Goal: Task Accomplishment & Management: Use online tool/utility

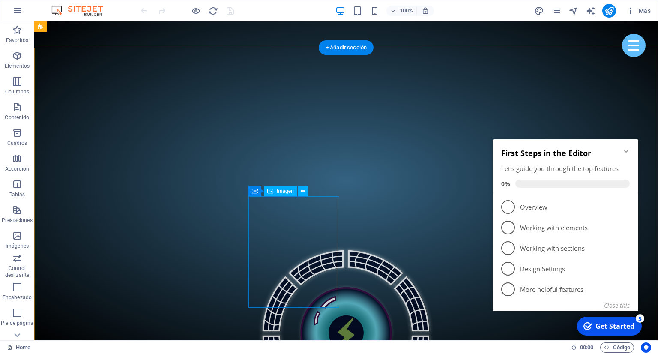
scroll to position [542, 0]
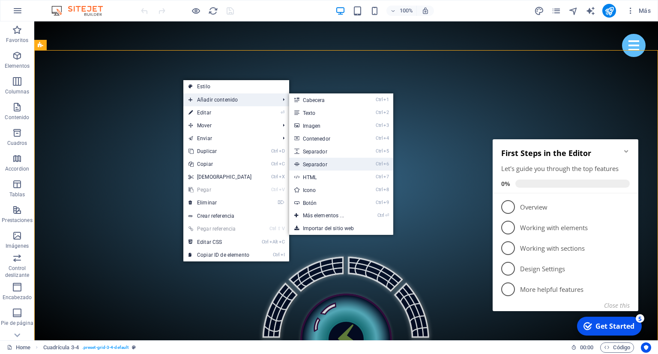
click at [321, 161] on link "Ctrl 6 Separador" at bounding box center [325, 164] width 72 height 13
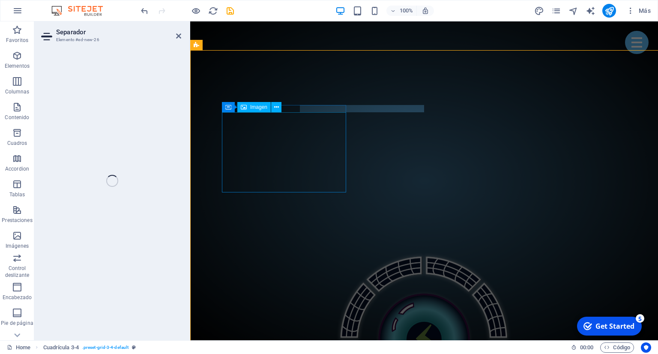
select select "%"
select select "px"
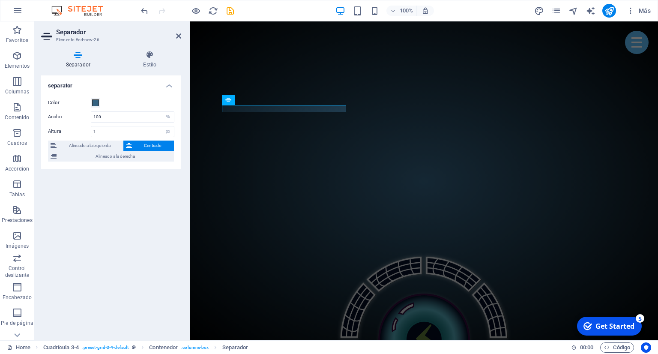
click at [151, 142] on span "Centrado" at bounding box center [152, 145] width 37 height 10
click at [111, 160] on span "Alineado a la derecha" at bounding box center [115, 156] width 112 height 10
drag, startPoint x: 107, startPoint y: 146, endPoint x: 134, endPoint y: 145, distance: 26.2
click at [110, 146] on span "Alineado a la izquierda" at bounding box center [89, 145] width 61 height 10
click at [144, 145] on span "Centrado" at bounding box center [152, 145] width 37 height 10
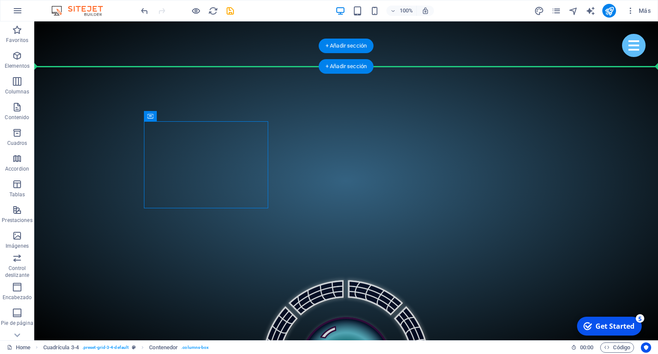
drag, startPoint x: 259, startPoint y: 123, endPoint x: 220, endPoint y: 51, distance: 82.4
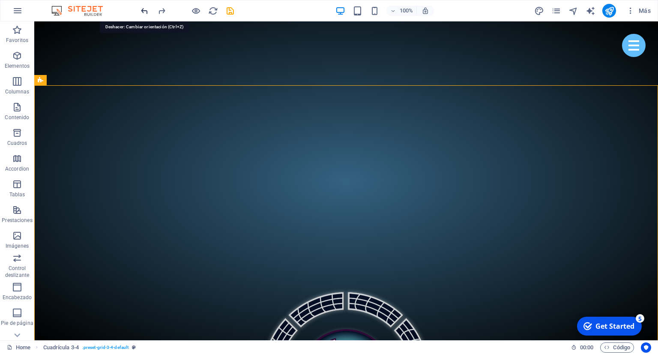
click at [145, 11] on icon "undo" at bounding box center [145, 11] width 10 height 10
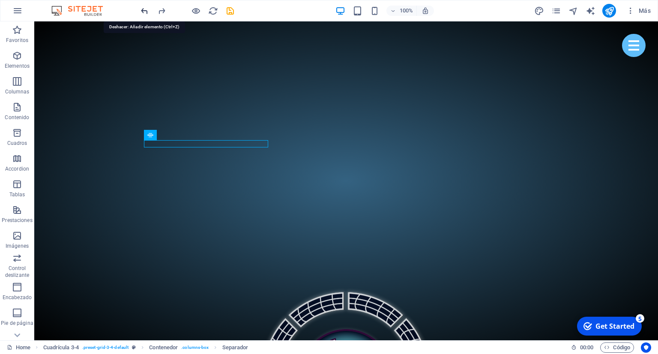
click at [144, 11] on icon "undo" at bounding box center [145, 11] width 10 height 10
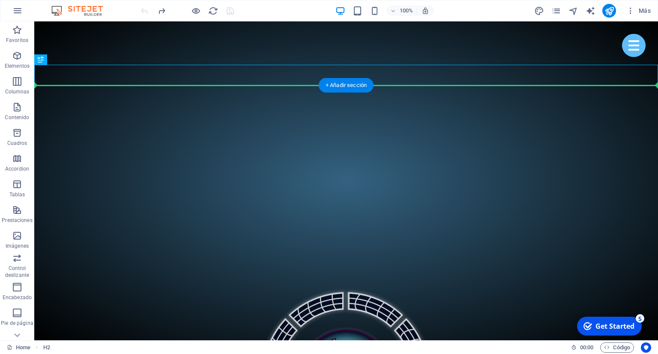
drag, startPoint x: 235, startPoint y: 77, endPoint x: 235, endPoint y: 112, distance: 35.5
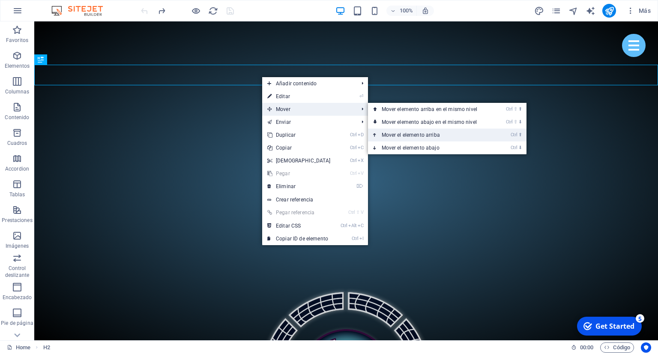
click at [393, 137] on link "Ctrl ⬆ Mover el elemento arriba" at bounding box center [431, 134] width 126 height 13
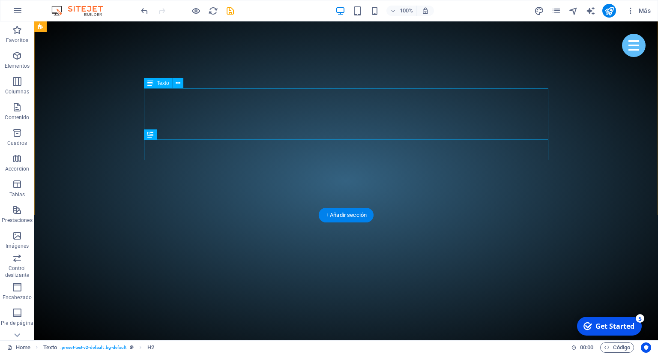
scroll to position [372, 0]
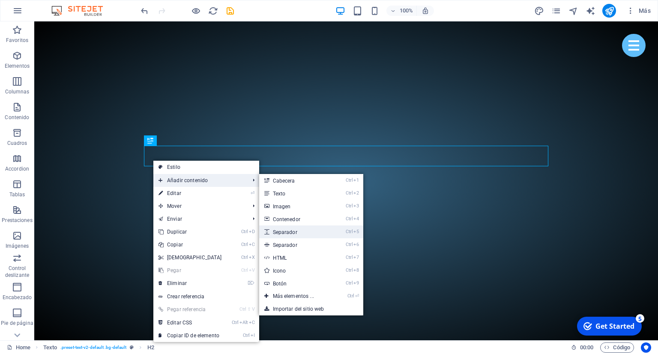
click at [301, 231] on link "Ctrl 5 Separador" at bounding box center [295, 231] width 72 height 13
select select "px"
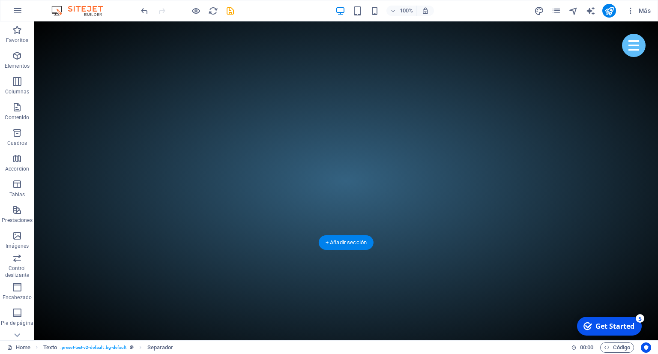
drag, startPoint x: 217, startPoint y: 176, endPoint x: 208, endPoint y: 152, distance: 26.3
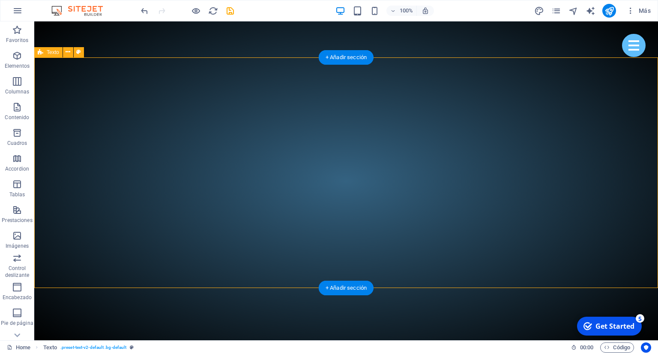
scroll to position [326, 0]
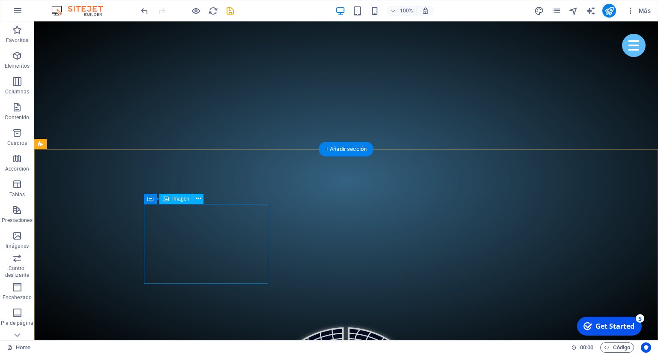
scroll to position [462, 0]
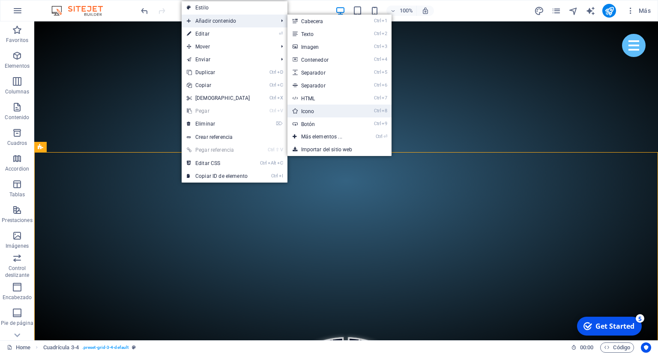
click at [313, 112] on link "Ctrl 8 Icono" at bounding box center [323, 110] width 72 height 13
select select "xMidYMid"
select select "px"
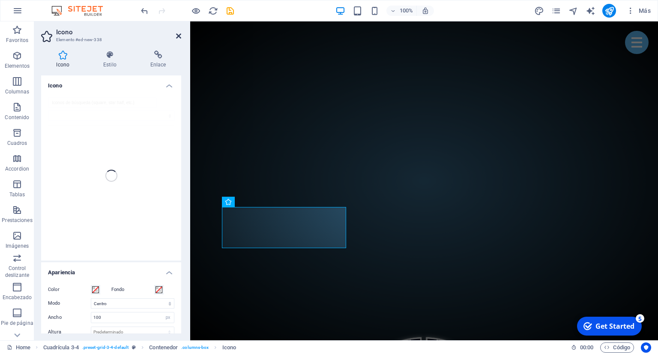
drag, startPoint x: 177, startPoint y: 39, endPoint x: 146, endPoint y: 22, distance: 35.6
click at [177, 39] on icon at bounding box center [178, 36] width 5 height 7
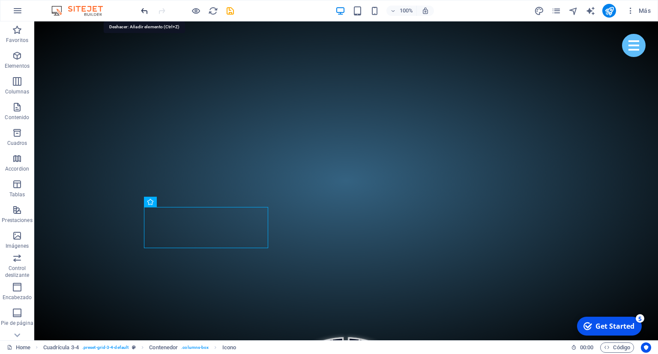
click at [147, 12] on icon "undo" at bounding box center [145, 11] width 10 height 10
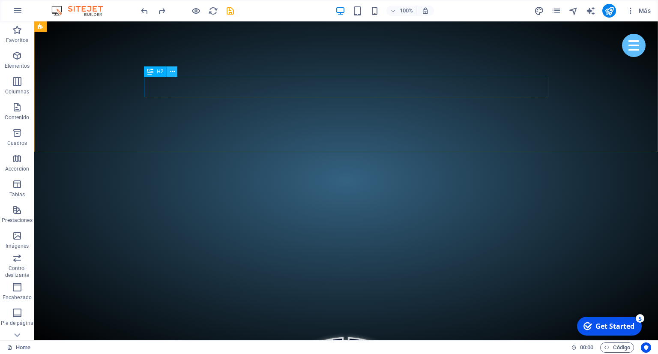
click at [170, 73] on icon at bounding box center [172, 71] width 5 height 9
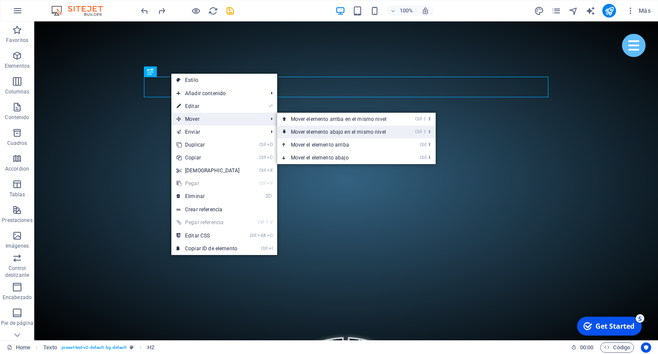
click at [342, 131] on link "Ctrl ⇧ ⬇ Mover elemento abajo en el mismo nivel" at bounding box center [340, 131] width 126 height 13
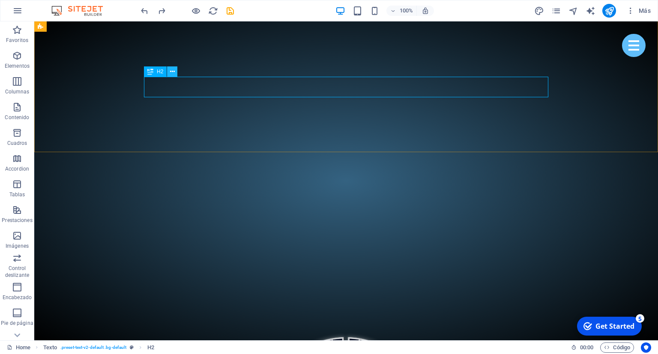
click at [174, 73] on icon at bounding box center [172, 71] width 5 height 9
click at [172, 74] on icon at bounding box center [172, 71] width 5 height 9
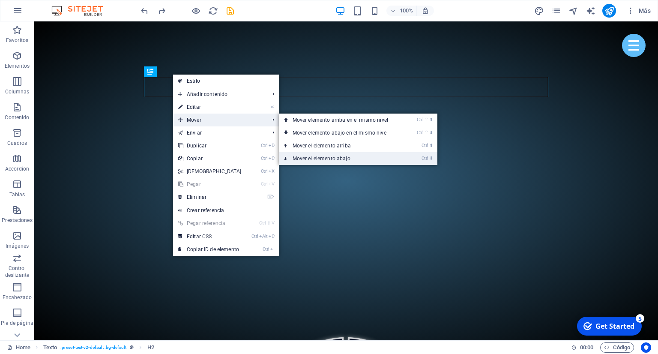
click at [324, 158] on link "Ctrl ⬇ Mover el elemento abajo" at bounding box center [342, 158] width 126 height 13
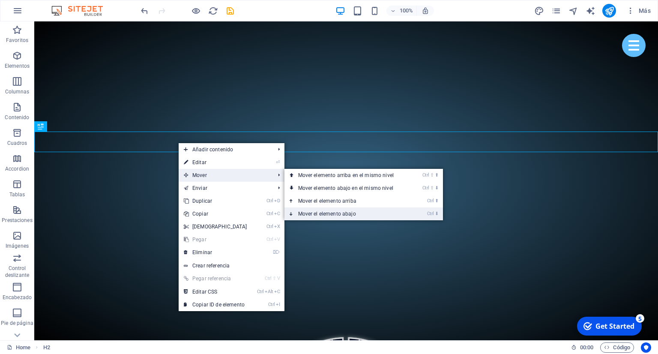
click at [333, 213] on link "Ctrl ⬇ Mover el elemento abajo" at bounding box center [347, 213] width 126 height 13
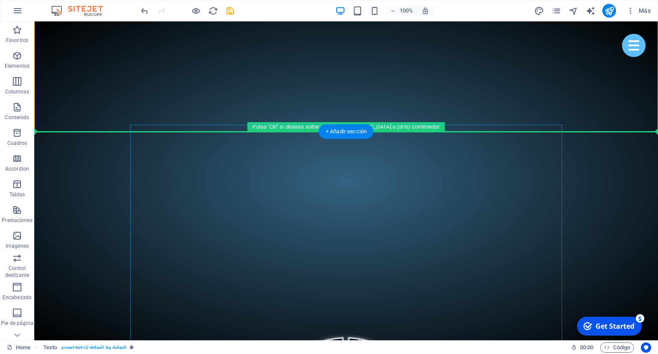
drag, startPoint x: 172, startPoint y: 69, endPoint x: 157, endPoint y: 198, distance: 129.3
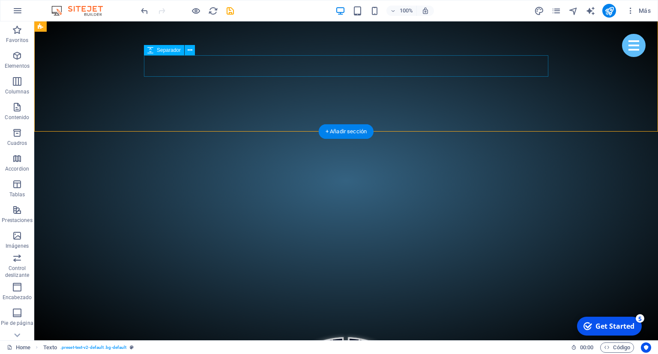
click at [162, 52] on span "Separador" at bounding box center [169, 50] width 24 height 5
click at [190, 52] on icon at bounding box center [190, 50] width 5 height 9
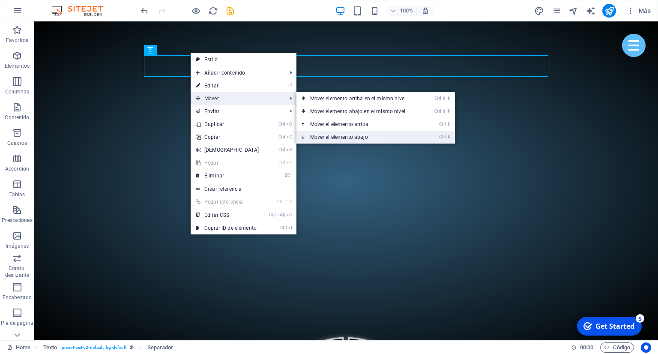
click at [365, 137] on link "Ctrl ⬇ Mover el elemento abajo" at bounding box center [359, 137] width 126 height 13
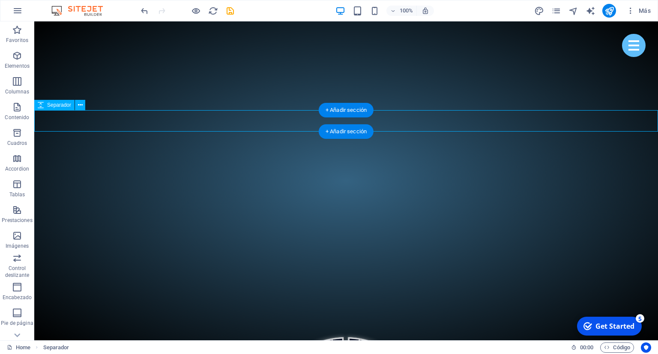
drag, startPoint x: 212, startPoint y: 119, endPoint x: 218, endPoint y: 119, distance: 6.4
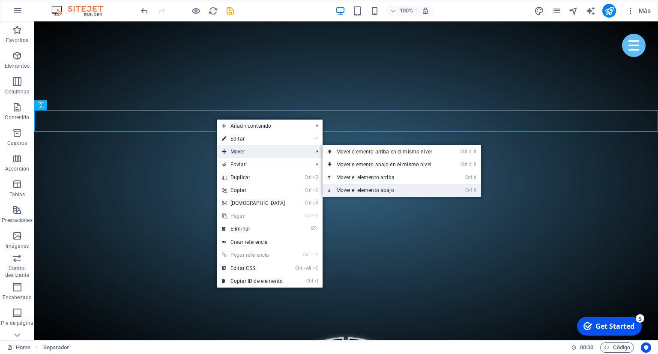
click at [400, 188] on link "Ctrl ⬇ Mover el elemento abajo" at bounding box center [385, 190] width 126 height 13
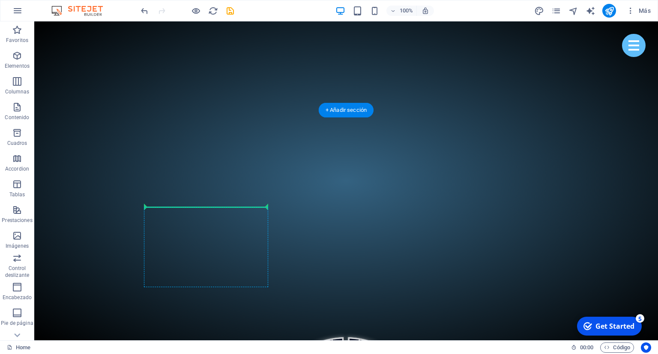
drag, startPoint x: 214, startPoint y: 166, endPoint x: 194, endPoint y: 200, distance: 39.7
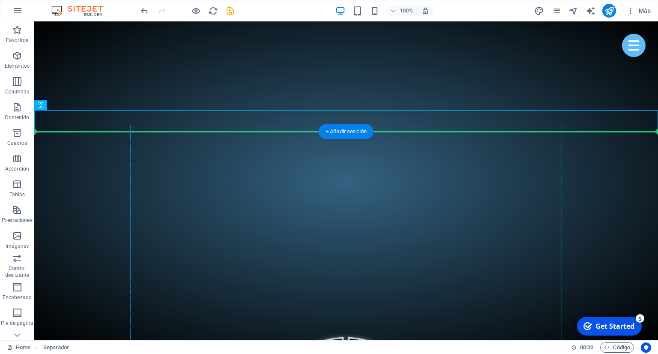
drag, startPoint x: 181, startPoint y: 124, endPoint x: 183, endPoint y: 176, distance: 51.4
drag, startPoint x: 156, startPoint y: 119, endPoint x: 156, endPoint y: 150, distance: 30.8
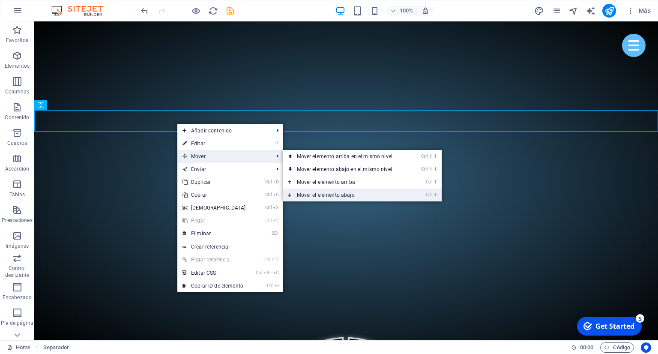
click at [326, 192] on link "Ctrl ⬇ Mover el elemento abajo" at bounding box center [346, 194] width 126 height 13
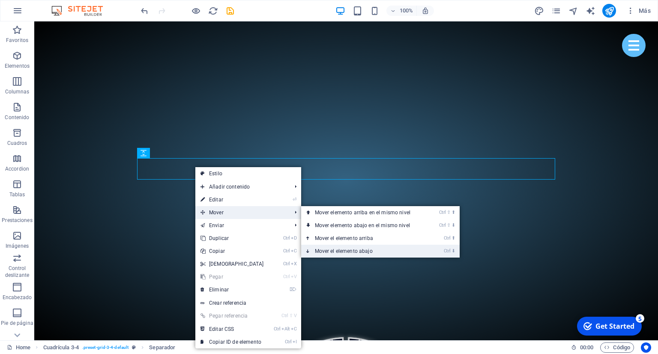
click at [346, 252] on link "Ctrl ⬇ Mover el elemento abajo" at bounding box center [364, 250] width 126 height 13
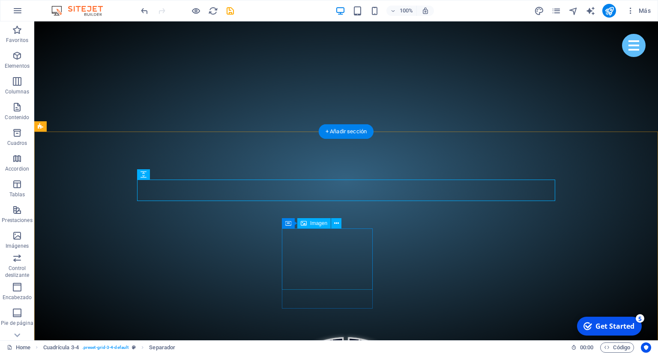
scroll to position [441, 0]
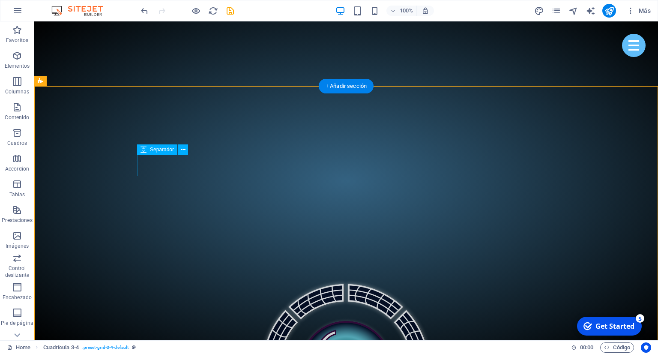
scroll to position [485, 0]
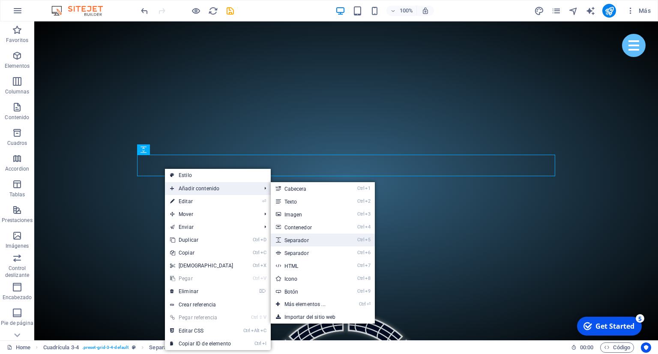
click at [298, 239] on link "Ctrl 5 Separador" at bounding box center [307, 239] width 72 height 13
select select "px"
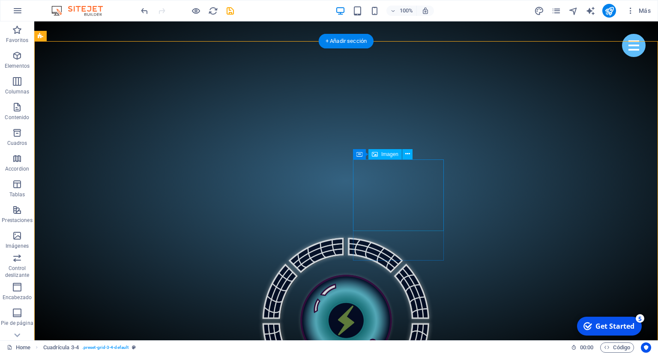
scroll to position [576, 0]
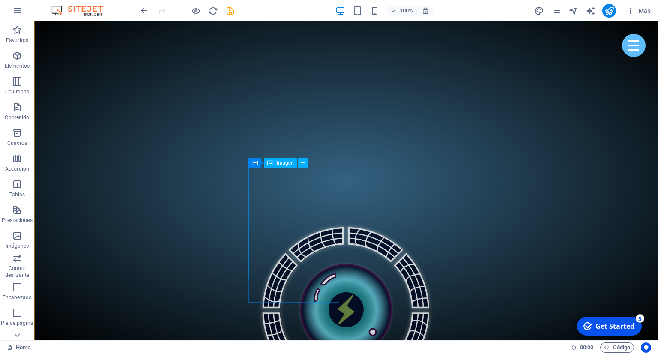
scroll to position [621, 0]
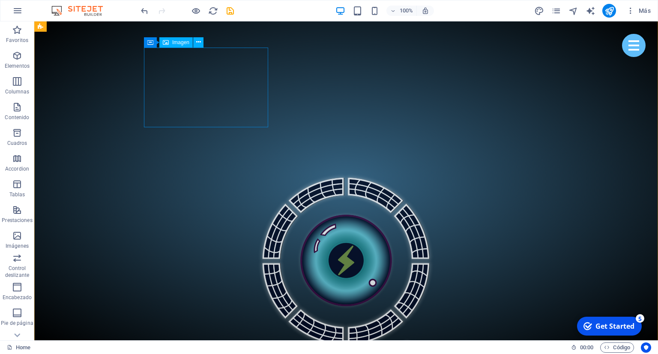
click at [198, 44] on icon at bounding box center [198, 42] width 5 height 9
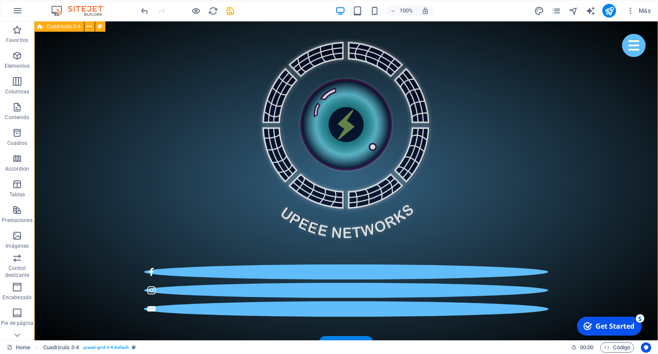
scroll to position [667, 0]
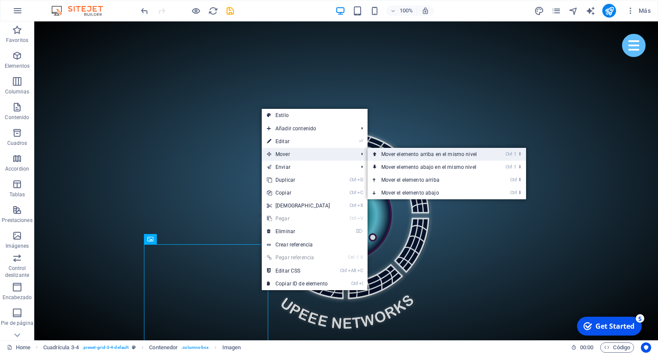
click at [402, 157] on link "Ctrl ⇧ ⬆ Mover elemento arriba en el mismo nivel" at bounding box center [430, 154] width 126 height 13
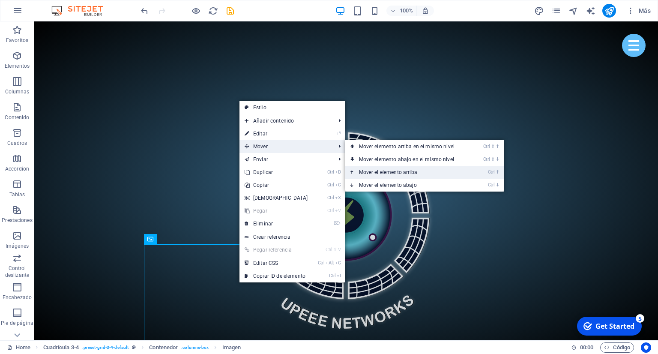
click at [405, 174] on link "Ctrl ⬆ Mover el elemento arriba" at bounding box center [408, 172] width 126 height 13
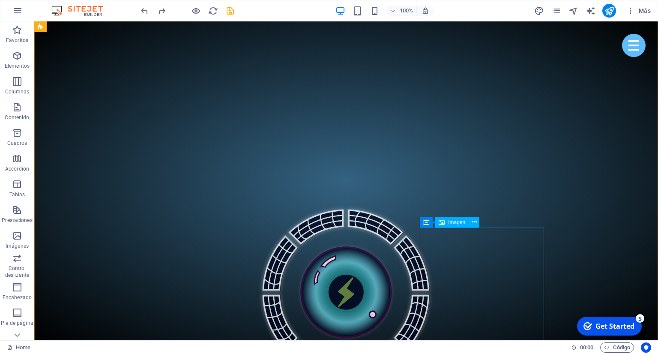
scroll to position [576, 0]
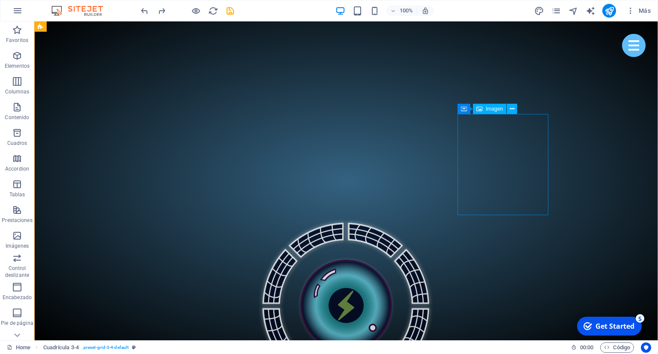
click at [408, 109] on icon at bounding box center [407, 108] width 5 height 9
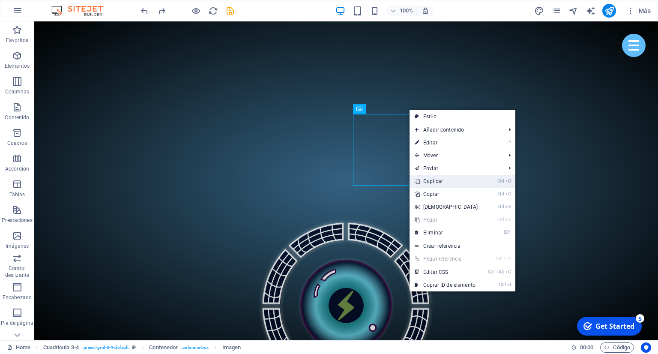
click at [455, 179] on link "Ctrl D Duplicar" at bounding box center [446, 181] width 74 height 13
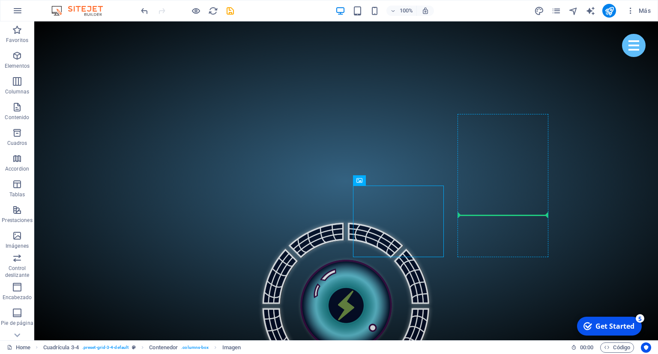
drag, startPoint x: 403, startPoint y: 217, endPoint x: 468, endPoint y: 178, distance: 75.6
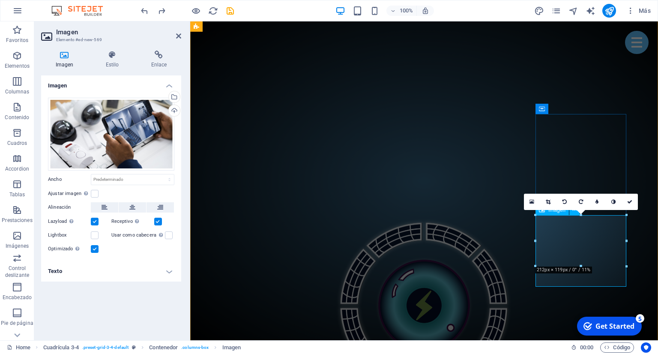
click at [157, 273] on h4 "Texto" at bounding box center [111, 271] width 140 height 21
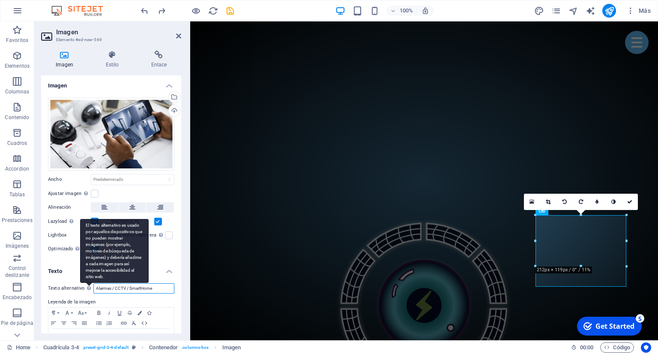
drag, startPoint x: 154, startPoint y: 287, endPoint x: 85, endPoint y: 287, distance: 69.4
click at [93, 292] on input "Alarmas / CCTV / SmartHome" at bounding box center [133, 288] width 81 height 10
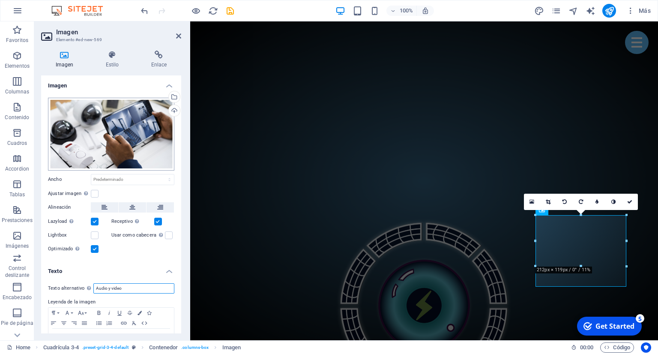
type input "Audio y video"
click at [113, 134] on div "Arrastra archivos aquí, haz clic para escoger archivos o selecciona archivos de…" at bounding box center [111, 134] width 126 height 73
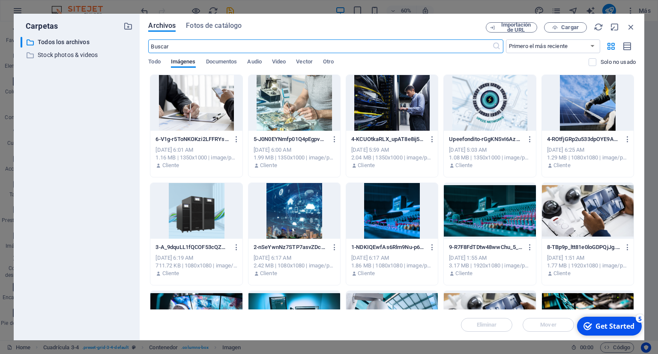
click at [385, 210] on div at bounding box center [392, 211] width 92 height 56
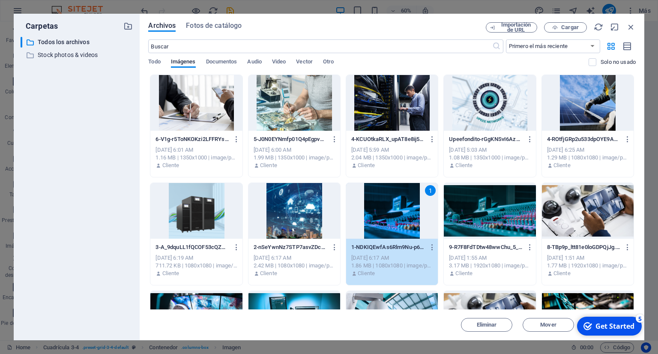
click at [385, 210] on div "1" at bounding box center [392, 211] width 92 height 56
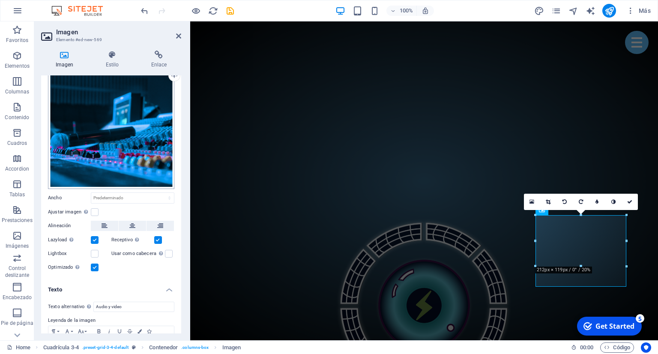
scroll to position [0, 0]
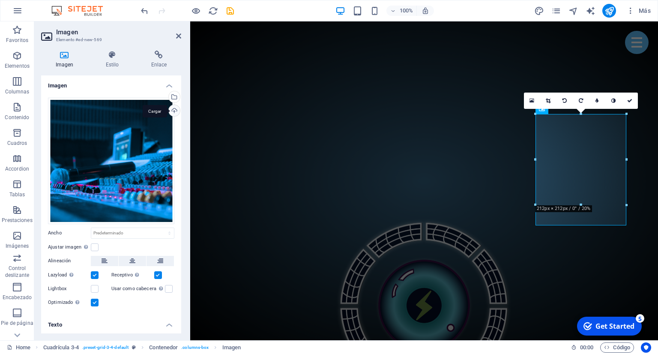
click at [173, 110] on div "Cargar" at bounding box center [173, 111] width 13 height 13
click at [173, 94] on div "Selecciona archivos del administrador de archivos, de la galería de fotos o car…" at bounding box center [173, 97] width 13 height 13
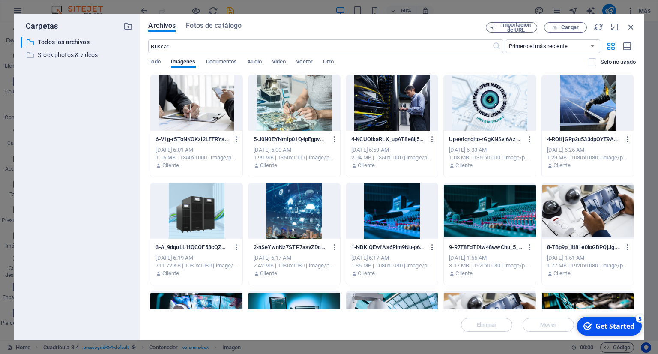
click at [475, 220] on div at bounding box center [490, 211] width 92 height 56
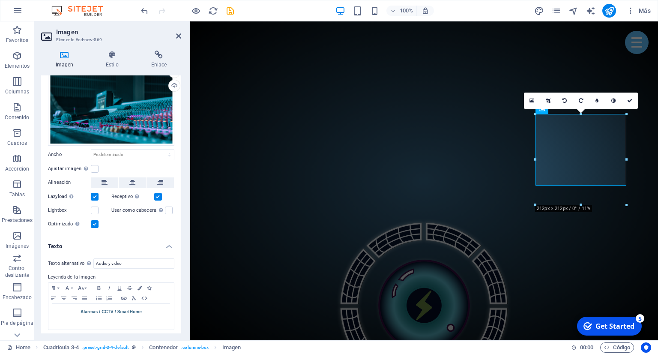
scroll to position [28, 0]
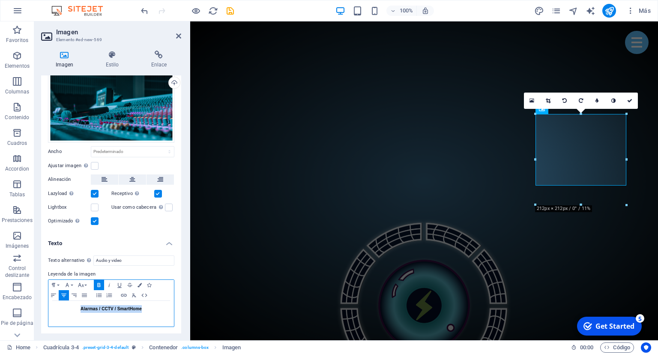
drag, startPoint x: 145, startPoint y: 305, endPoint x: 76, endPoint y: 307, distance: 69.4
click at [76, 307] on p "Alarmas / CCTV / SmartHome" at bounding box center [111, 309] width 117 height 8
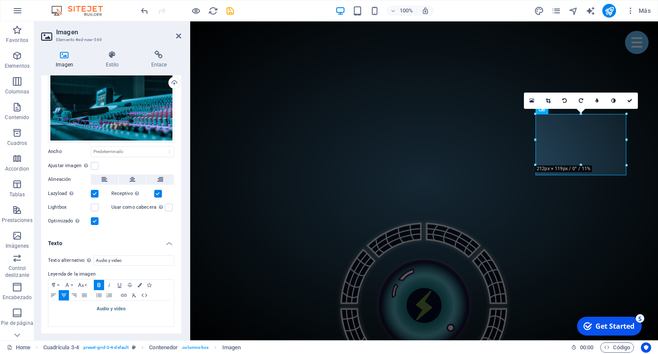
click at [140, 235] on h4 "Texto" at bounding box center [111, 240] width 140 height 15
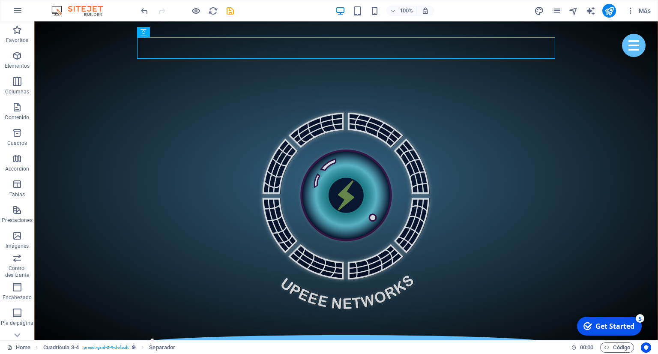
scroll to position [712, 0]
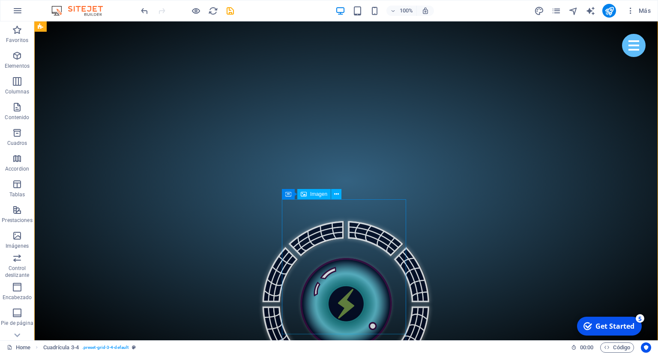
scroll to position [667, 0]
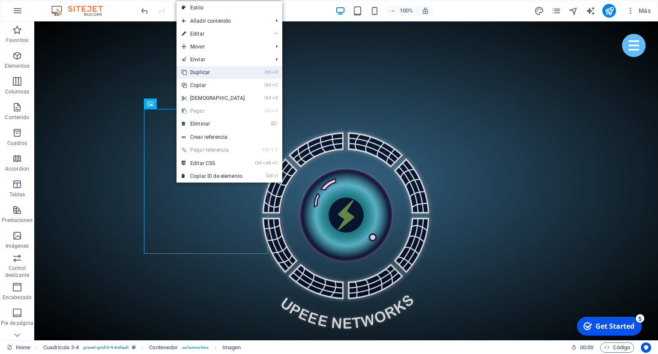
click at [242, 74] on link "Ctrl D Duplicar" at bounding box center [213, 72] width 74 height 13
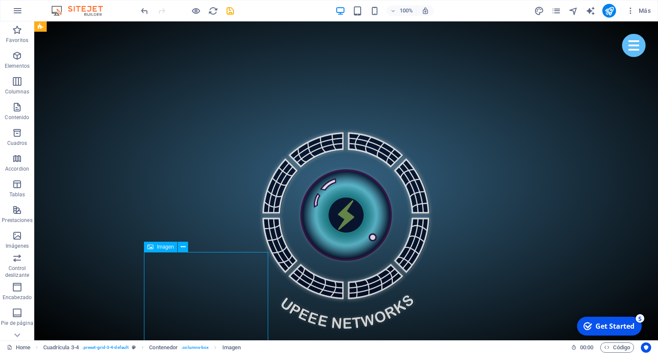
scroll to position [668, 0]
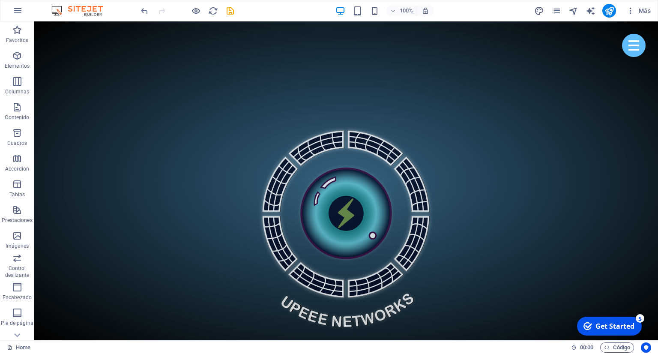
drag, startPoint x: 240, startPoint y: 287, endPoint x: 279, endPoint y: 201, distance: 93.9
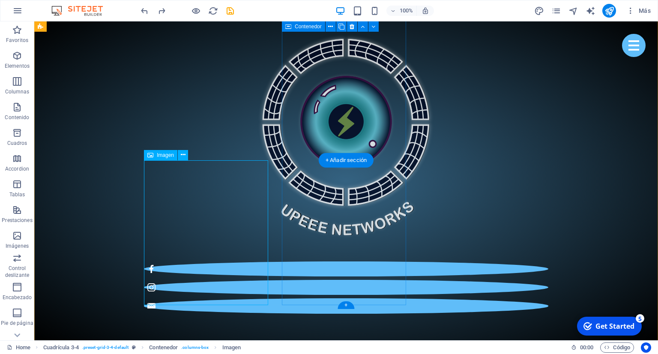
scroll to position [713, 0]
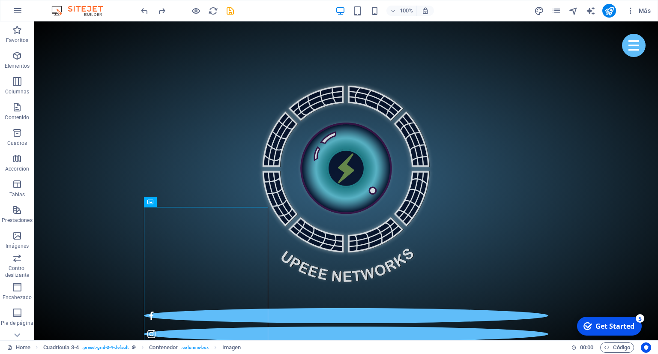
drag, startPoint x: 196, startPoint y: 261, endPoint x: 568, endPoint y: 108, distance: 402.0
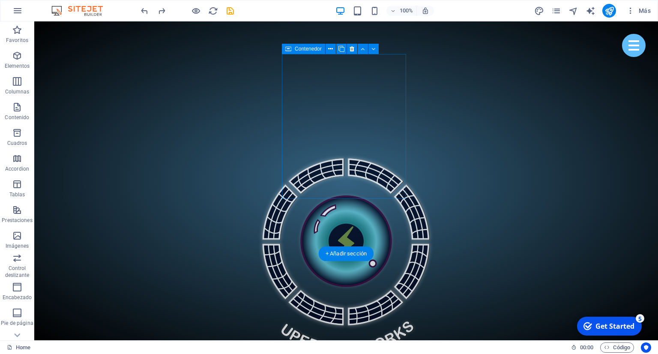
scroll to position [586, 0]
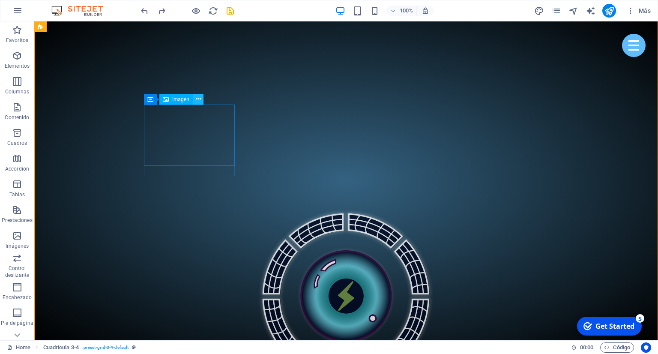
click at [201, 99] on button at bounding box center [198, 99] width 10 height 10
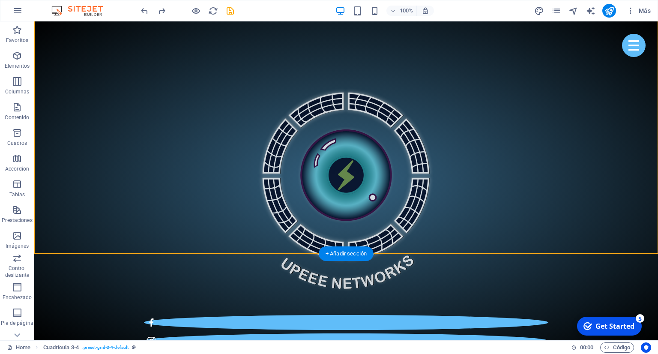
scroll to position [721, 0]
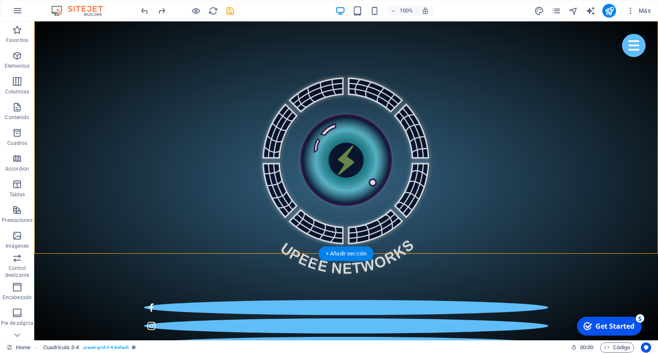
drag, startPoint x: 197, startPoint y: 129, endPoint x: 150, endPoint y: 191, distance: 77.6
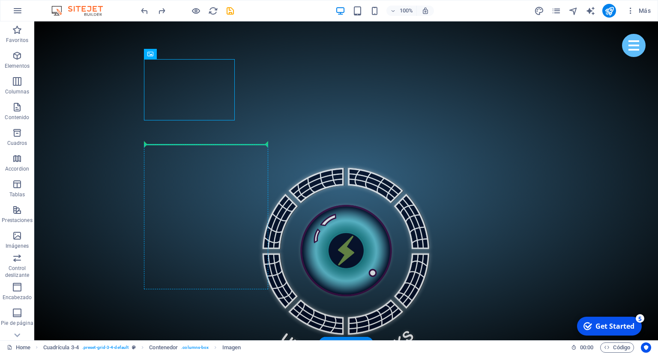
drag, startPoint x: 193, startPoint y: 92, endPoint x: 154, endPoint y: 181, distance: 96.4
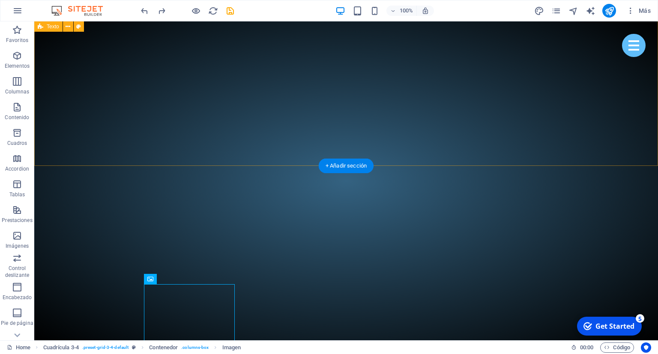
scroll to position [405, 0]
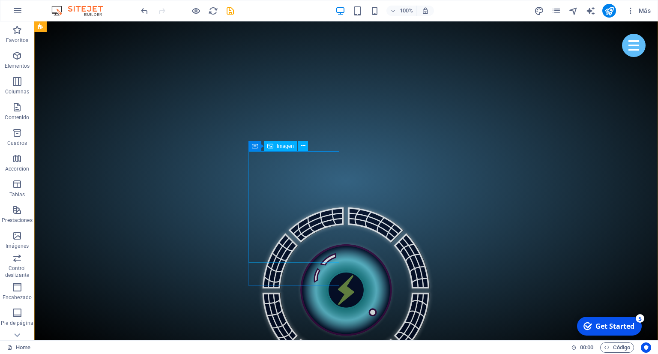
scroll to position [586, 0]
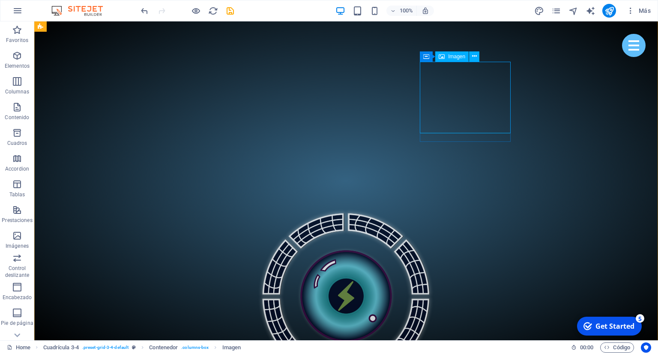
click at [474, 58] on icon at bounding box center [474, 56] width 5 height 9
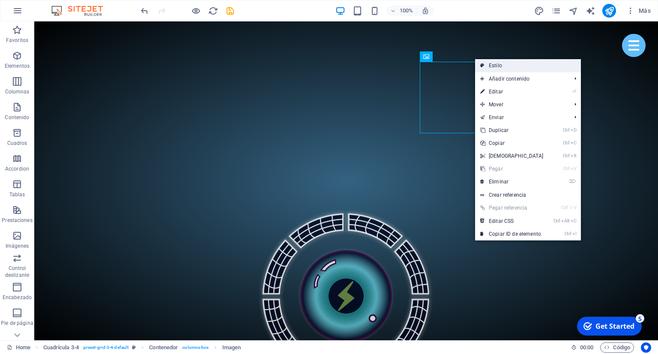
click at [506, 68] on link "Estilo" at bounding box center [528, 65] width 106 height 13
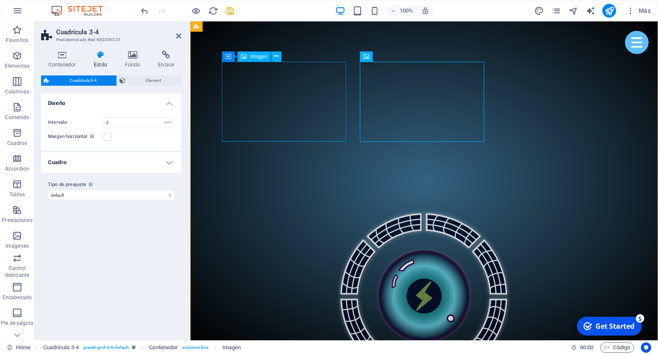
click at [68, 60] on h4 "Contenedor" at bounding box center [63, 60] width 45 height 18
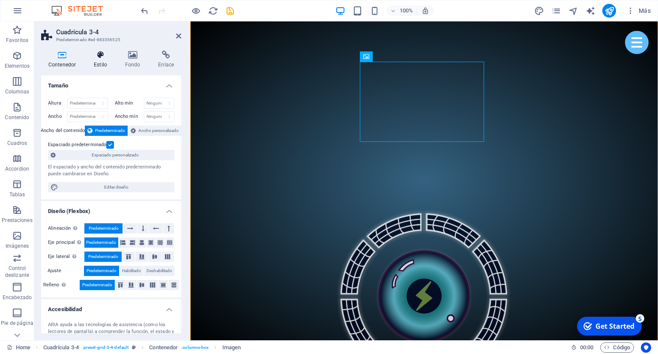
click at [98, 56] on icon at bounding box center [100, 55] width 28 height 9
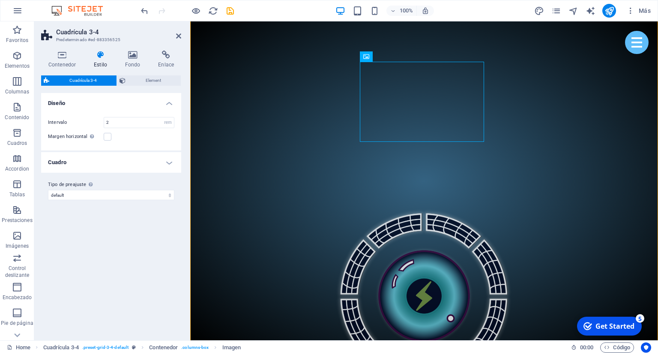
click at [105, 81] on span "Cuadrícula 3-4" at bounding box center [83, 80] width 62 height 10
click at [156, 106] on h4 "Diseño" at bounding box center [111, 100] width 140 height 15
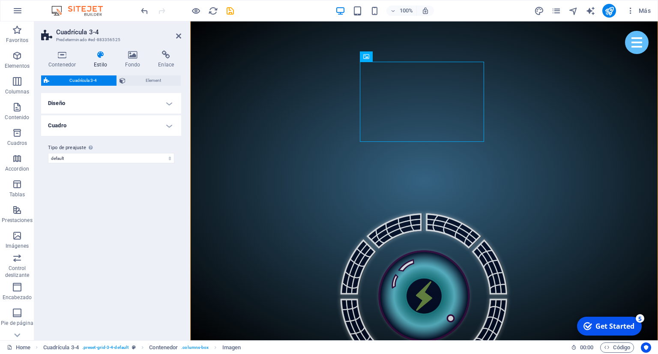
click at [156, 106] on h4 "Diseño" at bounding box center [111, 103] width 140 height 21
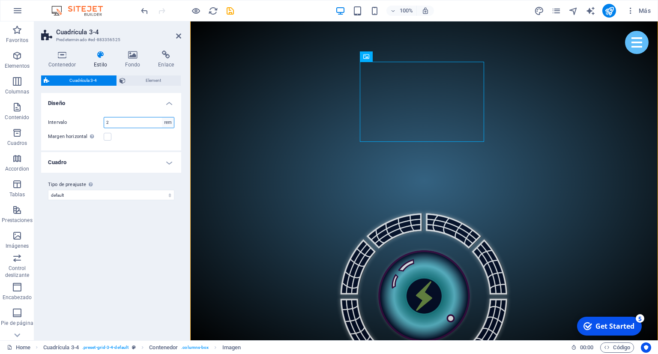
click at [162, 117] on select "px rem % vw vh" at bounding box center [168, 122] width 12 height 10
select select "px"
click option "px" at bounding box center [0, 0] width 0 height 0
type input "32"
click at [105, 138] on label at bounding box center [108, 137] width 8 height 8
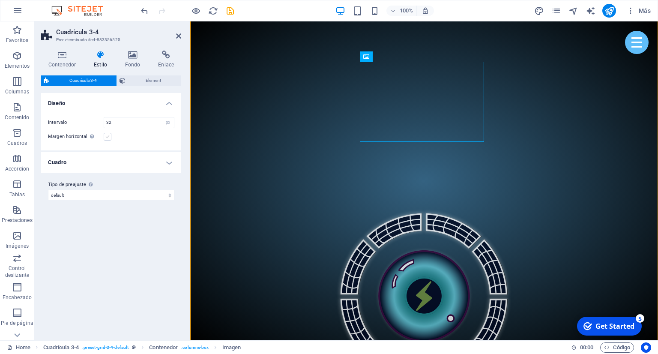
click at [0, 0] on input "Margen horizontal Solo si el "Ancho del contenido" de los contenedores no se ha…" at bounding box center [0, 0] width 0 height 0
click at [105, 138] on label at bounding box center [108, 137] width 8 height 8
click at [0, 0] on input "Margen horizontal Solo si el "Ancho del contenido" de los contenedores no se ha…" at bounding box center [0, 0] width 0 height 0
click at [118, 163] on h4 "Cuadro" at bounding box center [111, 162] width 140 height 21
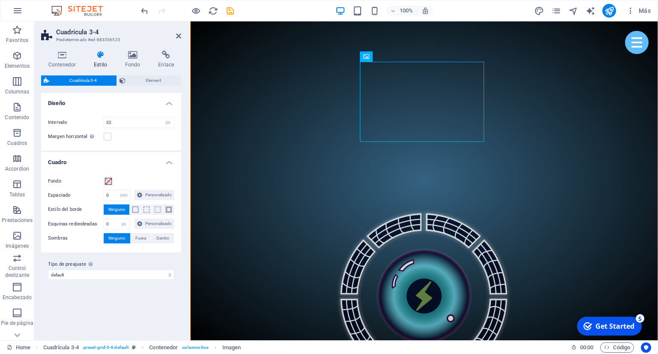
click at [118, 162] on h4 "Cuadro" at bounding box center [111, 159] width 140 height 15
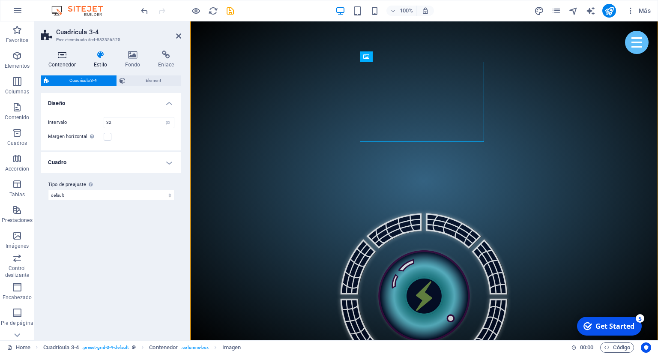
click at [63, 54] on icon at bounding box center [62, 55] width 42 height 9
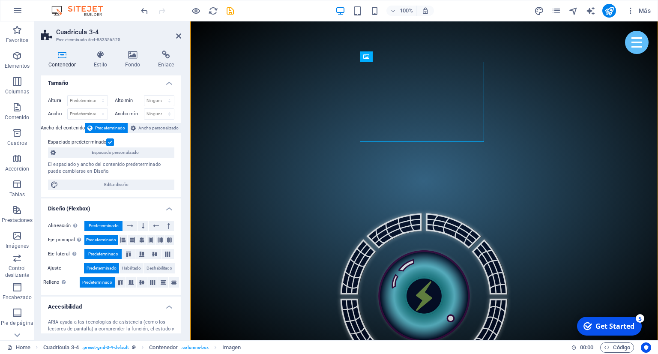
scroll to position [0, 0]
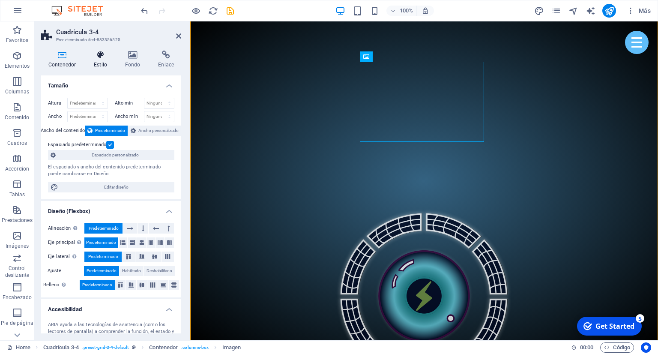
click at [95, 65] on h4 "Estilo" at bounding box center [101, 60] width 31 height 18
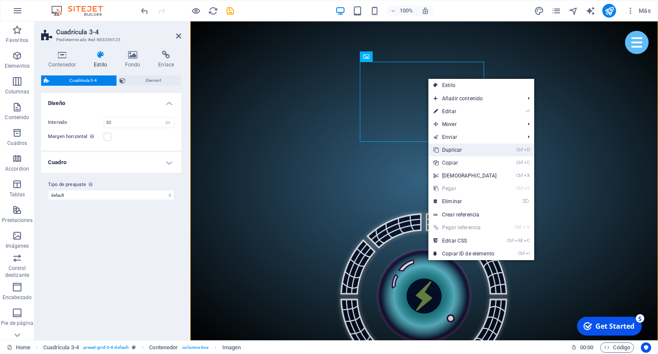
click at [470, 154] on link "Ctrl D Duplicar" at bounding box center [465, 149] width 74 height 13
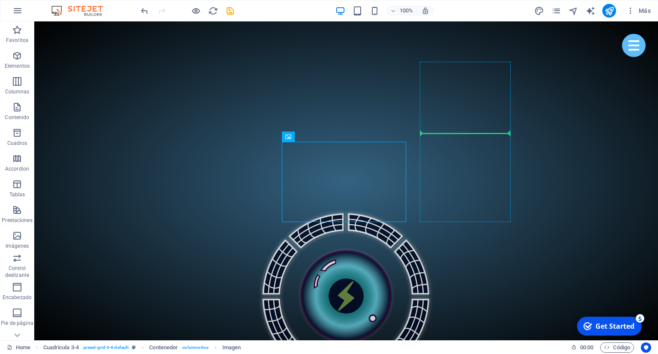
drag, startPoint x: 254, startPoint y: 176, endPoint x: 429, endPoint y: 107, distance: 188.0
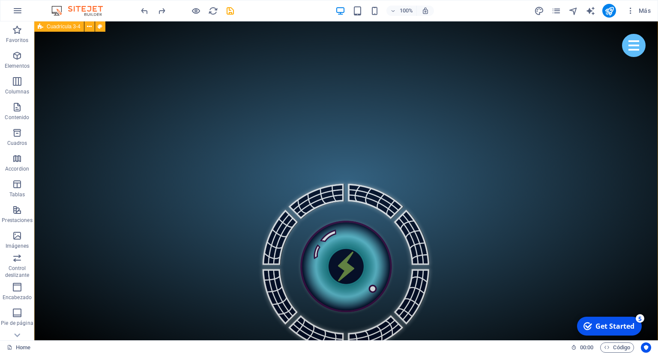
scroll to position [631, 0]
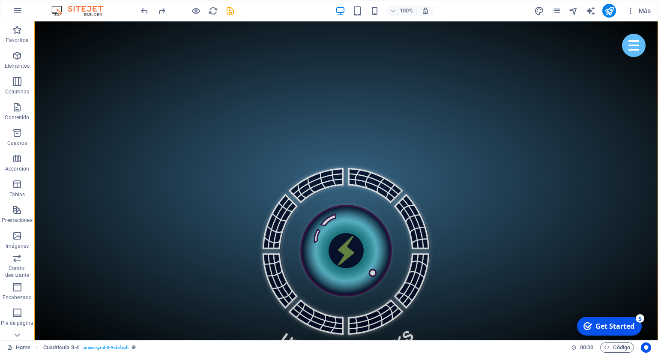
drag, startPoint x: 227, startPoint y: 279, endPoint x: 476, endPoint y: 158, distance: 276.7
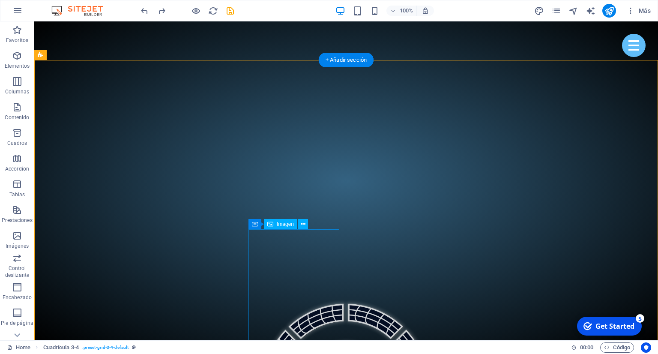
scroll to position [586, 0]
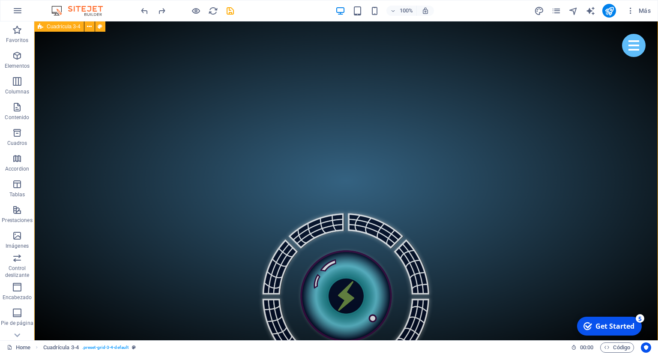
click at [144, 11] on icon "undo" at bounding box center [145, 11] width 10 height 10
click at [143, 9] on icon "undo" at bounding box center [145, 11] width 10 height 10
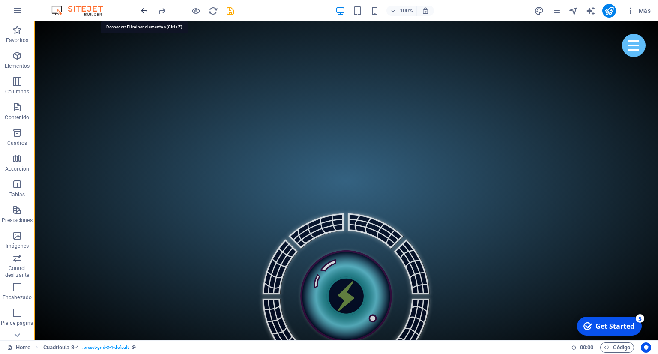
click at [143, 9] on icon "undo" at bounding box center [145, 11] width 10 height 10
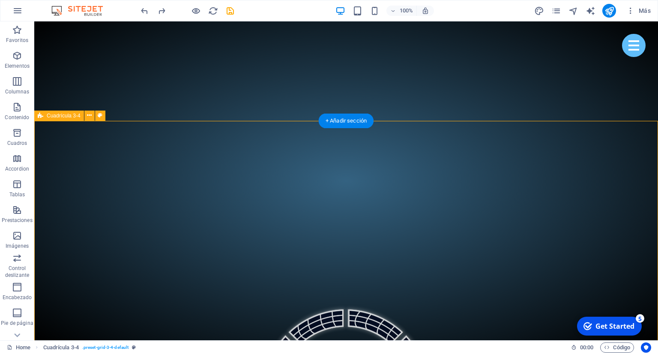
scroll to position [450, 0]
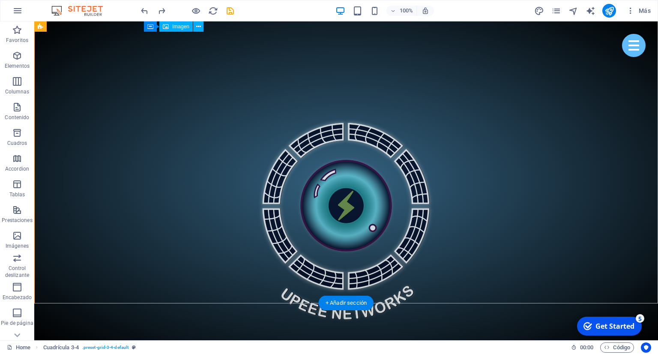
scroll to position [672, 0]
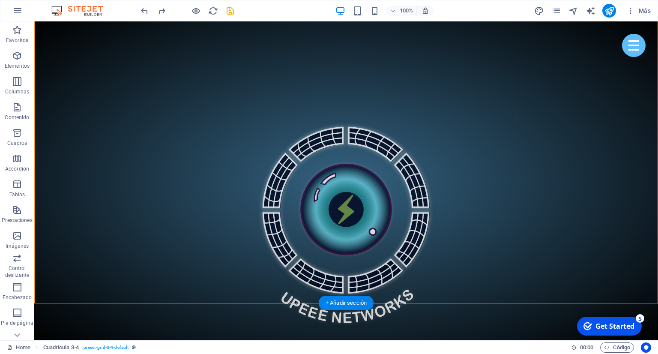
drag, startPoint x: 191, startPoint y: 49, endPoint x: 191, endPoint y: 182, distance: 133.1
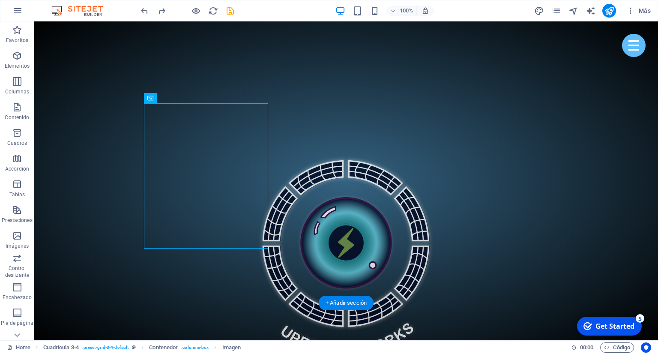
scroll to position [627, 0]
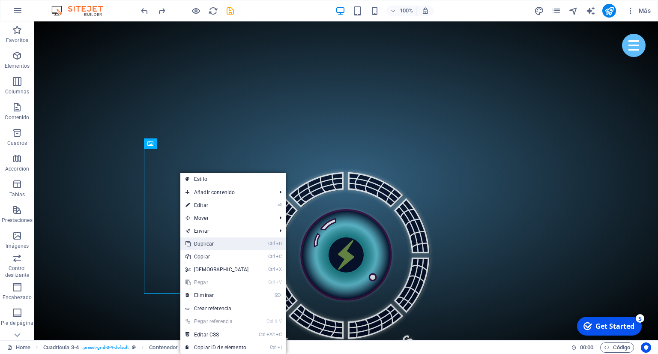
click at [233, 247] on link "Ctrl D Duplicar" at bounding box center [217, 243] width 74 height 13
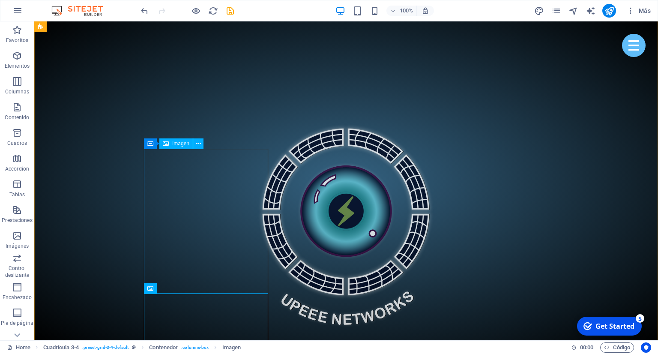
scroll to position [717, 0]
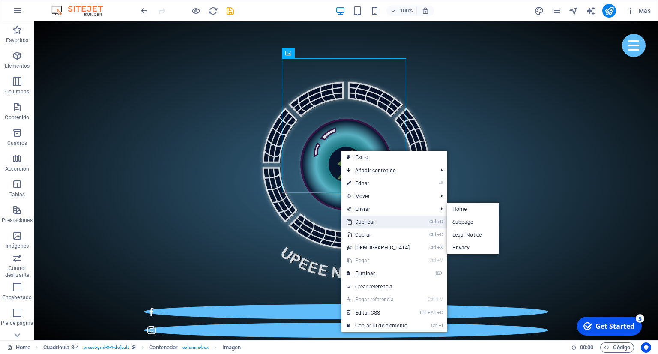
click at [399, 225] on link "Ctrl D Duplicar" at bounding box center [378, 221] width 74 height 13
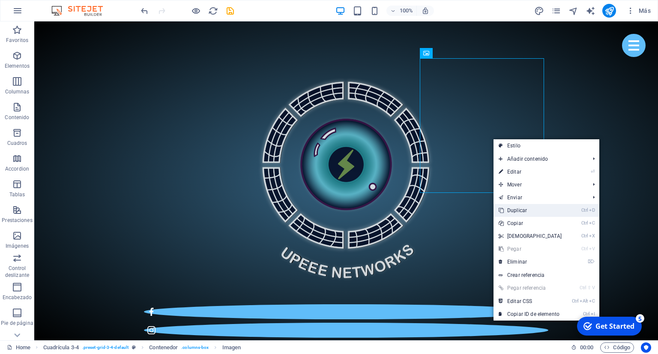
click at [514, 210] on link "Ctrl D Duplicar" at bounding box center [530, 210] width 74 height 13
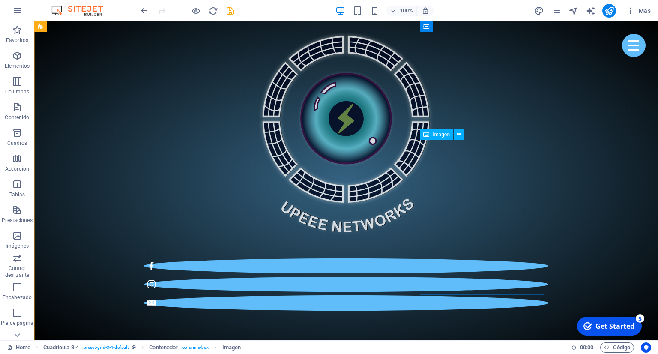
scroll to position [762, 0]
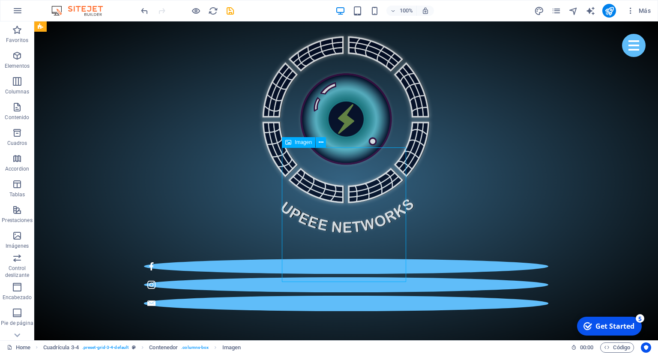
drag, startPoint x: 309, startPoint y: 188, endPoint x: 307, endPoint y: 215, distance: 27.9
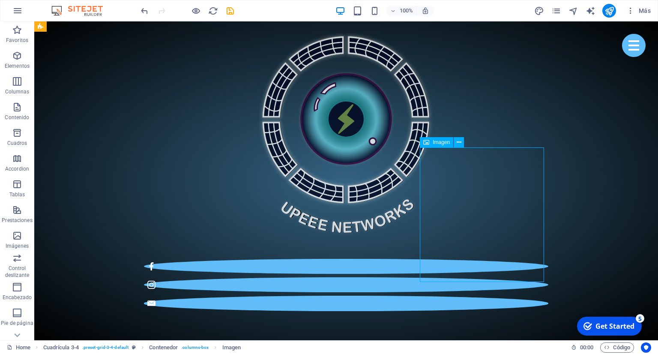
drag, startPoint x: 495, startPoint y: 243, endPoint x: 480, endPoint y: 158, distance: 86.0
click at [320, 143] on icon at bounding box center [321, 142] width 5 height 9
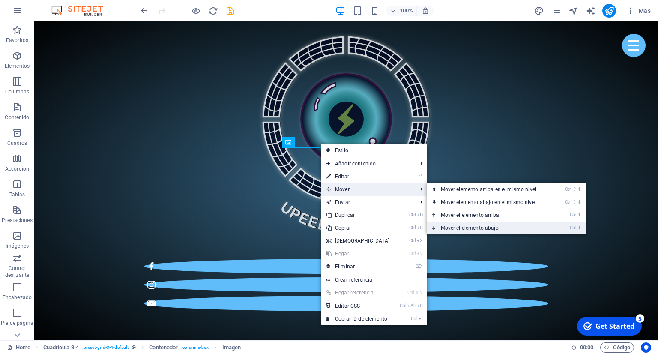
click at [459, 226] on link "Ctrl ⬇ Mover el elemento abajo" at bounding box center [490, 227] width 126 height 13
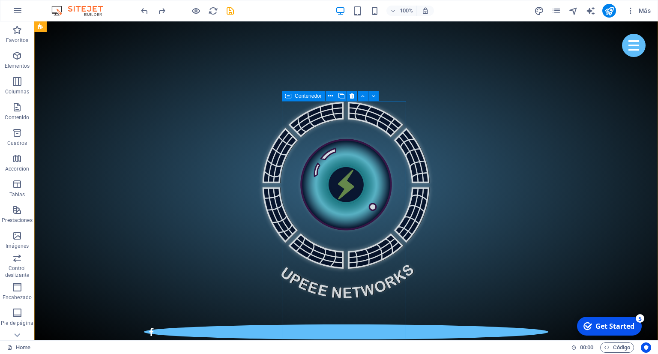
scroll to position [807, 0]
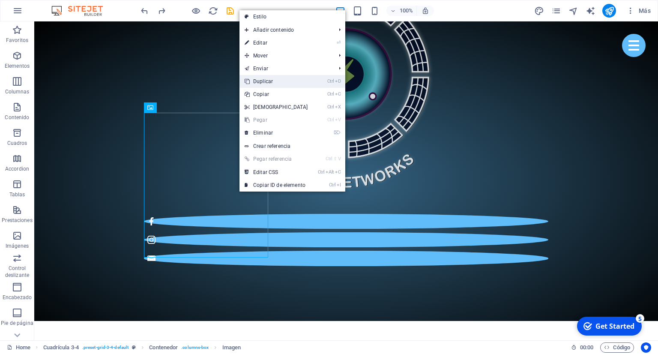
click at [296, 83] on link "Ctrl D Duplicar" at bounding box center [276, 81] width 74 height 13
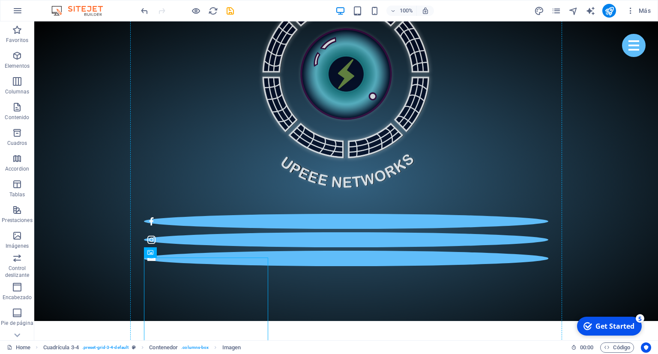
drag, startPoint x: 292, startPoint y: 252, endPoint x: 340, endPoint y: 181, distance: 85.4
drag, startPoint x: 242, startPoint y: 266, endPoint x: 385, endPoint y: 152, distance: 182.5
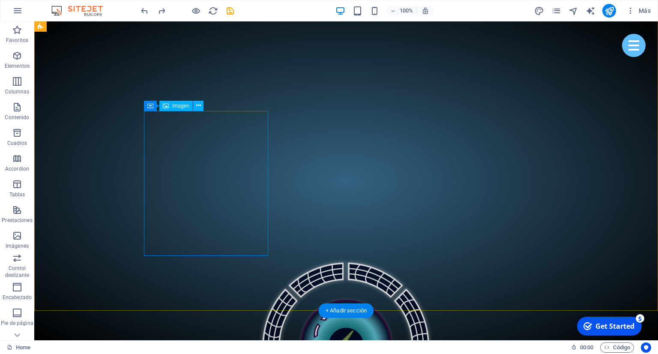
scroll to position [672, 0]
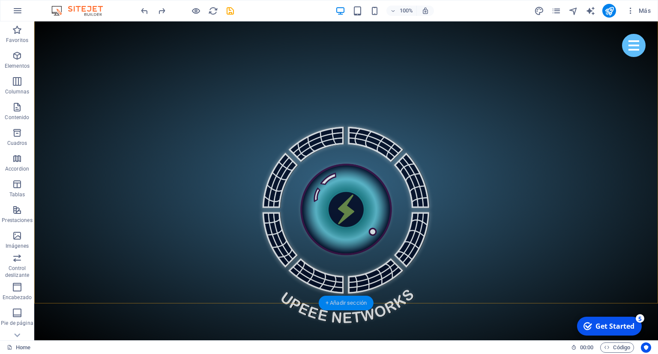
click at [340, 300] on div "+ Añadir sección" at bounding box center [346, 302] width 55 height 15
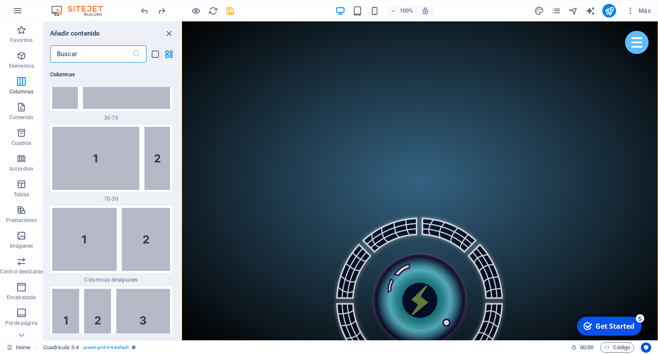
scroll to position [1189, 0]
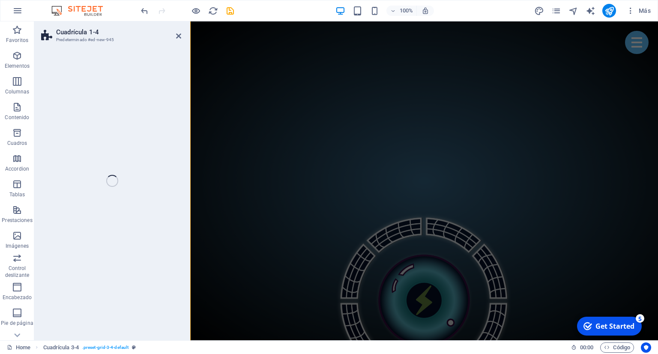
select select "rem"
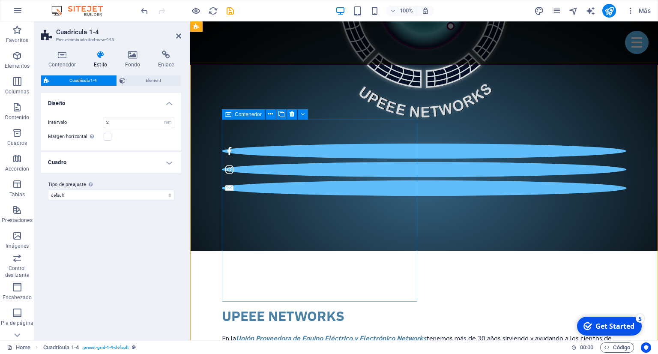
scroll to position [864, 0]
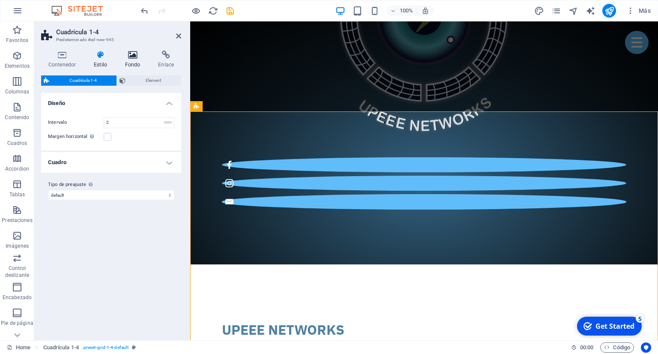
click at [129, 61] on h4 "Fondo" at bounding box center [134, 60] width 33 height 18
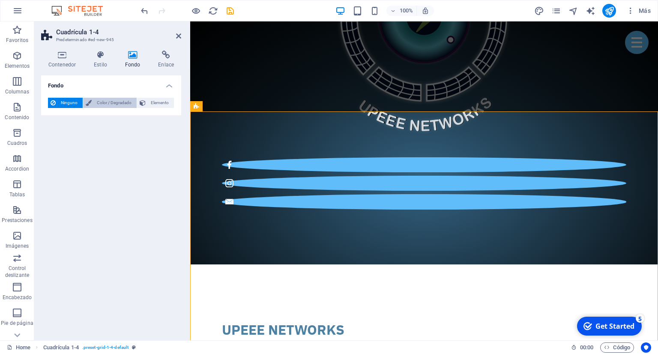
click at [98, 103] on span "Color / Degradado" at bounding box center [114, 103] width 40 height 10
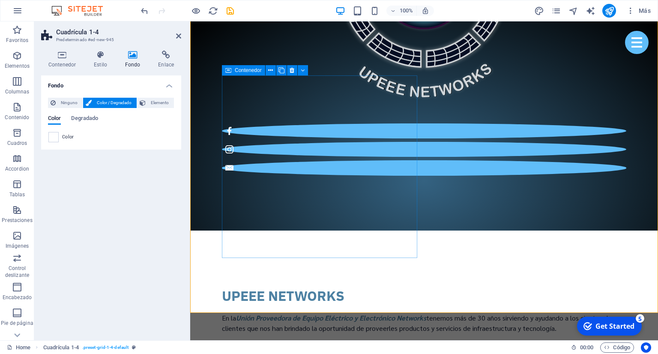
scroll to position [954, 0]
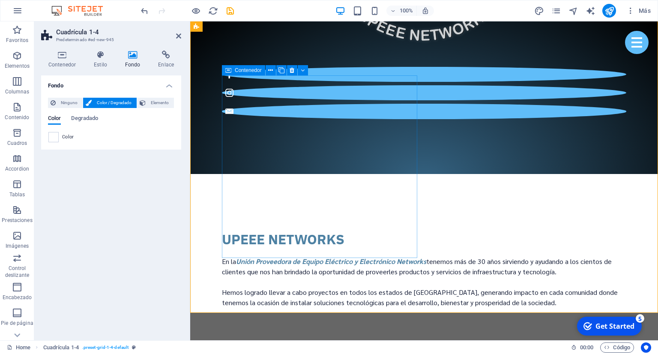
click at [65, 57] on icon at bounding box center [62, 55] width 42 height 9
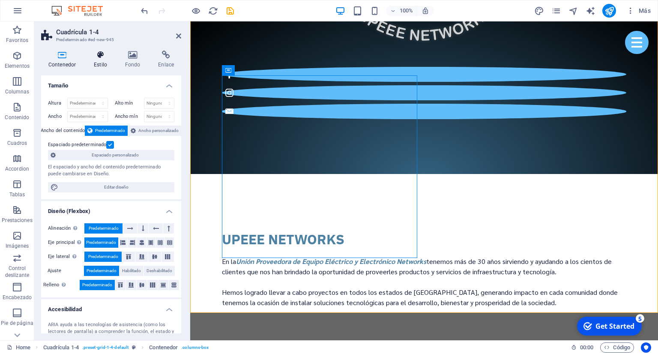
click at [104, 61] on h4 "Estilo" at bounding box center [101, 60] width 31 height 18
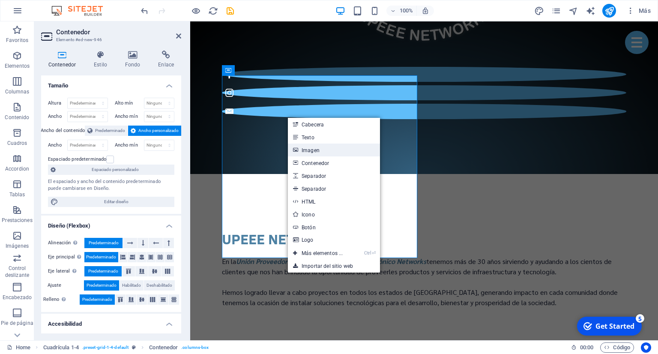
click at [316, 152] on link "Imagen" at bounding box center [334, 149] width 92 height 13
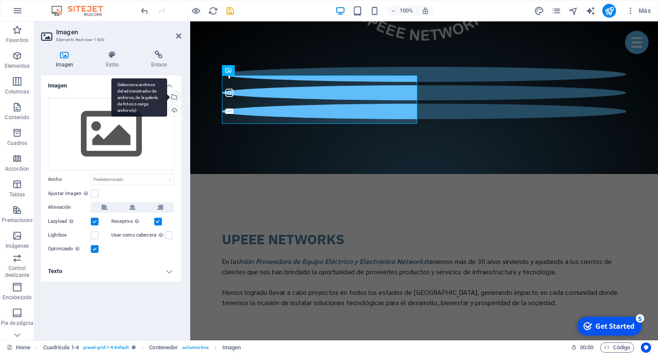
click at [176, 98] on div "Selecciona archivos del administrador de archivos, de la galería de fotos o car…" at bounding box center [173, 97] width 13 height 13
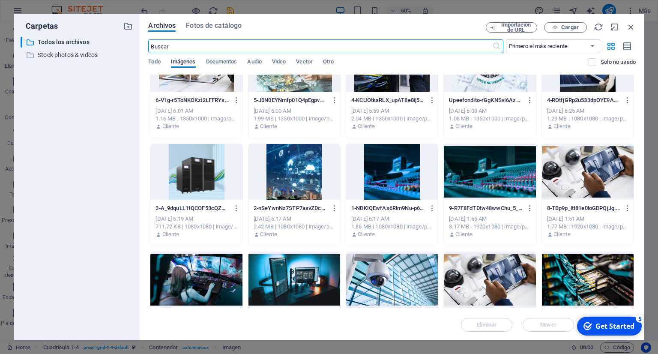
scroll to position [0, 0]
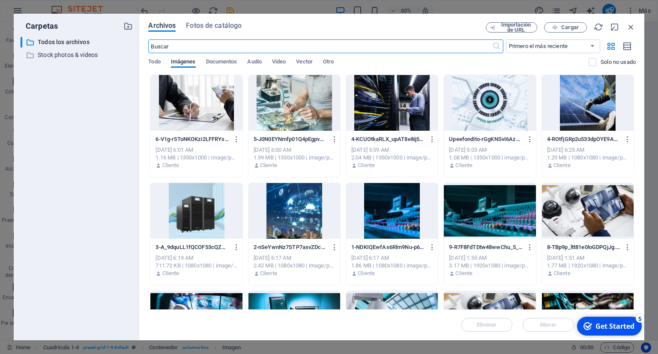
click at [584, 209] on div at bounding box center [588, 211] width 92 height 56
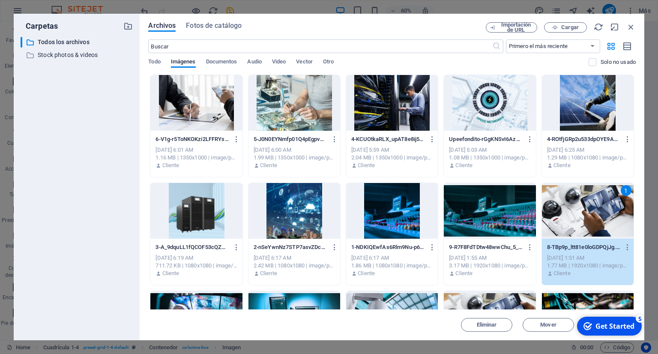
click at [584, 209] on div "1" at bounding box center [588, 211] width 92 height 56
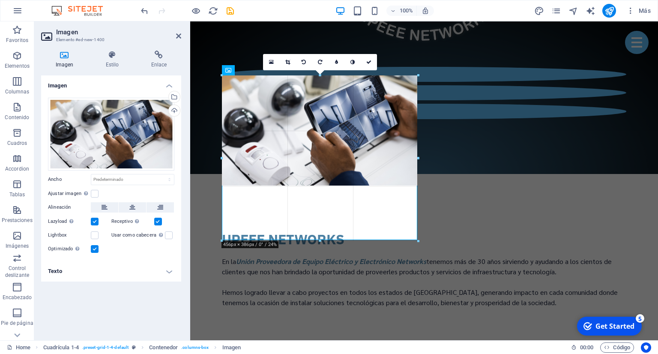
drag, startPoint x: 320, startPoint y: 186, endPoint x: 324, endPoint y: 241, distance: 55.8
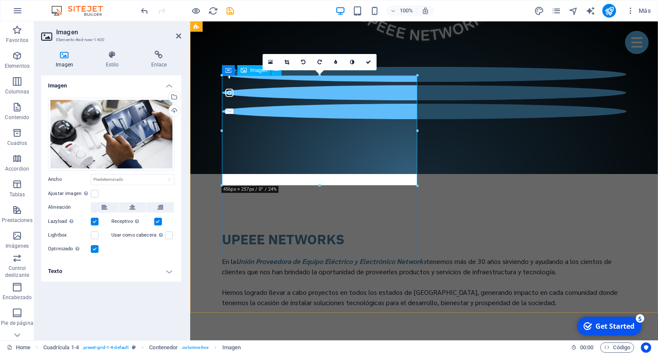
click at [97, 194] on label at bounding box center [95, 194] width 8 height 8
click at [0, 0] on input "Ajustar imagen Ajustar imagen automáticamente a un ancho y alto fijo" at bounding box center [0, 0] width 0 height 0
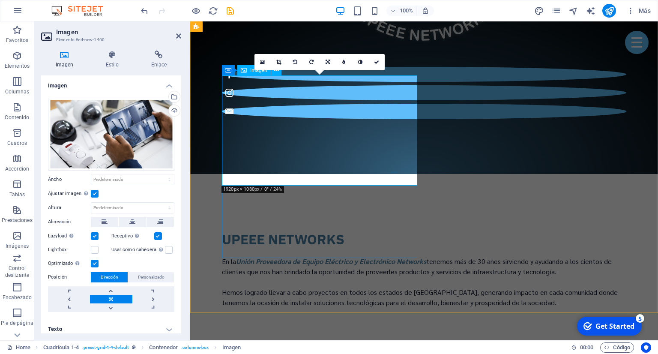
drag, startPoint x: 318, startPoint y: 202, endPoint x: 318, endPoint y: 209, distance: 7.3
click at [277, 63] on icon at bounding box center [278, 62] width 5 height 5
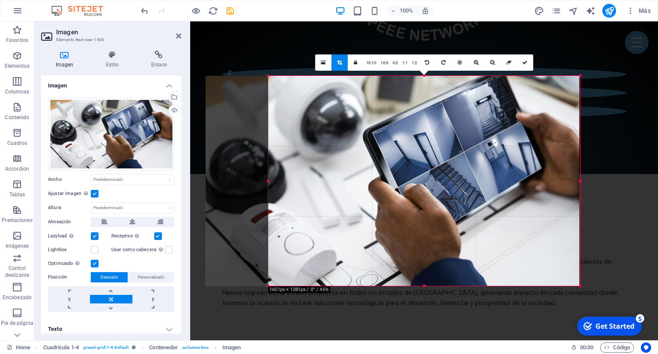
drag, startPoint x: 238, startPoint y: 182, endPoint x: 301, endPoint y: 194, distance: 63.6
click at [301, 194] on div "180 170 160 150 140 130 120 110 100 90 80 70 60 50 40 30 20 10 0 -10 -20 -30 -4…" at bounding box center [424, 181] width 312 height 210
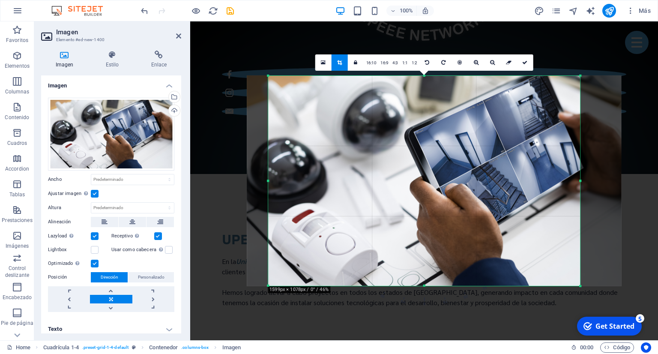
drag, startPoint x: 393, startPoint y: 177, endPoint x: 429, endPoint y: 177, distance: 36.0
click at [429, 177] on div at bounding box center [434, 180] width 374 height 211
click at [402, 63] on link "1:1" at bounding box center [405, 63] width 10 height 16
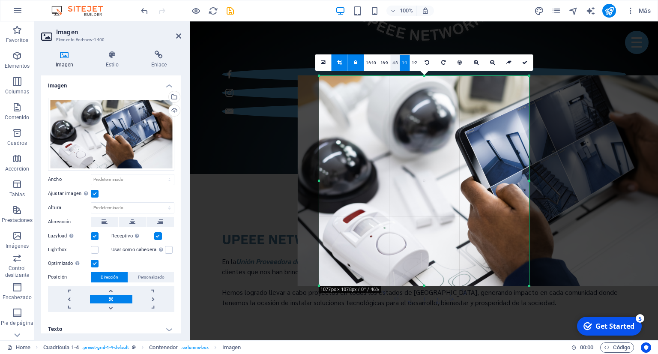
click at [395, 69] on link "4:3" at bounding box center [395, 63] width 10 height 16
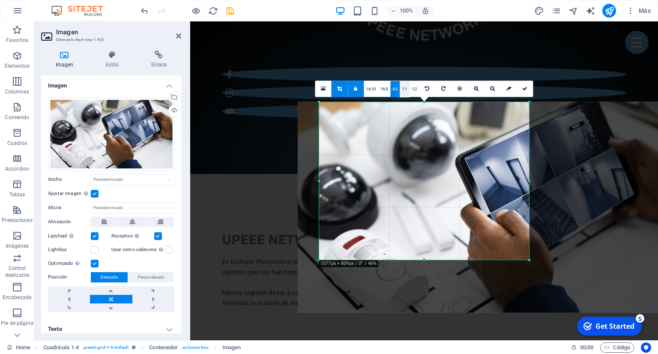
click at [407, 92] on link "1:1" at bounding box center [404, 89] width 10 height 16
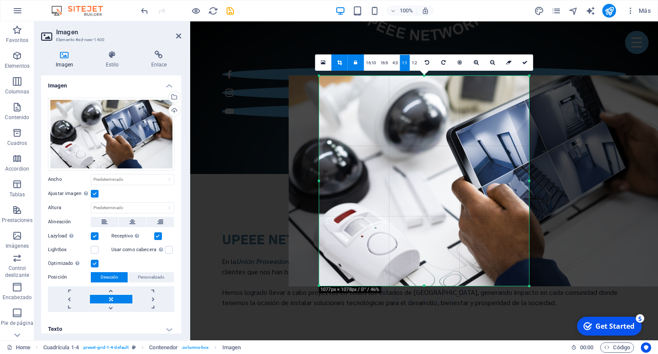
drag, startPoint x: 404, startPoint y: 179, endPoint x: 393, endPoint y: 174, distance: 12.1
click at [393, 174] on div at bounding box center [476, 180] width 374 height 211
click at [598, 328] on div "Get Started" at bounding box center [614, 325] width 39 height 9
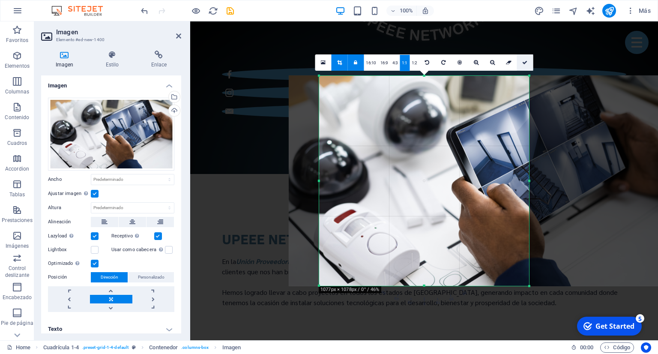
click at [523, 64] on icon at bounding box center [524, 62] width 5 height 5
type input "490"
select select "px"
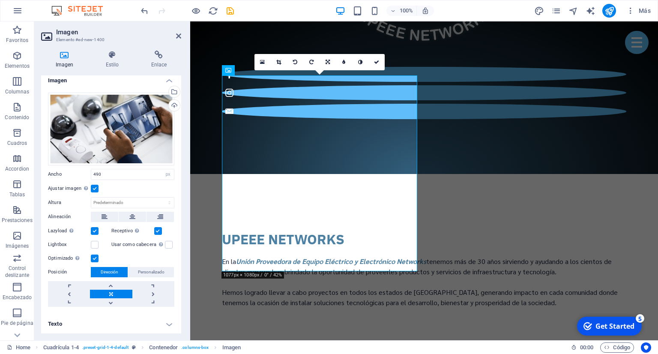
scroll to position [5, 0]
click at [86, 326] on h4 "Texto" at bounding box center [111, 323] width 140 height 21
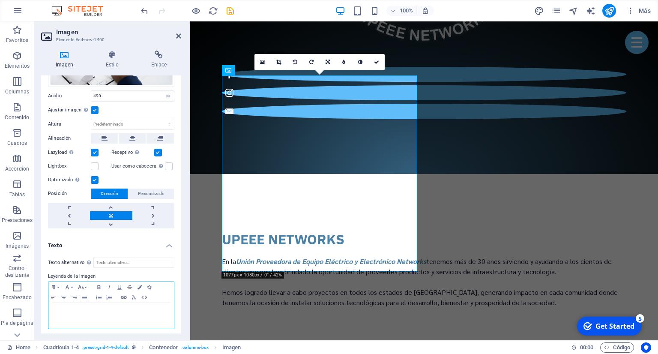
click at [94, 309] on p at bounding box center [111, 311] width 117 height 8
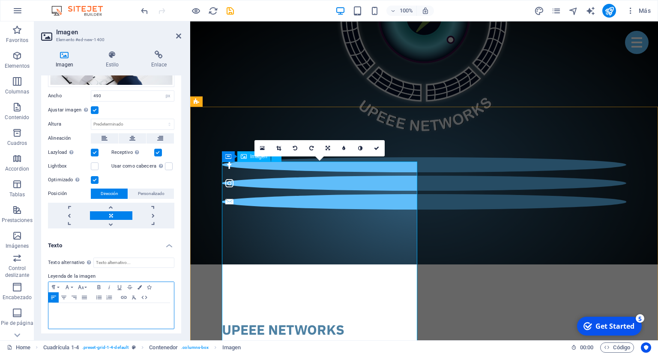
scroll to position [954, 0]
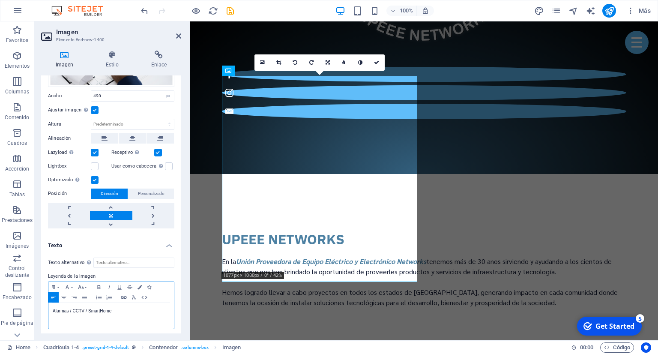
click at [130, 309] on p "Alarmas / CCTV / SmartHome" at bounding box center [111, 311] width 117 height 8
drag, startPoint x: 134, startPoint y: 306, endPoint x: 67, endPoint y: 299, distance: 66.8
click at [48, 307] on div "Alarmas / CCTV / SmartHome" at bounding box center [110, 316] width 125 height 26
drag, startPoint x: 65, startPoint y: 297, endPoint x: 89, endPoint y: 292, distance: 25.4
click at [64, 297] on icon "button" at bounding box center [64, 297] width 10 height 7
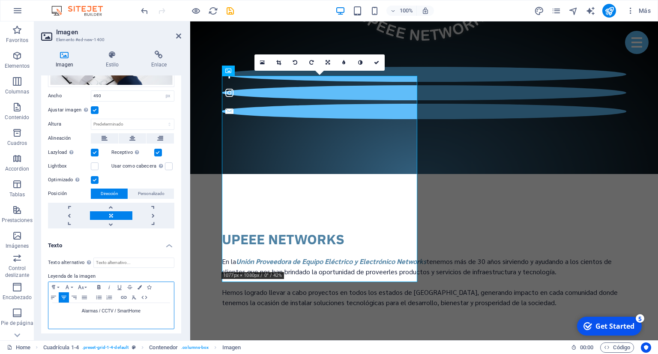
click at [99, 287] on icon "button" at bounding box center [99, 286] width 10 height 7
drag, startPoint x: 119, startPoint y: 319, endPoint x: 186, endPoint y: 305, distance: 68.7
click at [120, 319] on div "Alarmas / CCTV / SmartHome" at bounding box center [110, 316] width 125 height 26
click at [142, 240] on h4 "Texto" at bounding box center [111, 242] width 140 height 15
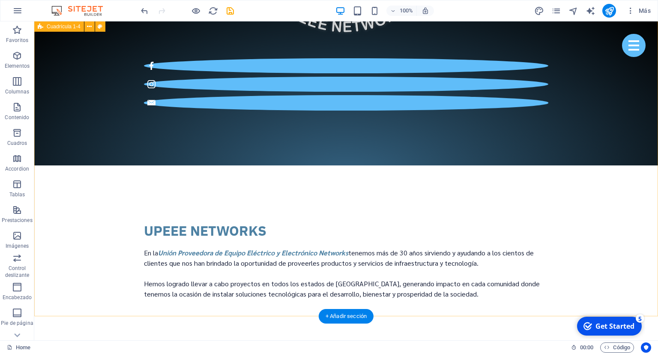
scroll to position [999, 0]
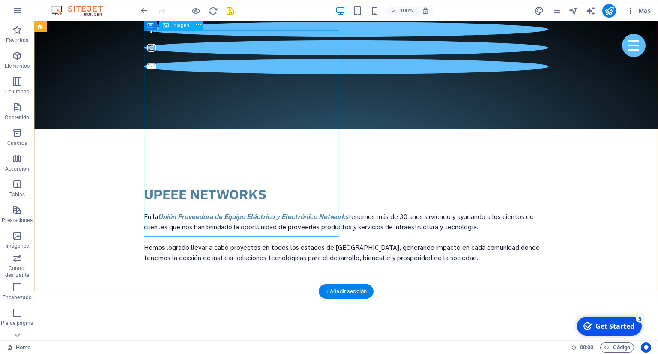
select select "px"
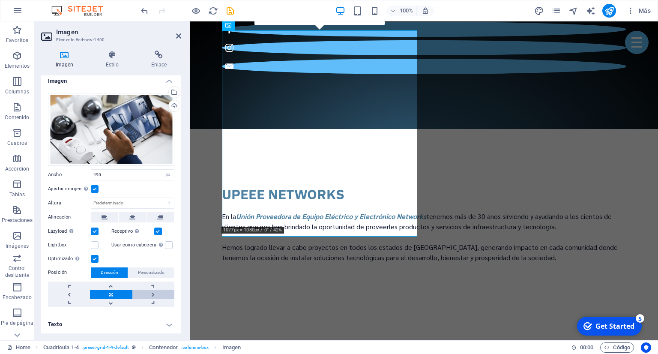
scroll to position [5, 0]
click at [171, 326] on h4 "Texto" at bounding box center [111, 323] width 140 height 21
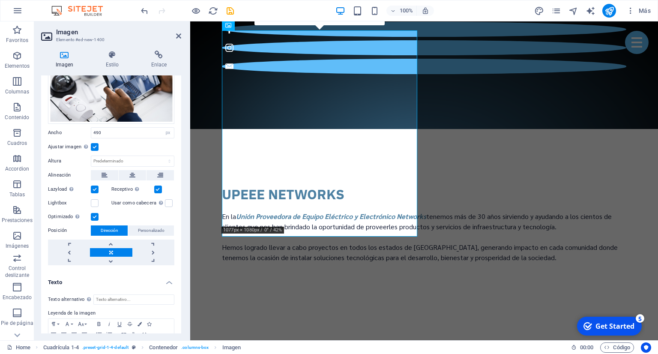
scroll to position [86, 0]
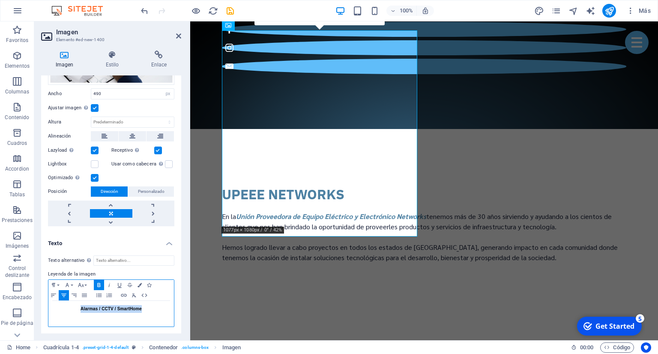
drag, startPoint x: 148, startPoint y: 309, endPoint x: 74, endPoint y: 313, distance: 73.7
click at [74, 313] on div "Alarmas / CCTV / SmartHome" at bounding box center [110, 314] width 125 height 26
copy strong "Alarmas / CCTV / SmartHome"
click at [143, 282] on button "Colors" at bounding box center [139, 285] width 9 height 10
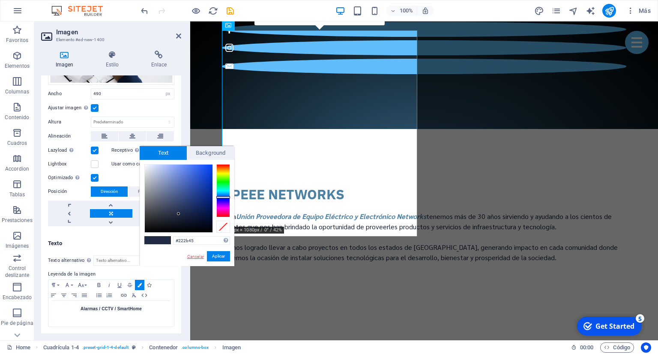
click at [198, 255] on link "Cancelar" at bounding box center [195, 256] width 18 height 6
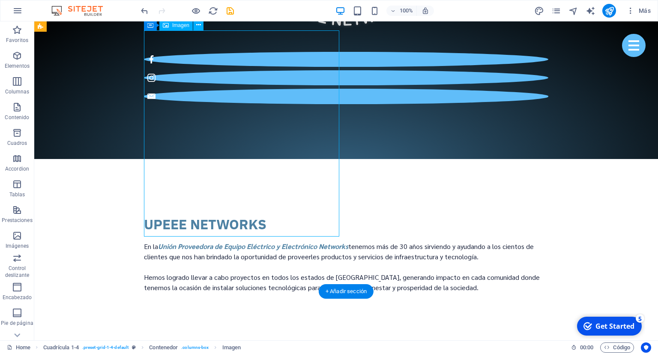
scroll to position [954, 0]
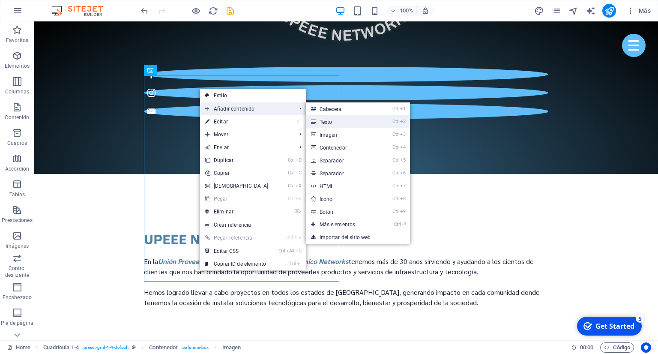
click at [345, 120] on link "Ctrl 2 Texto" at bounding box center [342, 121] width 72 height 13
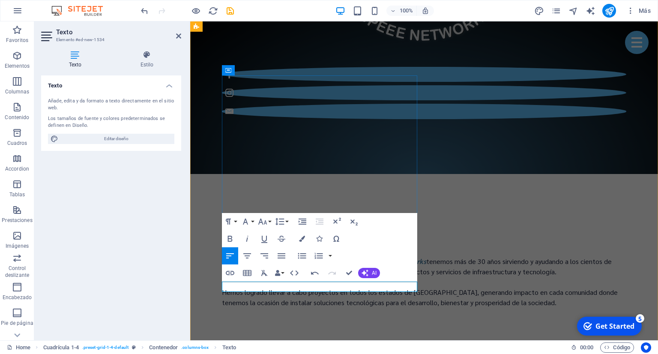
drag, startPoint x: 275, startPoint y: 286, endPoint x: 220, endPoint y: 288, distance: 55.7
select select "rem"
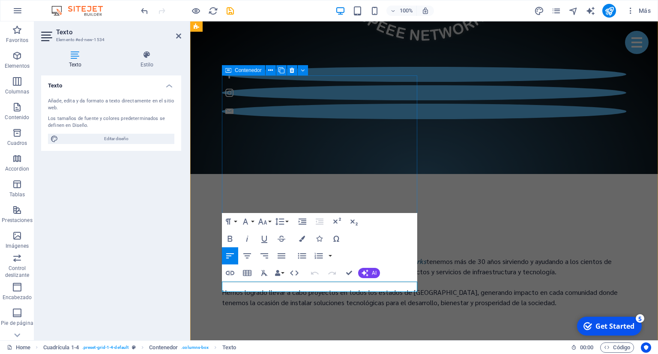
drag, startPoint x: 254, startPoint y: 285, endPoint x: 217, endPoint y: 283, distance: 37.3
click at [303, 236] on icon "button" at bounding box center [302, 238] width 6 height 6
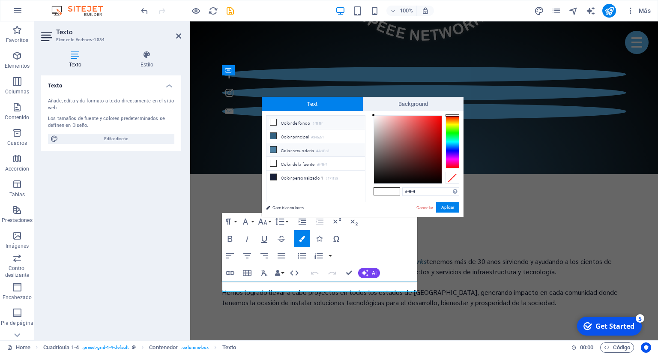
click at [309, 150] on li "Color secundario #4d81a3" at bounding box center [315, 150] width 98 height 14
type input "#4d81a3"
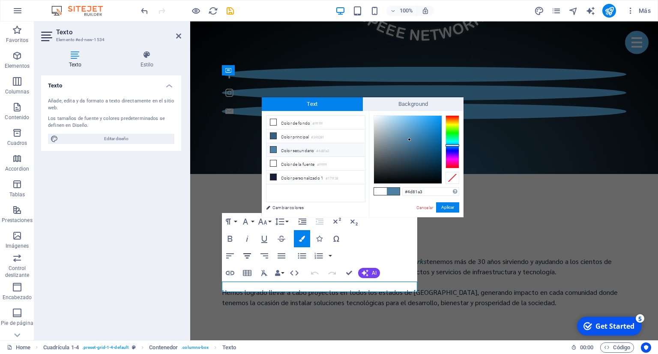
click at [246, 255] on icon "button" at bounding box center [247, 255] width 10 height 10
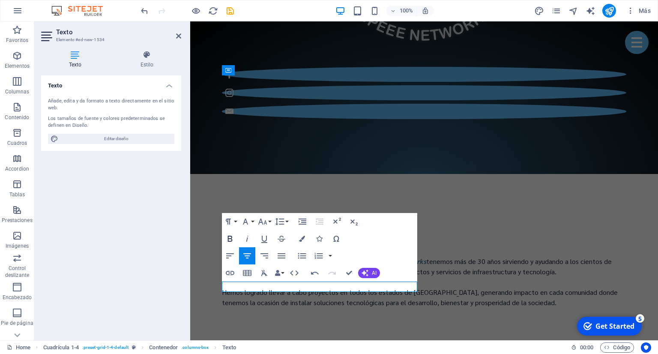
click at [233, 236] on icon "button" at bounding box center [230, 238] width 10 height 10
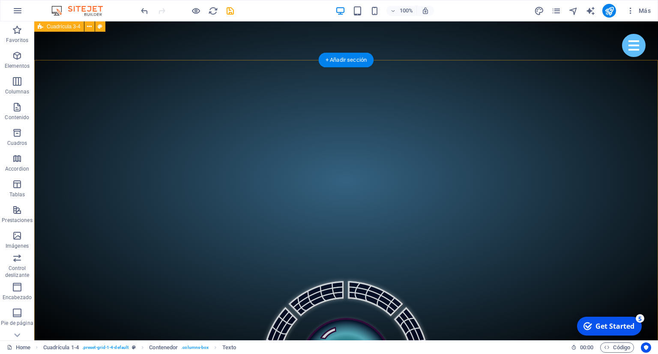
scroll to position [502, 0]
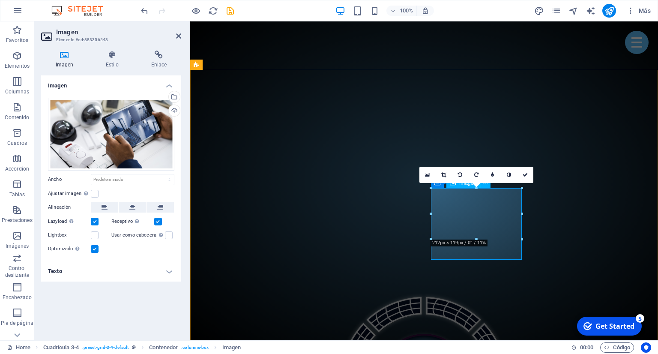
click at [141, 265] on h4 "Texto" at bounding box center [111, 271] width 140 height 21
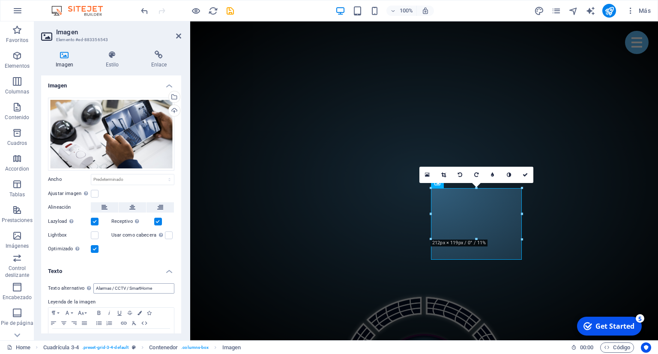
scroll to position [28, 0]
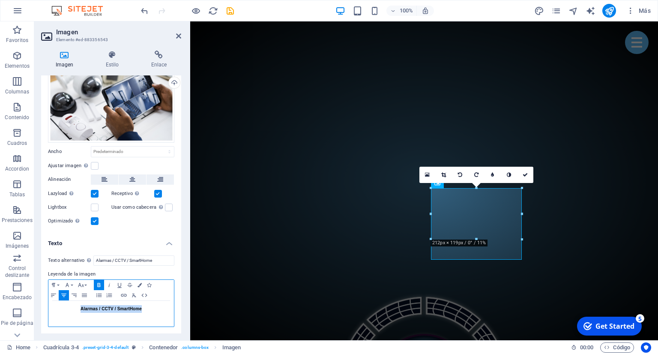
drag, startPoint x: 146, startPoint y: 307, endPoint x: 77, endPoint y: 308, distance: 69.4
click at [75, 308] on p "Alarmas / CCTV / SmartHome" at bounding box center [111, 309] width 117 height 8
copy span "Alarmas / CCTV / SmartHome"
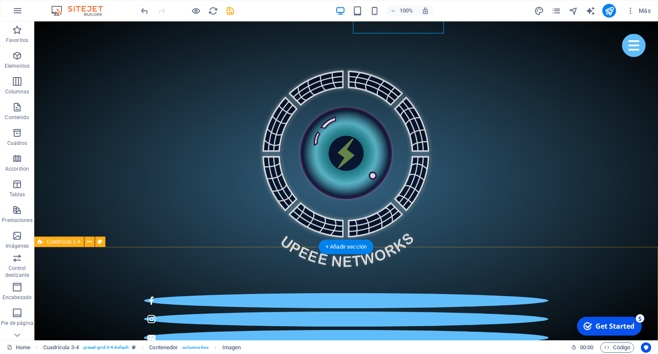
scroll to position [954, 0]
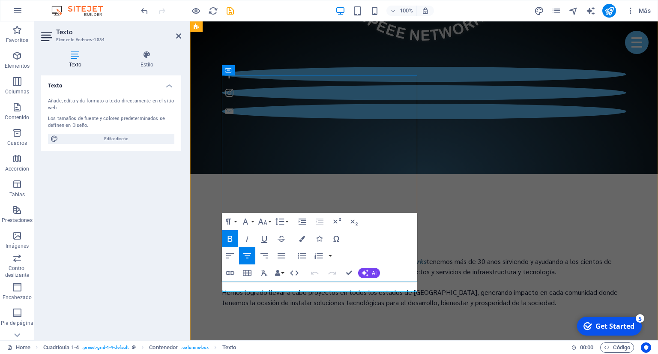
drag, startPoint x: 257, startPoint y: 288, endPoint x: 224, endPoint y: 283, distance: 33.7
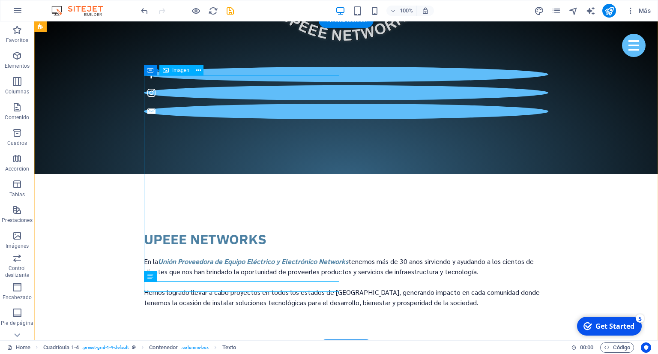
select select "px"
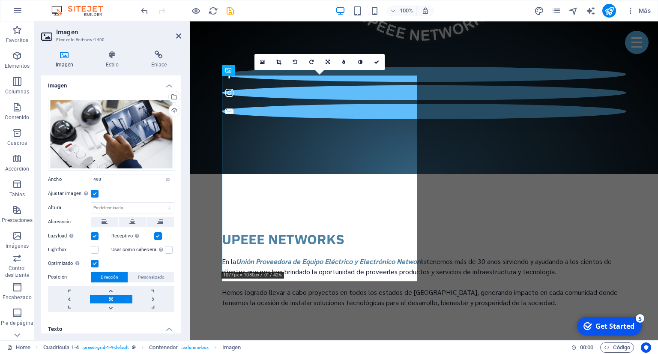
click at [108, 330] on h4 "Texto" at bounding box center [111, 326] width 140 height 15
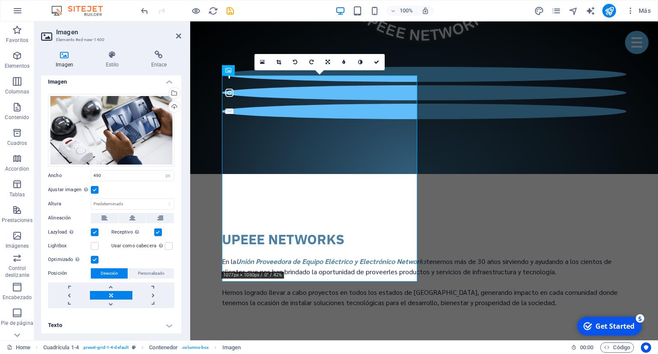
scroll to position [5, 0]
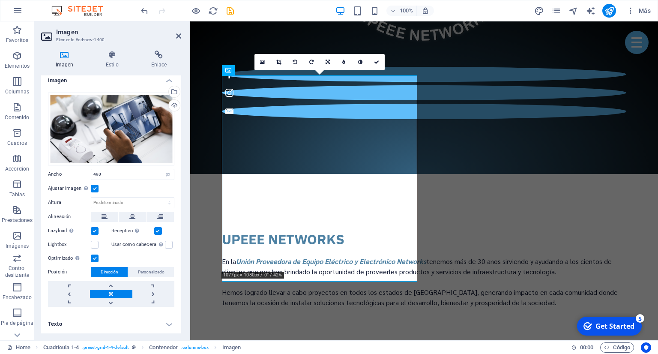
click at [168, 322] on h4 "Texto" at bounding box center [111, 323] width 140 height 21
click at [168, 322] on h4 "Texto" at bounding box center [111, 320] width 140 height 15
click at [167, 321] on h4 "Texto" at bounding box center [111, 323] width 140 height 21
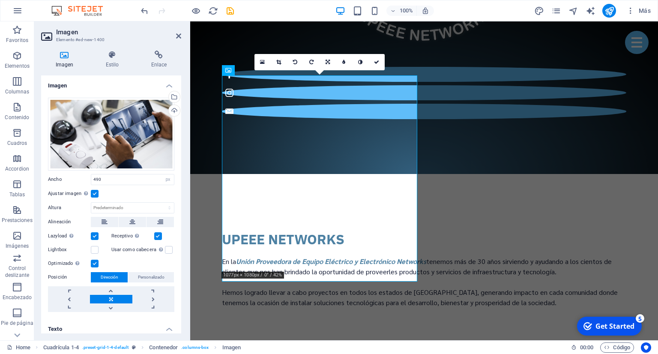
scroll to position [86, 0]
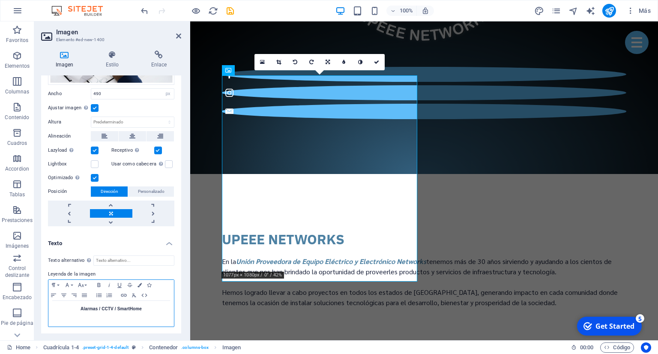
click at [143, 302] on div "Alarmas / CCTV / SmartHome" at bounding box center [110, 314] width 125 height 26
drag, startPoint x: 148, startPoint y: 310, endPoint x: 75, endPoint y: 299, distance: 73.3
click at [67, 305] on p "Alarmas / CCTV / SmartHome" at bounding box center [111, 309] width 117 height 8
click at [139, 285] on icon "button" at bounding box center [139, 285] width 4 height 4
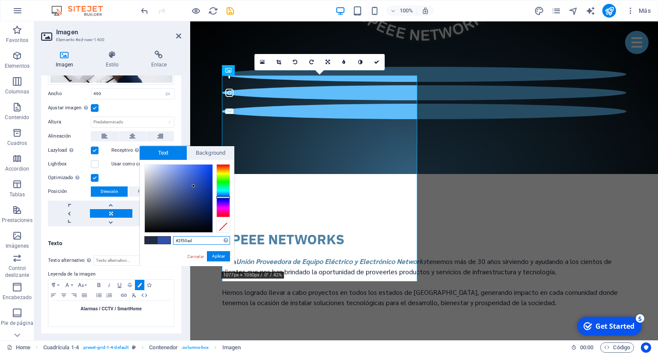
drag, startPoint x: 193, startPoint y: 201, endPoint x: 194, endPoint y: 186, distance: 15.4
click at [194, 186] on div at bounding box center [179, 198] width 68 height 68
type input "#4769cc"
drag, startPoint x: 186, startPoint y: 213, endPoint x: 188, endPoint y: 178, distance: 35.2
click at [188, 178] on div at bounding box center [179, 198] width 68 height 68
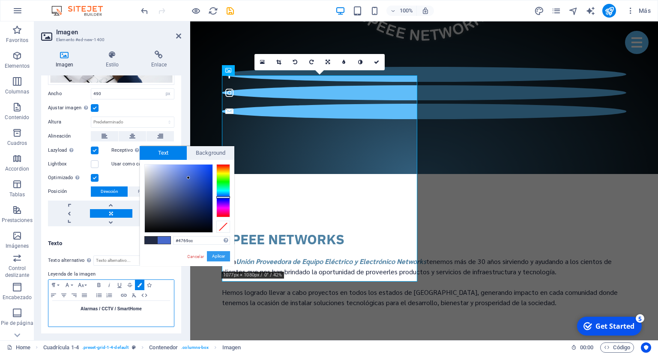
click at [215, 255] on button "Aplicar" at bounding box center [218, 256] width 23 height 10
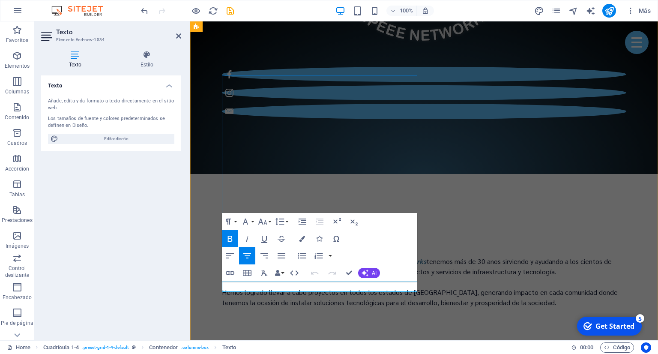
click at [302, 239] on icon "button" at bounding box center [302, 238] width 6 height 6
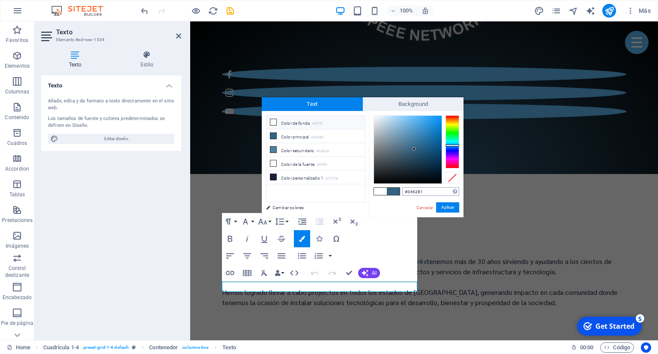
drag, startPoint x: 424, startPoint y: 191, endPoint x: 395, endPoint y: 196, distance: 30.0
click at [402, 196] on input "#346281" at bounding box center [430, 191] width 57 height 9
click at [431, 203] on div "Cancelar Aplicar" at bounding box center [437, 207] width 44 height 11
click at [431, 208] on link "Cancelar" at bounding box center [424, 207] width 18 height 6
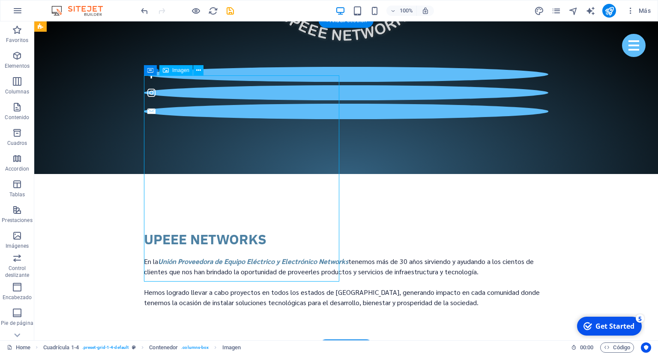
select select "px"
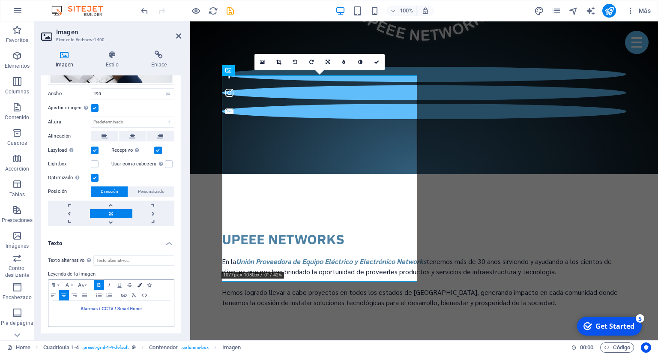
click at [138, 283] on icon "button" at bounding box center [139, 285] width 4 height 4
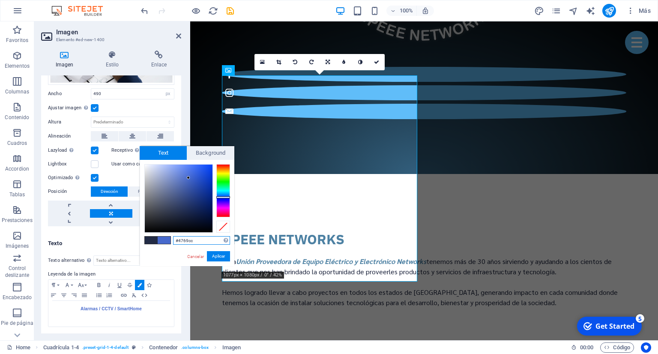
drag, startPoint x: 194, startPoint y: 240, endPoint x: 159, endPoint y: 243, distance: 35.7
click at [173, 243] on input "#4769cc" at bounding box center [201, 240] width 57 height 9
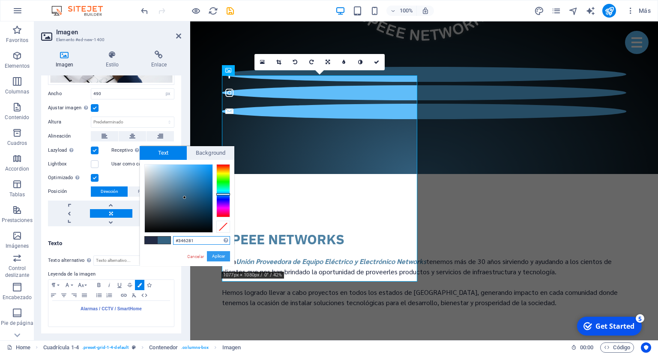
type input "#346281"
click at [216, 259] on button "Aplicar" at bounding box center [218, 256] width 23 height 10
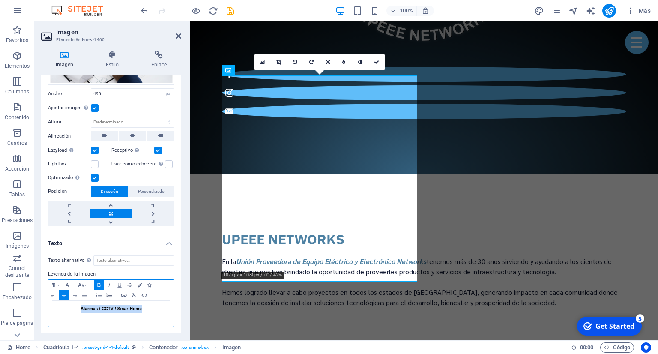
drag, startPoint x: 149, startPoint y: 311, endPoint x: 105, endPoint y: 291, distance: 48.1
click at [60, 308] on p "​ ​ Alarmas / CCTV / SmartHome" at bounding box center [111, 309] width 117 height 8
click at [139, 283] on icon "button" at bounding box center [139, 285] width 4 height 4
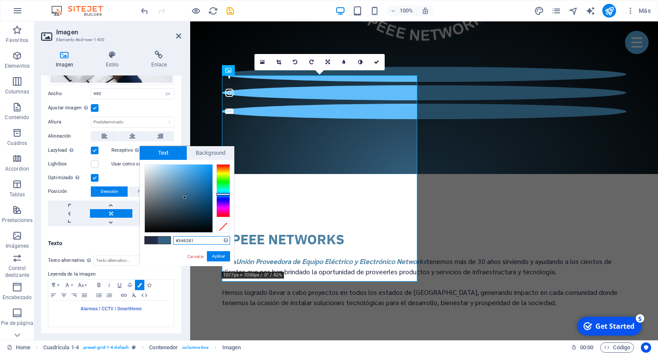
drag, startPoint x: 206, startPoint y: 242, endPoint x: 150, endPoint y: 247, distance: 56.2
click at [173, 244] on input "#346281" at bounding box center [201, 240] width 57 height 9
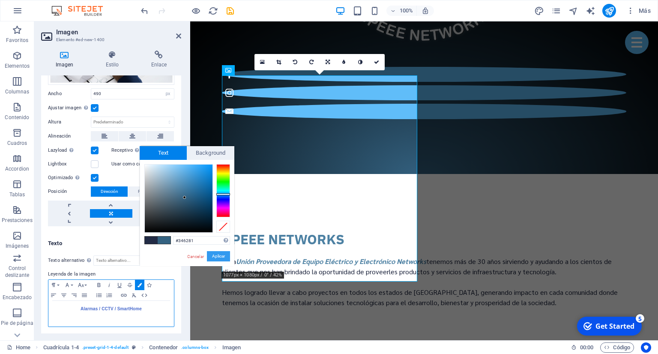
click at [216, 259] on button "Aplicar" at bounding box center [218, 256] width 23 height 10
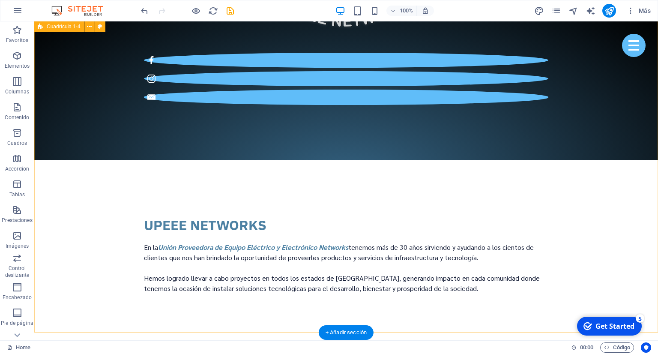
scroll to position [954, 0]
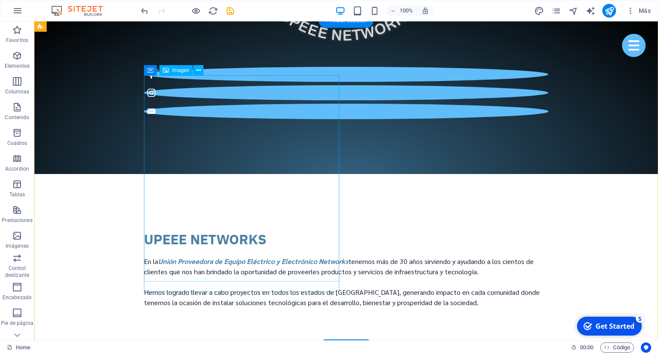
select select "px"
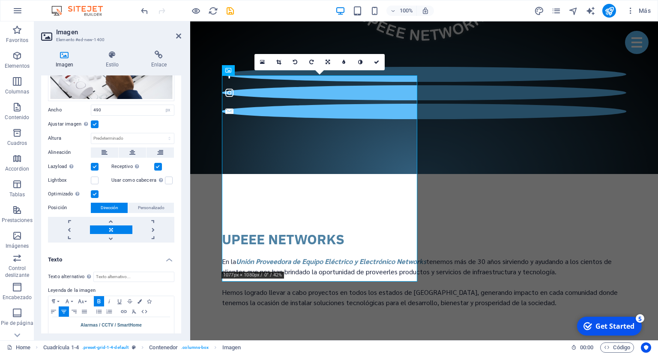
scroll to position [86, 0]
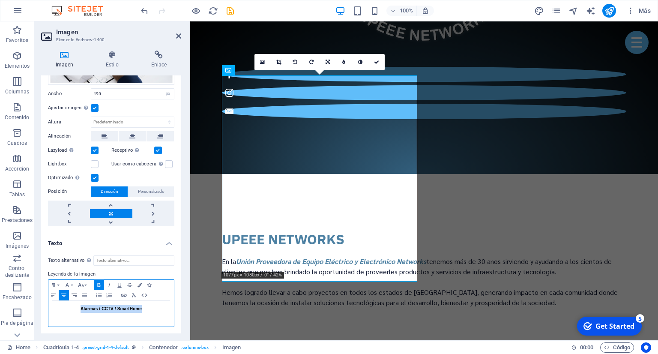
drag, startPoint x: 149, startPoint y: 307, endPoint x: 75, endPoint y: 290, distance: 75.9
click at [59, 303] on div "​​Alarmas / CCTV / SmartHome" at bounding box center [110, 314] width 125 height 26
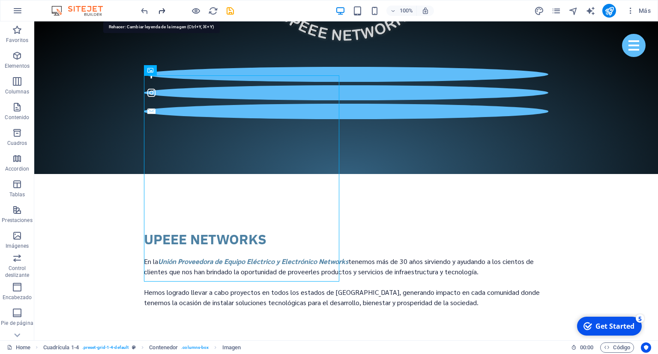
click at [163, 12] on icon "redo" at bounding box center [162, 11] width 10 height 10
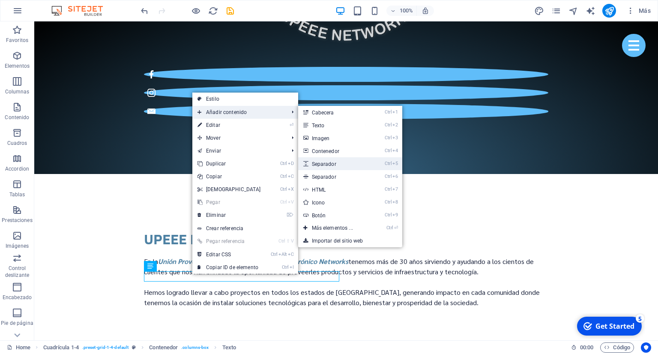
drag, startPoint x: 328, startPoint y: 165, endPoint x: 137, endPoint y: 145, distance: 191.2
click at [328, 165] on link "Ctrl 5 Separador" at bounding box center [334, 163] width 72 height 13
select select "px"
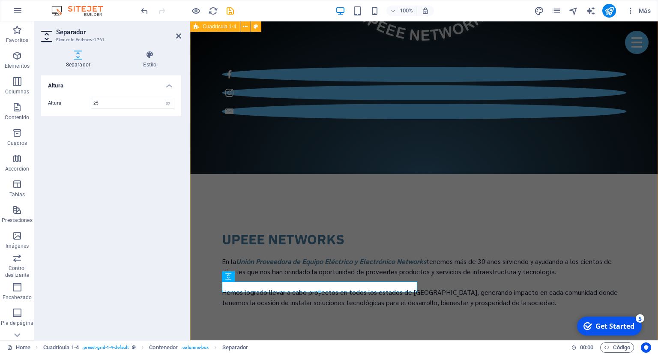
type input "25"
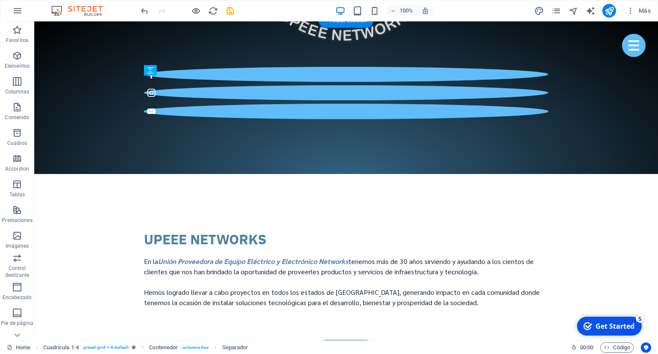
drag, startPoint x: 249, startPoint y: 287, endPoint x: 249, endPoint y: 277, distance: 10.3
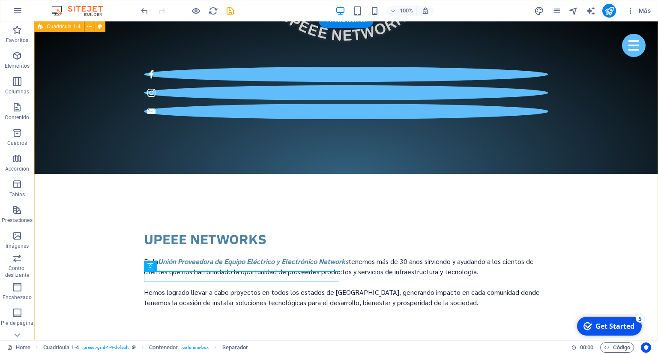
select select "px"
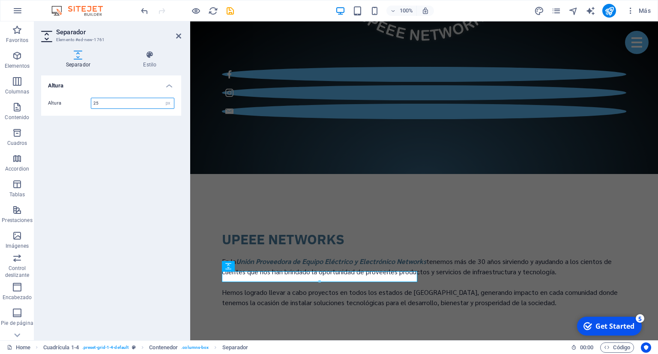
click at [109, 105] on input "25" at bounding box center [132, 103] width 83 height 10
type input "20"
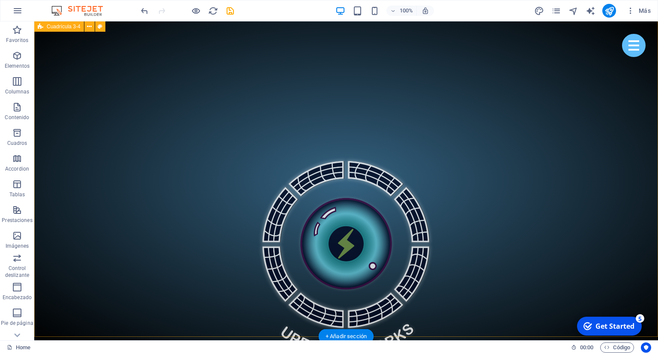
scroll to position [864, 0]
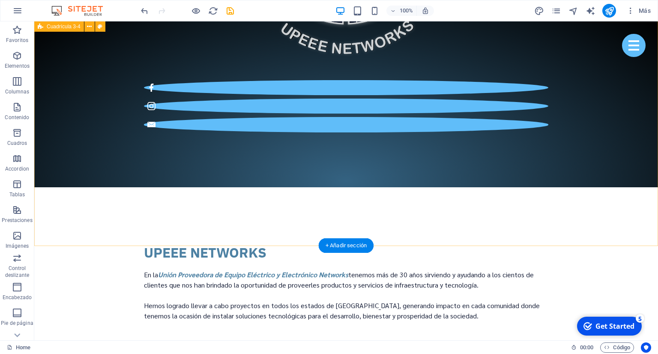
scroll to position [954, 0]
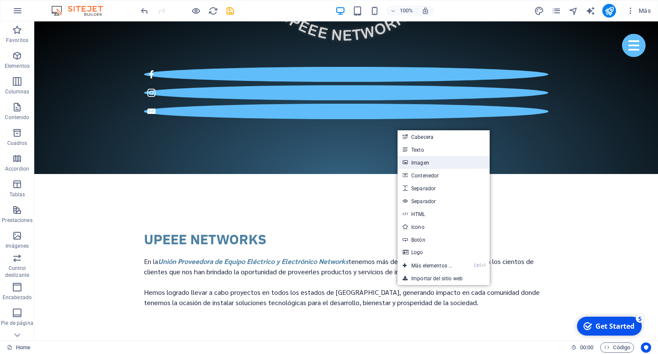
click at [437, 162] on link "Imagen" at bounding box center [443, 162] width 92 height 13
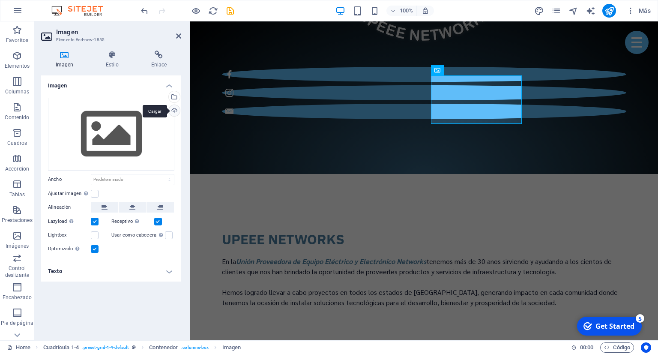
click at [178, 110] on div "Cargar" at bounding box center [173, 111] width 13 height 13
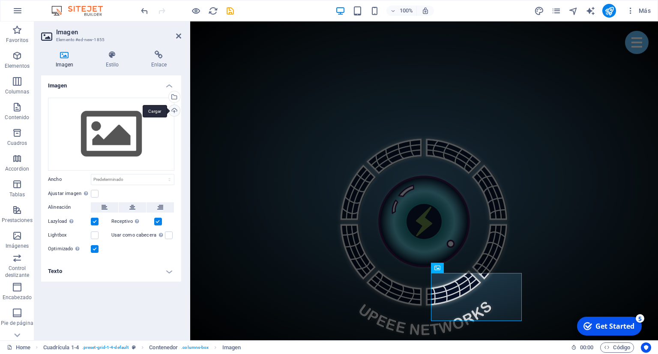
scroll to position [638, 0]
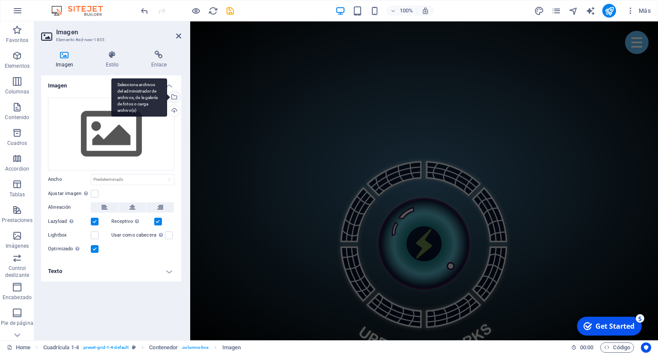
click at [176, 97] on div "Selecciona archivos del administrador de archivos, de la galería de fotos o car…" at bounding box center [173, 97] width 13 height 13
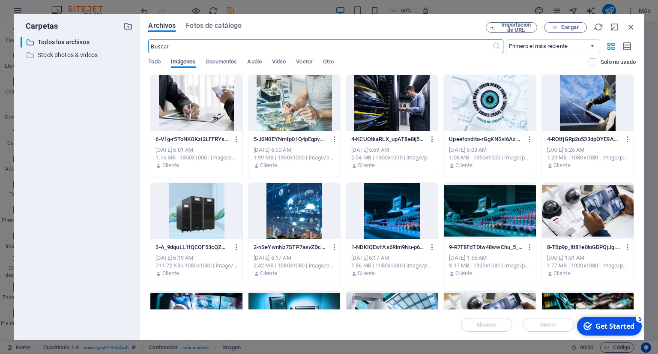
scroll to position [39, 0]
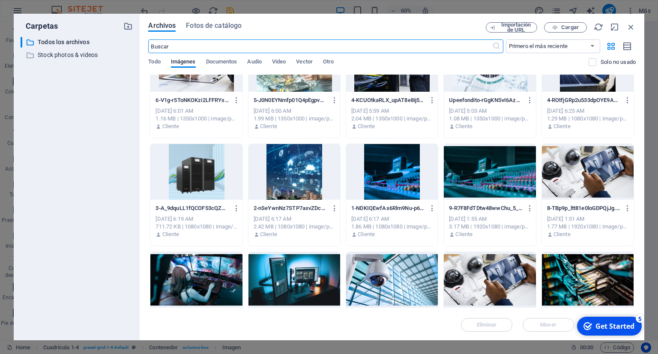
click at [285, 278] on div at bounding box center [294, 280] width 92 height 56
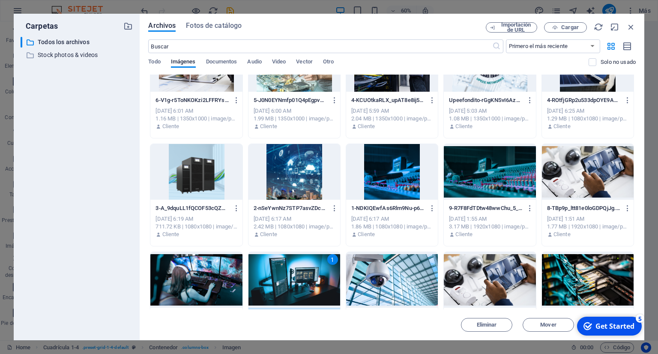
click at [302, 295] on div "1" at bounding box center [294, 280] width 92 height 56
click at [299, 293] on div "1" at bounding box center [294, 280] width 92 height 56
click at [299, 293] on div at bounding box center [294, 280] width 92 height 56
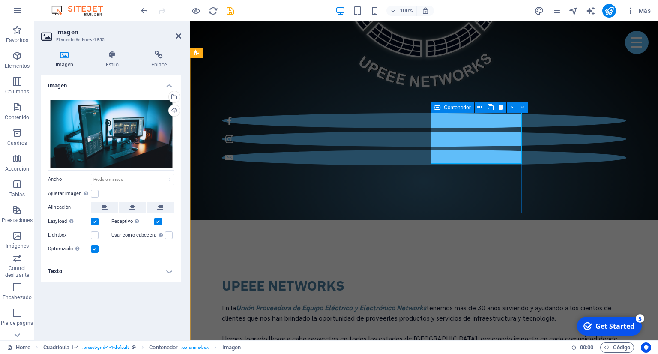
scroll to position [918, 0]
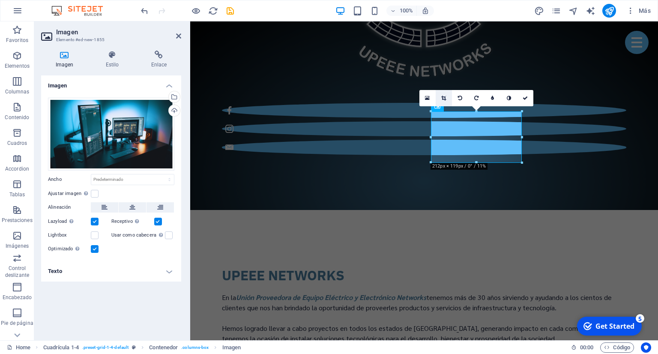
click at [444, 97] on icon at bounding box center [443, 97] width 5 height 5
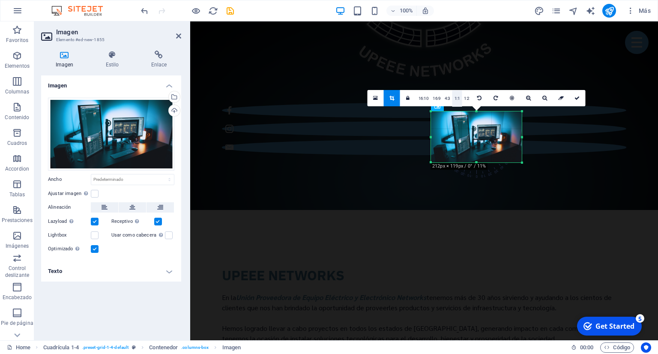
click at [458, 99] on link "1:1" at bounding box center [457, 98] width 10 height 16
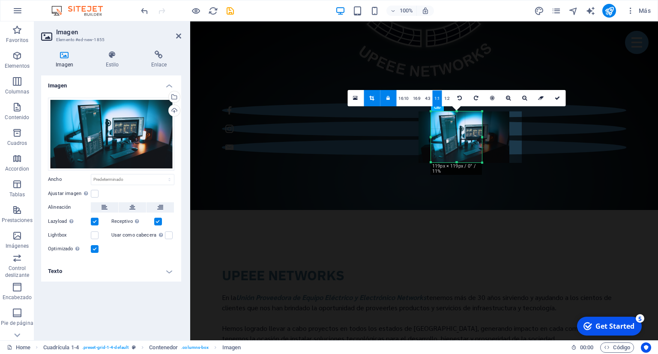
drag, startPoint x: 471, startPoint y: 152, endPoint x: 453, endPoint y: 148, distance: 18.7
click at [453, 148] on div at bounding box center [463, 136] width 91 height 51
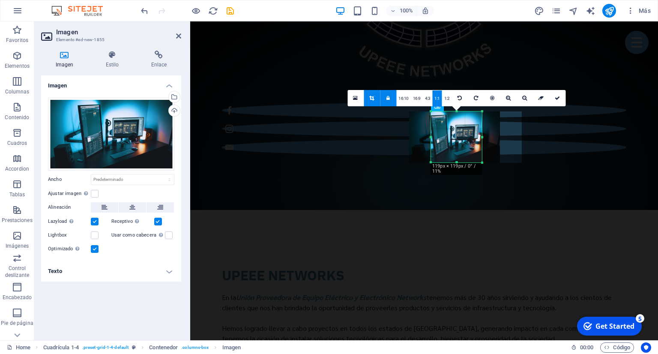
drag, startPoint x: 459, startPoint y: 151, endPoint x: 453, endPoint y: 152, distance: 6.5
click at [453, 152] on div at bounding box center [454, 136] width 91 height 51
click at [555, 98] on icon at bounding box center [556, 97] width 5 height 5
type input "119"
select select "px"
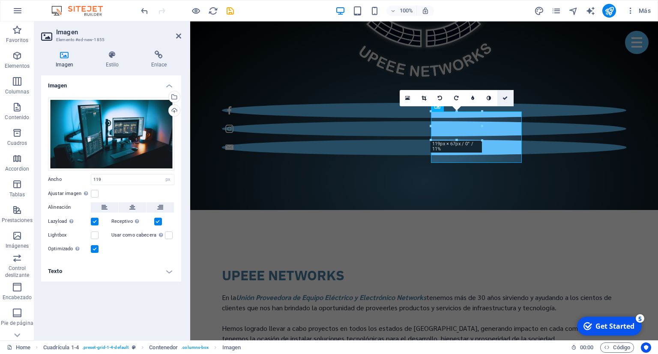
drag, startPoint x: 506, startPoint y: 98, endPoint x: 474, endPoint y: 76, distance: 38.7
click at [506, 98] on icon at bounding box center [504, 97] width 5 height 5
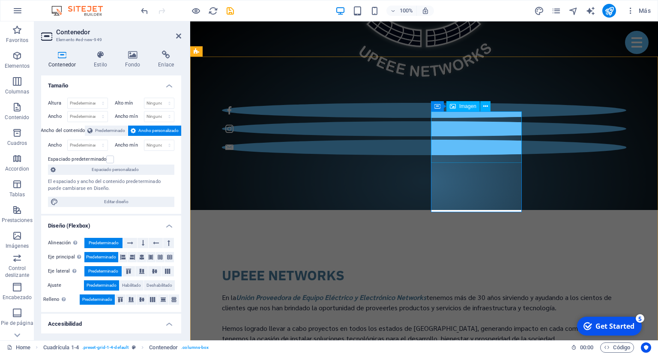
select select "px"
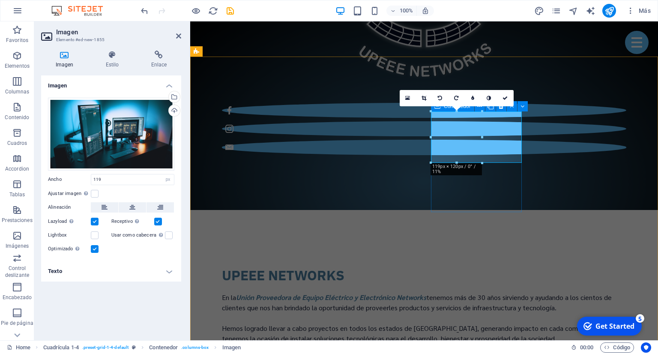
drag, startPoint x: 674, startPoint y: 186, endPoint x: 499, endPoint y: 167, distance: 175.6
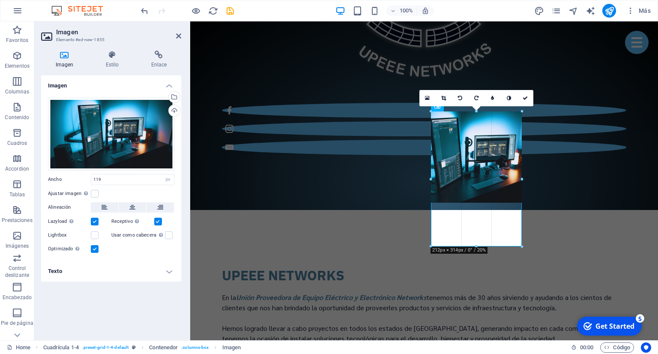
drag, startPoint x: 467, startPoint y: 147, endPoint x: 530, endPoint y: 185, distance: 73.6
type input "212"
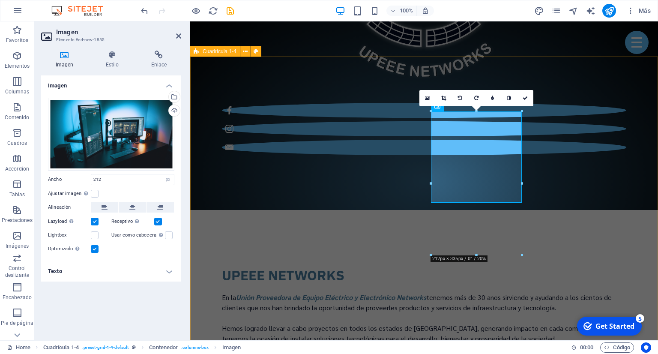
select select "rem"
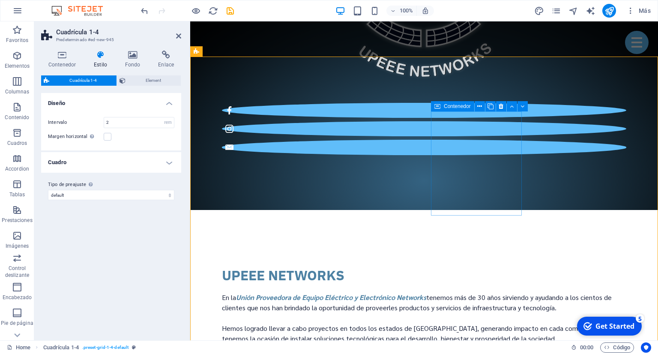
click at [489, 108] on button at bounding box center [485, 106] width 10 height 10
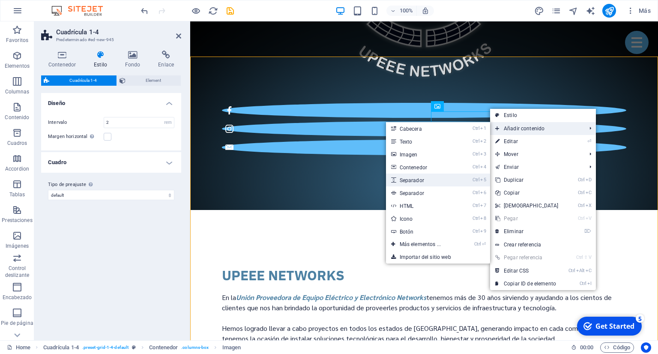
click at [429, 179] on link "Ctrl 5 Separador" at bounding box center [422, 179] width 72 height 13
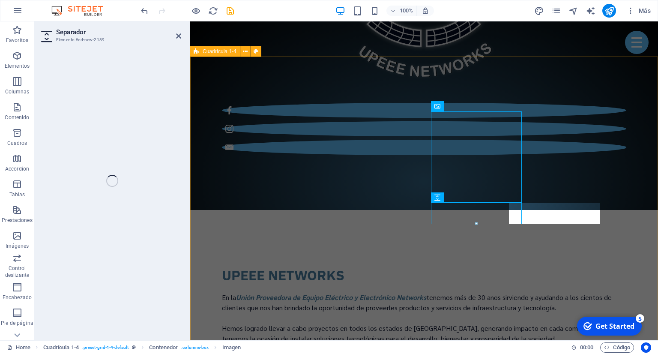
select select "px"
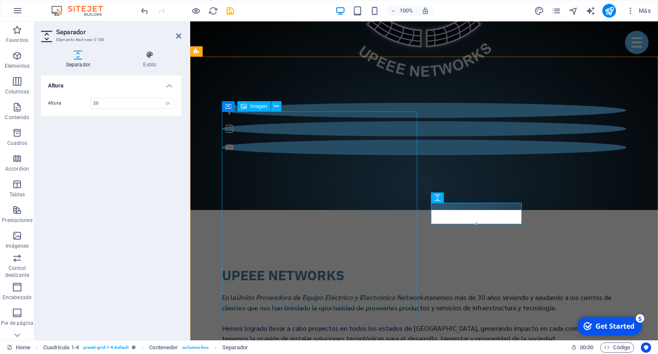
type input "20"
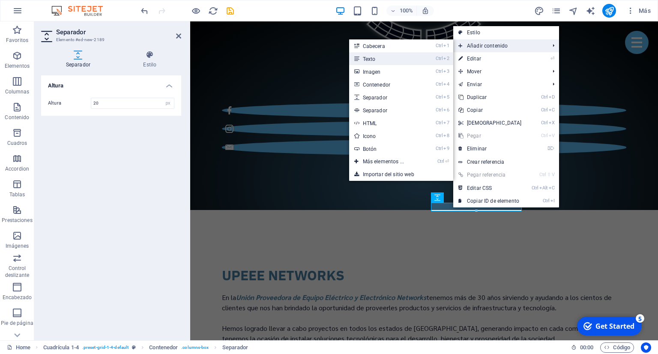
click at [381, 64] on link "Ctrl 2 Texto" at bounding box center [385, 58] width 72 height 13
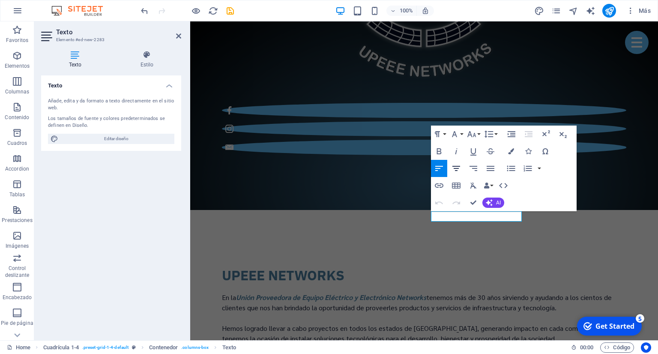
click at [461, 168] on icon "button" at bounding box center [456, 168] width 10 height 10
click at [439, 152] on icon "button" at bounding box center [439, 151] width 10 height 10
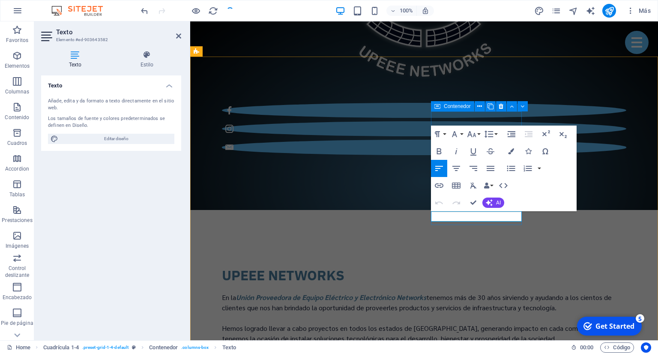
drag, startPoint x: 472, startPoint y: 217, endPoint x: 441, endPoint y: 218, distance: 31.3
drag, startPoint x: 499, startPoint y: 216, endPoint x: 417, endPoint y: 216, distance: 82.2
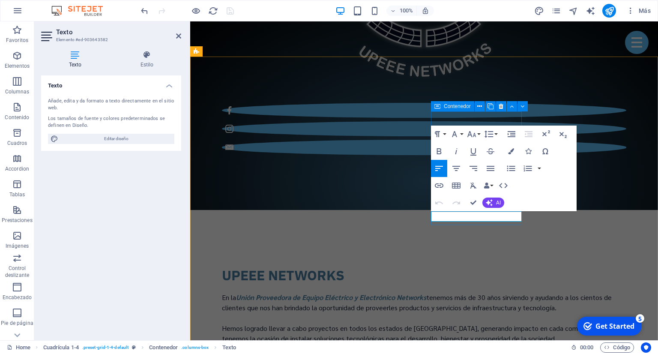
drag, startPoint x: 457, startPoint y: 170, endPoint x: 501, endPoint y: 165, distance: 44.3
click at [459, 170] on icon "button" at bounding box center [456, 168] width 10 height 10
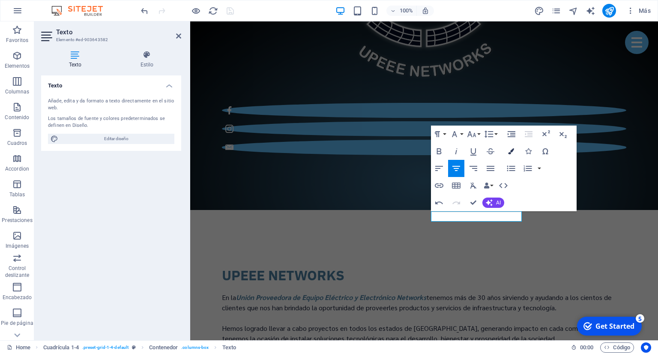
click at [509, 151] on icon "button" at bounding box center [511, 151] width 6 height 6
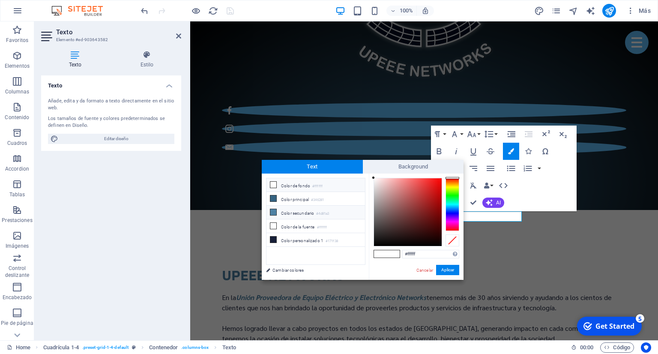
click at [289, 206] on li "Color secundario #4d81a3" at bounding box center [315, 213] width 98 height 14
type input "#4d81a3"
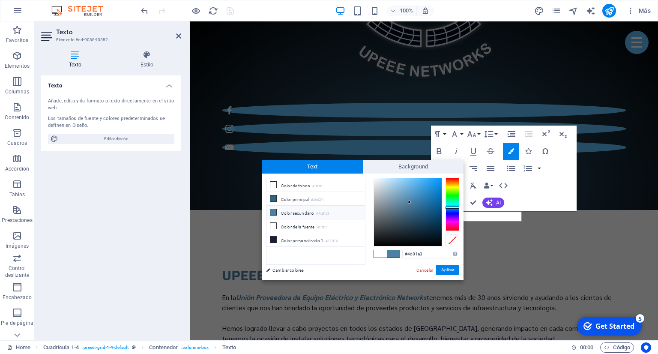
click at [290, 211] on li "Color secundario #4d81a3" at bounding box center [315, 213] width 98 height 14
click at [313, 211] on li "Color secundario #4d81a3" at bounding box center [315, 213] width 98 height 14
click at [449, 266] on button "Aplicar" at bounding box center [447, 270] width 23 height 10
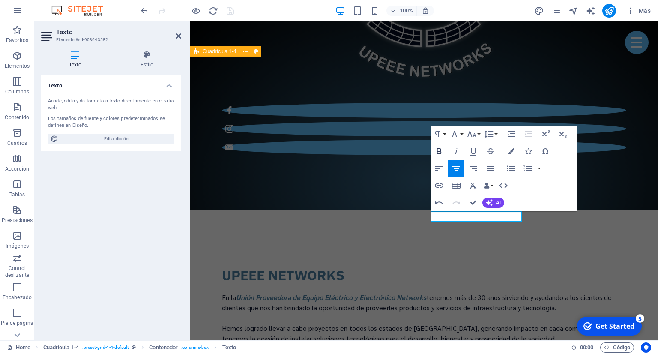
click at [439, 152] on icon "button" at bounding box center [439, 151] width 10 height 10
drag, startPoint x: 470, startPoint y: 203, endPoint x: 439, endPoint y: 183, distance: 37.2
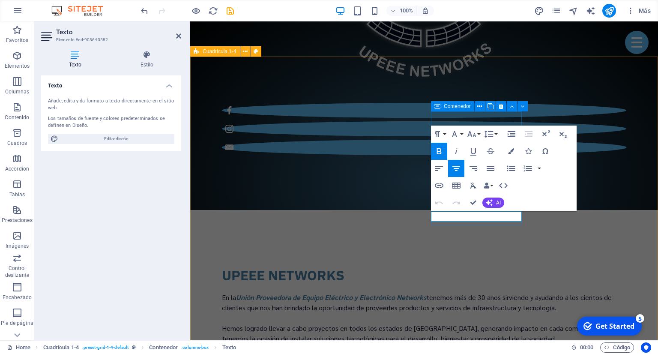
drag, startPoint x: 507, startPoint y: 217, endPoint x: 444, endPoint y: 214, distance: 63.4
click at [510, 152] on icon "button" at bounding box center [511, 151] width 6 height 6
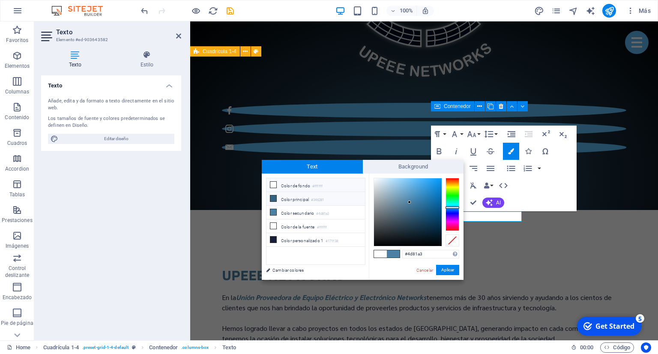
click at [329, 199] on li "Color principal #346281" at bounding box center [315, 199] width 98 height 14
type input "#346281"
click at [451, 268] on button "Aplicar" at bounding box center [447, 270] width 23 height 10
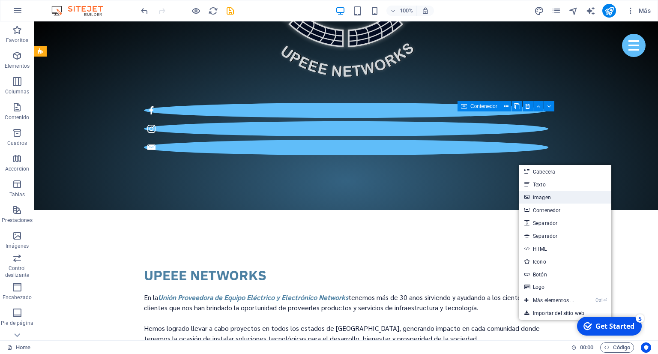
click at [560, 200] on link "Imagen" at bounding box center [565, 197] width 92 height 13
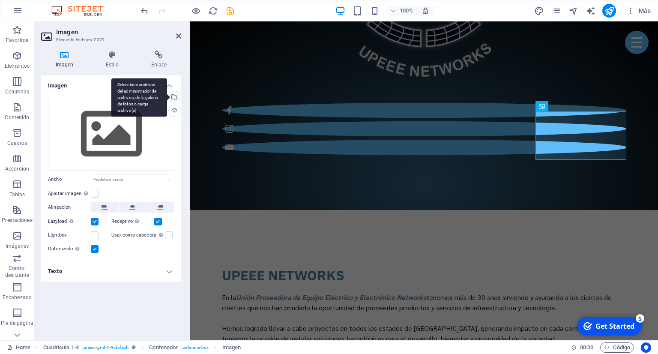
click at [174, 97] on div "Selecciona archivos del administrador de archivos, de la galería de fotos o car…" at bounding box center [173, 97] width 13 height 13
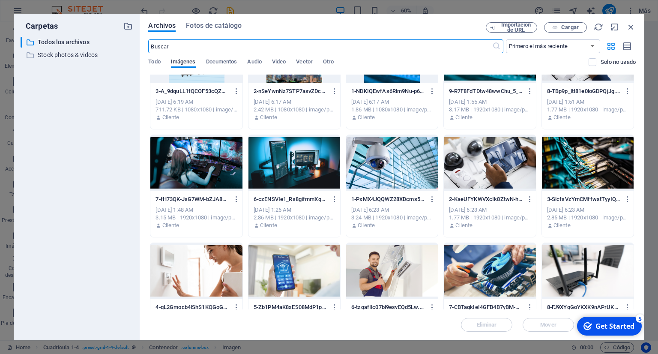
scroll to position [117, 0]
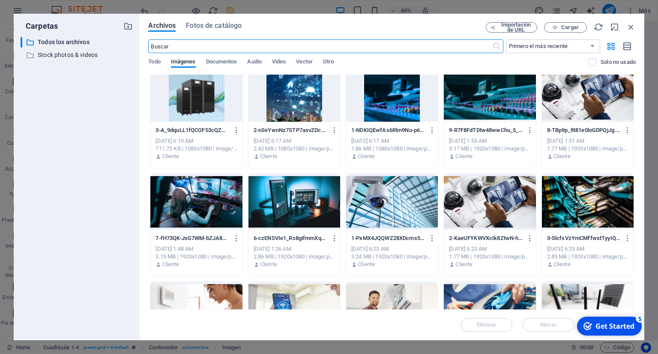
click at [208, 211] on div at bounding box center [196, 202] width 92 height 56
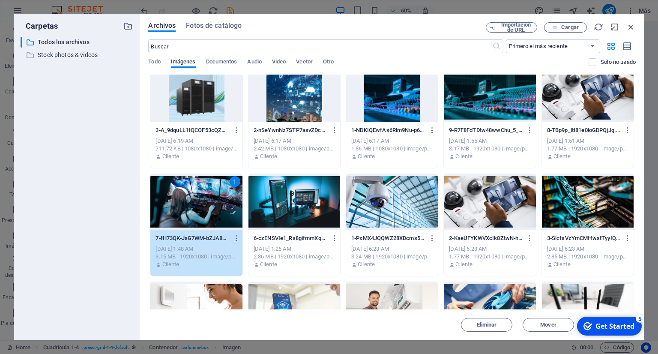
click at [182, 214] on div "1" at bounding box center [196, 202] width 92 height 56
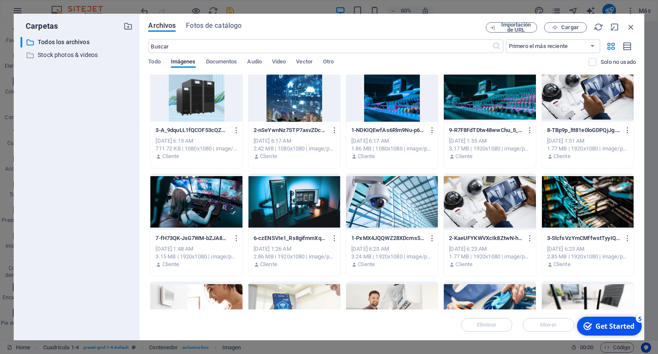
click at [182, 214] on div at bounding box center [196, 202] width 92 height 56
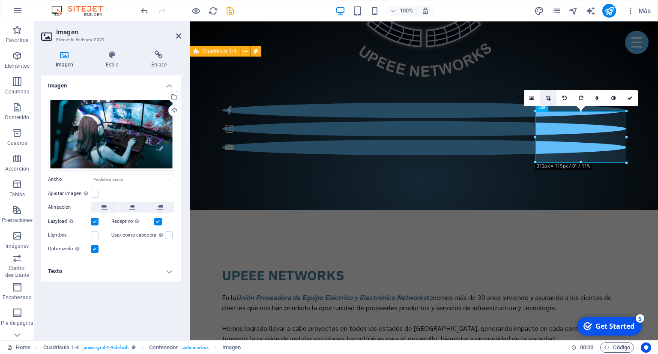
click at [551, 98] on link at bounding box center [548, 98] width 16 height 16
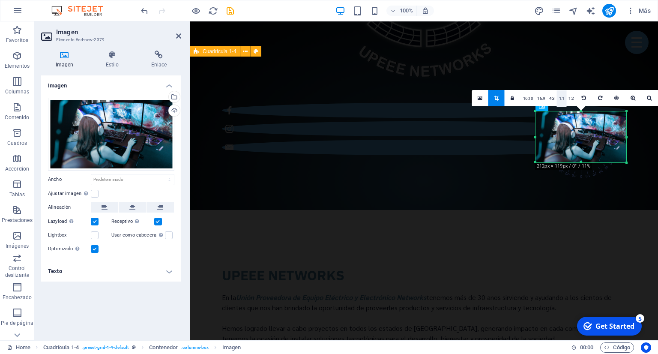
click at [561, 98] on link "1:1" at bounding box center [562, 98] width 10 height 16
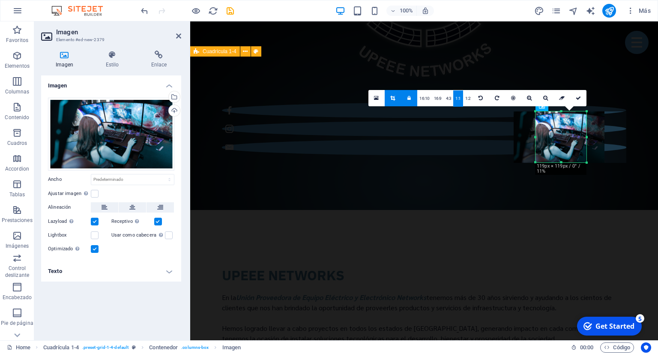
drag, startPoint x: 564, startPoint y: 139, endPoint x: 550, endPoint y: 126, distance: 18.8
click at [542, 138] on div at bounding box center [558, 136] width 91 height 51
click at [575, 97] on link at bounding box center [578, 98] width 16 height 16
type input "119"
select select "px"
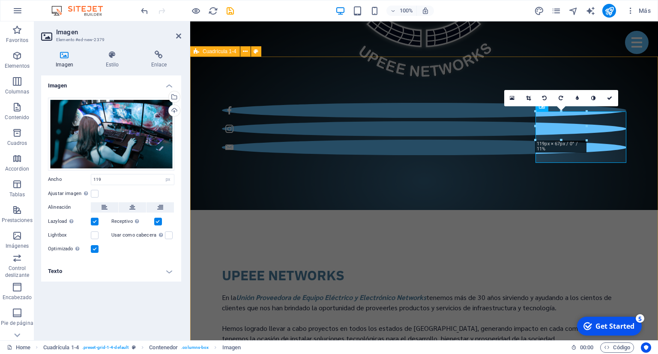
drag, startPoint x: 777, startPoint y: 162, endPoint x: 593, endPoint y: 161, distance: 183.7
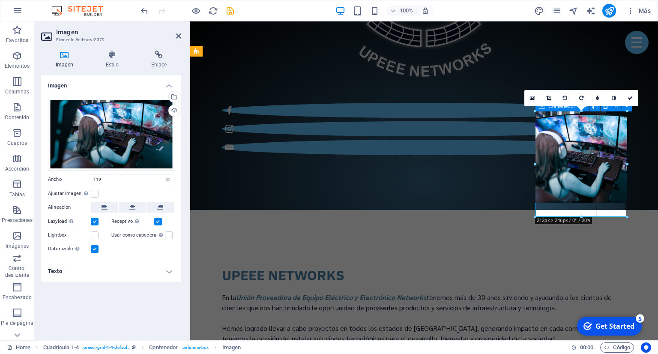
click at [643, 217] on div at bounding box center [424, 219] width 468 height 324
type input "212"
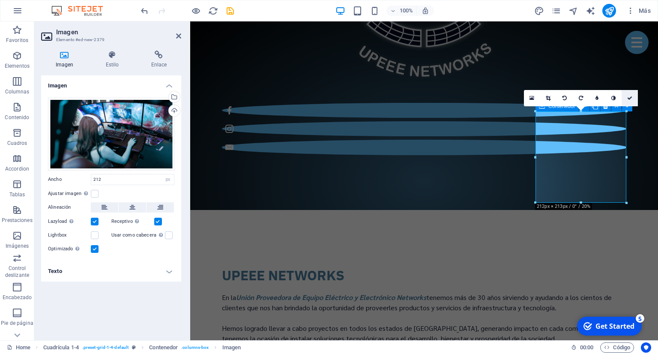
click at [631, 101] on link at bounding box center [629, 98] width 16 height 16
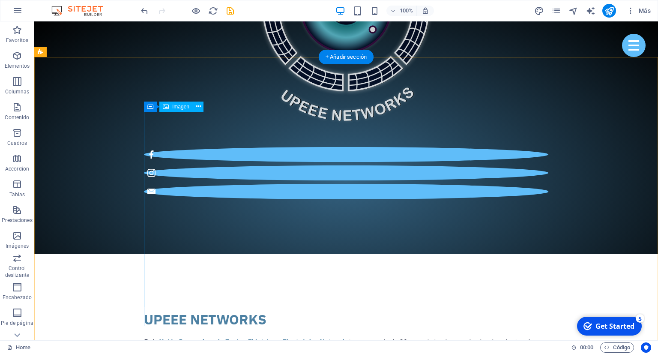
scroll to position [918, 0]
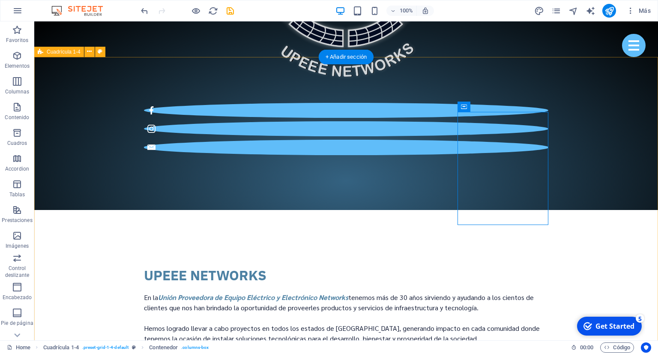
drag, startPoint x: 576, startPoint y: 211, endPoint x: 572, endPoint y: 215, distance: 5.2
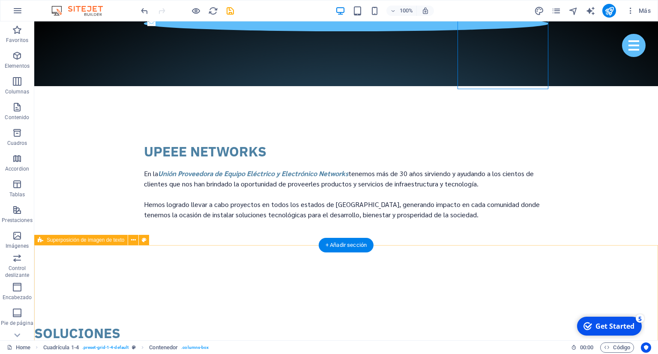
scroll to position [1054, 0]
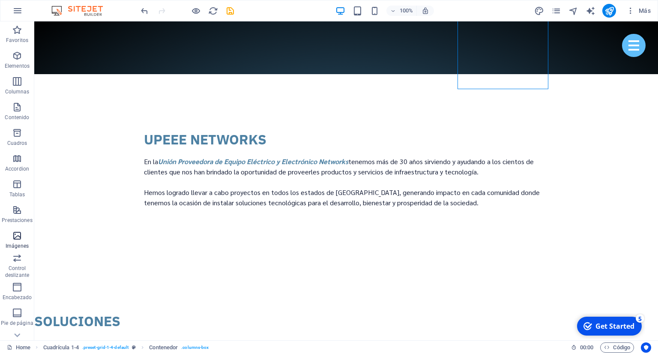
click at [29, 242] on span "Imágenes" at bounding box center [17, 240] width 34 height 21
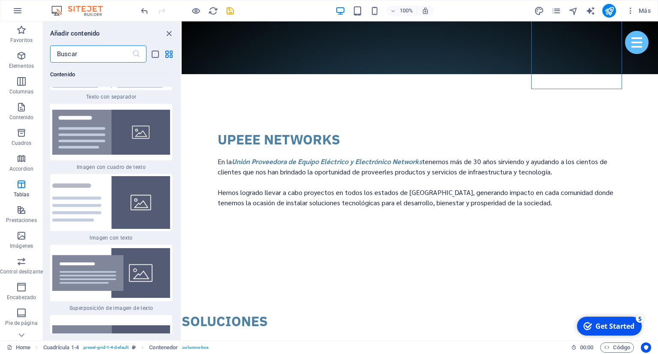
scroll to position [2975, 0]
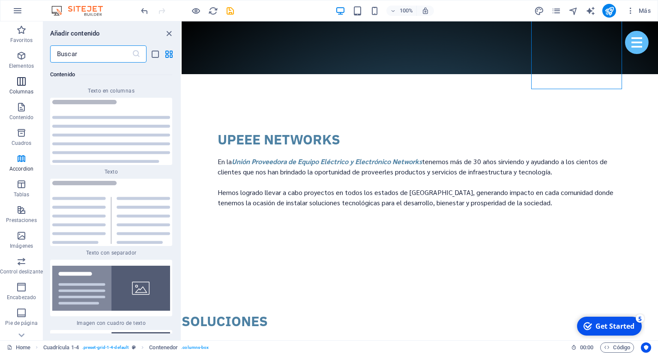
click at [18, 83] on icon "button" at bounding box center [21, 81] width 10 height 10
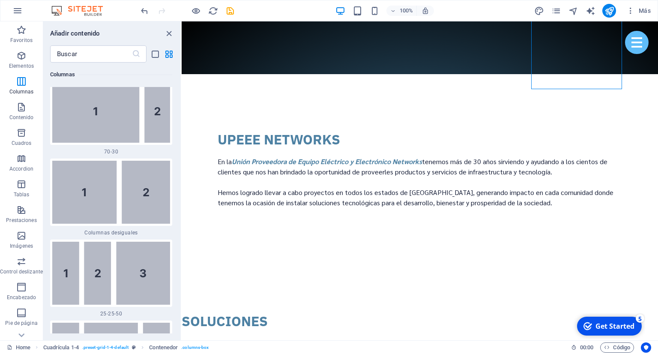
scroll to position [1283, 0]
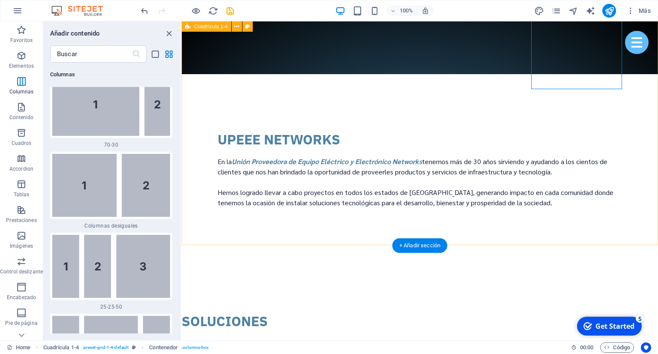
drag, startPoint x: 333, startPoint y: 236, endPoint x: 325, endPoint y: 227, distance: 12.2
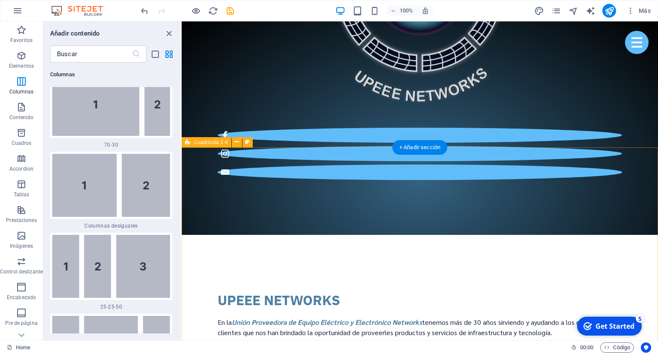
scroll to position [963, 0]
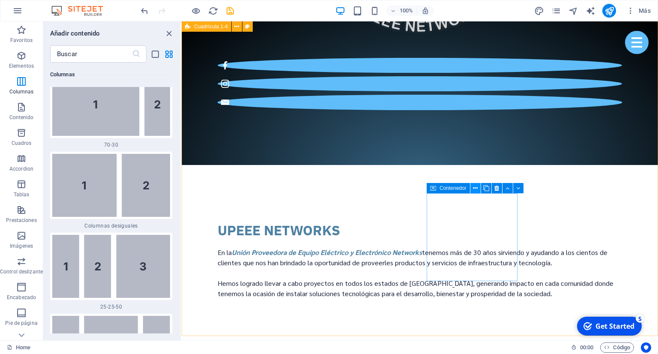
click at [474, 188] on icon at bounding box center [475, 188] width 5 height 9
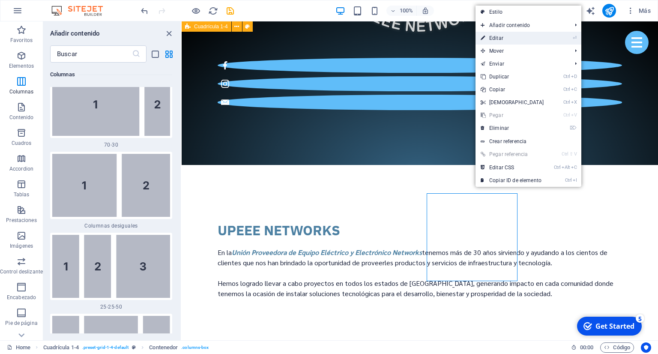
click at [544, 41] on link "⏎ Editar" at bounding box center [512, 38] width 74 height 13
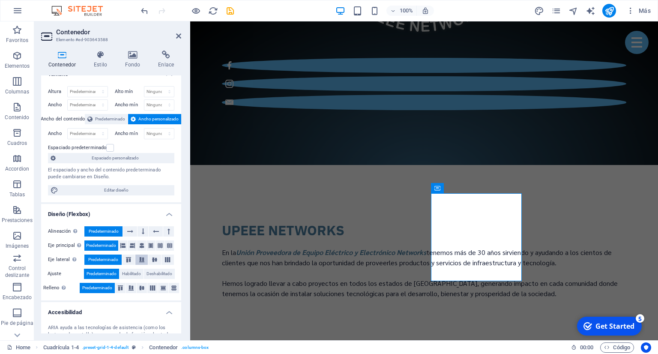
scroll to position [0, 0]
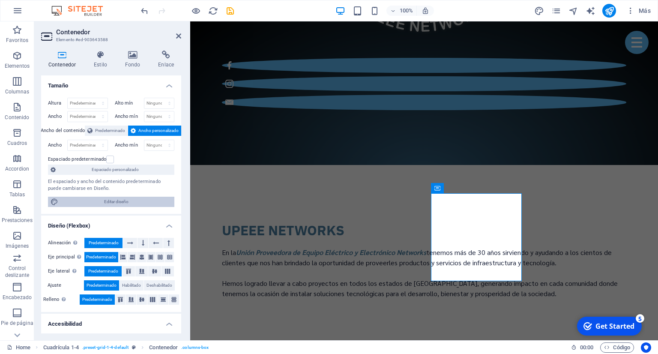
click at [136, 202] on span "Editar diseño" at bounding box center [116, 202] width 111 height 10
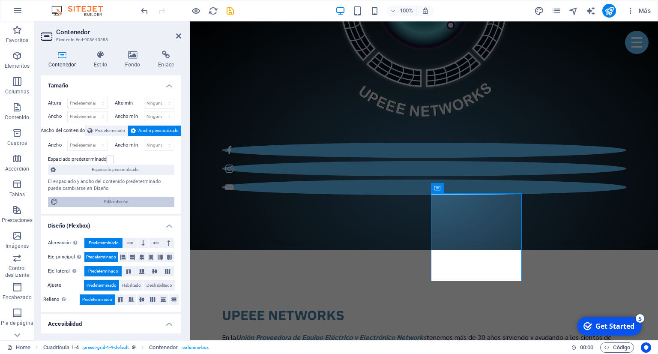
select select "px"
select select "400"
select select "px"
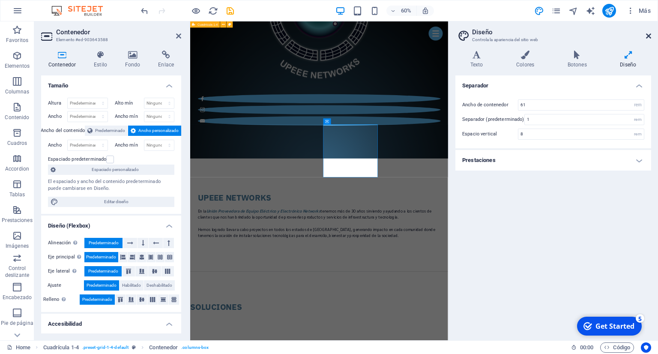
click at [649, 39] on icon at bounding box center [648, 36] width 5 height 7
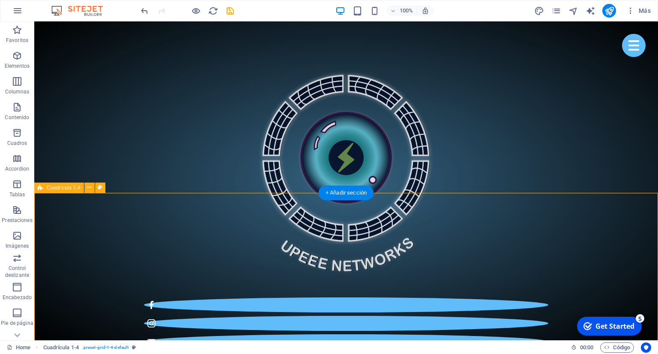
scroll to position [602, 0]
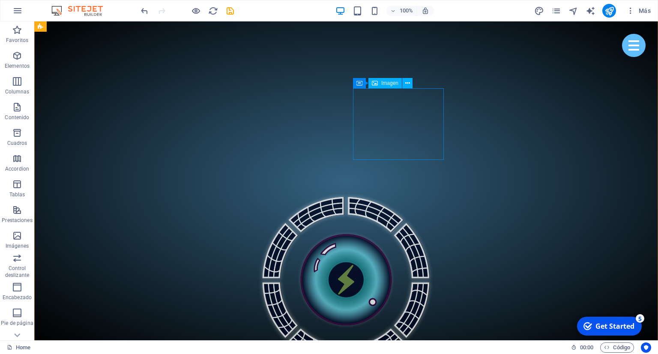
drag, startPoint x: 143, startPoint y: 82, endPoint x: 419, endPoint y: 134, distance: 280.5
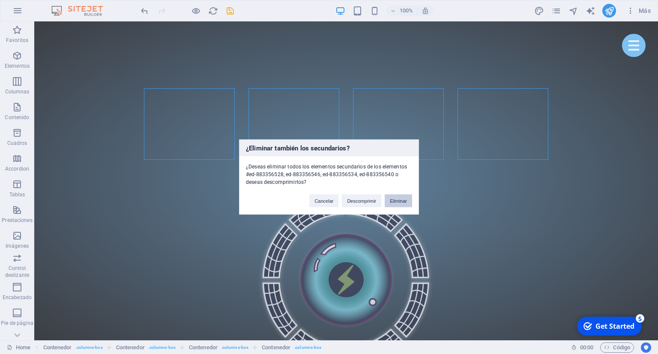
click at [389, 202] on button "Eliminar" at bounding box center [397, 200] width 27 height 13
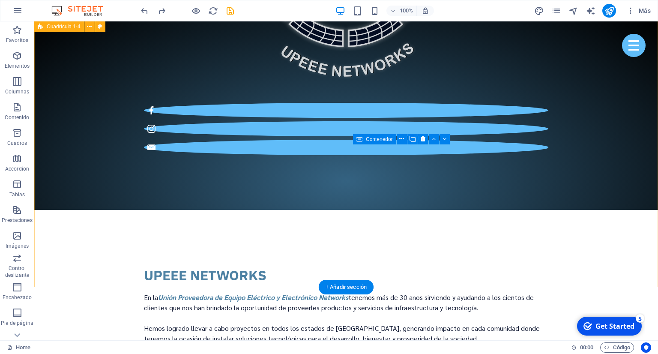
scroll to position [1054, 0]
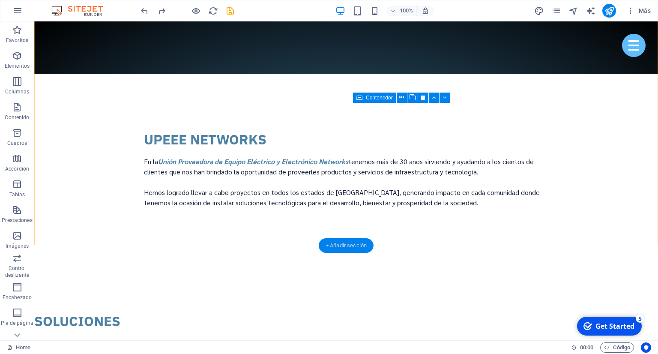
click at [345, 241] on div "+ Añadir sección" at bounding box center [346, 245] width 55 height 15
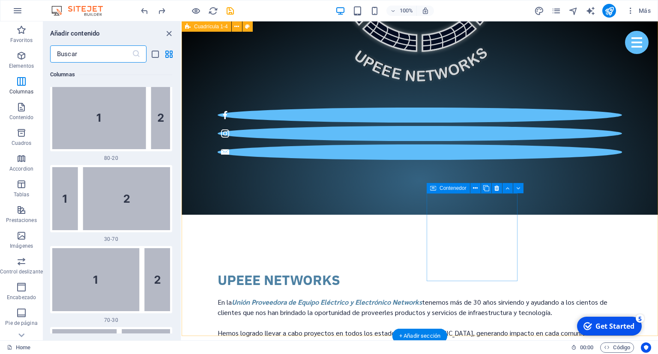
scroll to position [873, 0]
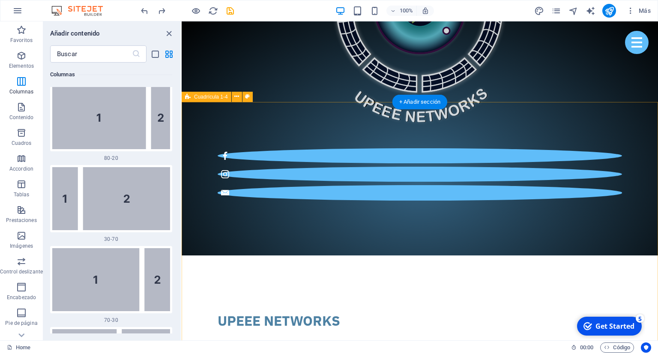
click at [424, 103] on div "+ Añadir sección" at bounding box center [419, 102] width 55 height 15
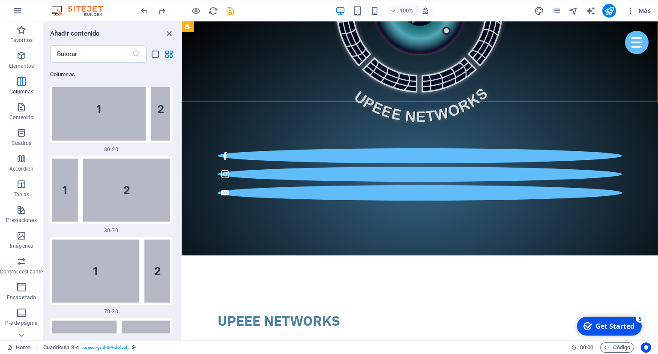
scroll to position [1150, 0]
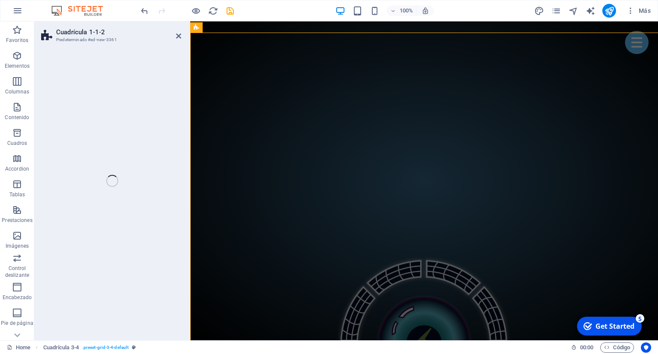
select select "rem"
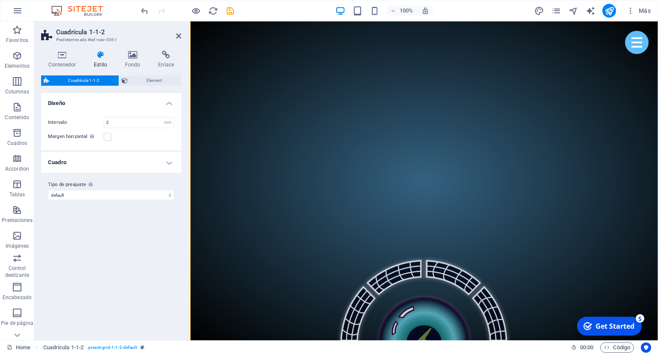
scroll to position [969, 0]
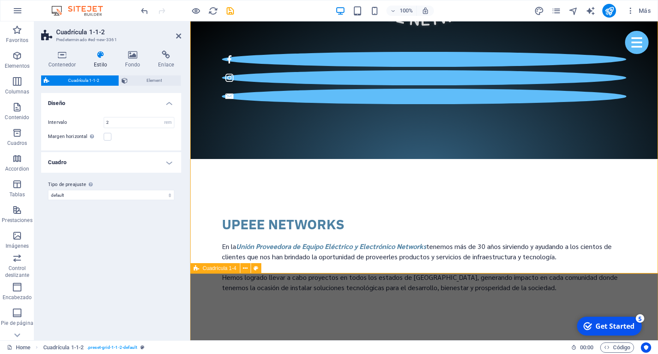
drag, startPoint x: 281, startPoint y: 284, endPoint x: 436, endPoint y: 283, distance: 155.0
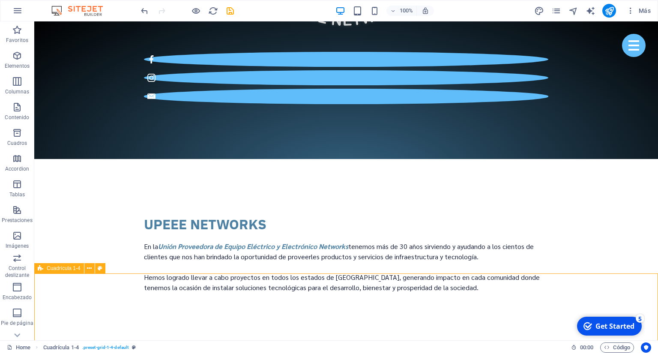
drag, startPoint x: 191, startPoint y: 292, endPoint x: 89, endPoint y: 282, distance: 102.4
click at [89, 270] on icon at bounding box center [89, 268] width 5 height 9
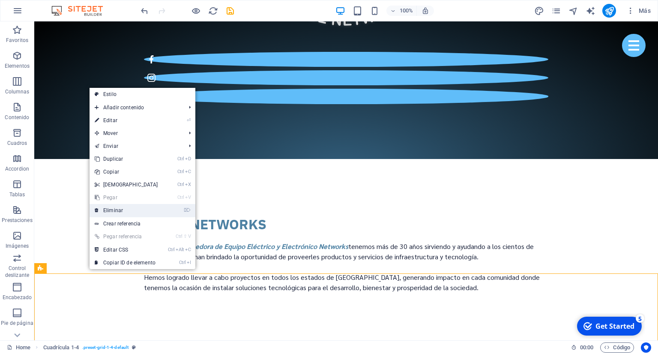
click at [130, 206] on link "⌦ Eliminar" at bounding box center [126, 210] width 74 height 13
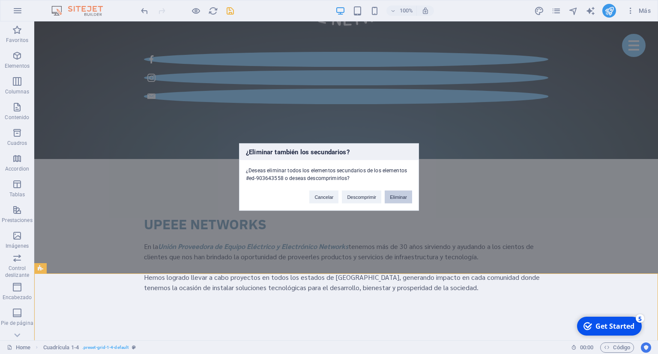
click at [396, 201] on button "Eliminar" at bounding box center [397, 197] width 27 height 13
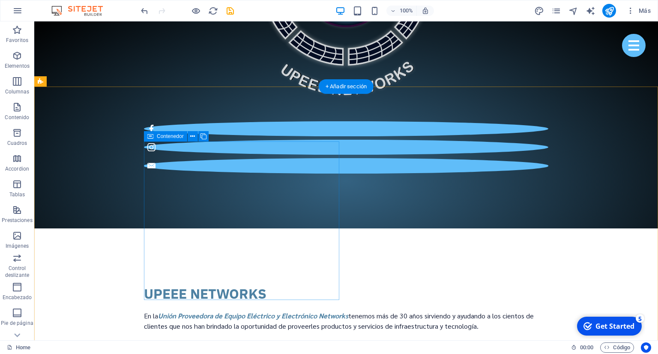
scroll to position [924, 0]
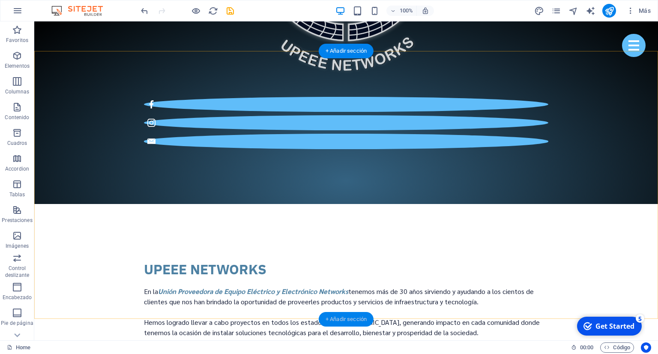
click at [354, 317] on div "+ Añadir sección" at bounding box center [346, 319] width 55 height 15
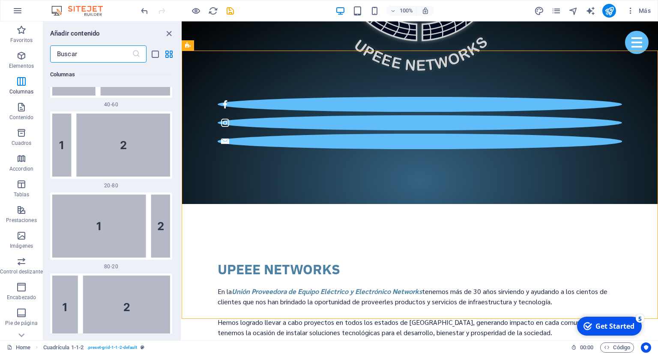
scroll to position [990, 0]
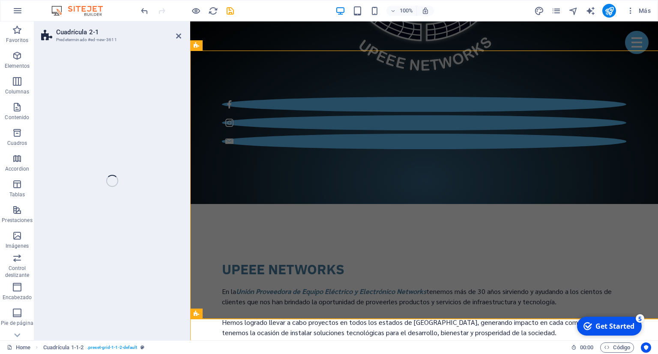
select select "rem"
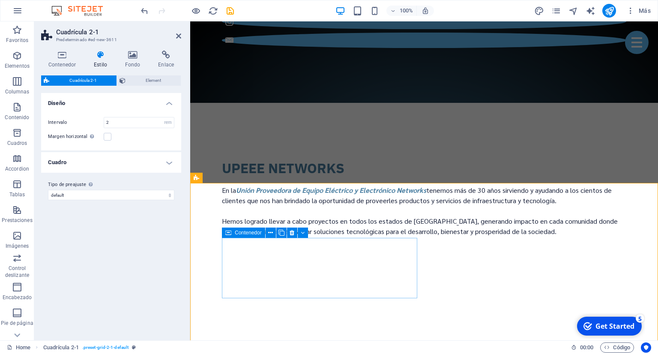
scroll to position [1015, 0]
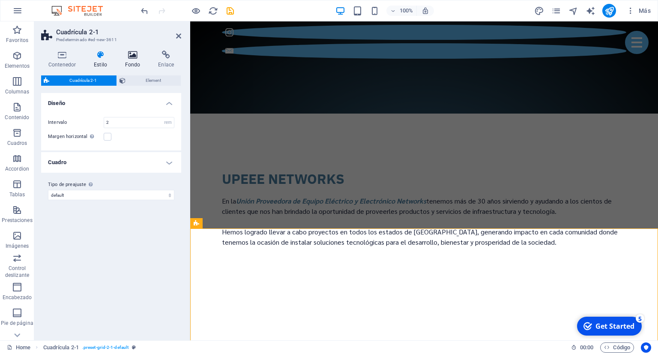
click at [121, 59] on h4 "Fondo" at bounding box center [134, 60] width 33 height 18
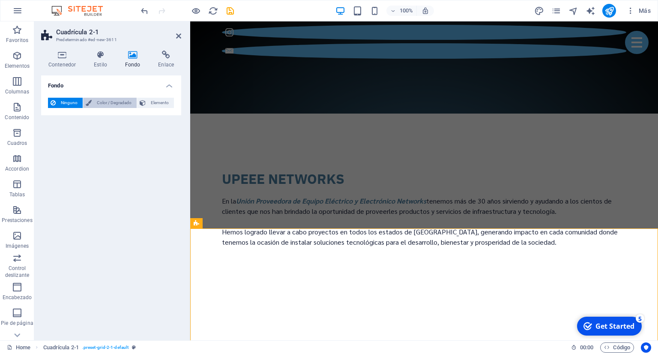
click at [110, 102] on span "Color / Degradado" at bounding box center [114, 103] width 40 height 10
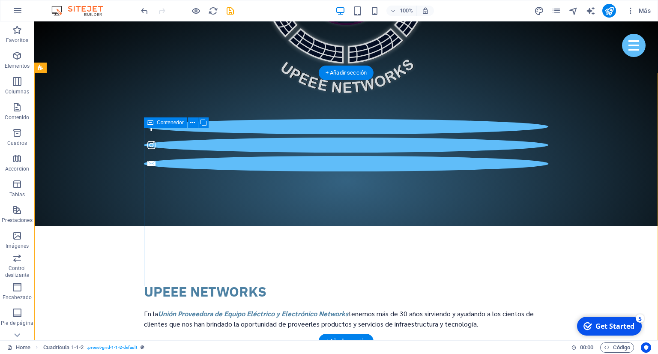
scroll to position [879, 0]
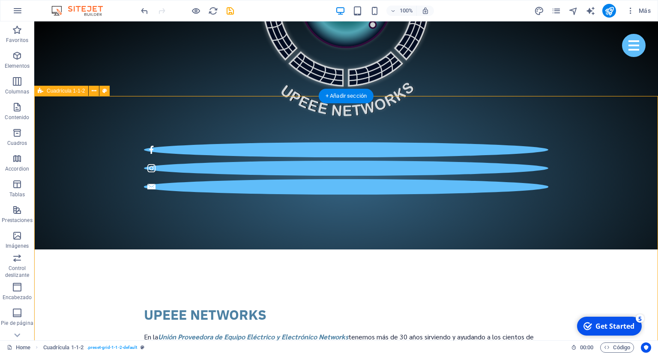
select select "rem"
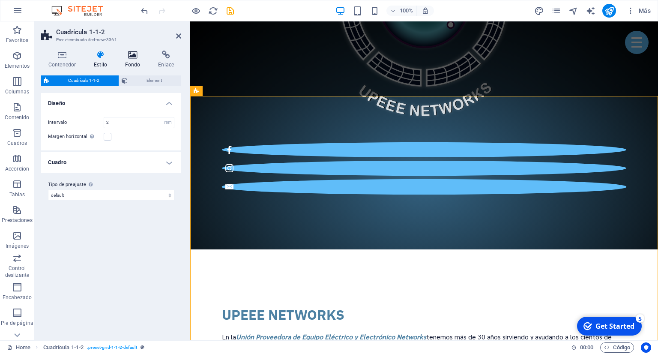
click at [135, 59] on icon at bounding box center [133, 55] width 30 height 9
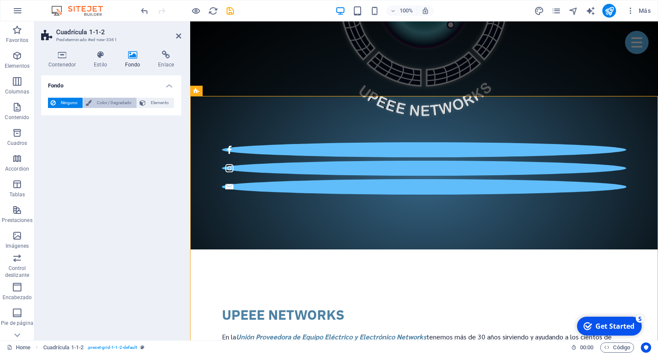
click at [117, 98] on span "Color / Degradado" at bounding box center [114, 103] width 40 height 10
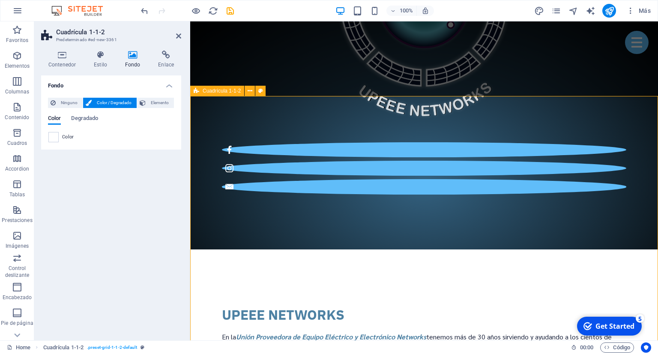
click at [179, 35] on icon at bounding box center [178, 36] width 5 height 7
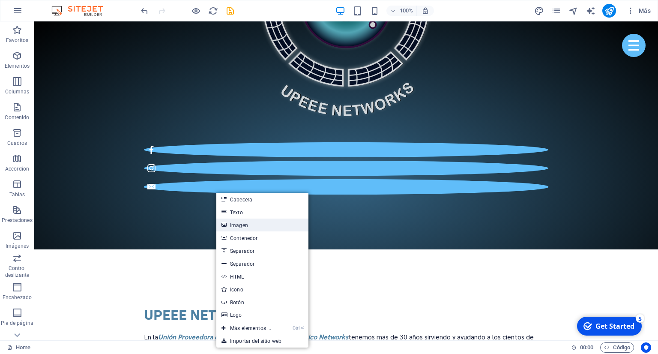
click at [241, 222] on link "Imagen" at bounding box center [262, 224] width 92 height 13
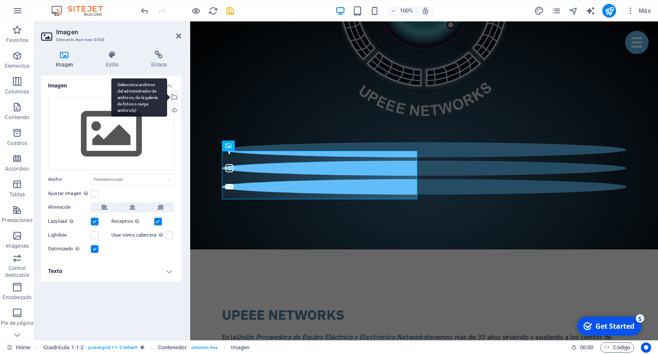
click at [174, 98] on div "Selecciona archivos del administrador de archivos, de la galería de fotos o car…" at bounding box center [173, 97] width 13 height 13
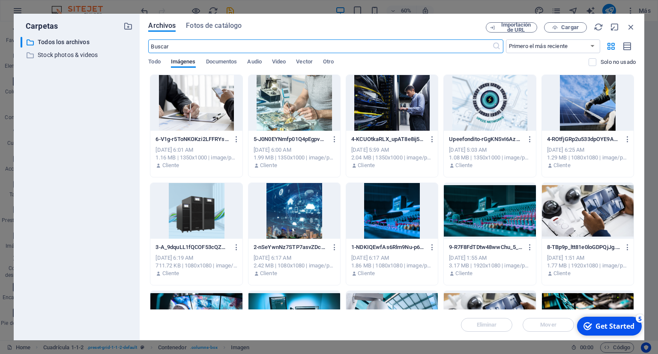
click at [569, 193] on div at bounding box center [588, 211] width 92 height 56
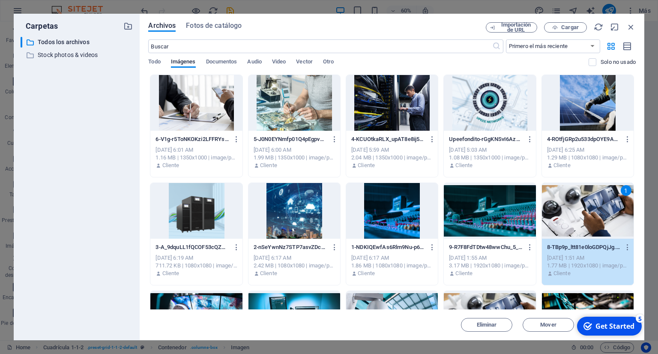
click at [569, 225] on div "1" at bounding box center [588, 211] width 92 height 56
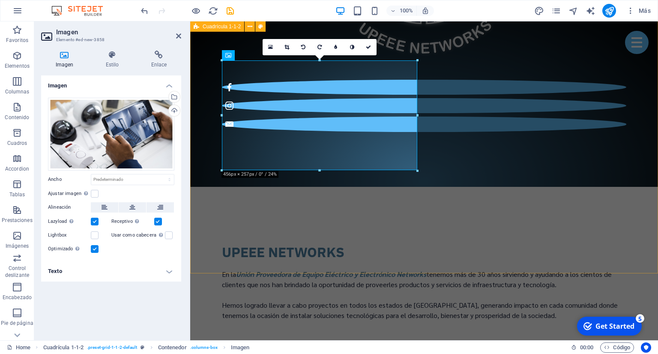
scroll to position [924, 0]
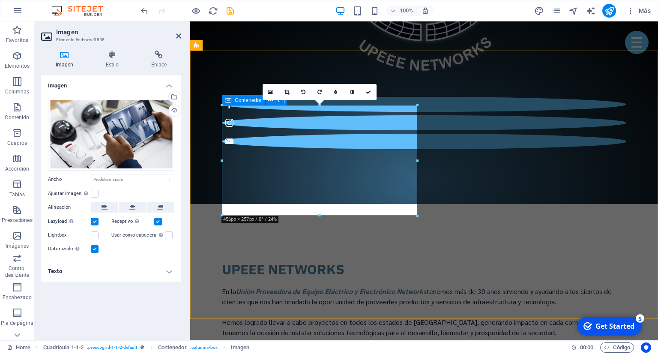
drag, startPoint x: 319, startPoint y: 223, endPoint x: 325, endPoint y: 247, distance: 25.1
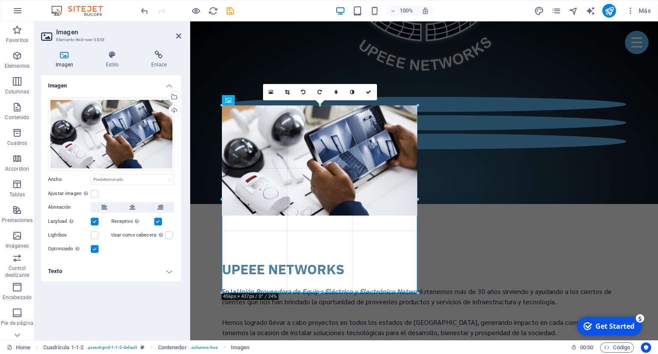
click at [432, 294] on div at bounding box center [424, 199] width 468 height 297
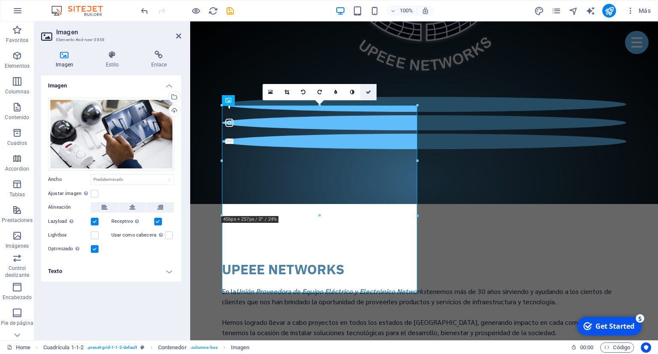
click at [371, 100] on link at bounding box center [368, 92] width 16 height 16
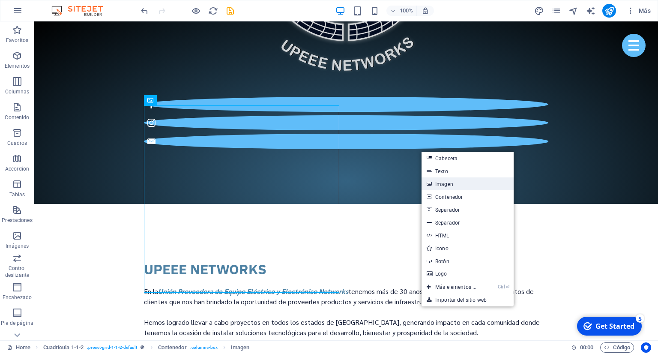
click at [444, 185] on link "Imagen" at bounding box center [467, 183] width 92 height 13
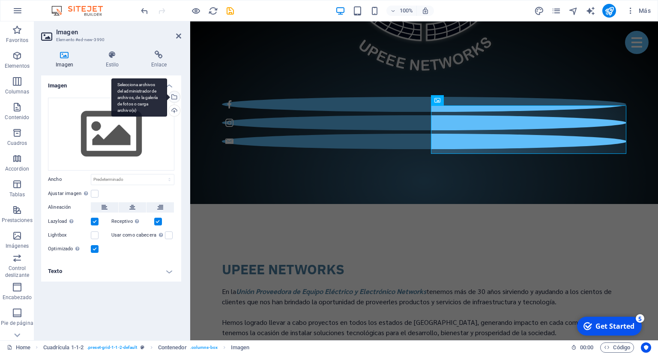
click at [176, 100] on div "Selecciona archivos del administrador de archivos, de la galería de fotos o car…" at bounding box center [173, 97] width 13 height 13
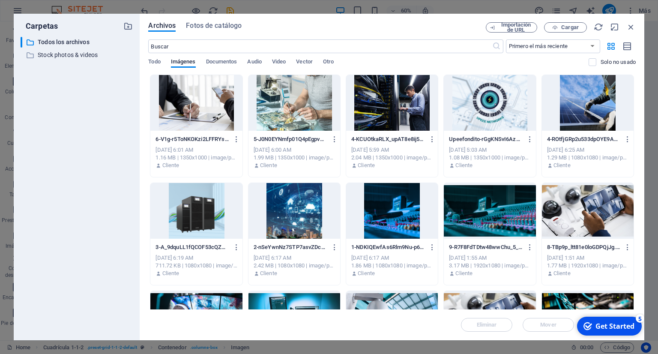
click at [479, 213] on div at bounding box center [490, 211] width 92 height 56
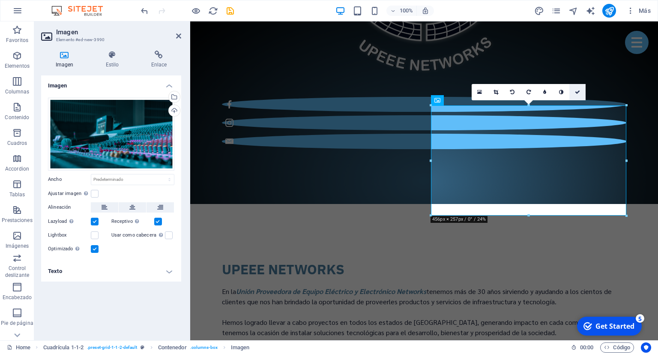
click at [580, 94] on icon at bounding box center [577, 91] width 5 height 5
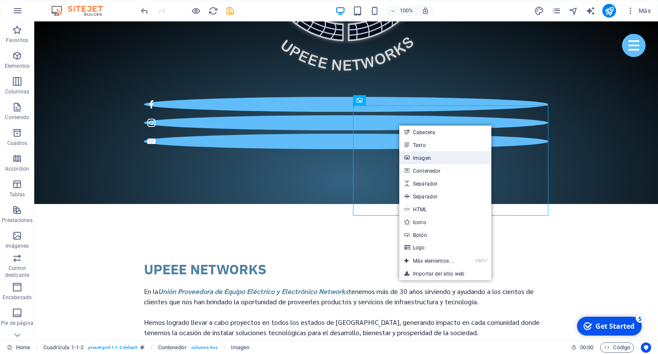
click at [441, 158] on link "Imagen" at bounding box center [445, 157] width 92 height 13
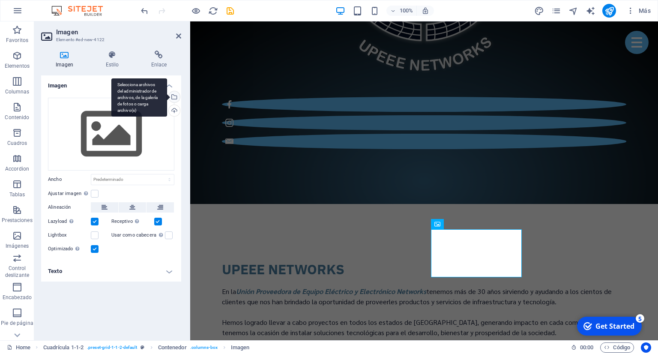
click at [174, 97] on div "Selecciona archivos del administrador de archivos, de la galería de fotos o car…" at bounding box center [173, 97] width 13 height 13
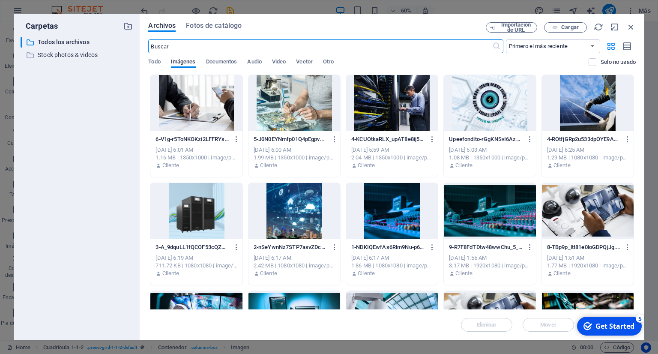
scroll to position [78, 0]
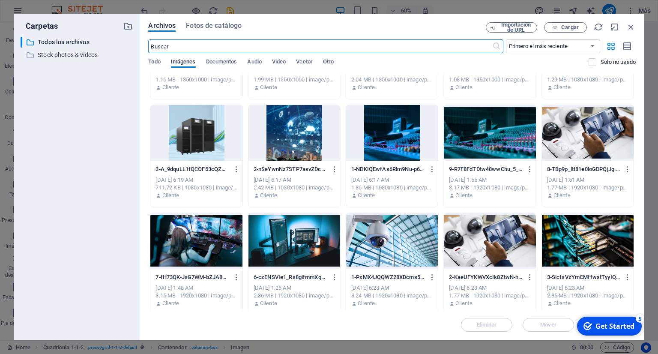
click at [283, 239] on div at bounding box center [294, 241] width 92 height 56
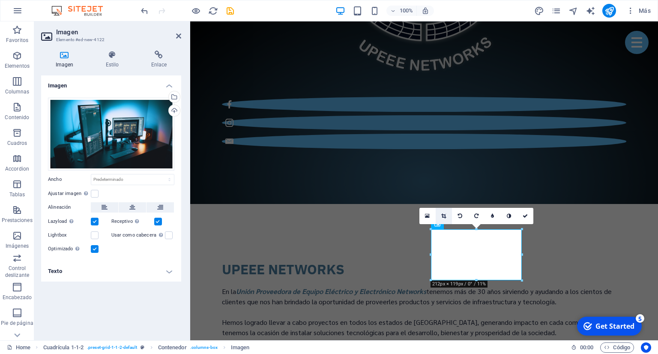
click at [445, 217] on icon at bounding box center [443, 215] width 5 height 5
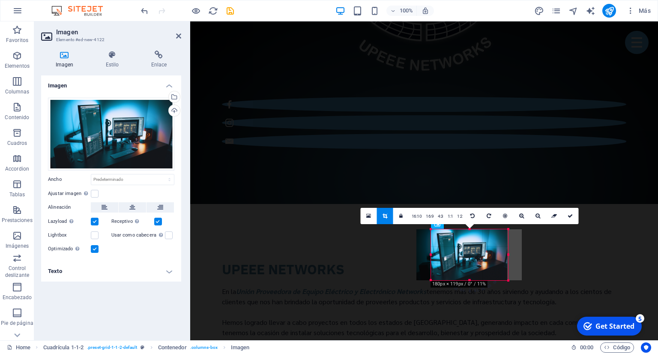
drag, startPoint x: 432, startPoint y: 255, endPoint x: 446, endPoint y: 256, distance: 14.6
click at [446, 256] on div "180 170 160 150 140 130 120 110 100 90 80 70 60 50 40 30 20 10 0 -10 -20 -30 -4…" at bounding box center [469, 254] width 77 height 51
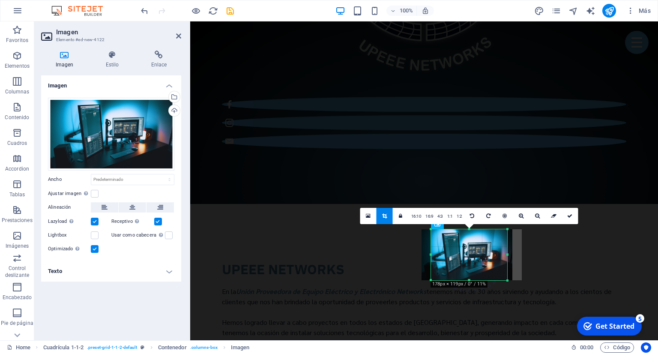
drag, startPoint x: 477, startPoint y: 261, endPoint x: 482, endPoint y: 261, distance: 5.1
click at [482, 261] on div at bounding box center [466, 254] width 91 height 51
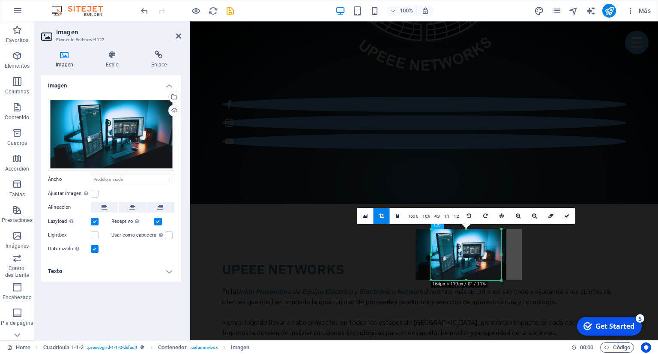
drag, startPoint x: 431, startPoint y: 255, endPoint x: 437, endPoint y: 256, distance: 6.1
click at [437, 256] on div "180 170 160 150 140 130 120 110 100 90 80 70 60 50 40 30 20 10 0 -10 -20 -30 -4…" at bounding box center [466, 254] width 70 height 51
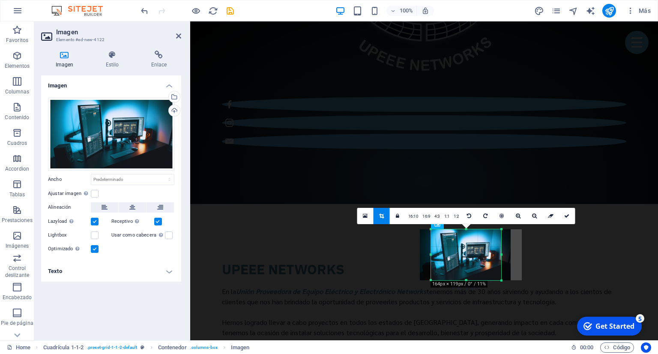
click at [479, 261] on div at bounding box center [465, 254] width 91 height 51
click at [566, 215] on icon at bounding box center [566, 215] width 5 height 5
type input "164"
select select "px"
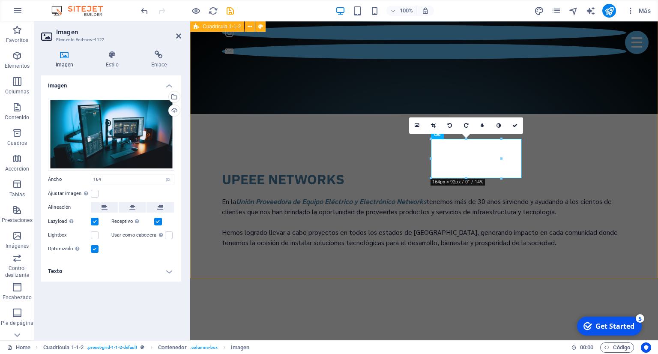
scroll to position [1015, 0]
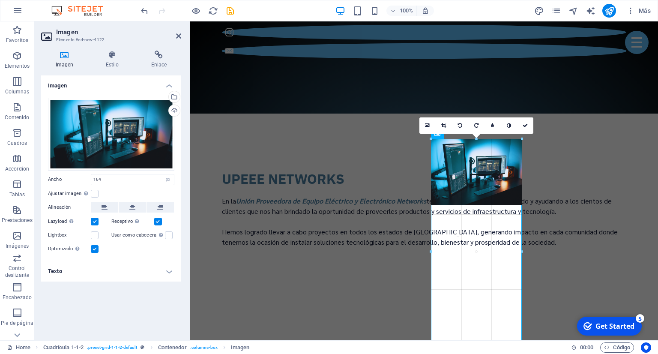
drag, startPoint x: 501, startPoint y: 180, endPoint x: 525, endPoint y: 184, distance: 24.8
type input "212"
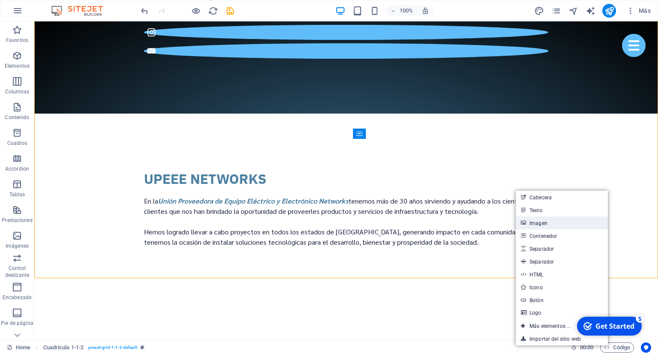
click at [548, 224] on link "Imagen" at bounding box center [561, 222] width 92 height 13
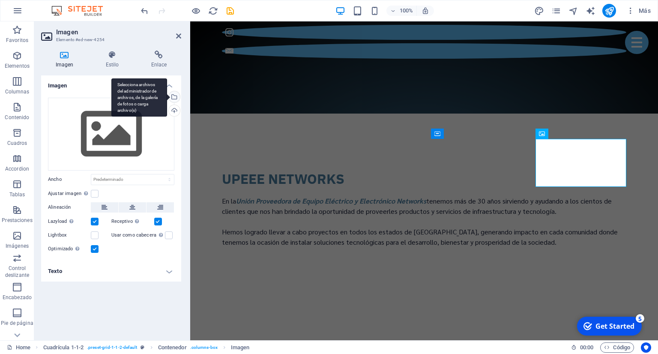
click at [177, 99] on div "Selecciona archivos del administrador de archivos, de la galería de fotos o car…" at bounding box center [173, 97] width 13 height 13
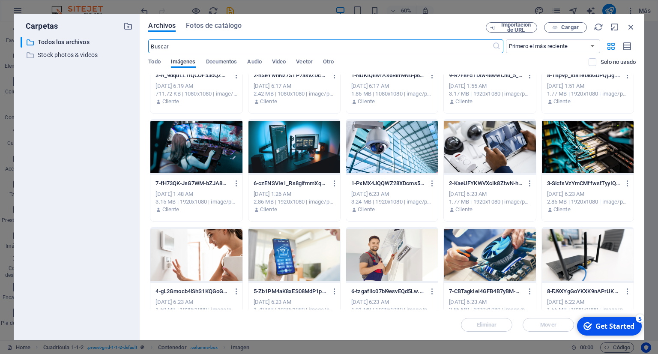
scroll to position [195, 0]
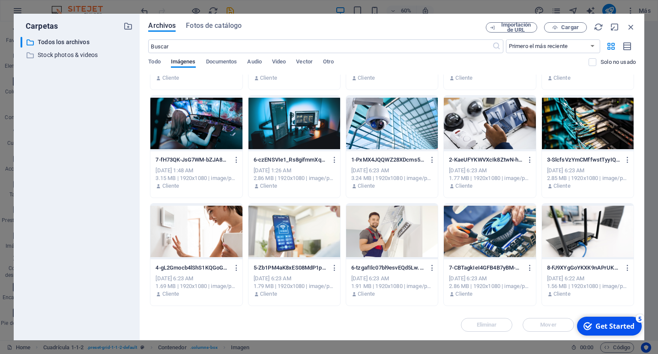
click at [200, 133] on div at bounding box center [196, 123] width 92 height 56
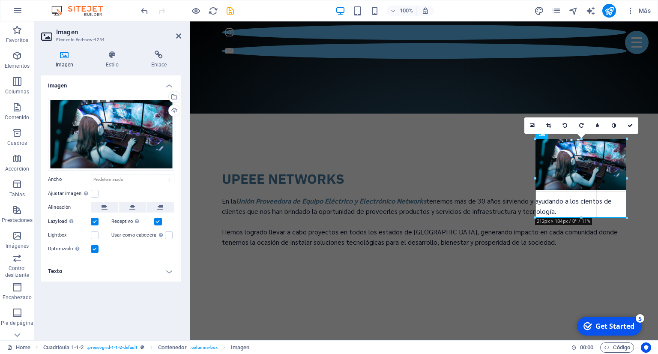
drag, startPoint x: 581, startPoint y: 191, endPoint x: 645, endPoint y: 218, distance: 69.2
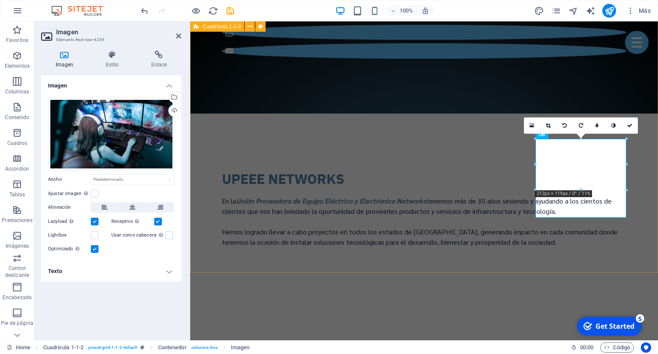
scroll to position [969, 0]
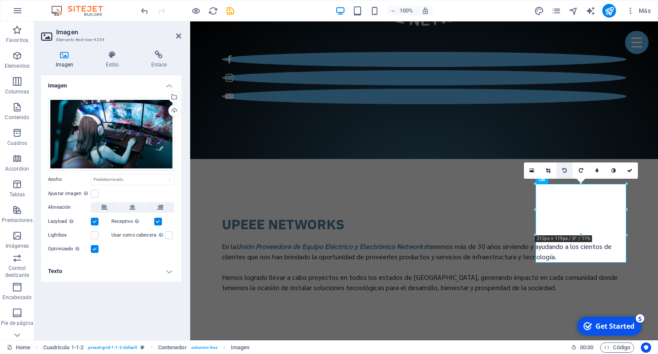
click at [566, 169] on icon at bounding box center [564, 170] width 4 height 5
click at [566, 172] on link at bounding box center [564, 170] width 16 height 16
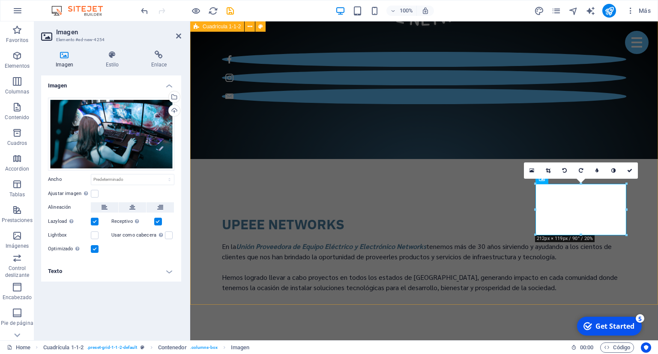
drag, startPoint x: 772, startPoint y: 284, endPoint x: 582, endPoint y: 253, distance: 193.1
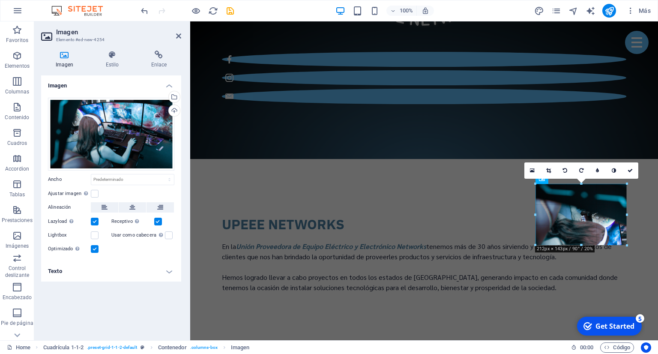
click at [624, 273] on div at bounding box center [424, 155] width 468 height 299
drag, startPoint x: 583, startPoint y: 250, endPoint x: 641, endPoint y: 258, distance: 58.3
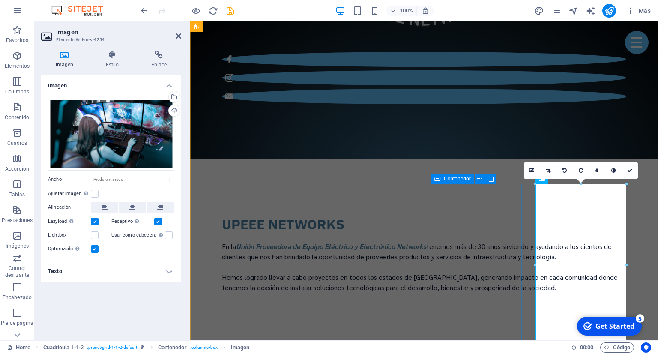
drag, startPoint x: 515, startPoint y: 266, endPoint x: 673, endPoint y: 265, distance: 158.0
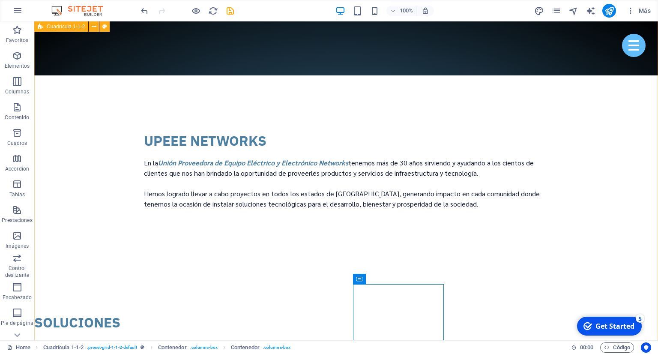
scroll to position [1031, 0]
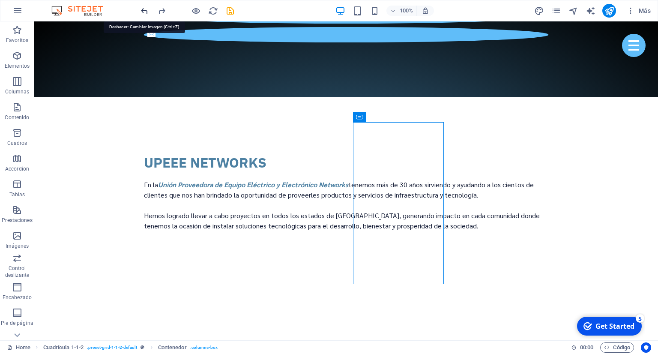
click at [146, 10] on icon "undo" at bounding box center [145, 11] width 10 height 10
click at [143, 13] on icon "undo" at bounding box center [145, 11] width 10 height 10
click at [140, 12] on icon "undo" at bounding box center [145, 11] width 10 height 10
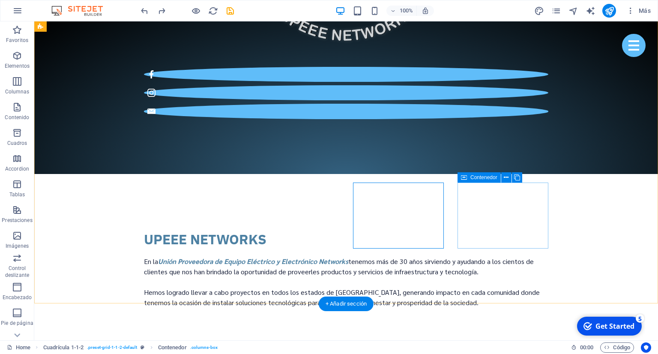
scroll to position [941, 0]
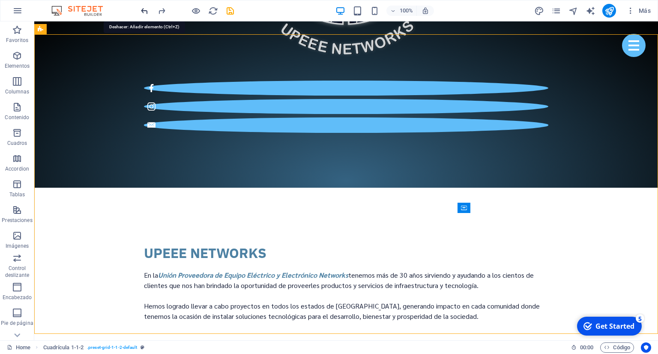
click at [145, 12] on icon "undo" at bounding box center [145, 11] width 10 height 10
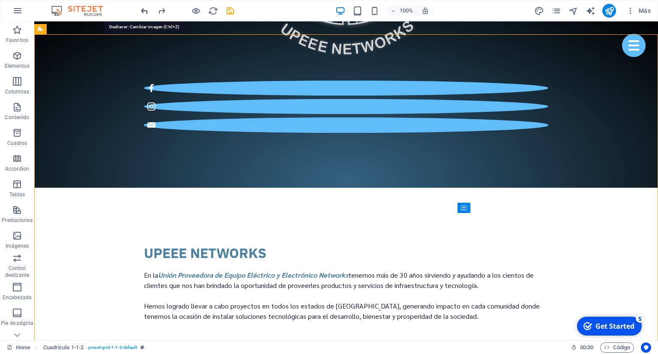
click at [145, 12] on icon "undo" at bounding box center [145, 11] width 10 height 10
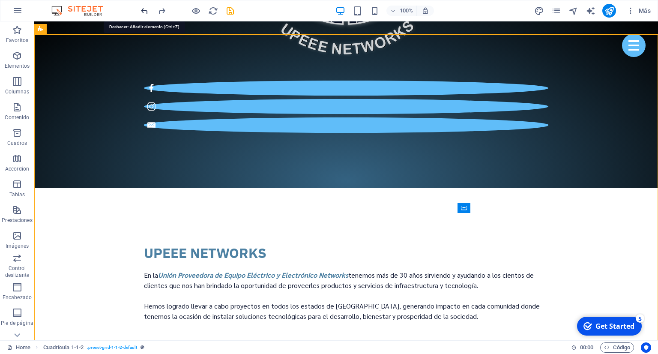
click at [145, 12] on icon "undo" at bounding box center [145, 11] width 10 height 10
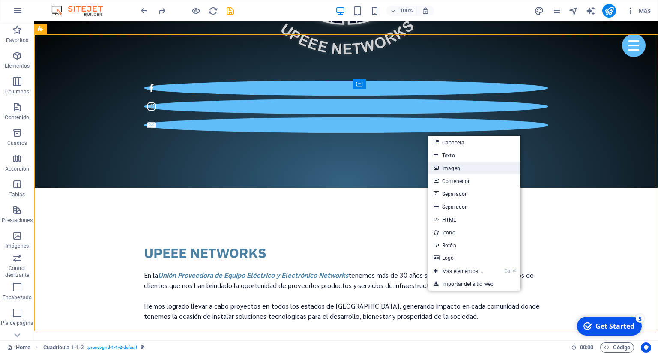
click at [468, 169] on link "Imagen" at bounding box center [474, 167] width 92 height 13
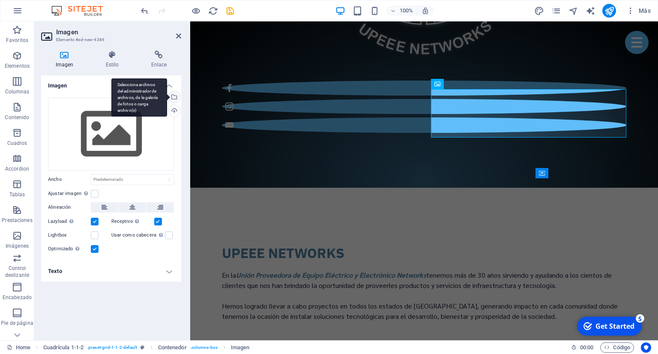
click at [167, 98] on div "Selecciona archivos del administrador de archivos, de la galería de fotos o car…" at bounding box center [139, 97] width 56 height 39
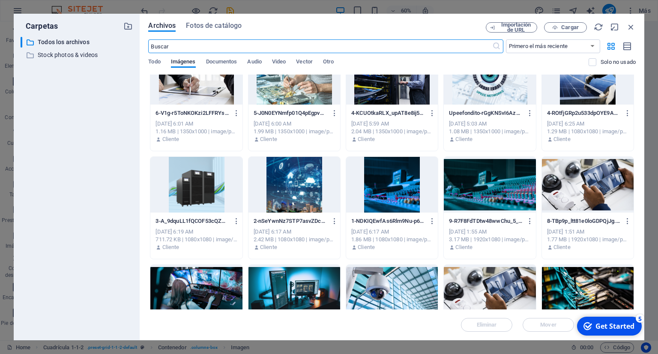
scroll to position [39, 0]
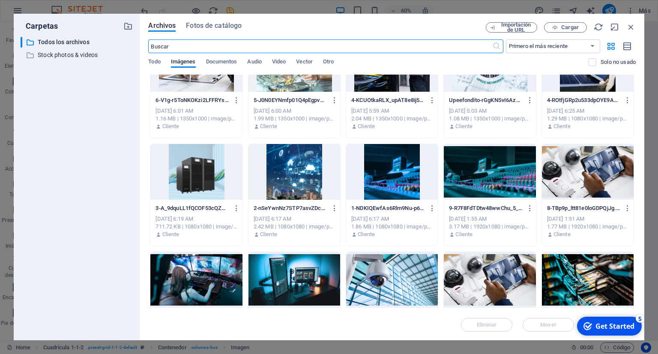
click at [300, 277] on div at bounding box center [294, 280] width 92 height 56
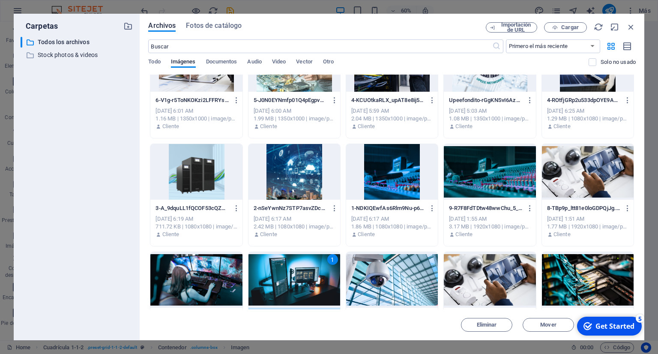
click at [300, 278] on div "1" at bounding box center [294, 280] width 92 height 56
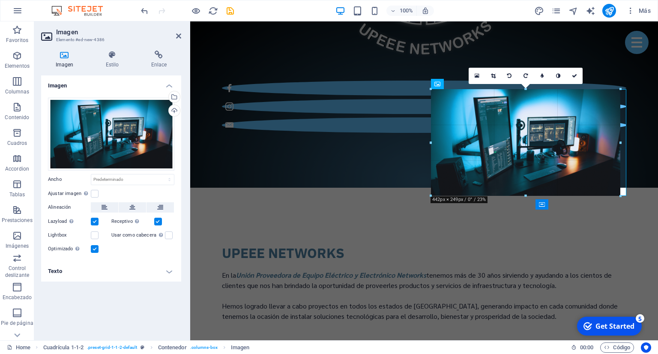
drag, startPoint x: 529, startPoint y: 200, endPoint x: 530, endPoint y: 194, distance: 6.0
type input "442"
select select "px"
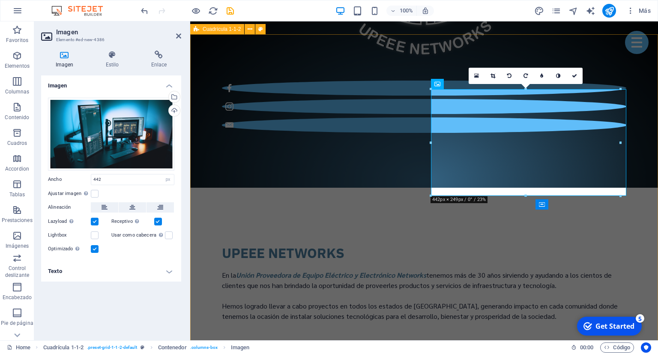
drag, startPoint x: 811, startPoint y: 163, endPoint x: 631, endPoint y: 141, distance: 181.1
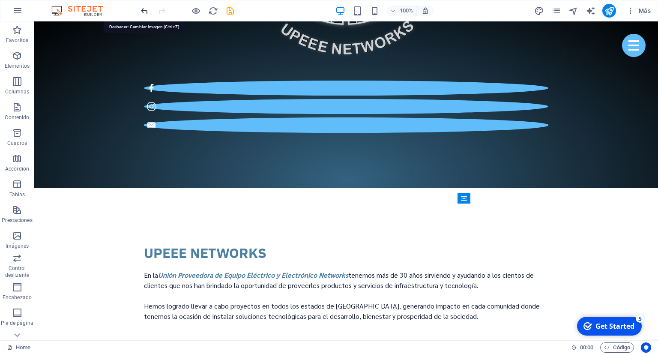
click at [143, 9] on icon "undo" at bounding box center [145, 11] width 10 height 10
click at [220, 44] on div at bounding box center [345, 192] width 623 height 317
click at [375, 319] on div at bounding box center [345, 192] width 623 height 317
click at [410, 241] on div at bounding box center [398, 255] width 91 height 84
drag, startPoint x: 416, startPoint y: 237, endPoint x: 453, endPoint y: 221, distance: 40.3
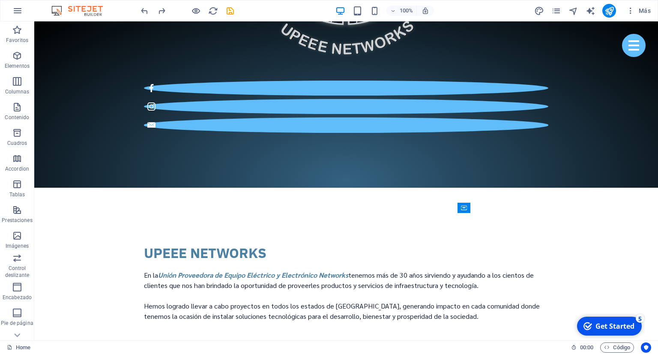
click at [417, 236] on div at bounding box center [398, 255] width 91 height 84
click at [586, 161] on div at bounding box center [345, 192] width 623 height 317
click at [472, 162] on div at bounding box center [450, 144] width 195 height 110
click at [468, 176] on div at bounding box center [450, 144] width 195 height 110
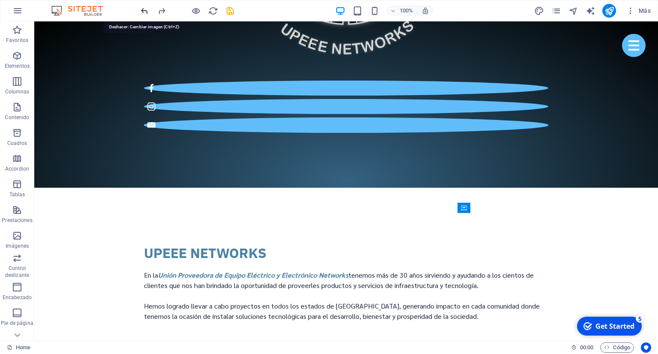
click at [140, 11] on icon "undo" at bounding box center [145, 11] width 10 height 10
click at [141, 12] on icon "undo" at bounding box center [145, 11] width 10 height 10
click at [420, 132] on div at bounding box center [450, 119] width 195 height 60
click at [230, 10] on icon "save" at bounding box center [230, 11] width 10 height 10
click at [197, 48] on div at bounding box center [345, 182] width 623 height 297
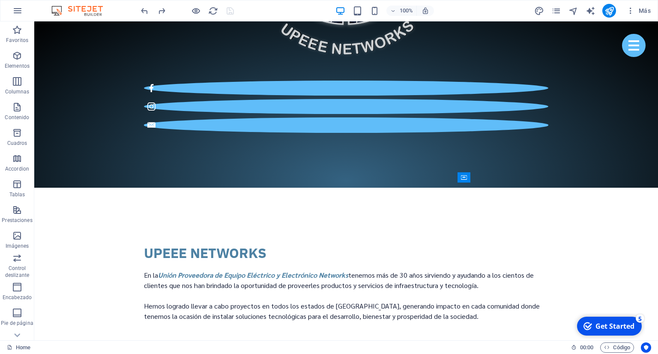
click at [206, 127] on div at bounding box center [241, 182] width 195 height 187
click at [424, 134] on div at bounding box center [450, 119] width 195 height 60
click at [429, 140] on div at bounding box center [450, 119] width 195 height 60
click at [426, 129] on div at bounding box center [450, 119] width 195 height 60
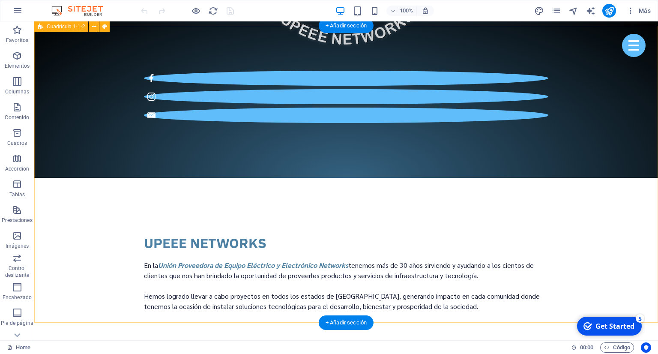
scroll to position [949, 0]
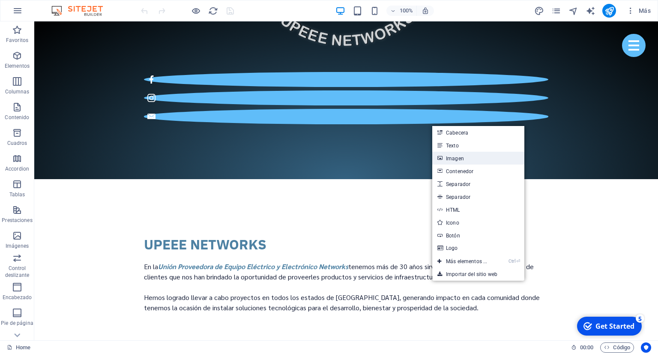
click at [473, 159] on link "Imagen" at bounding box center [478, 158] width 92 height 13
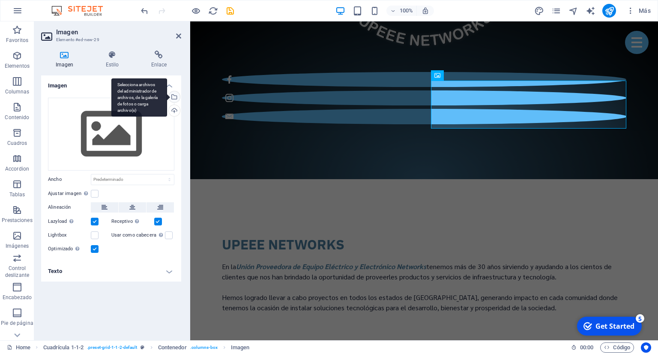
click at [175, 98] on div "Selecciona archivos del administrador de archivos, de la galería de fotos o car…" at bounding box center [173, 97] width 13 height 13
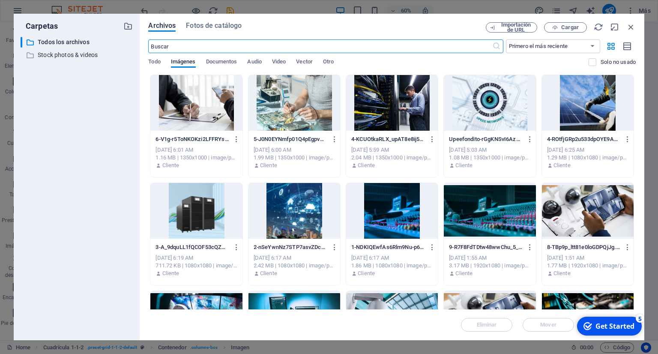
scroll to position [78, 0]
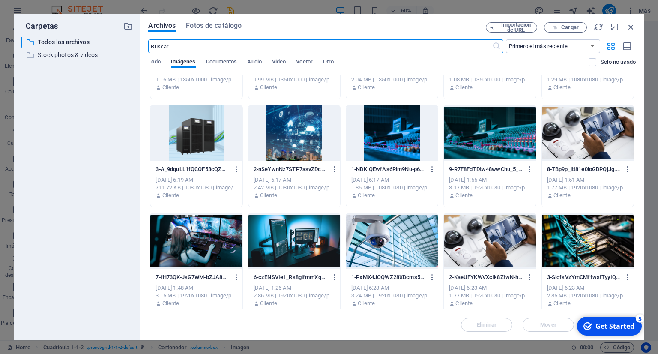
click at [323, 239] on div at bounding box center [294, 241] width 92 height 56
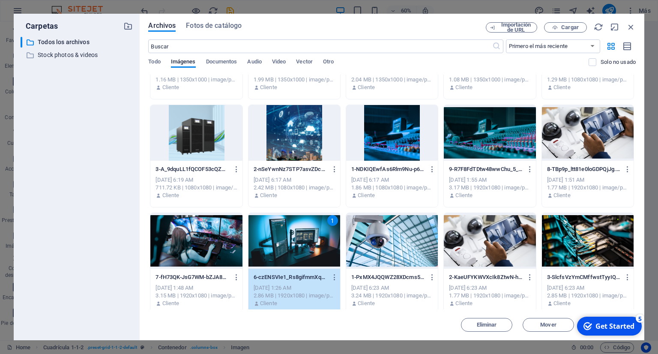
click at [299, 241] on div "1" at bounding box center [294, 241] width 92 height 56
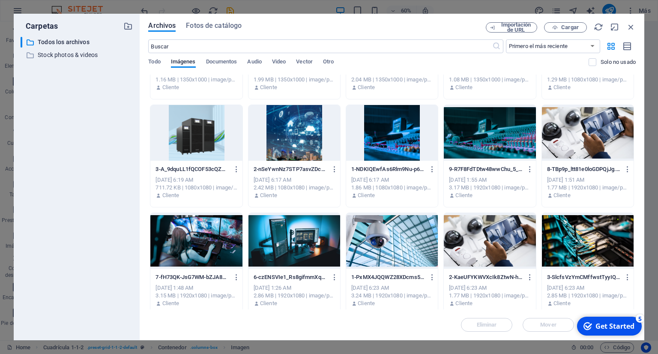
click at [299, 241] on div at bounding box center [294, 241] width 92 height 56
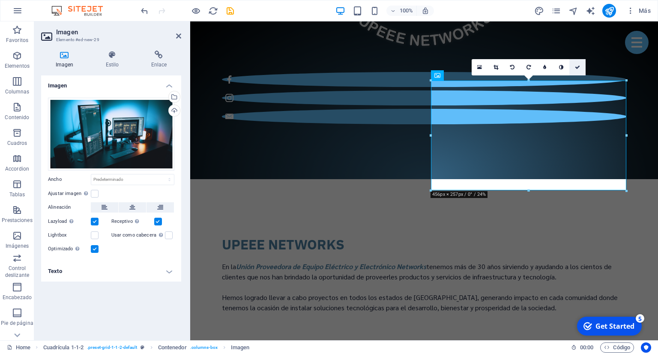
click at [580, 69] on link at bounding box center [577, 67] width 16 height 16
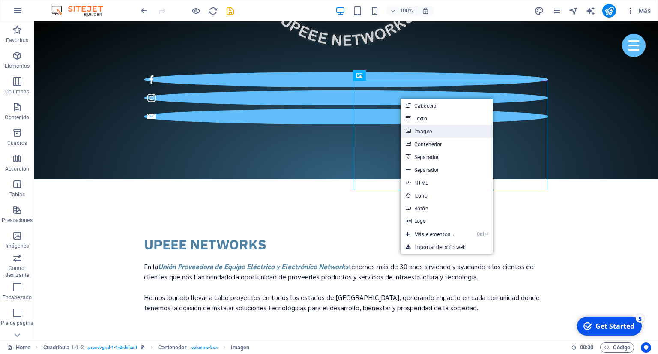
click at [435, 129] on link "Imagen" at bounding box center [446, 131] width 92 height 13
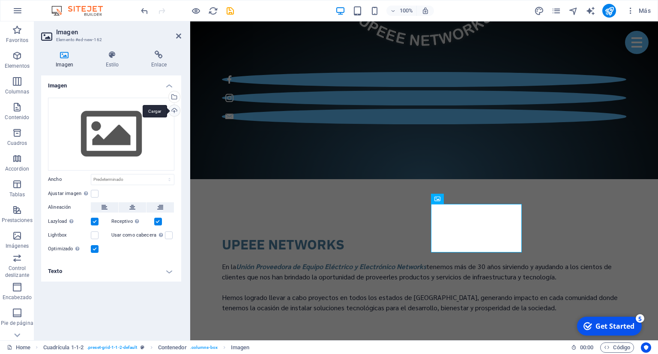
click at [176, 112] on div "Cargar" at bounding box center [173, 111] width 13 height 13
click at [178, 96] on div "Selecciona archivos del administrador de archivos, de la galería de fotos o car…" at bounding box center [173, 97] width 13 height 13
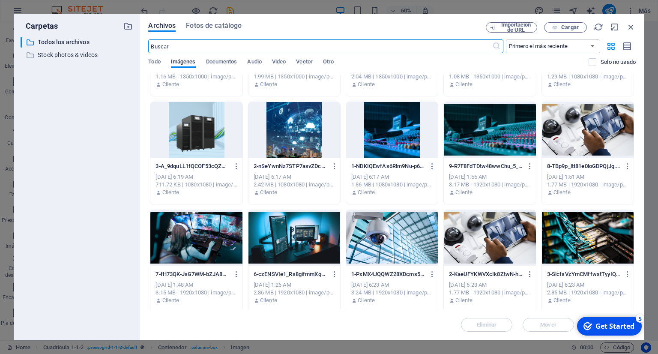
scroll to position [117, 0]
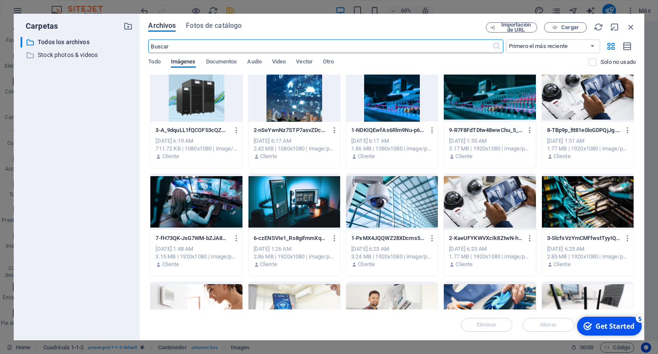
click at [229, 198] on div at bounding box center [196, 202] width 92 height 56
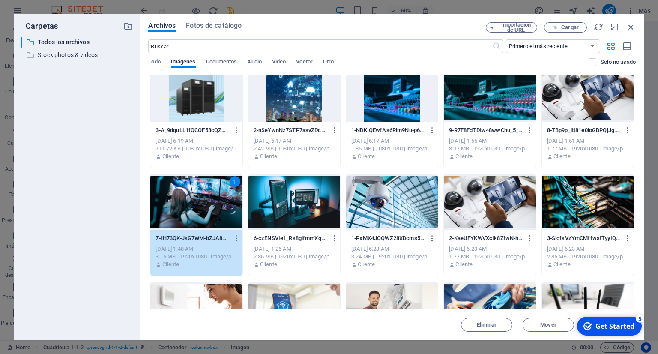
click at [229, 198] on div "1" at bounding box center [196, 202] width 92 height 56
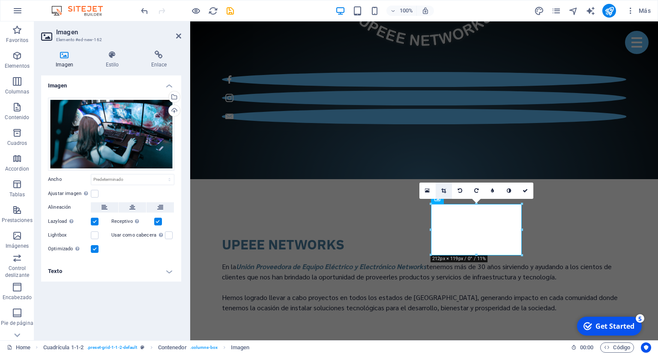
click at [445, 192] on icon at bounding box center [443, 190] width 5 height 5
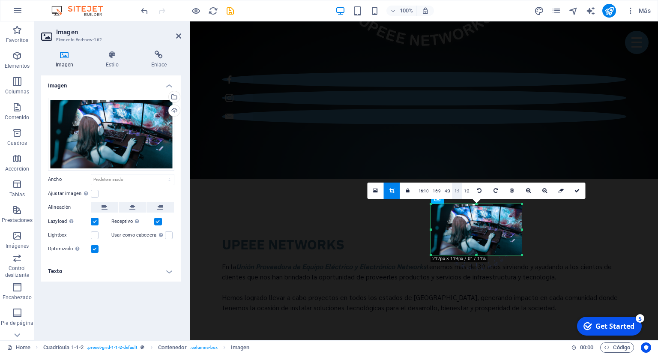
click at [457, 192] on link "1:1" at bounding box center [457, 191] width 10 height 16
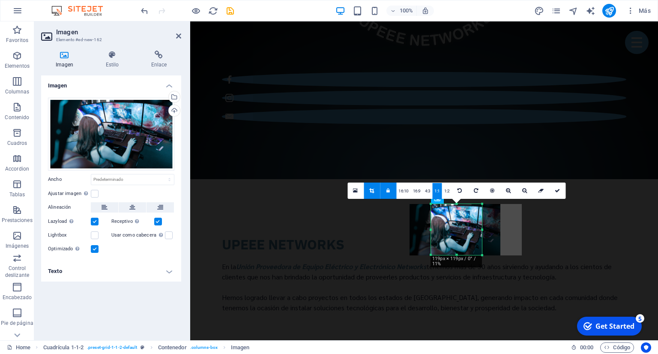
drag, startPoint x: 465, startPoint y: 239, endPoint x: 440, endPoint y: 235, distance: 25.1
click at [440, 235] on div at bounding box center [454, 229] width 91 height 51
click at [556, 191] on icon at bounding box center [556, 190] width 5 height 5
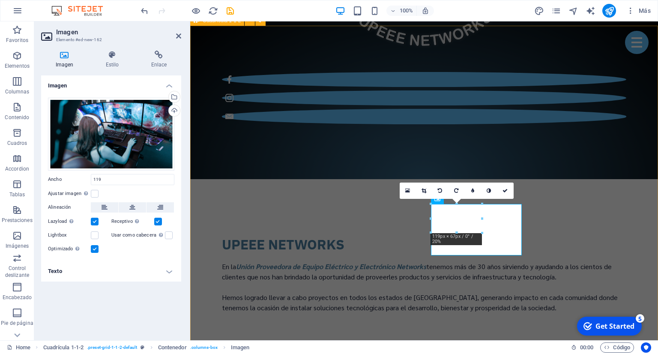
type input "119"
select select "px"
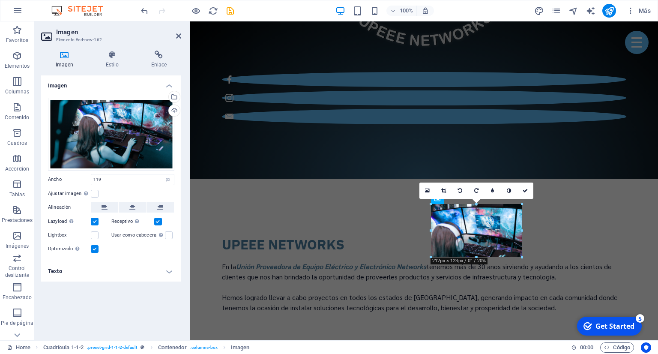
drag, startPoint x: 489, startPoint y: 219, endPoint x: 330, endPoint y: 204, distance: 160.0
type input "212"
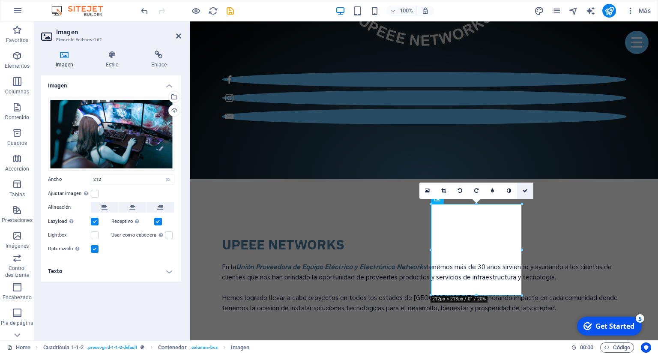
click at [525, 189] on icon at bounding box center [524, 190] width 5 height 5
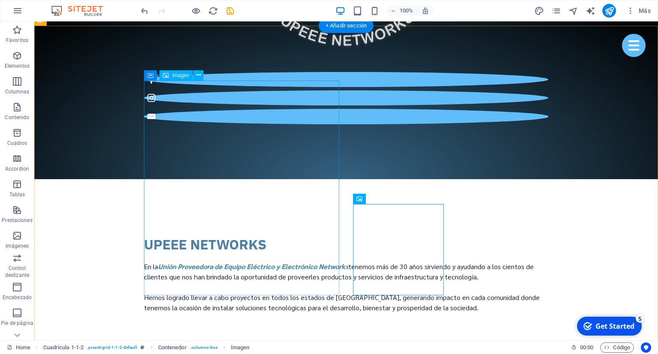
select select "px"
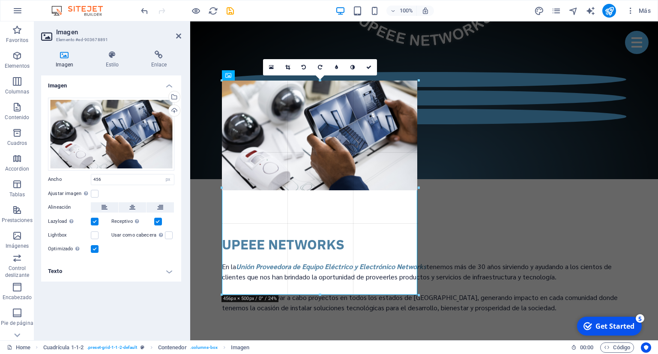
drag, startPoint x: 320, startPoint y: 191, endPoint x: 354, endPoint y: 295, distance: 109.4
click at [354, 295] on div at bounding box center [320, 294] width 197 height 3
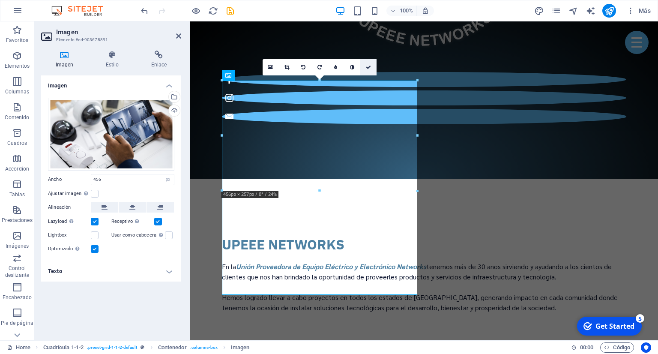
click at [373, 72] on link at bounding box center [368, 67] width 16 height 16
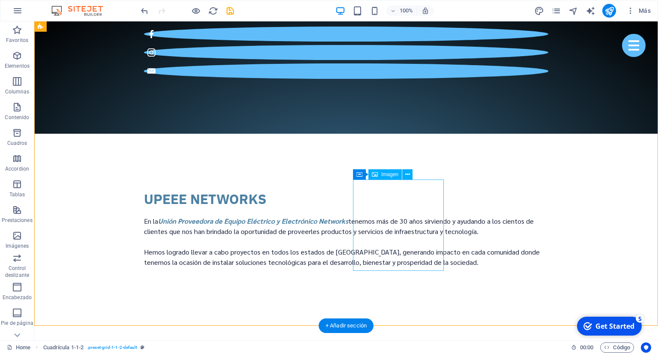
scroll to position [949, 0]
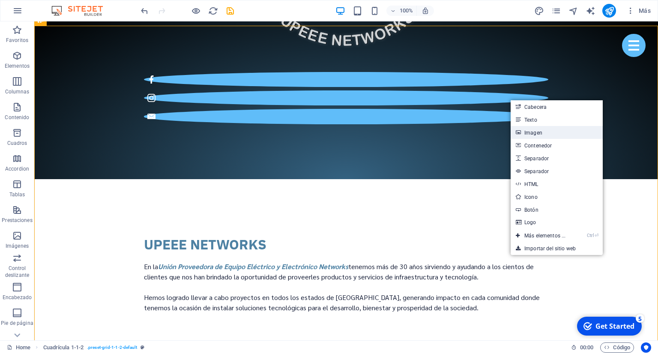
click at [540, 134] on link "Imagen" at bounding box center [556, 132] width 92 height 13
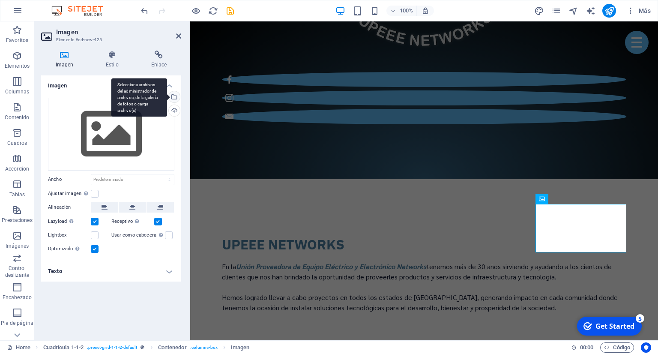
click at [174, 92] on div "Selecciona archivos del administrador de archivos, de la galería de fotos o car…" at bounding box center [173, 97] width 13 height 13
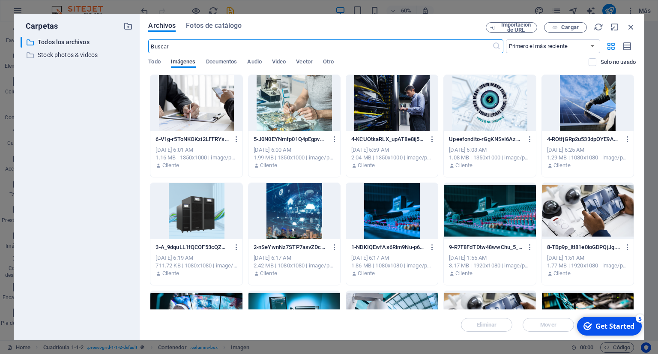
click at [403, 211] on div at bounding box center [392, 211] width 92 height 56
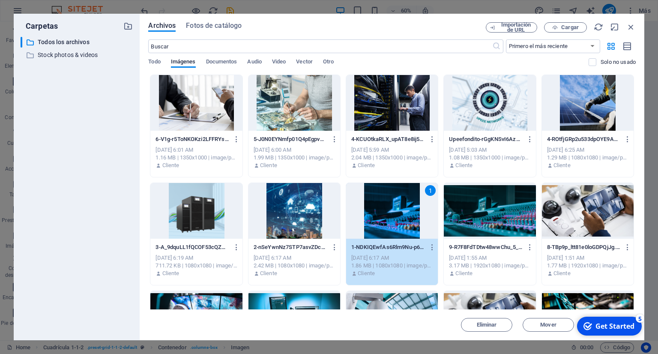
click at [384, 215] on div "1" at bounding box center [392, 211] width 92 height 56
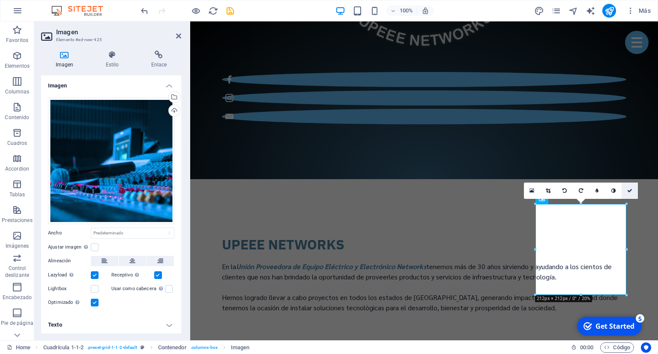
click at [630, 192] on icon at bounding box center [629, 190] width 5 height 5
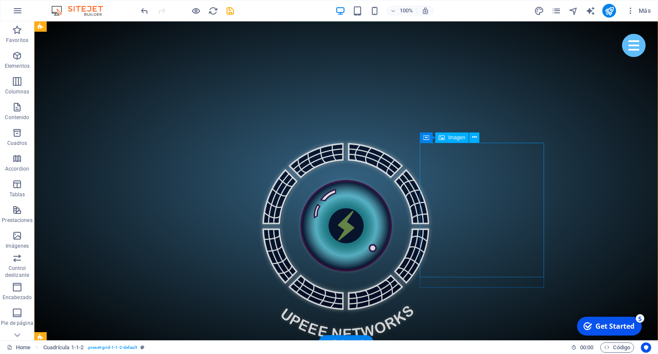
scroll to position [633, 0]
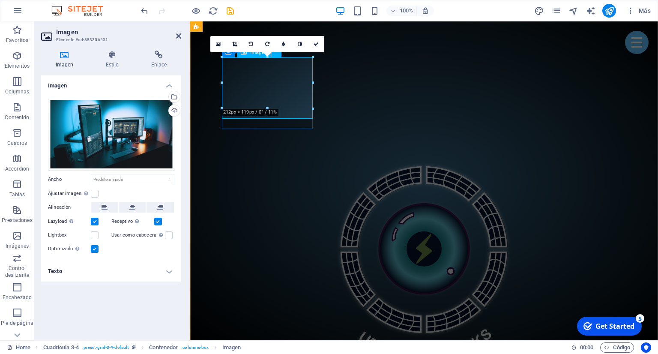
click at [96, 268] on h4 "Texto" at bounding box center [111, 271] width 140 height 21
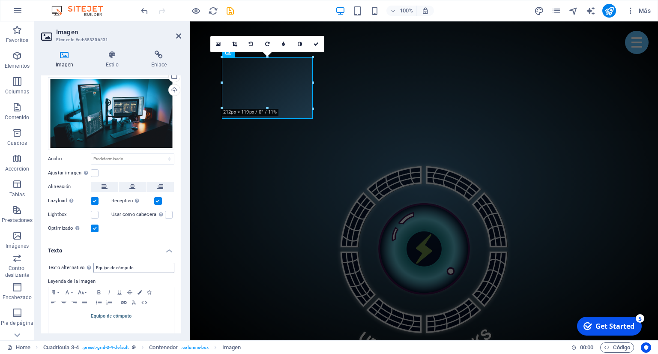
scroll to position [28, 0]
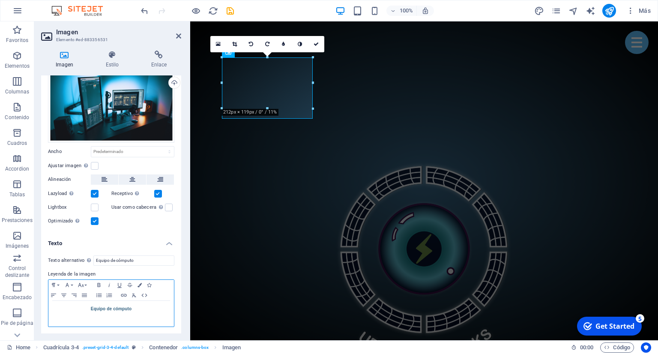
click at [113, 309] on strong "Equipo de cómputo" at bounding box center [111, 308] width 41 height 5
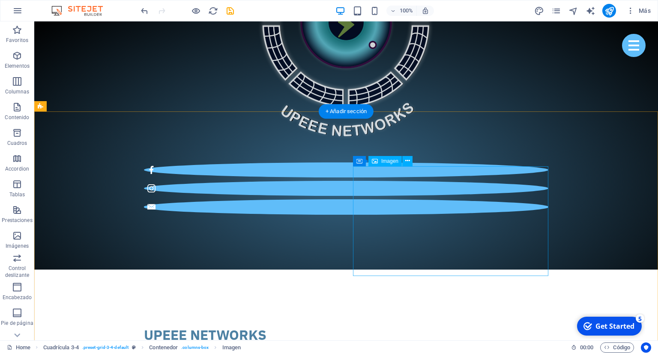
scroll to position [995, 0]
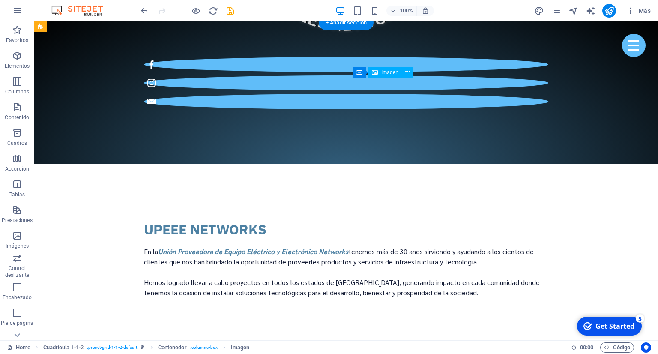
scroll to position [949, 0]
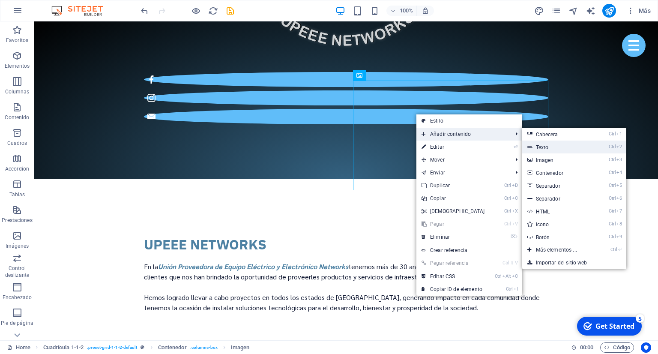
click at [553, 146] on link "Ctrl 2 Texto" at bounding box center [558, 146] width 72 height 13
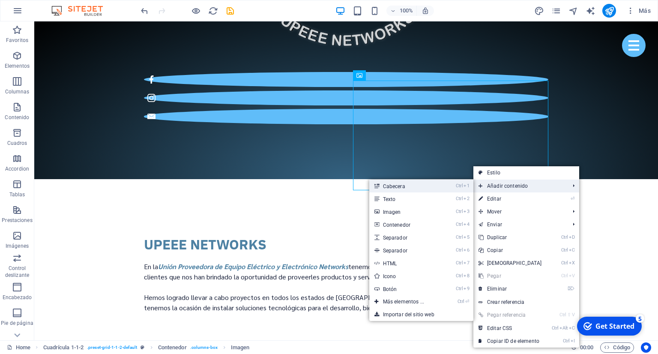
click at [422, 188] on link "Ctrl 1 Cabecera" at bounding box center [405, 185] width 72 height 13
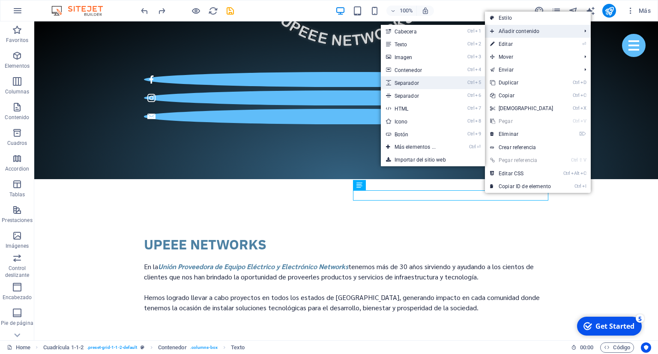
click at [419, 83] on link "Ctrl 5 Separador" at bounding box center [417, 82] width 72 height 13
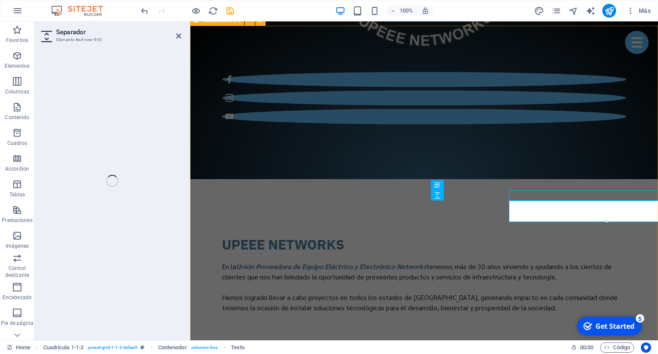
select select "px"
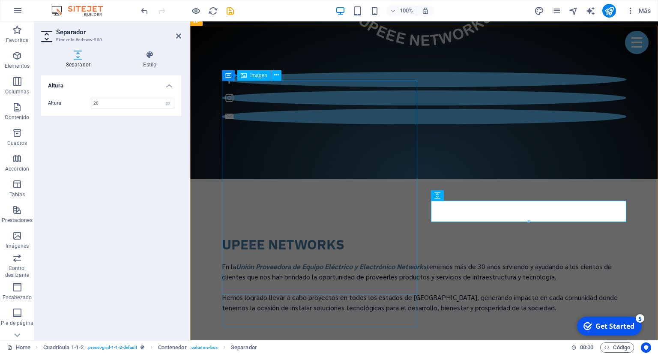
type input "20"
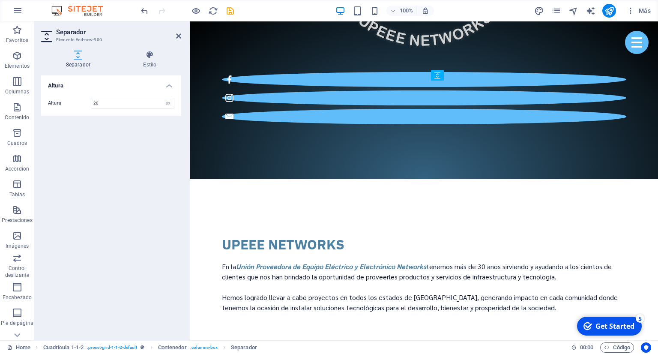
drag, startPoint x: 484, startPoint y: 206, endPoint x: 688, endPoint y: 221, distance: 203.9
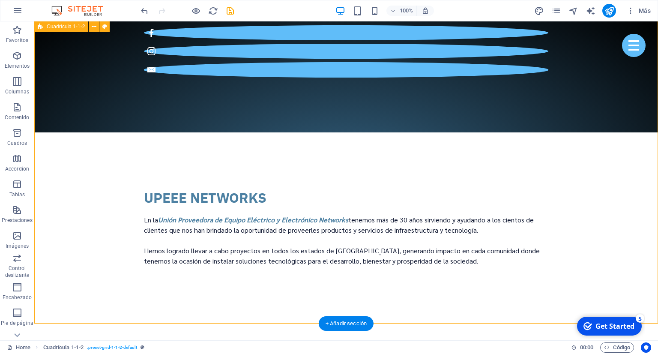
scroll to position [995, 0]
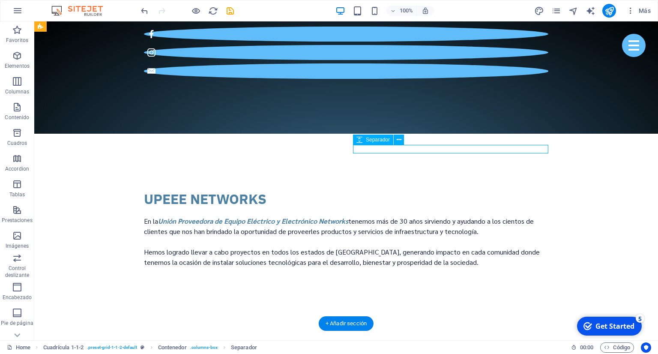
select select "px"
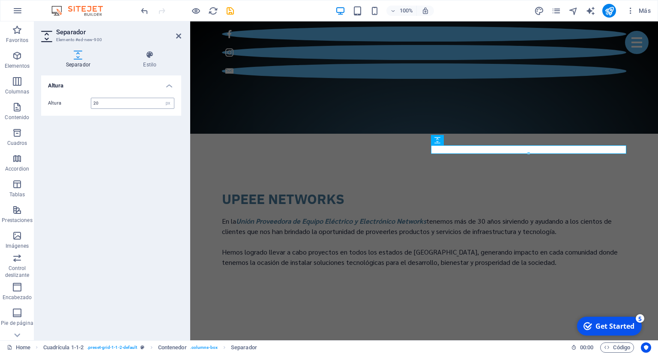
drag, startPoint x: 116, startPoint y: 101, endPoint x: 85, endPoint y: 100, distance: 30.8
click at [91, 100] on input "20" at bounding box center [132, 103] width 83 height 10
type input "15"
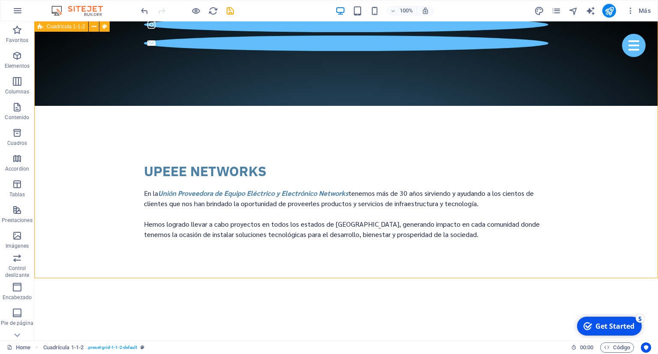
scroll to position [1039, 0]
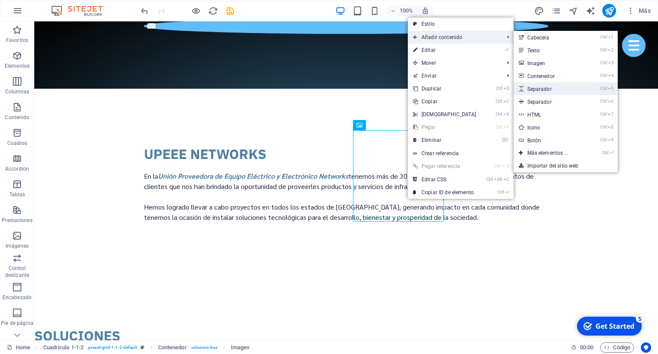
click at [579, 87] on link "Ctrl 5 Separador" at bounding box center [549, 88] width 72 height 13
select select "px"
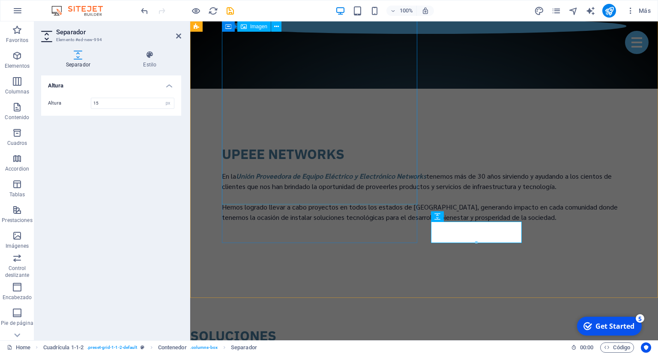
type input "15"
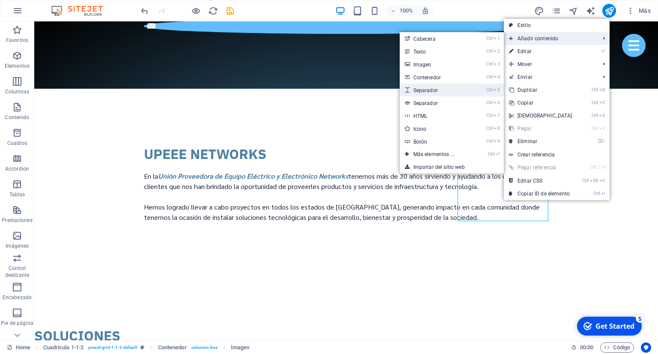
click at [443, 88] on link "Ctrl 5 Separador" at bounding box center [435, 89] width 72 height 13
select select "px"
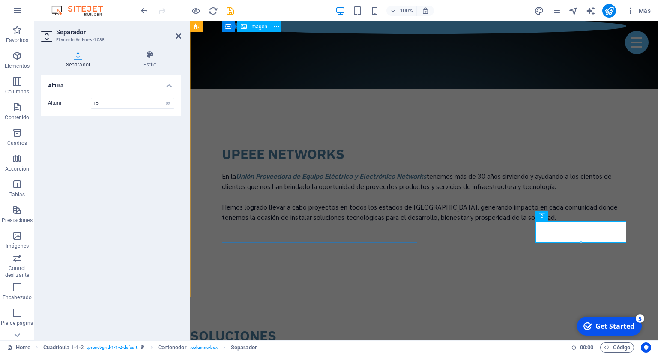
type input "15"
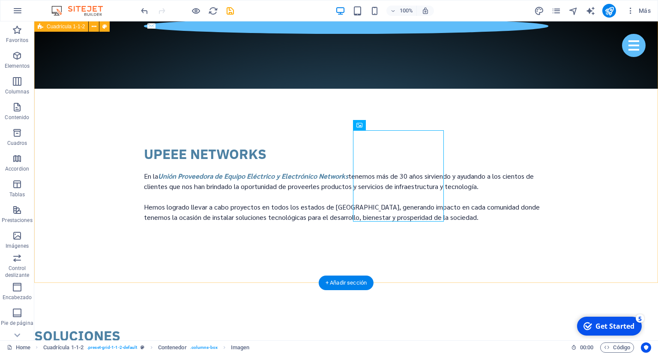
drag, startPoint x: 480, startPoint y: 253, endPoint x: 465, endPoint y: 256, distance: 15.7
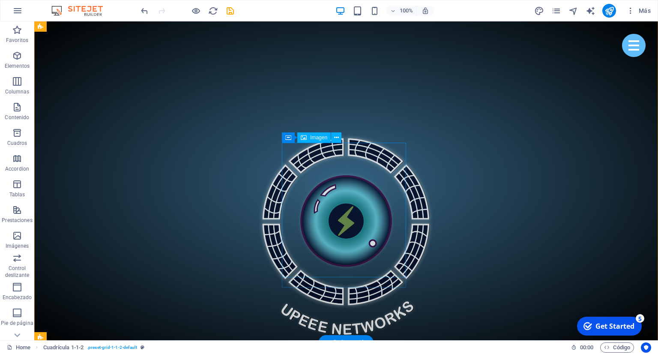
scroll to position [633, 0]
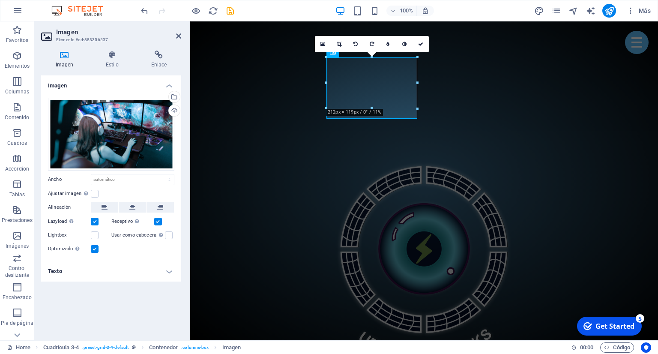
click at [91, 271] on h4 "Texto" at bounding box center [111, 271] width 140 height 21
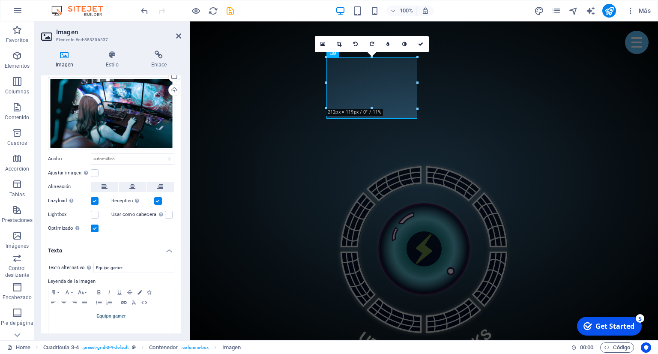
scroll to position [28, 0]
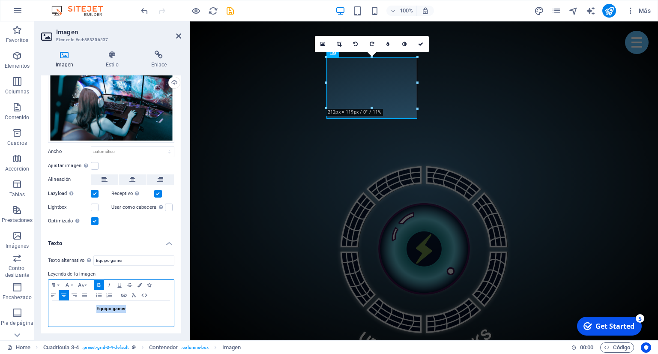
drag, startPoint x: 139, startPoint y: 310, endPoint x: 79, endPoint y: 310, distance: 59.9
click at [79, 310] on p "Equipo gamer" at bounding box center [111, 309] width 117 height 8
copy span "Equipo gamer"
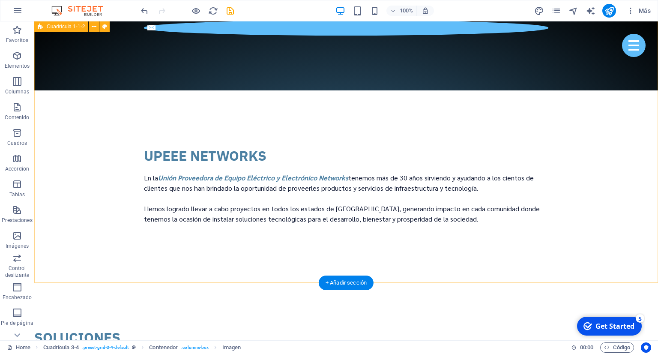
scroll to position [1039, 0]
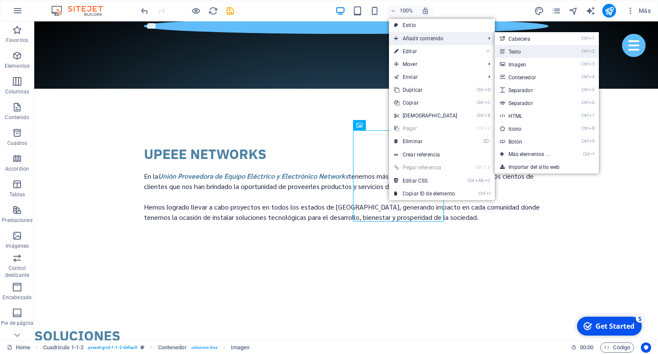
drag, startPoint x: 522, startPoint y: 54, endPoint x: 330, endPoint y: 33, distance: 193.4
click at [522, 54] on link "Ctrl 2 Texto" at bounding box center [530, 51] width 72 height 13
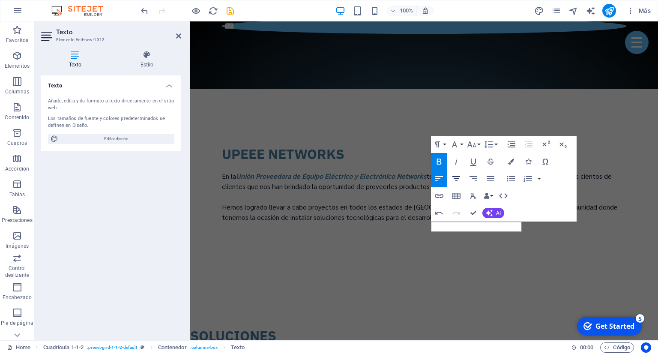
click at [458, 178] on icon "button" at bounding box center [456, 178] width 8 height 5
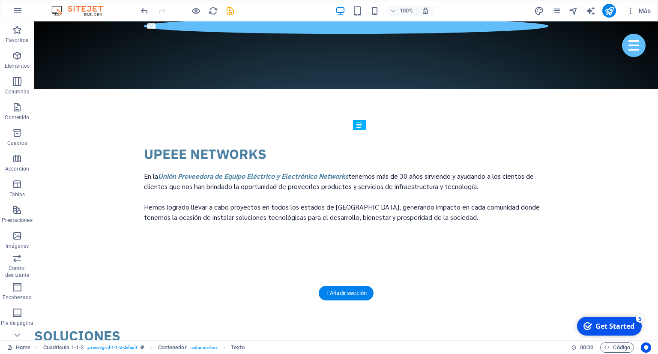
drag, startPoint x: 423, startPoint y: 228, endPoint x: 423, endPoint y: 232, distance: 4.3
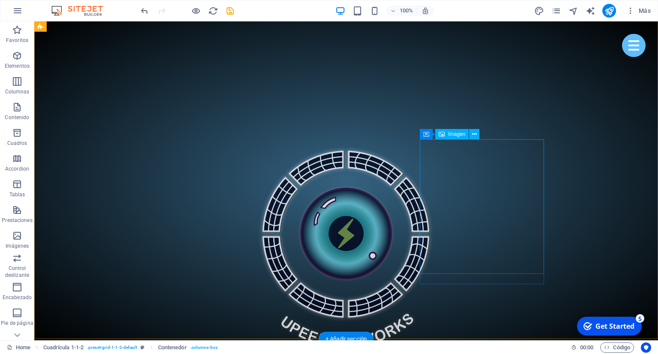
scroll to position [633, 0]
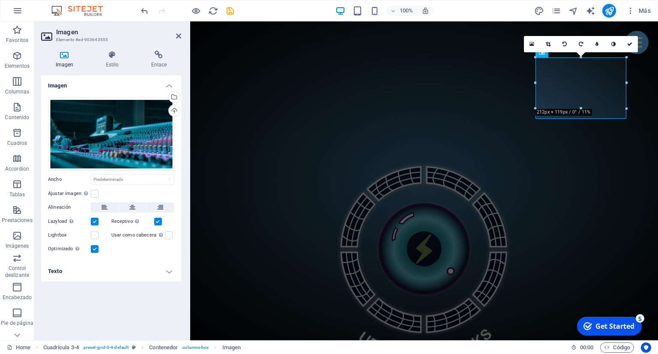
click at [107, 266] on h4 "Texto" at bounding box center [111, 271] width 140 height 21
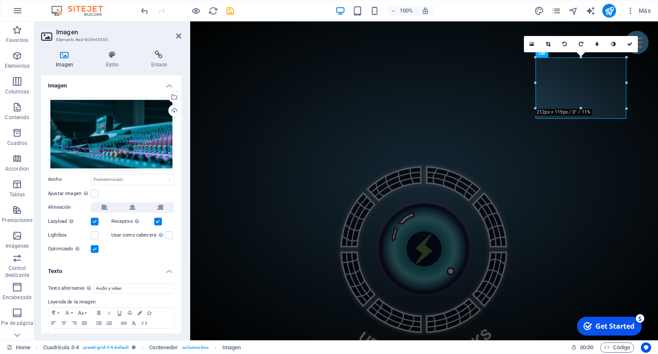
scroll to position [28, 0]
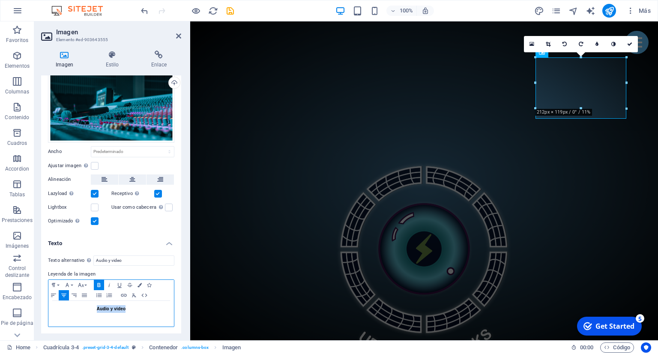
drag, startPoint x: 130, startPoint y: 308, endPoint x: 73, endPoint y: 307, distance: 57.4
click at [72, 309] on p "Audio y video" at bounding box center [111, 309] width 117 height 8
copy span "Audio y video"
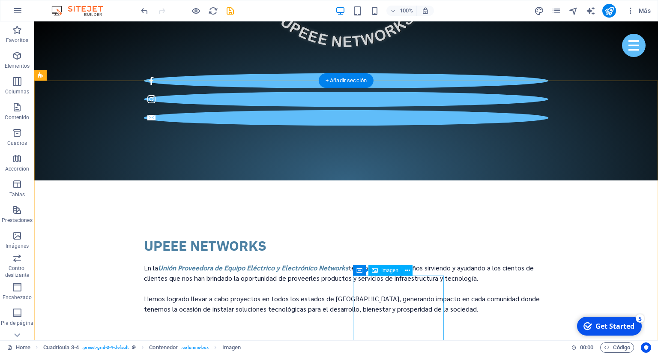
scroll to position [995, 0]
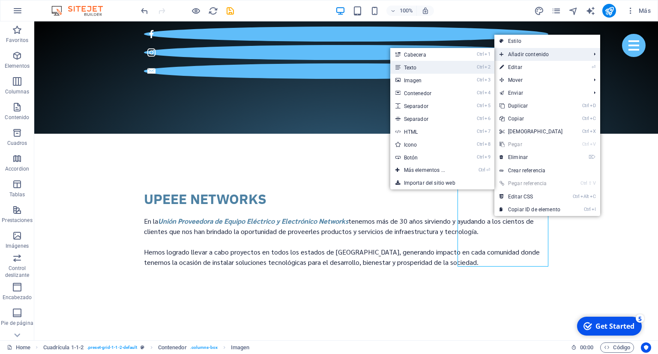
click at [425, 68] on link "Ctrl 2 Texto" at bounding box center [426, 67] width 72 height 13
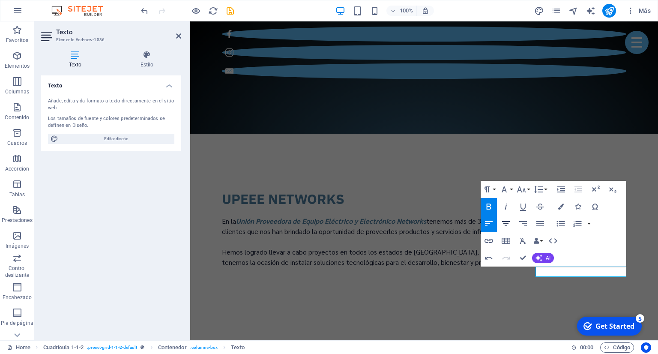
click at [511, 223] on button "Align Center" at bounding box center [505, 223] width 16 height 17
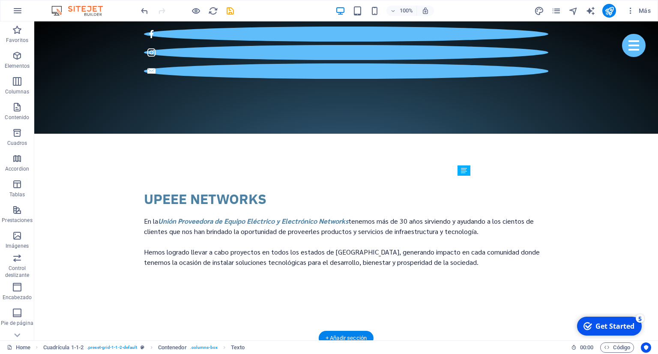
drag, startPoint x: 503, startPoint y: 271, endPoint x: 503, endPoint y: 277, distance: 5.1
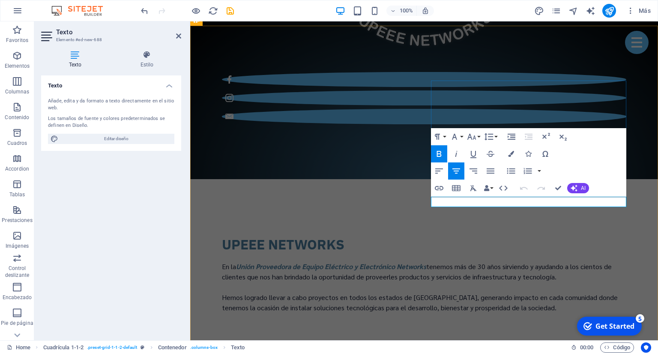
drag, startPoint x: 494, startPoint y: 202, endPoint x: 593, endPoint y: 194, distance: 99.7
click at [462, 136] on button "Font Family" at bounding box center [456, 136] width 16 height 17
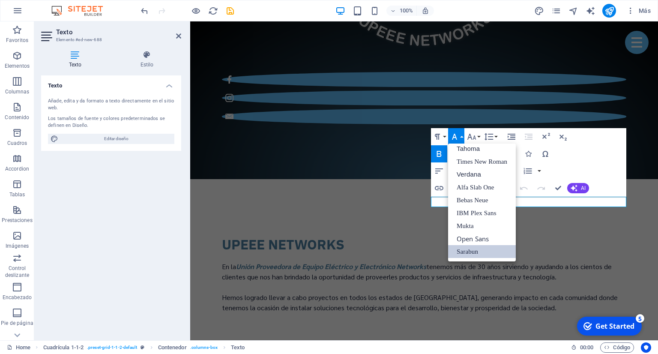
scroll to position [43, 0]
click at [462, 136] on button "Font Family" at bounding box center [456, 136] width 16 height 17
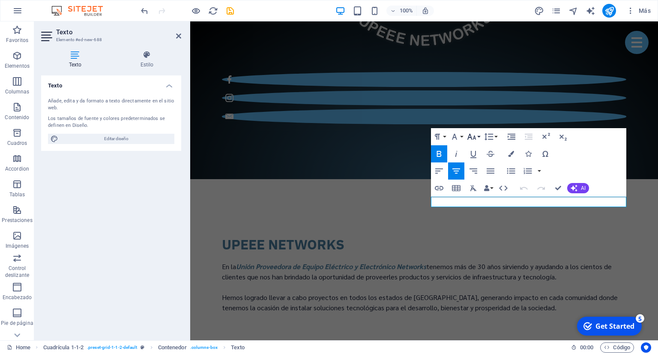
click at [477, 137] on button "Font Size" at bounding box center [473, 136] width 16 height 17
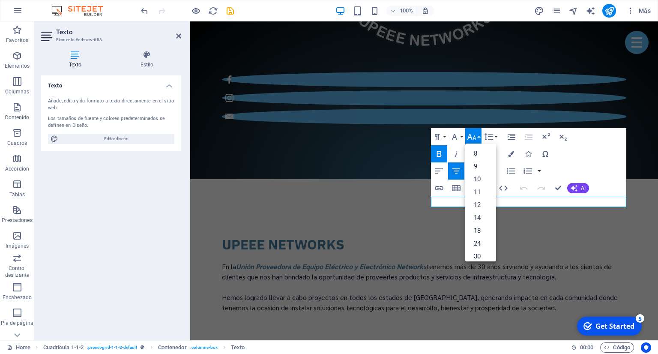
click at [477, 137] on button "Font Size" at bounding box center [473, 136] width 16 height 17
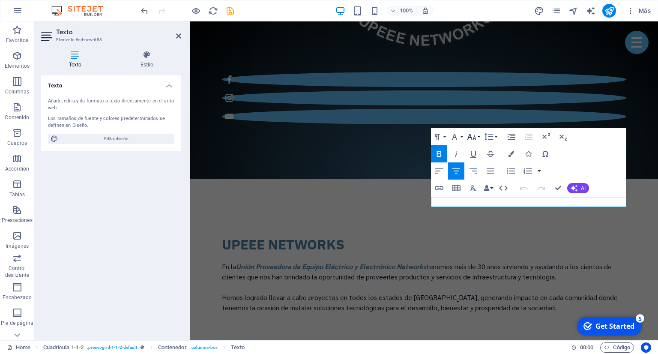
click at [477, 137] on button "Font Size" at bounding box center [473, 136] width 16 height 17
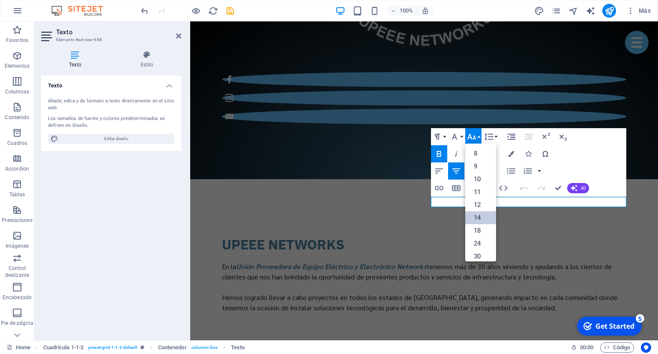
click at [482, 216] on link "14" at bounding box center [480, 217] width 31 height 13
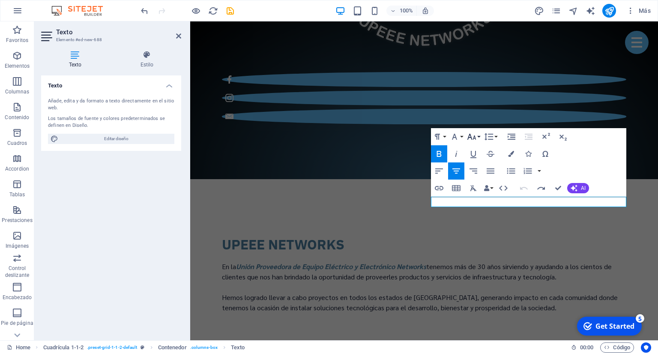
click at [478, 138] on button "Font Size" at bounding box center [473, 136] width 16 height 17
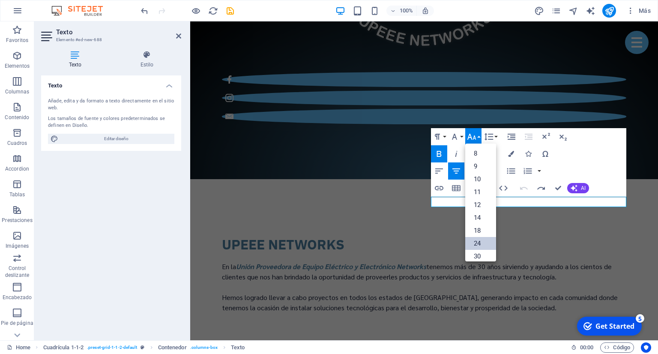
click at [482, 239] on link "24" at bounding box center [480, 243] width 31 height 13
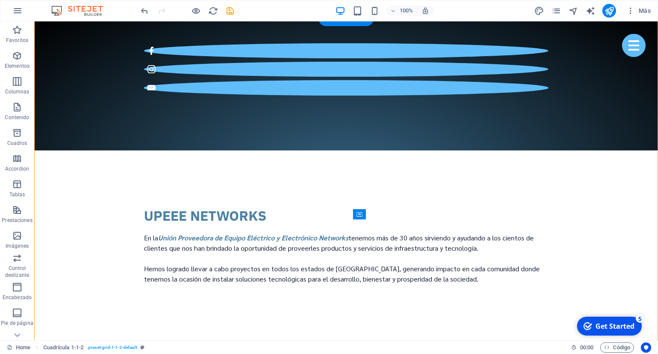
scroll to position [995, 0]
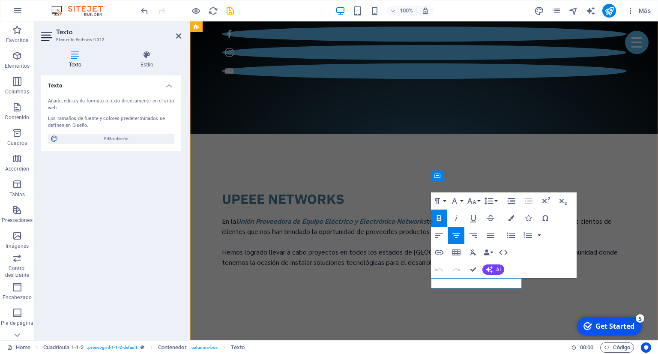
drag, startPoint x: 505, startPoint y: 283, endPoint x: 431, endPoint y: 268, distance: 75.7
click at [479, 200] on button "Font Size" at bounding box center [473, 200] width 16 height 17
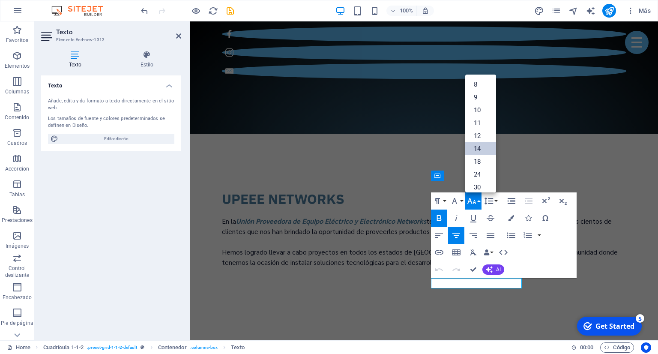
click at [489, 152] on link "14" at bounding box center [480, 148] width 31 height 13
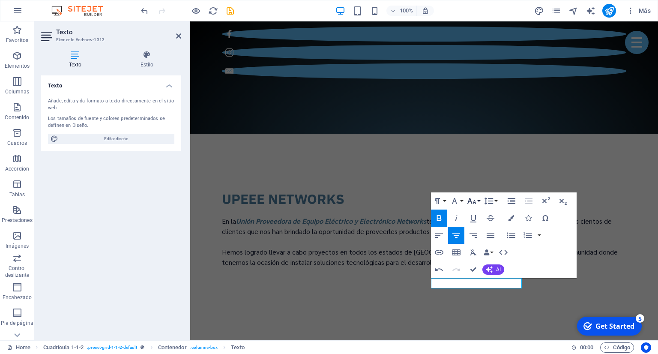
click at [478, 201] on button "Font Size" at bounding box center [473, 200] width 16 height 17
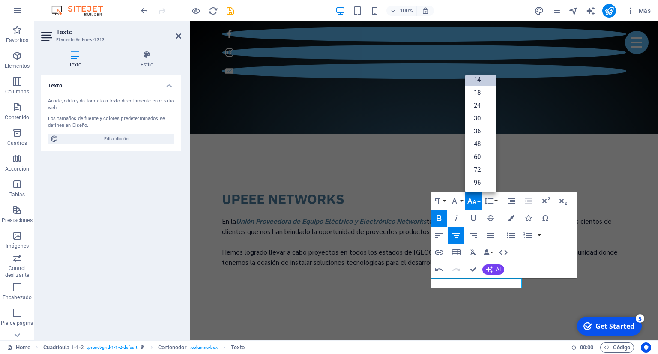
scroll to position [69, 0]
click at [484, 98] on link "18" at bounding box center [480, 92] width 31 height 13
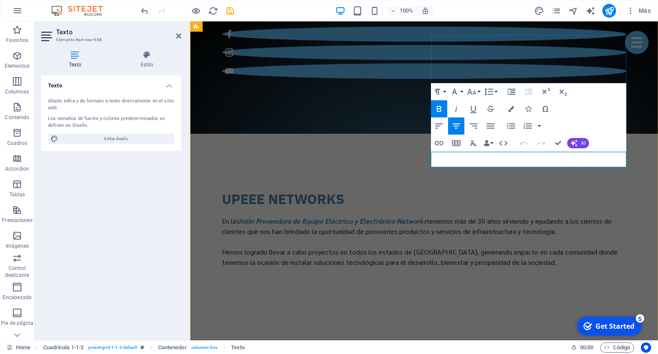
click at [471, 92] on icon "button" at bounding box center [471, 92] width 9 height 6
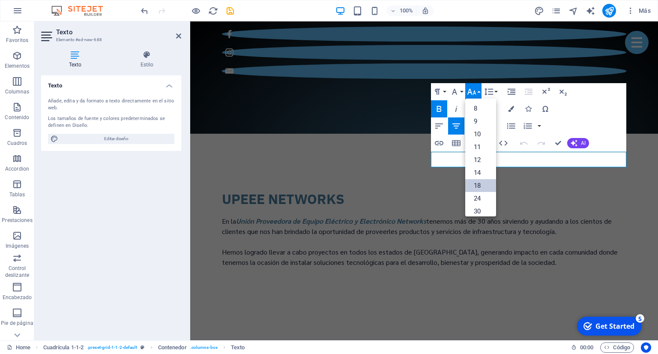
click at [478, 184] on link "18" at bounding box center [480, 185] width 31 height 13
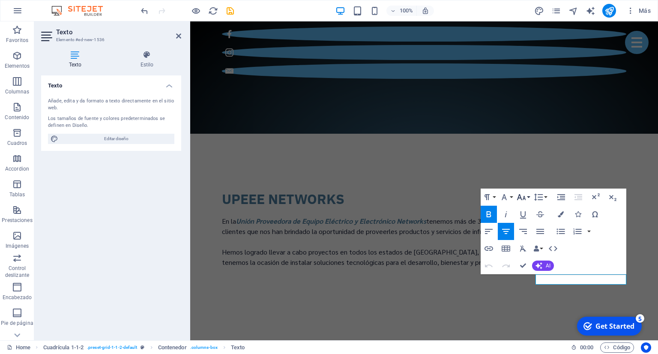
click at [523, 200] on icon "button" at bounding box center [521, 197] width 10 height 10
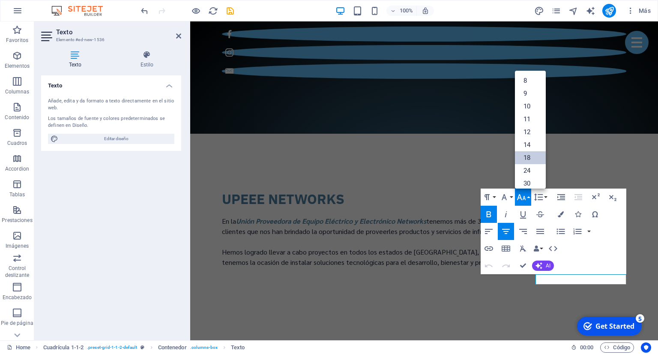
click at [533, 155] on link "18" at bounding box center [530, 157] width 31 height 13
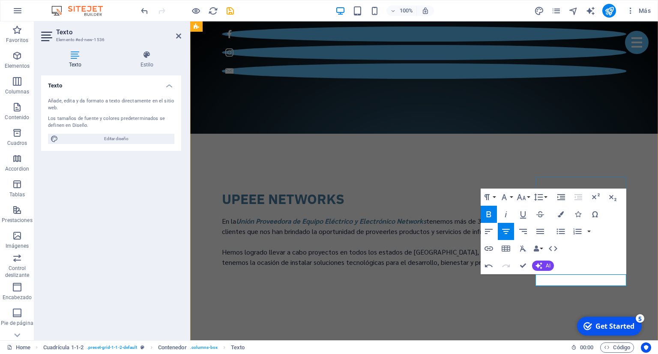
drag, startPoint x: 605, startPoint y: 279, endPoint x: 537, endPoint y: 275, distance: 68.6
click at [527, 194] on button "Font Size" at bounding box center [523, 196] width 16 height 17
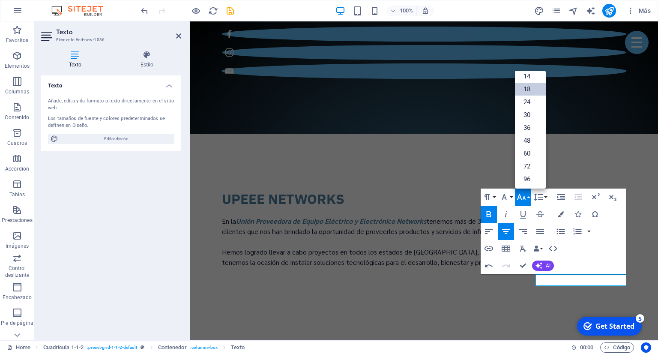
click at [533, 87] on link "18" at bounding box center [530, 89] width 31 height 13
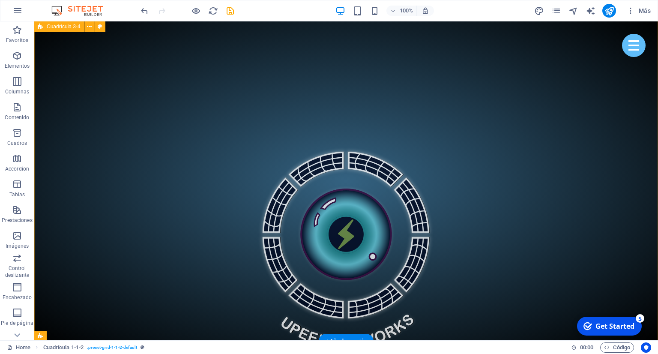
scroll to position [633, 0]
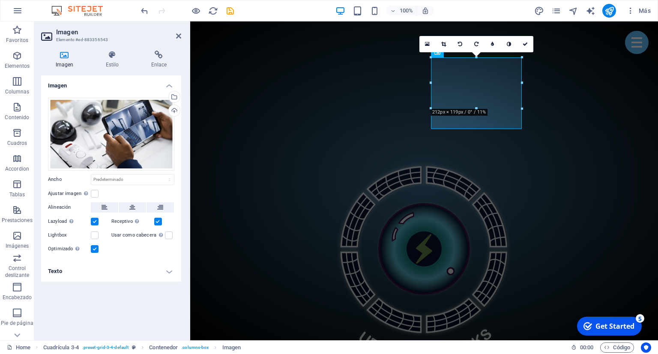
click at [137, 263] on h4 "Texto" at bounding box center [111, 271] width 140 height 21
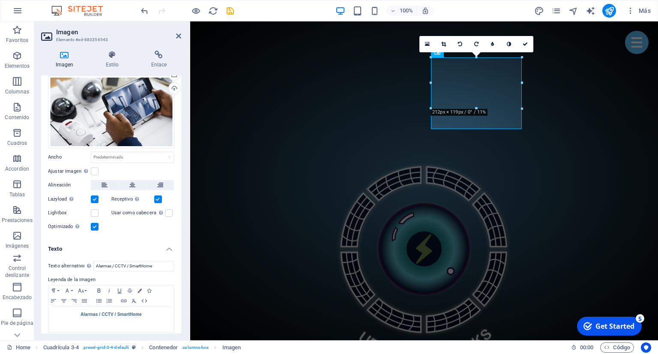
scroll to position [28, 0]
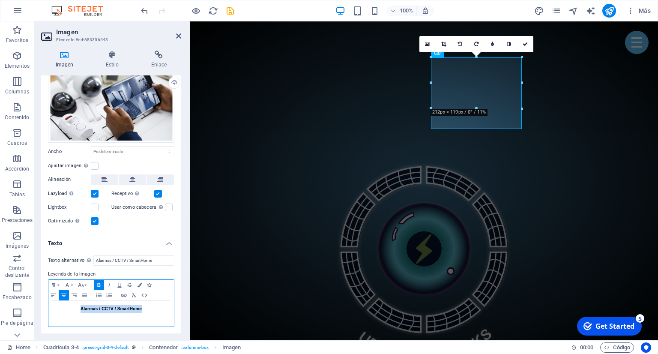
drag, startPoint x: 134, startPoint y: 311, endPoint x: 63, endPoint y: 308, distance: 72.0
click at [62, 311] on p "Alarmas / CCTV / SmartHome" at bounding box center [111, 309] width 117 height 8
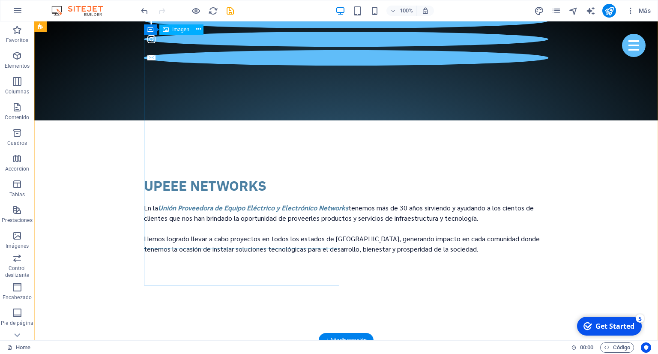
scroll to position [995, 0]
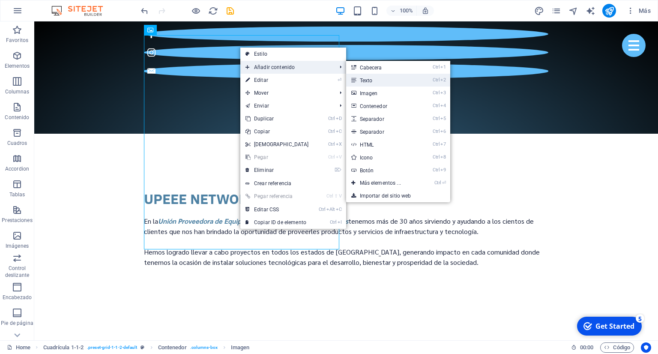
click at [376, 84] on link "Ctrl 2 Texto" at bounding box center [382, 80] width 72 height 13
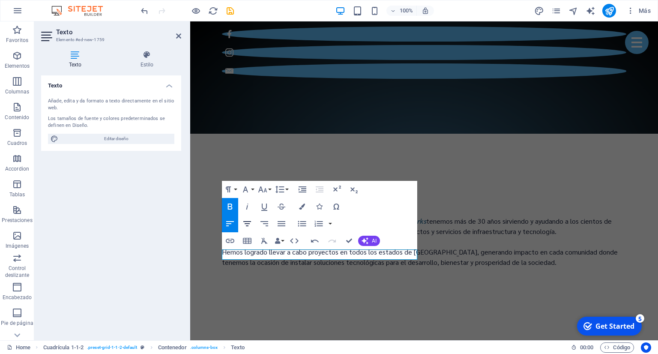
click at [248, 223] on icon "button" at bounding box center [247, 223] width 10 height 10
click at [266, 192] on icon "button" at bounding box center [262, 189] width 10 height 10
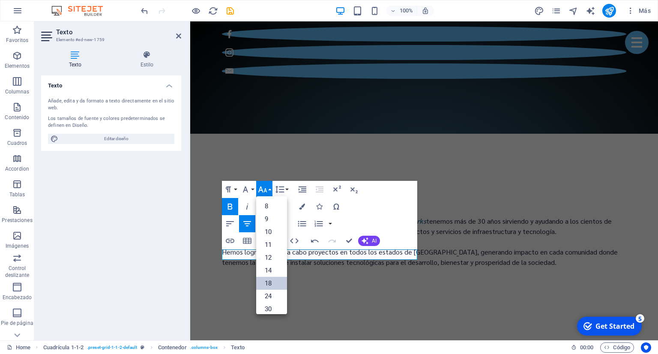
click at [275, 279] on link "18" at bounding box center [271, 283] width 31 height 13
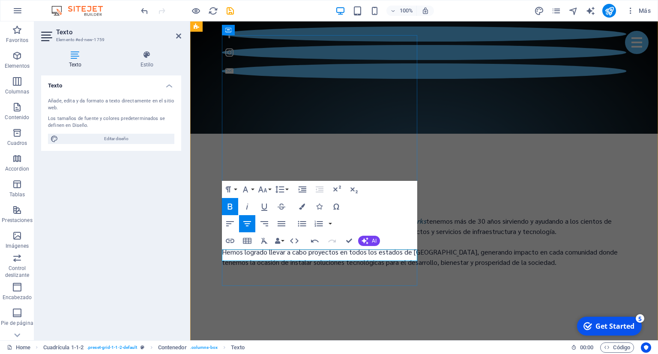
drag, startPoint x: 372, startPoint y: 256, endPoint x: 232, endPoint y: 251, distance: 140.9
click at [270, 192] on button "Font Size" at bounding box center [264, 189] width 16 height 17
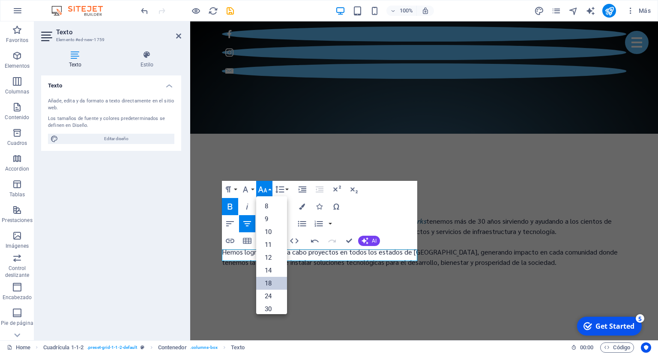
click at [277, 283] on link "18" at bounding box center [271, 283] width 31 height 13
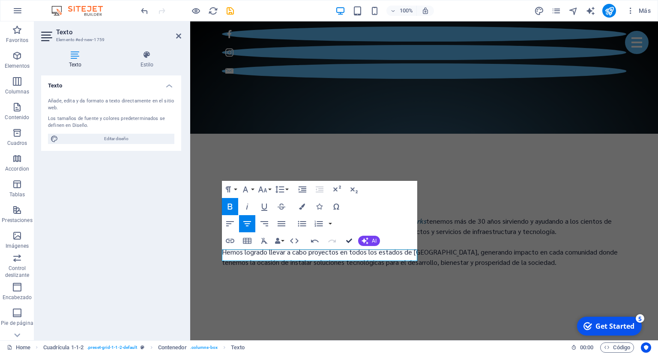
drag, startPoint x: 347, startPoint y: 241, endPoint x: 307, endPoint y: 236, distance: 40.9
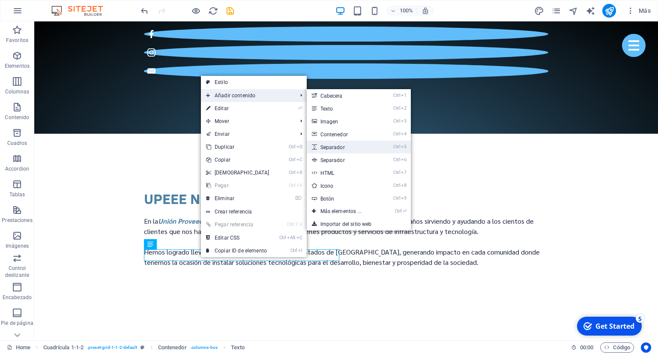
click at [342, 152] on link "Ctrl 5 Separador" at bounding box center [343, 146] width 72 height 13
select select "px"
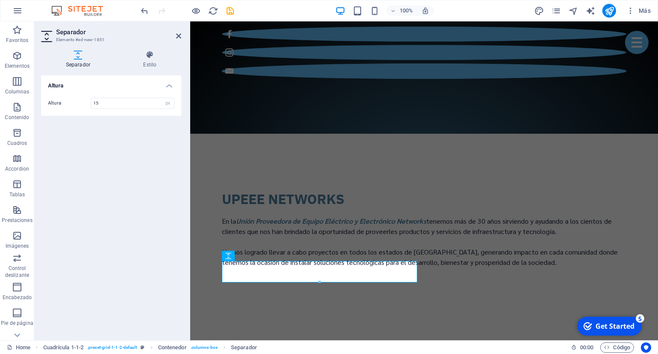
type input "15"
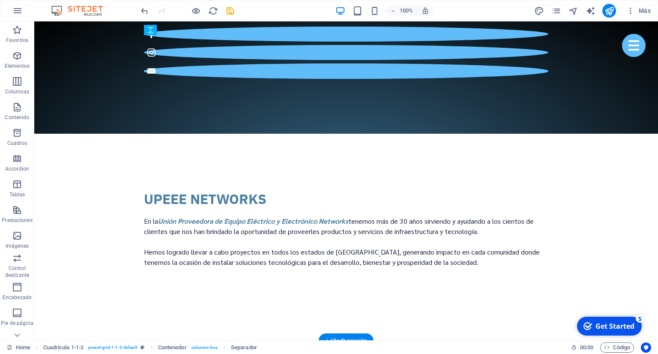
drag, startPoint x: 256, startPoint y: 265, endPoint x: 256, endPoint y: 255, distance: 10.3
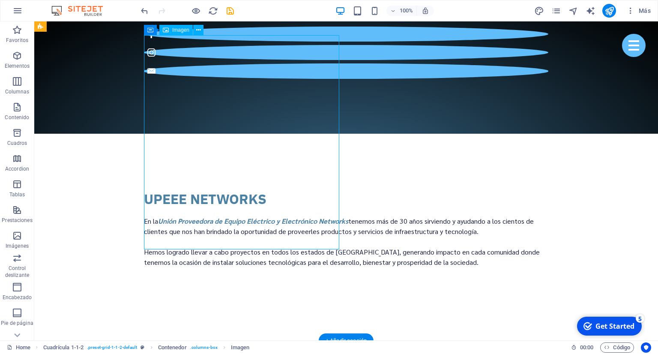
select select "px"
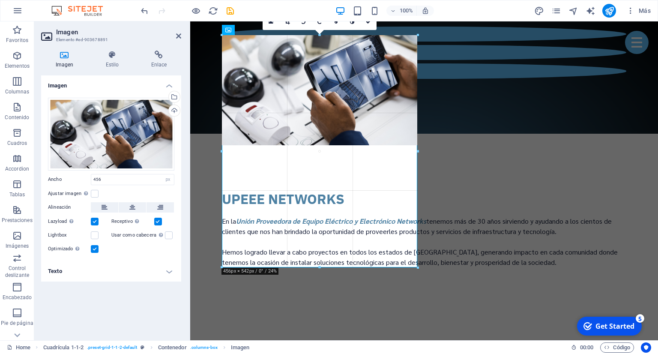
drag, startPoint x: 319, startPoint y: 249, endPoint x: 334, endPoint y: 267, distance: 24.0
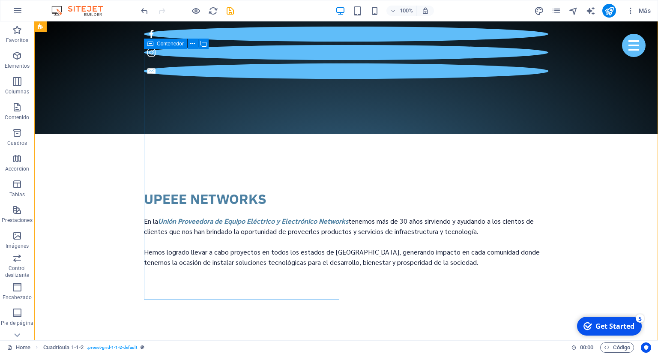
scroll to position [949, 0]
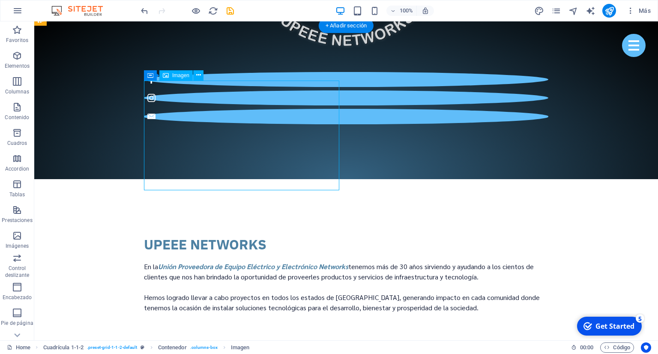
select select "px"
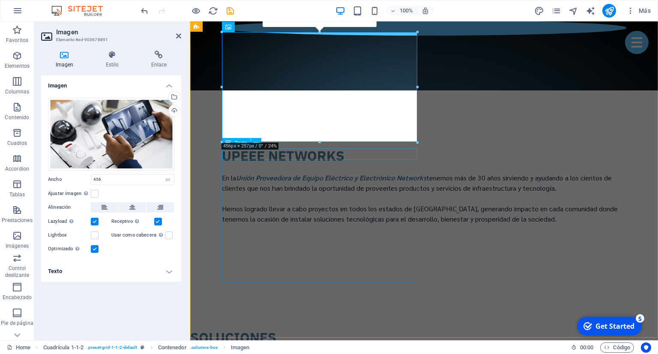
scroll to position [1039, 0]
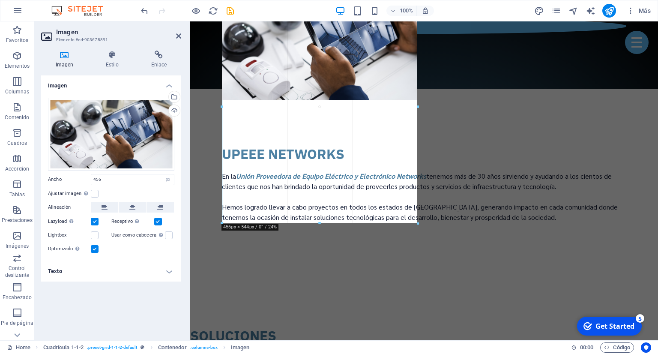
drag, startPoint x: 321, startPoint y: 100, endPoint x: 157, endPoint y: 200, distance: 192.3
click at [347, 223] on div at bounding box center [320, 223] width 196 height 3
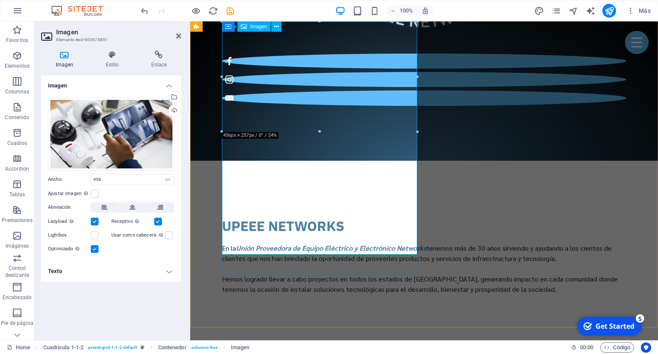
scroll to position [949, 0]
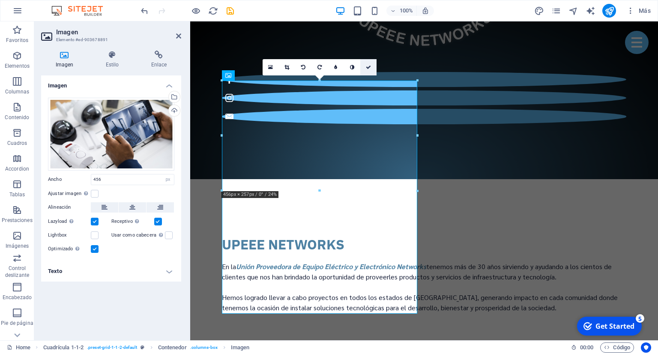
drag, startPoint x: 370, startPoint y: 69, endPoint x: 318, endPoint y: 51, distance: 54.6
click at [370, 69] on icon at bounding box center [368, 67] width 5 height 5
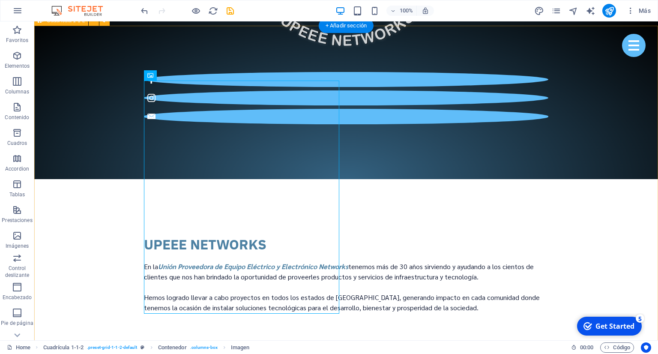
drag, startPoint x: 555, startPoint y: 206, endPoint x: 550, endPoint y: 203, distance: 6.3
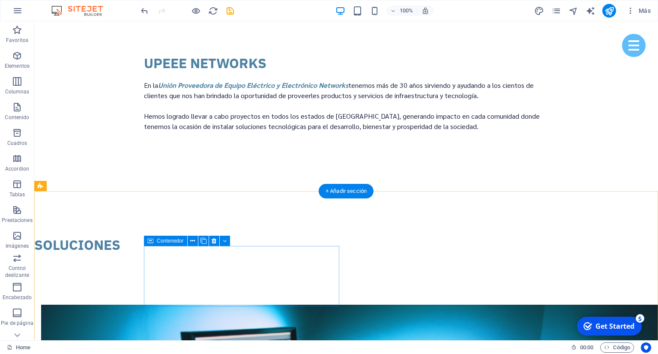
scroll to position [1221, 0]
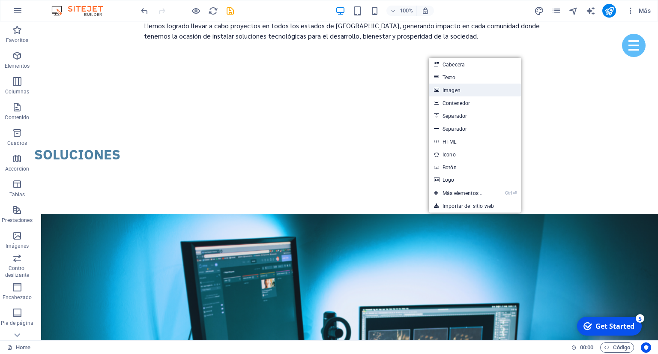
click at [472, 90] on link "Imagen" at bounding box center [475, 89] width 92 height 13
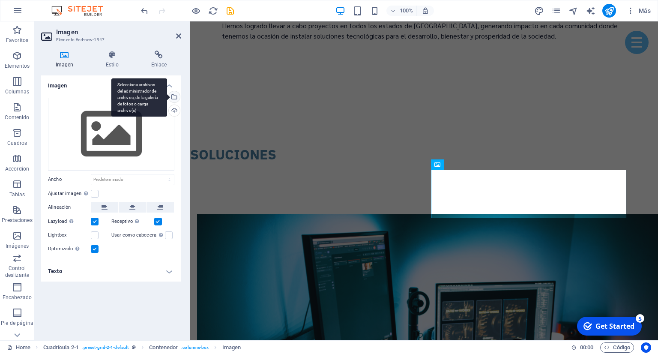
click at [167, 96] on div "Selecciona archivos del administrador de archivos, de la galería de fotos o car…" at bounding box center [139, 97] width 56 height 39
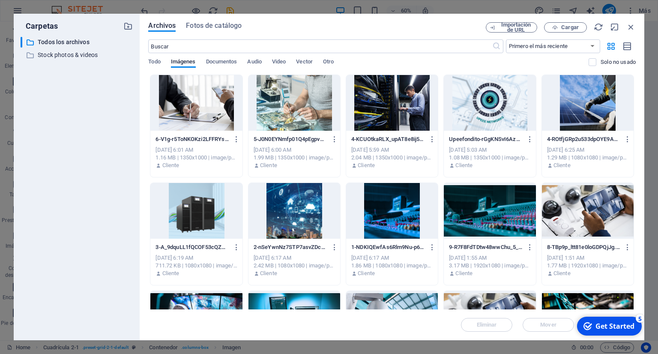
click at [285, 224] on div at bounding box center [294, 211] width 92 height 56
click at [287, 224] on div at bounding box center [294, 211] width 92 height 56
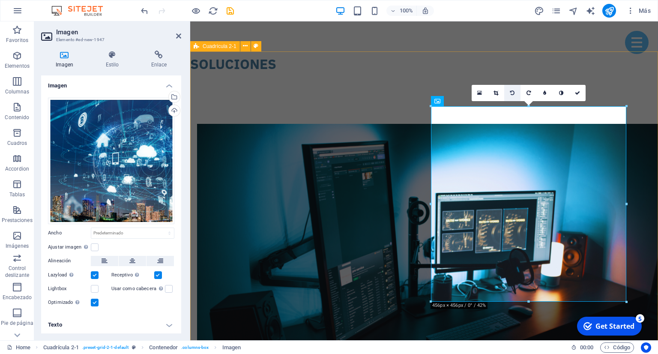
scroll to position [1266, 0]
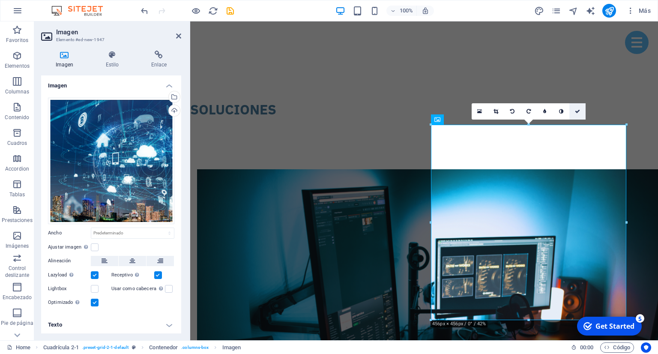
click at [579, 114] on link at bounding box center [577, 111] width 16 height 16
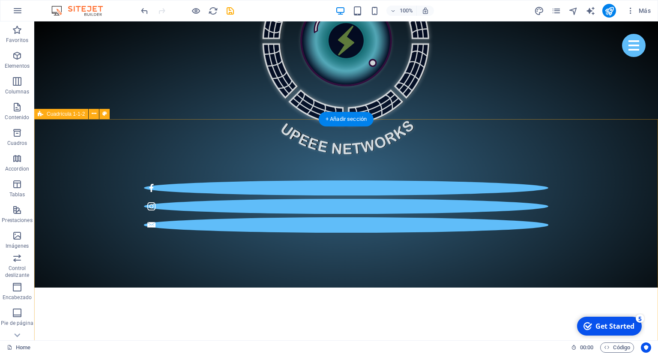
scroll to position [813, 0]
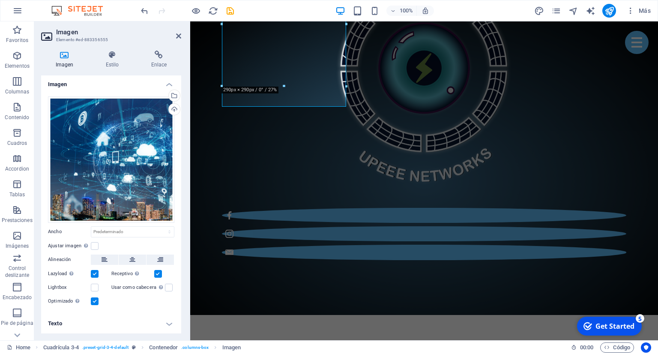
click at [110, 321] on h4 "Texto" at bounding box center [111, 323] width 140 height 21
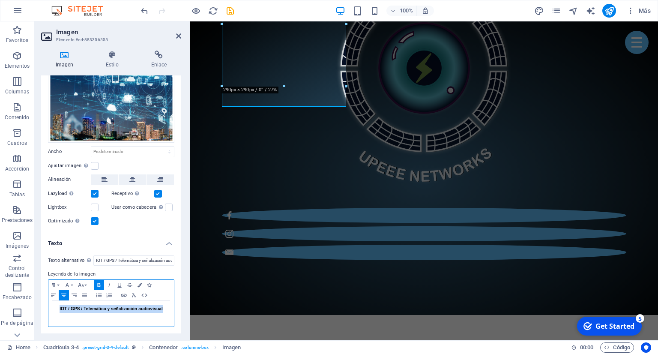
drag, startPoint x: 165, startPoint y: 310, endPoint x: 54, endPoint y: 311, distance: 110.9
click at [54, 311] on p "IOT / GPS / Telemática y señalización audiovisual" at bounding box center [111, 309] width 117 height 8
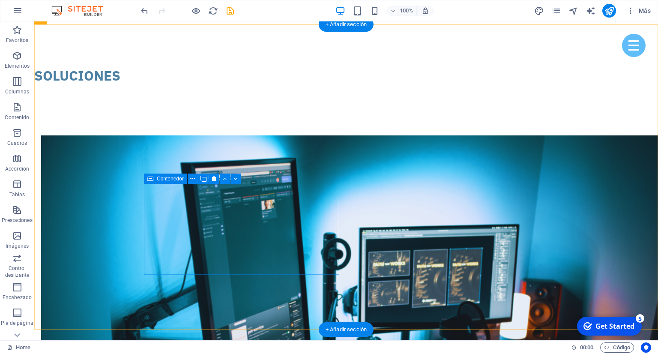
scroll to position [1311, 0]
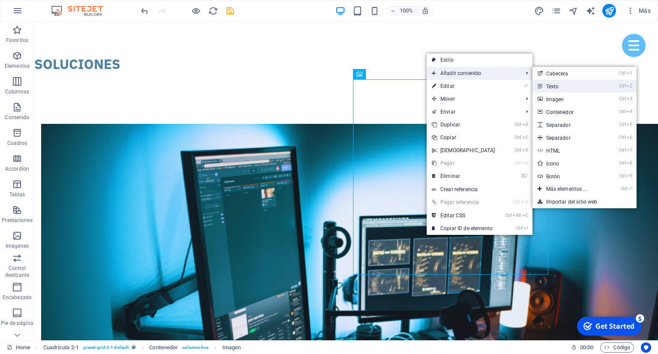
click at [563, 88] on link "Ctrl 2 Texto" at bounding box center [568, 86] width 72 height 13
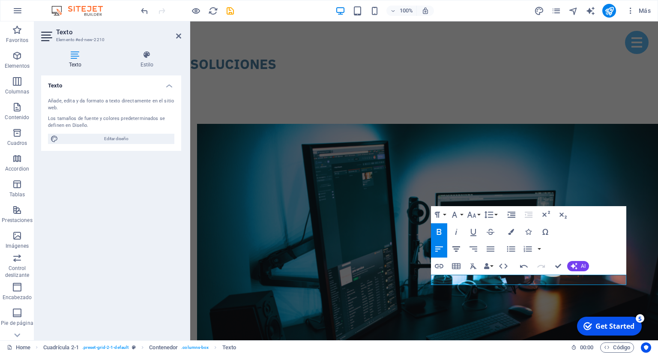
click at [456, 247] on icon "button" at bounding box center [456, 248] width 8 height 5
drag, startPoint x: 617, startPoint y: 281, endPoint x: 431, endPoint y: 264, distance: 187.4
click at [475, 213] on icon "button" at bounding box center [471, 214] width 10 height 10
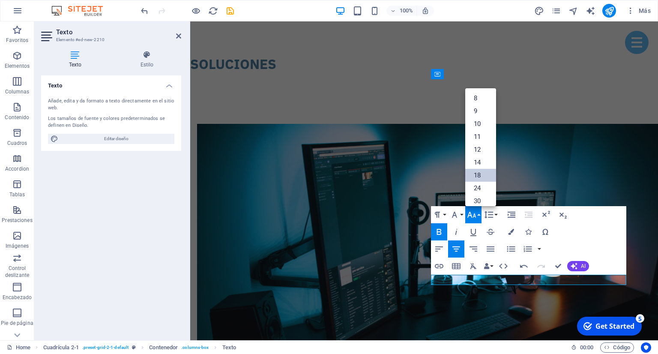
click at [480, 174] on link "18" at bounding box center [480, 175] width 31 height 13
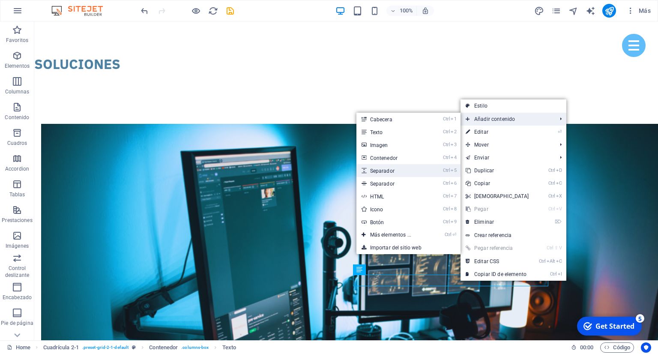
click at [401, 169] on link "Ctrl 5 Separador" at bounding box center [392, 170] width 72 height 13
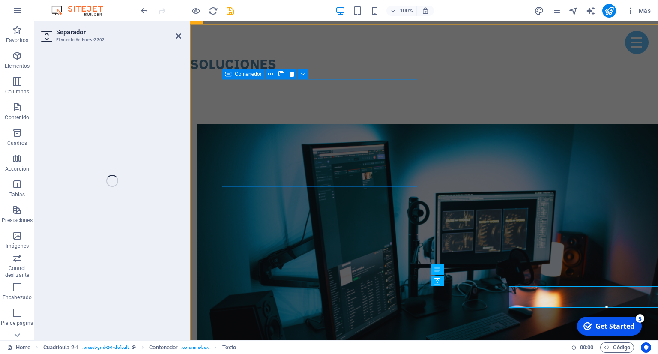
select select "px"
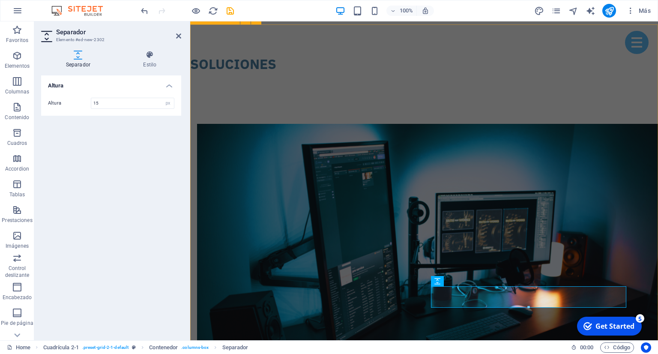
type input "15"
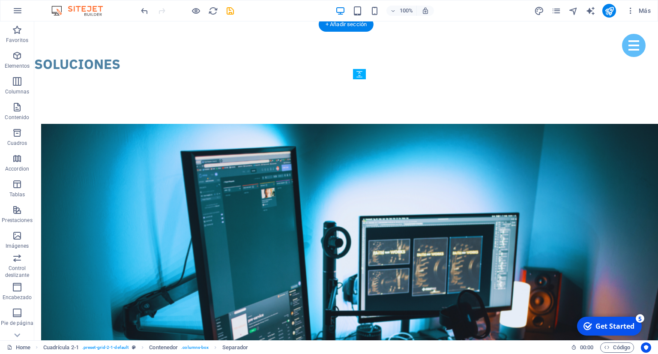
drag, startPoint x: 455, startPoint y: 289, endPoint x: 456, endPoint y: 281, distance: 7.8
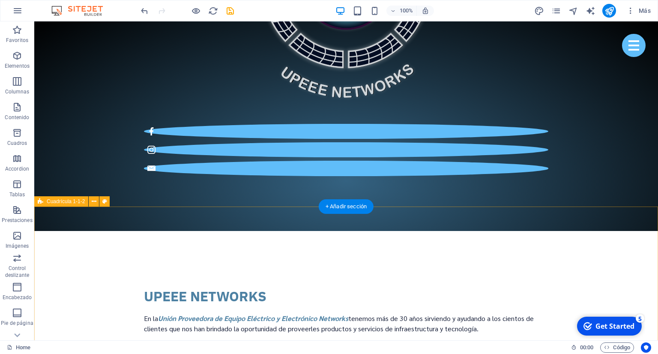
scroll to position [949, 0]
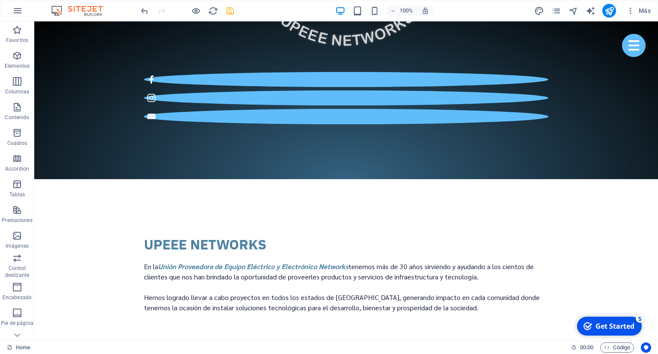
click at [232, 12] on icon "save" at bounding box center [230, 11] width 10 height 10
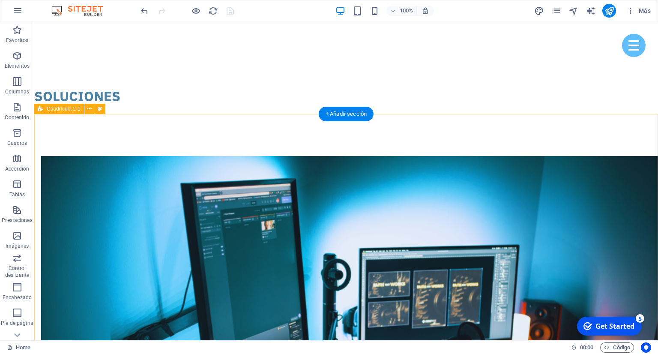
scroll to position [1311, 0]
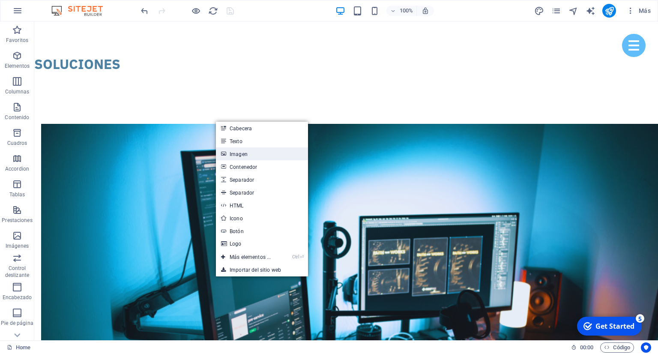
click at [254, 154] on link "Imagen" at bounding box center [262, 153] width 92 height 13
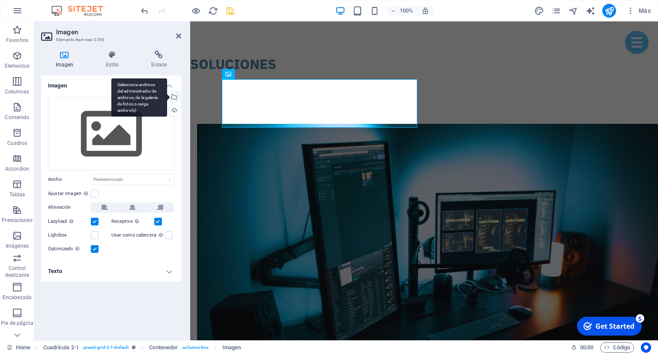
click at [178, 96] on div "Selecciona archivos del administrador de archivos, de la galería de fotos o car…" at bounding box center [173, 97] width 13 height 13
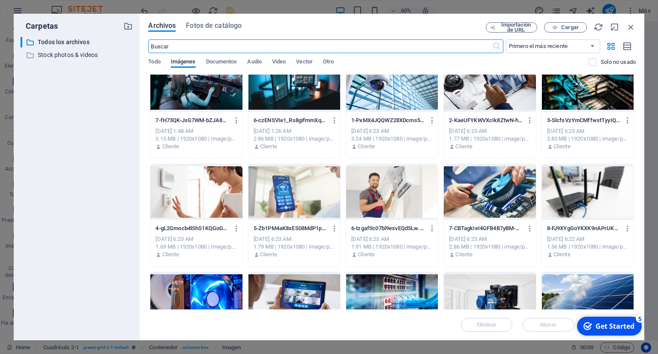
scroll to position [312, 0]
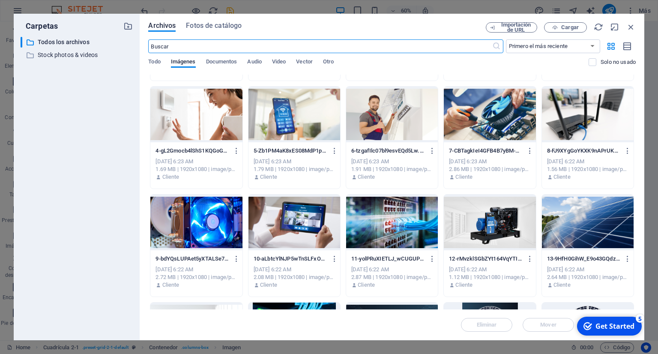
click at [615, 222] on div at bounding box center [588, 222] width 92 height 56
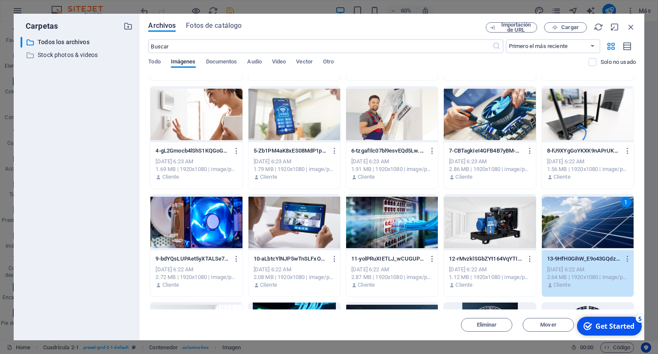
click at [604, 229] on div "1" at bounding box center [588, 222] width 92 height 56
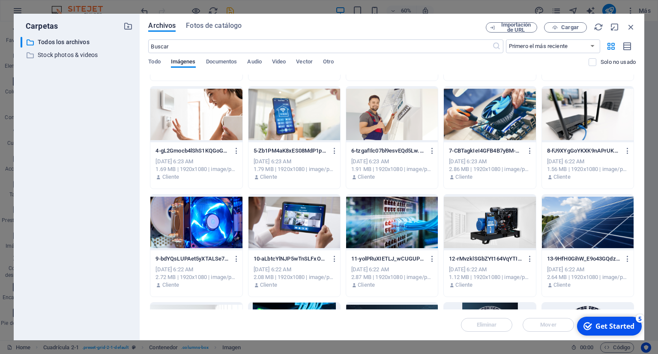
click at [604, 229] on div at bounding box center [588, 222] width 92 height 56
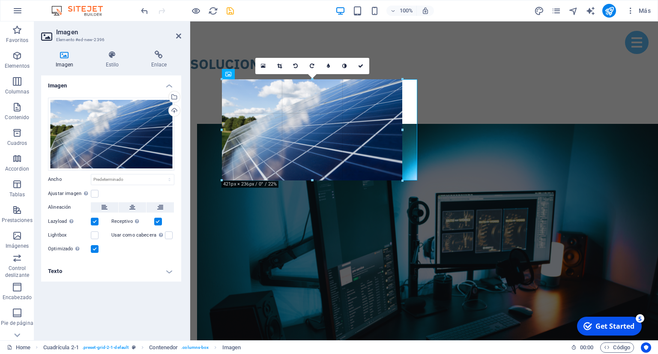
drag, startPoint x: 128, startPoint y: 166, endPoint x: 319, endPoint y: 178, distance: 191.3
type input "423"
select select "px"
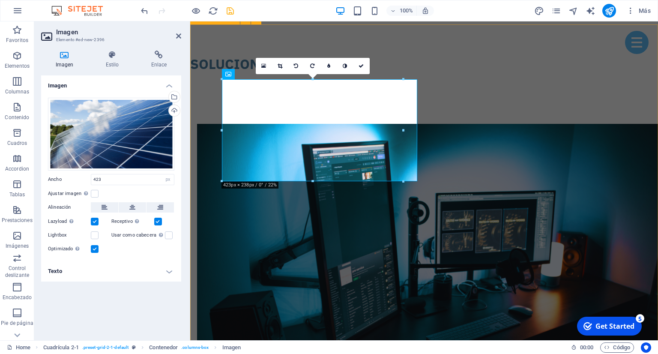
select select "DISABLED_OPTION_VALUE"
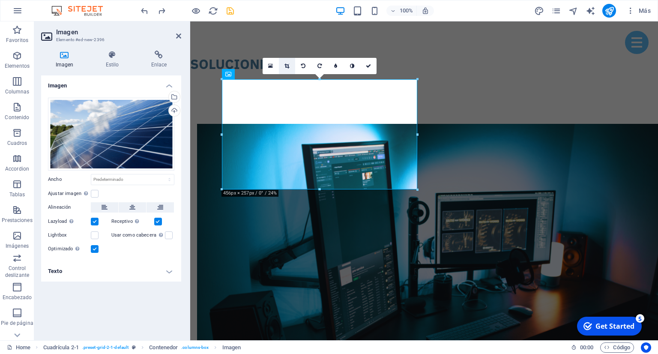
click at [289, 68] on icon at bounding box center [286, 65] width 5 height 5
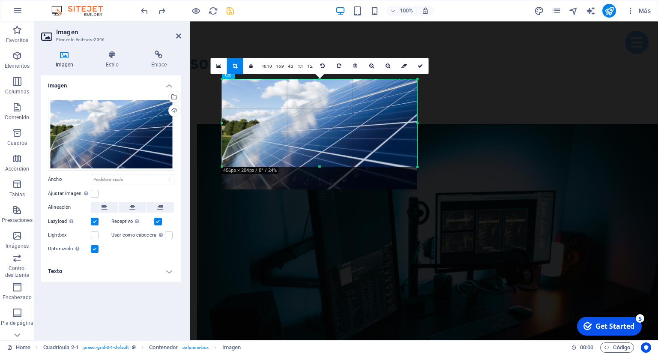
drag, startPoint x: 319, startPoint y: 191, endPoint x: 322, endPoint y: 168, distance: 22.9
click at [322, 168] on div at bounding box center [319, 166] width 195 height 3
click at [420, 69] on link at bounding box center [420, 66] width 16 height 16
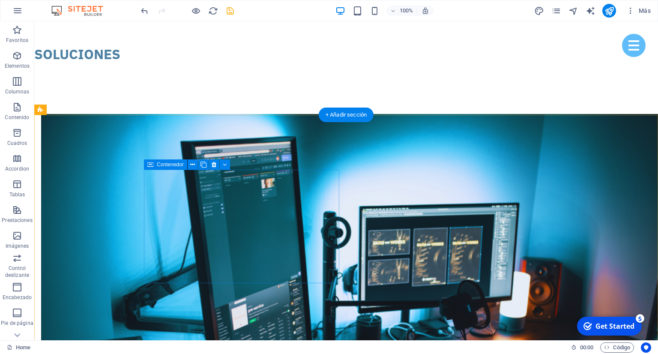
scroll to position [1356, 0]
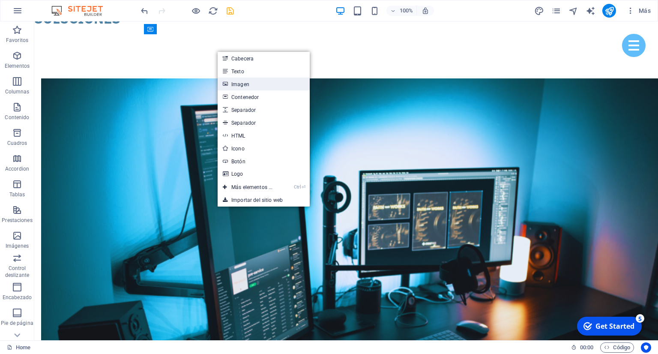
click at [268, 83] on link "Imagen" at bounding box center [263, 83] width 92 height 13
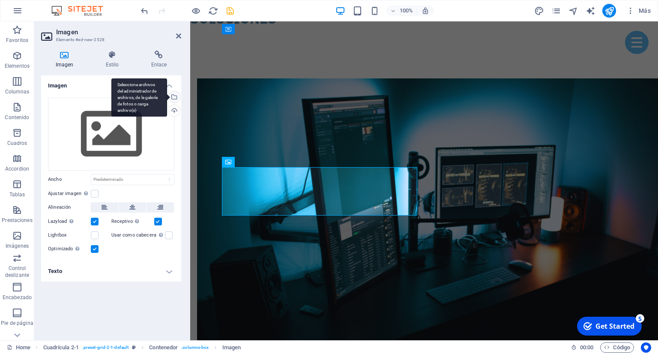
click at [177, 97] on div "Selecciona archivos del administrador de archivos, de la galería de fotos o car…" at bounding box center [173, 97] width 13 height 13
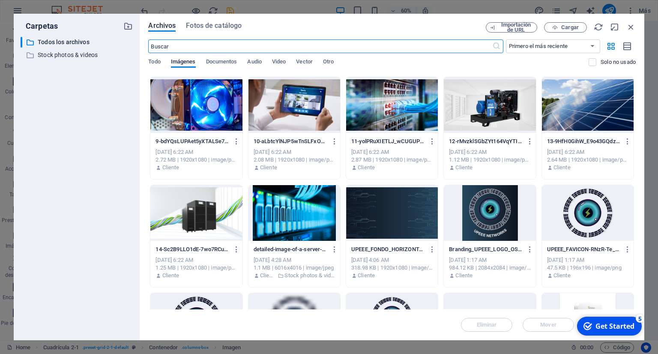
scroll to position [507, 0]
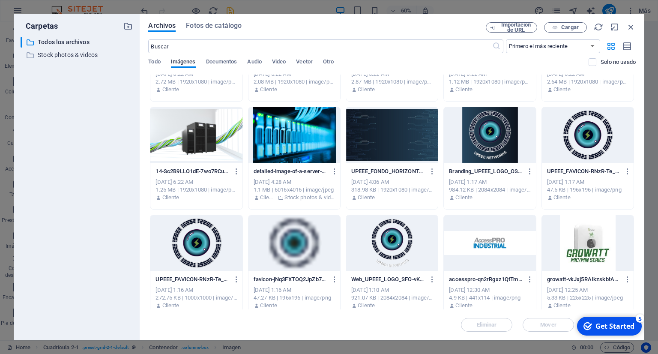
click at [211, 143] on div at bounding box center [196, 135] width 92 height 56
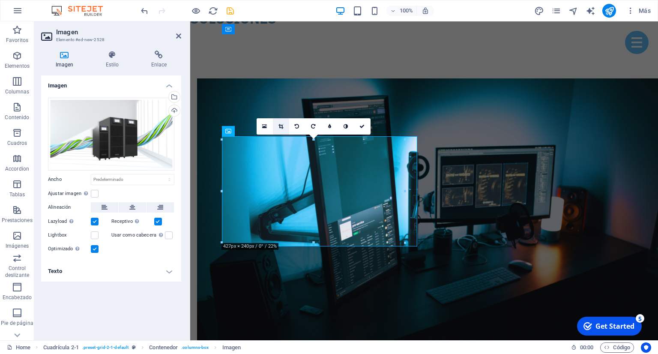
click at [278, 128] on icon at bounding box center [280, 126] width 5 height 5
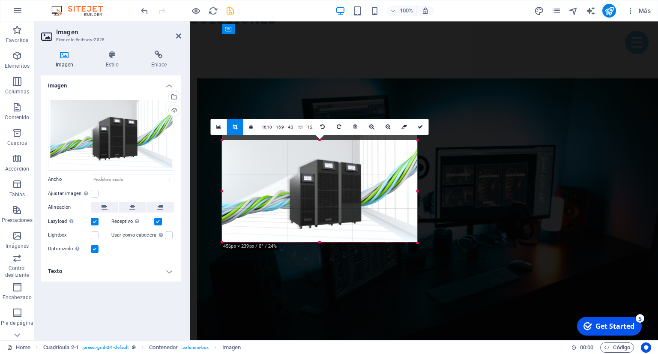
drag, startPoint x: 319, startPoint y: 136, endPoint x: 319, endPoint y: 144, distance: 8.1
click at [319, 144] on div "180 170 160 150 140 130 120 110 100 90 80 70 60 50 40 30 20 10 0 -10 -20 -30 -4…" at bounding box center [319, 191] width 195 height 102
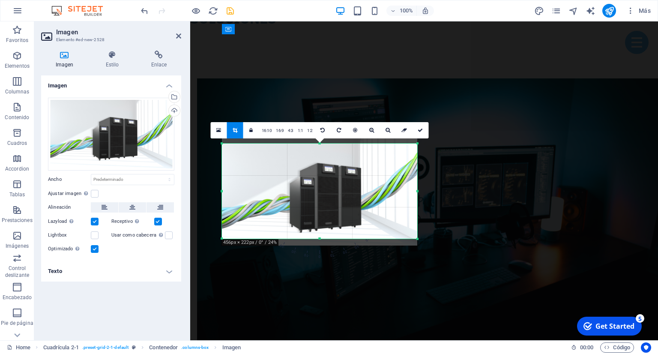
drag, startPoint x: 321, startPoint y: 243, endPoint x: 321, endPoint y: 236, distance: 6.9
click at [321, 236] on div "180 170 160 150 140 130 120 110 100 90 80 70 60 50 40 30 20 10 0 -10 -20 -30 -4…" at bounding box center [319, 190] width 195 height 95
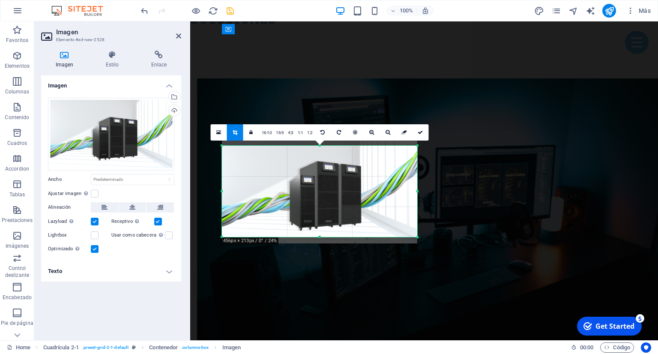
click at [320, 148] on div "180 170 160 150 140 130 120 110 100 90 80 70 60 50 40 30 20 10 0 -10 -20 -30 -4…" at bounding box center [319, 191] width 195 height 91
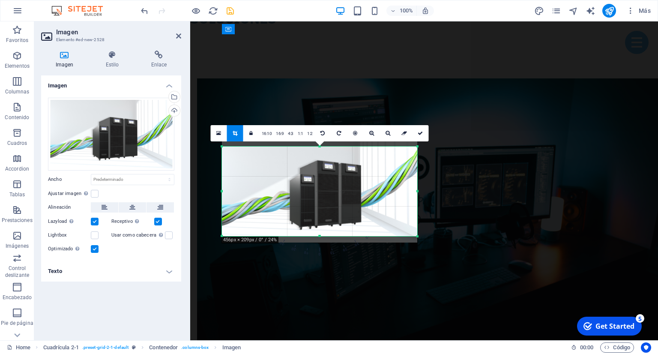
click at [322, 146] on div at bounding box center [319, 146] width 195 height 3
click at [420, 132] on icon at bounding box center [419, 133] width 5 height 5
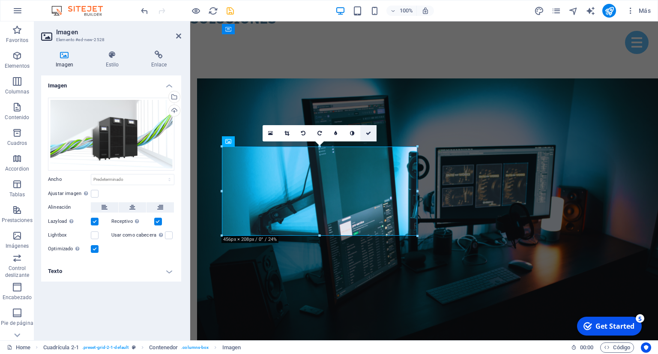
click at [366, 135] on icon at bounding box center [368, 133] width 5 height 5
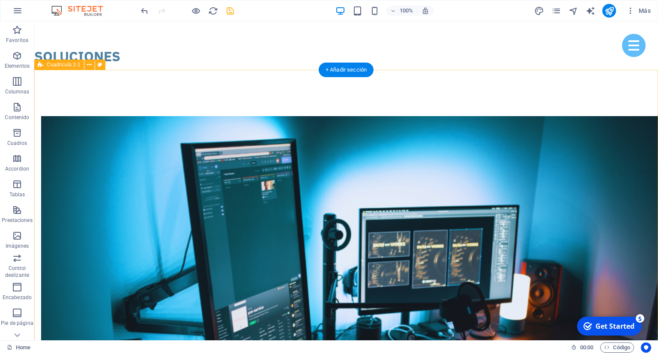
scroll to position [1356, 0]
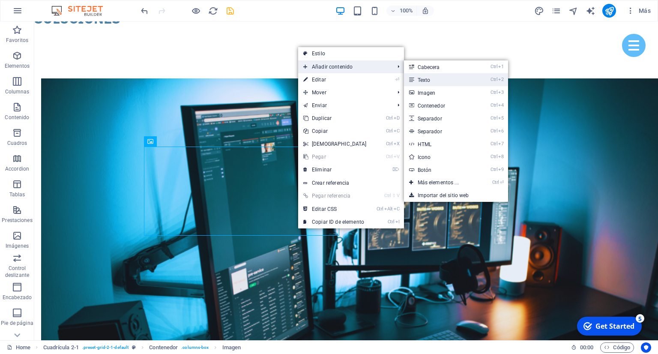
click at [444, 83] on link "Ctrl 2 Texto" at bounding box center [440, 79] width 72 height 13
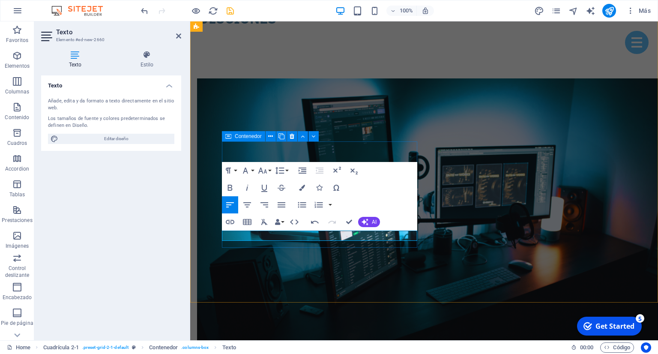
drag, startPoint x: 278, startPoint y: 232, endPoint x: 195, endPoint y: 233, distance: 83.1
click at [245, 206] on icon "button" at bounding box center [247, 205] width 10 height 10
click at [303, 188] on icon "button" at bounding box center [302, 188] width 6 height 6
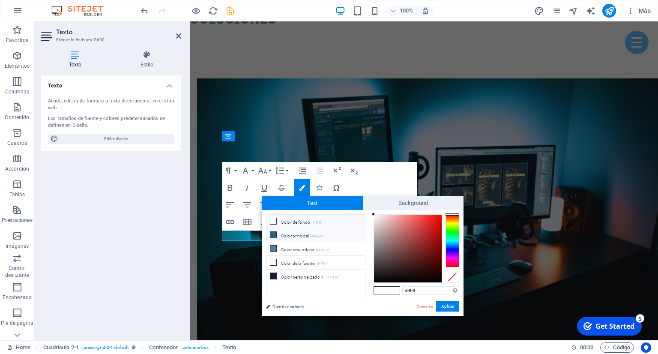
click at [295, 236] on li "Color principal #346281" at bounding box center [315, 235] width 98 height 14
type input "#346281"
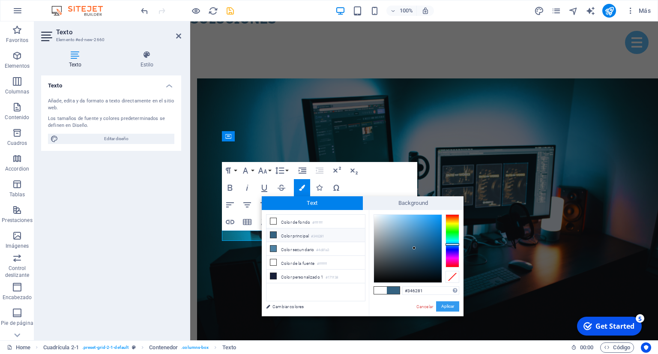
click at [443, 304] on button "Aplicar" at bounding box center [447, 306] width 23 height 10
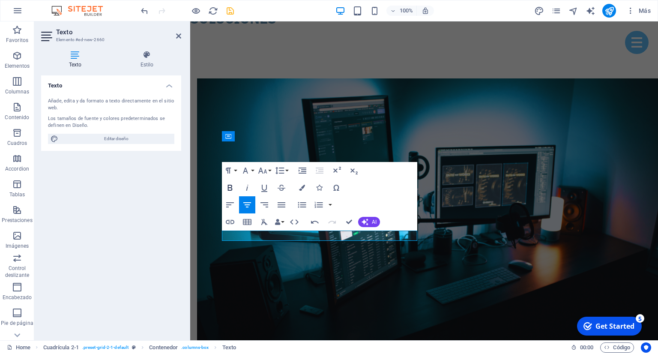
click at [231, 191] on icon "button" at bounding box center [230, 187] width 10 height 10
drag, startPoint x: 355, startPoint y: 233, endPoint x: 261, endPoint y: 230, distance: 94.2
click at [250, 173] on icon "button" at bounding box center [245, 170] width 10 height 10
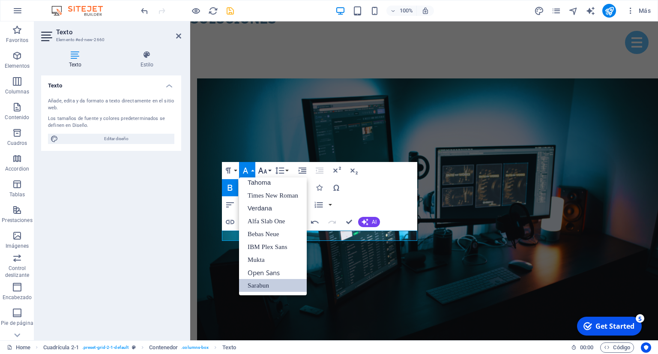
scroll to position [43, 0]
click at [268, 170] on button "Font Size" at bounding box center [264, 170] width 16 height 17
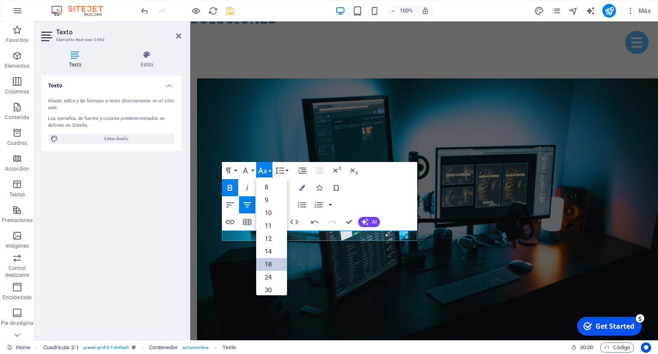
click at [271, 262] on link "18" at bounding box center [271, 264] width 31 height 13
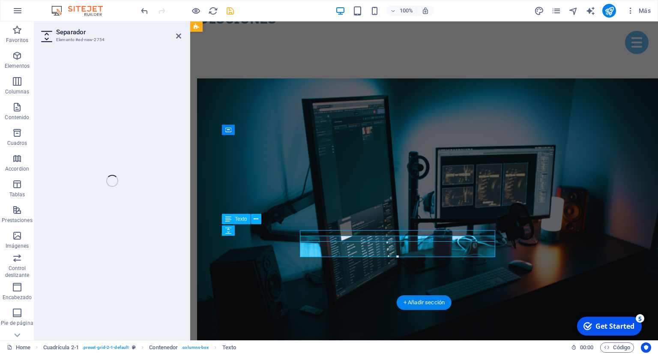
select select "px"
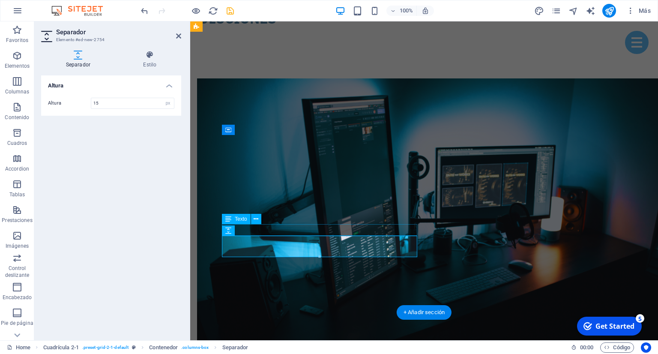
type input "15"
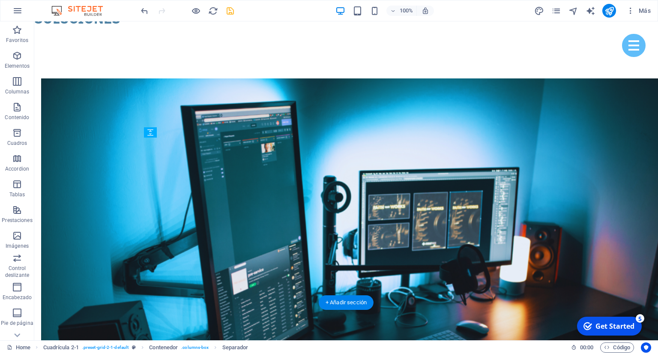
drag, startPoint x: 244, startPoint y: 243, endPoint x: 246, endPoint y: 231, distance: 11.7
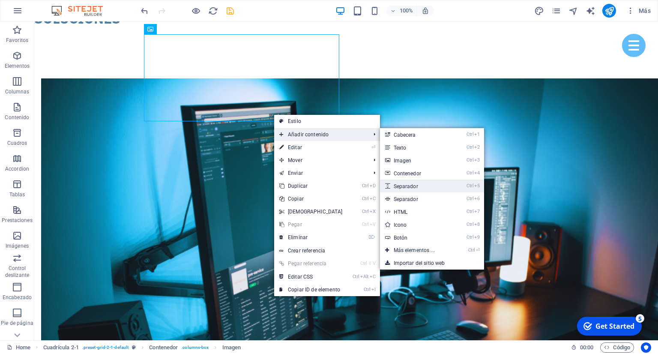
click at [418, 182] on link "Ctrl 5 Separador" at bounding box center [416, 185] width 72 height 13
select select "px"
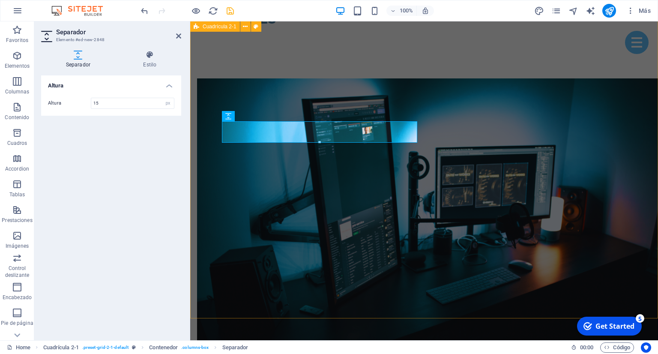
type input "15"
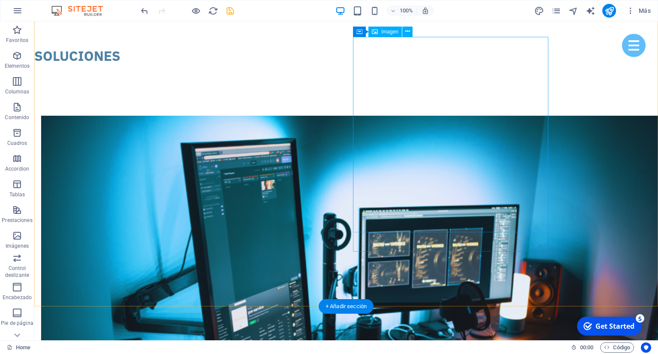
scroll to position [1356, 0]
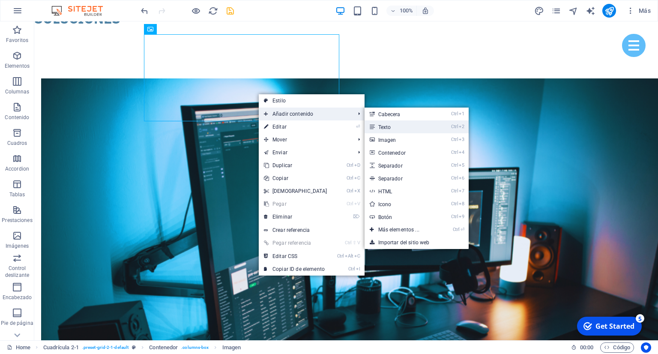
click at [402, 124] on link "Ctrl 2 Texto" at bounding box center [400, 126] width 72 height 13
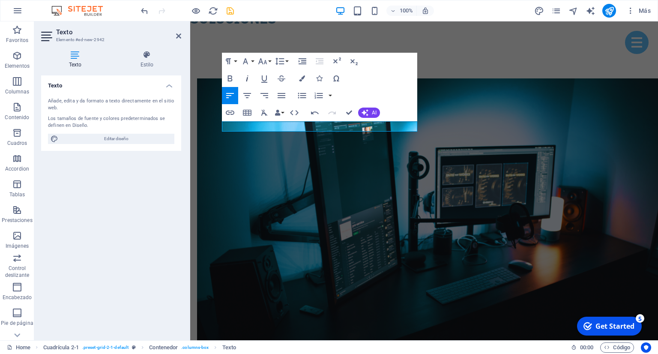
drag, startPoint x: 250, startPoint y: 92, endPoint x: 247, endPoint y: 80, distance: 11.9
click at [250, 90] on icon "button" at bounding box center [247, 95] width 10 height 10
click at [244, 63] on icon "button" at bounding box center [245, 61] width 10 height 10
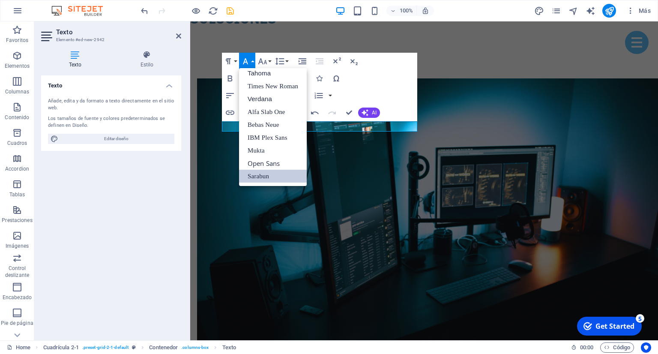
scroll to position [43, 0]
click at [244, 63] on icon "button" at bounding box center [245, 61] width 10 height 10
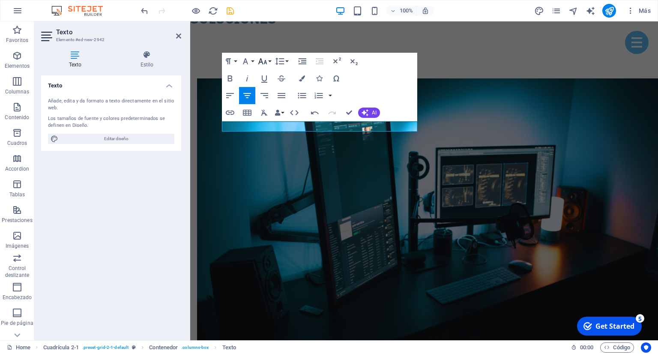
click at [258, 61] on icon "button" at bounding box center [262, 61] width 10 height 10
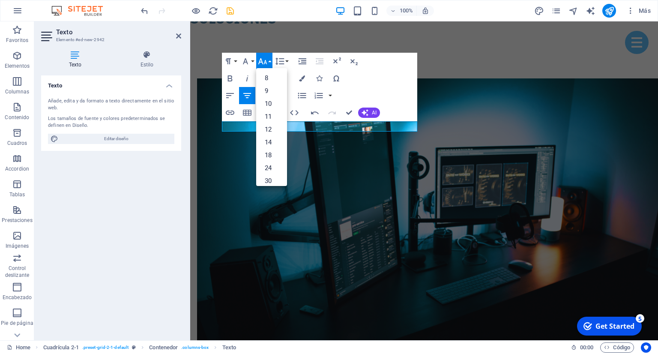
drag, startPoint x: 273, startPoint y: 158, endPoint x: 271, endPoint y: 128, distance: 29.6
click at [272, 157] on link "18" at bounding box center [271, 155] width 31 height 13
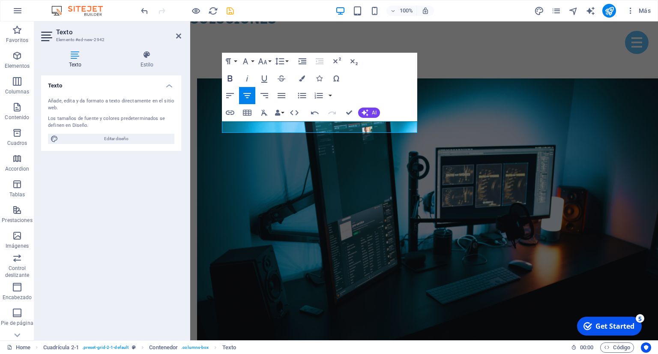
click at [229, 80] on icon "button" at bounding box center [230, 78] width 5 height 6
click at [304, 80] on icon "button" at bounding box center [302, 78] width 6 height 6
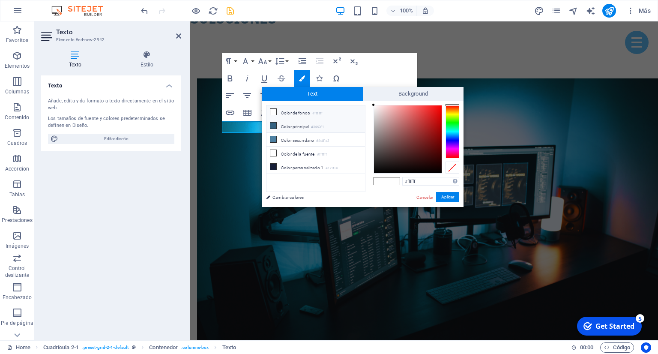
click at [295, 128] on li "Color principal #346281" at bounding box center [315, 126] width 98 height 14
type input "#346281"
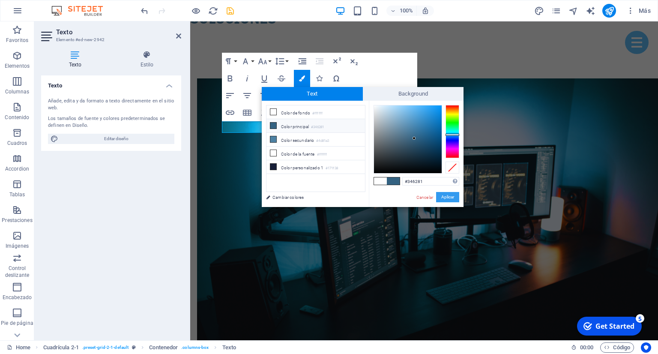
click at [439, 197] on button "Aplicar" at bounding box center [447, 197] width 23 height 10
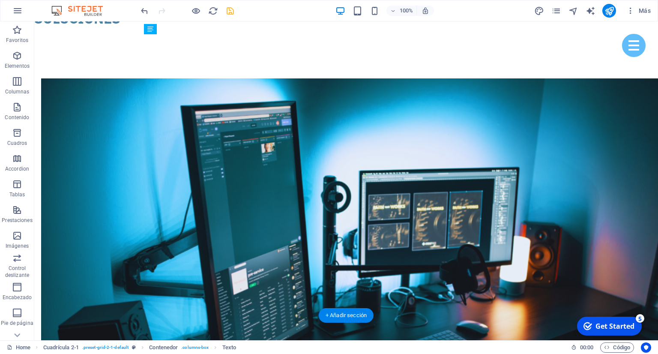
drag, startPoint x: 298, startPoint y: 127, endPoint x: 298, endPoint y: 136, distance: 9.0
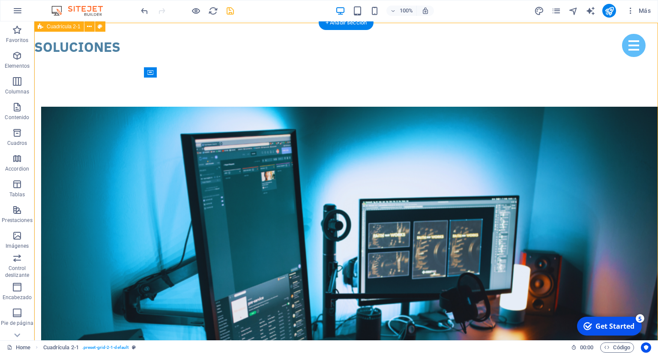
scroll to position [1311, 0]
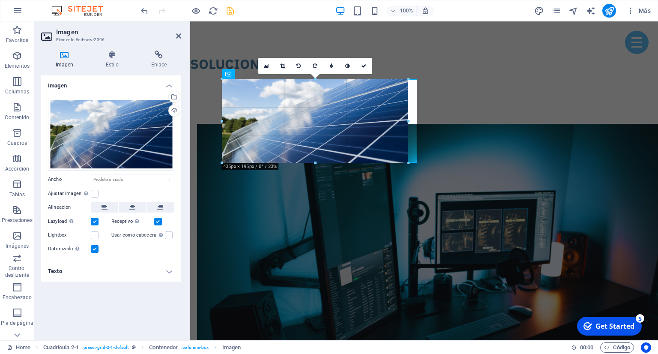
drag, startPoint x: 418, startPoint y: 165, endPoint x: 409, endPoint y: 158, distance: 11.3
type input "435"
select select "px"
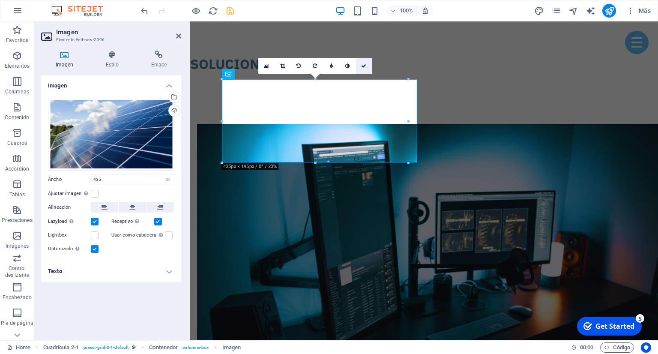
click at [360, 66] on link at bounding box center [364, 66] width 16 height 16
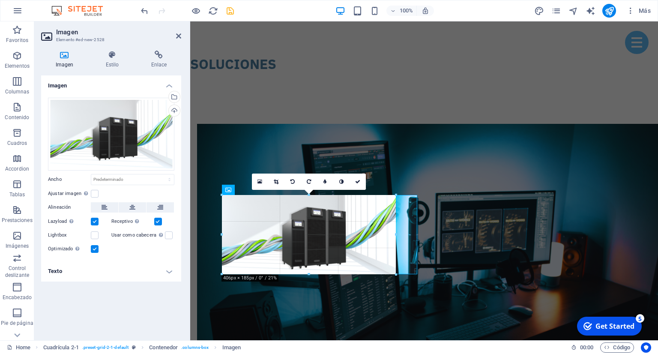
drag, startPoint x: 416, startPoint y: 282, endPoint x: 394, endPoint y: 258, distance: 32.7
type input "406"
select select "px"
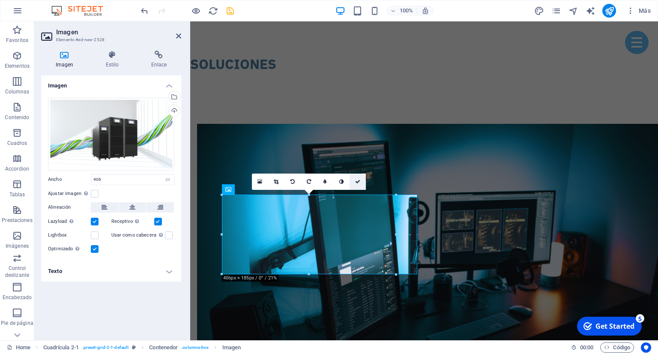
click at [359, 182] on icon at bounding box center [357, 181] width 5 height 5
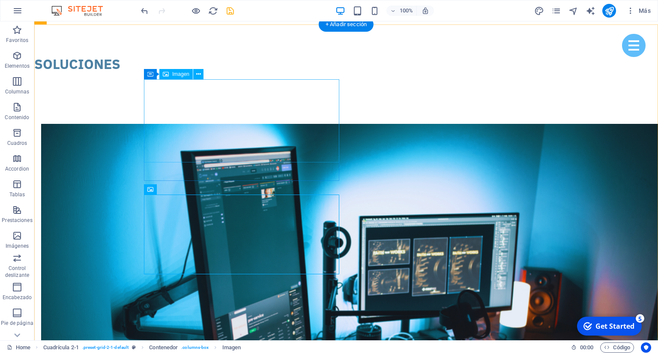
select select "px"
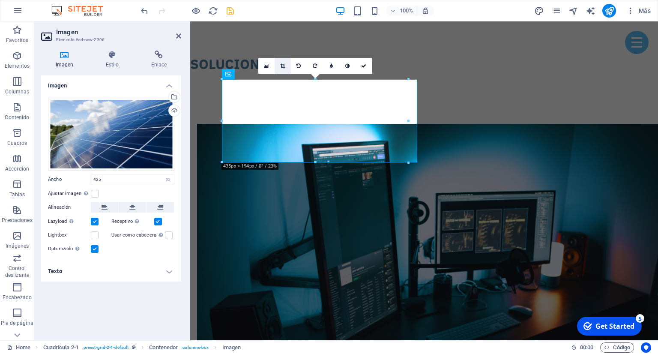
click at [280, 66] on icon at bounding box center [282, 65] width 5 height 5
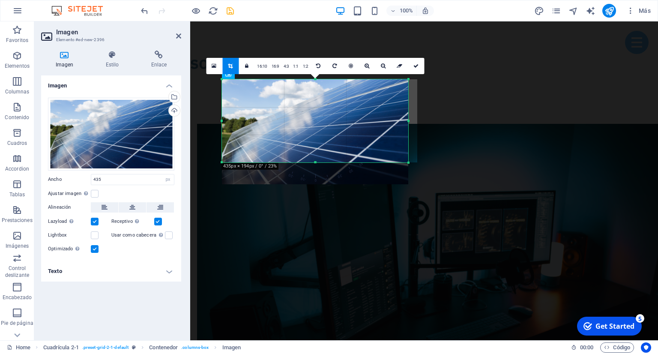
click at [412, 120] on div at bounding box center [314, 132] width 203 height 122
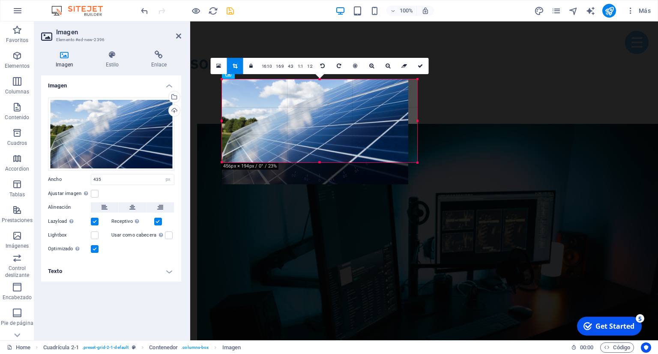
drag, startPoint x: 408, startPoint y: 122, endPoint x: 417, endPoint y: 122, distance: 8.6
click at [417, 122] on div at bounding box center [417, 120] width 3 height 83
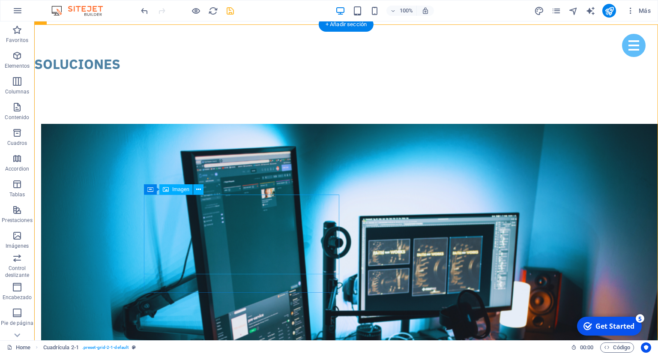
select select "px"
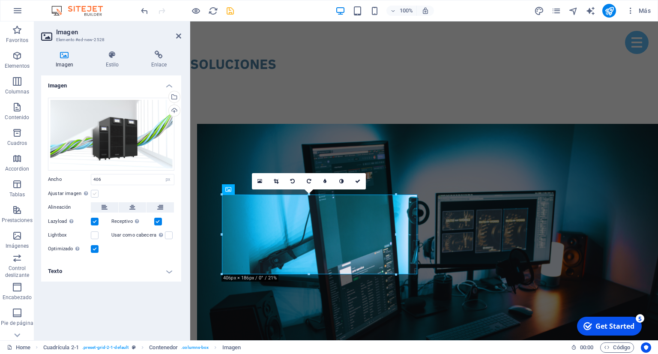
click at [92, 193] on label at bounding box center [95, 194] width 8 height 8
click at [0, 0] on input "Ajustar imagen Ajustar imagen automáticamente a un ancho y alto fijo" at bounding box center [0, 0] width 0 height 0
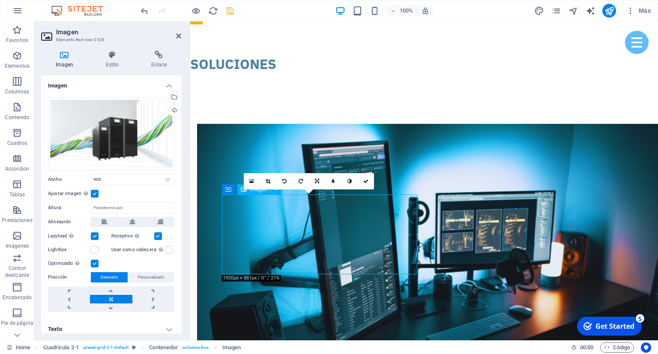
drag, startPoint x: 317, startPoint y: 236, endPoint x: 355, endPoint y: 237, distance: 37.7
click at [95, 196] on label at bounding box center [95, 194] width 8 height 8
click at [0, 0] on input "Ajustar imagen Ajustar imagen automáticamente a un ancho y alto fijo" at bounding box center [0, 0] width 0 height 0
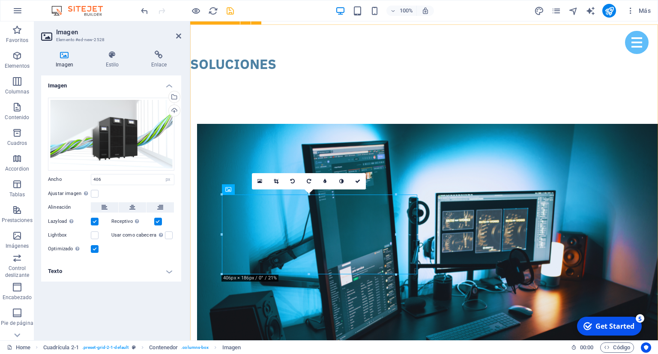
drag, startPoint x: 587, startPoint y: 255, endPoint x: 397, endPoint y: 232, distance: 191.0
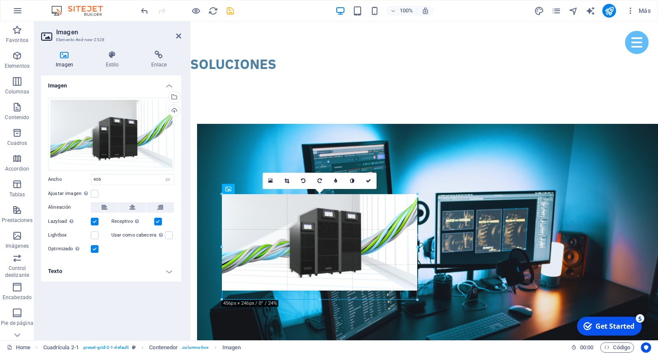
drag, startPoint x: 396, startPoint y: 235, endPoint x: 246, endPoint y: 247, distance: 150.3
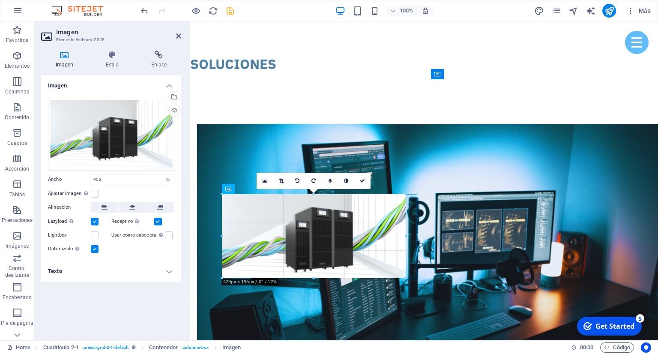
drag, startPoint x: 319, startPoint y: 283, endPoint x: 321, endPoint y: 278, distance: 5.4
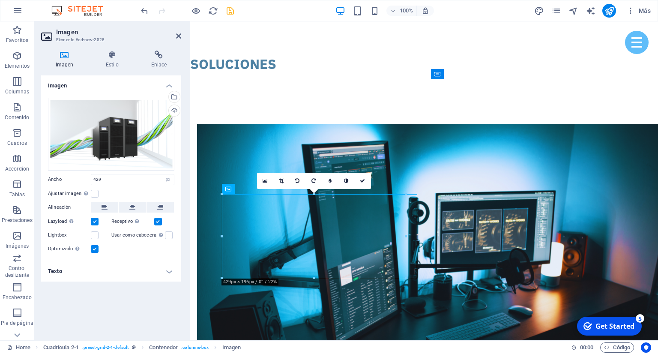
type input "456"
click at [287, 179] on icon at bounding box center [286, 180] width 5 height 5
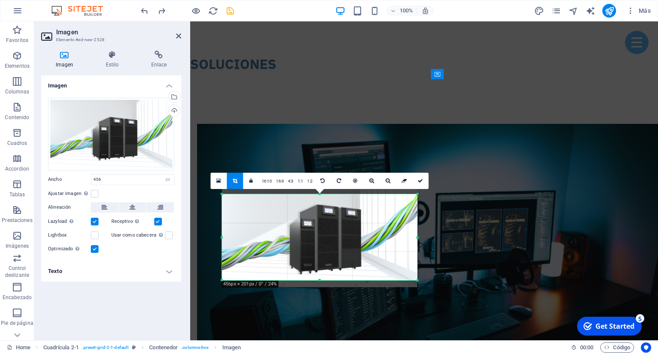
click at [322, 198] on div "180 170 160 150 140 130 120 110 100 90 80 70 60 50 40 30 20 10 0 -10 -20 -30 -4…" at bounding box center [319, 237] width 195 height 86
click at [320, 277] on div at bounding box center [319, 277] width 195 height 3
click at [416, 182] on link at bounding box center [420, 181] width 16 height 16
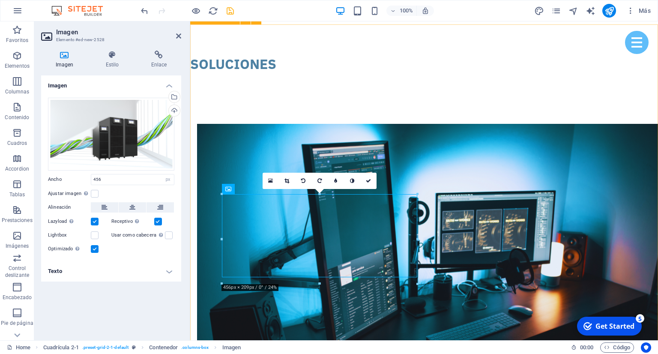
drag, startPoint x: 416, startPoint y: 319, endPoint x: 566, endPoint y: 304, distance: 150.6
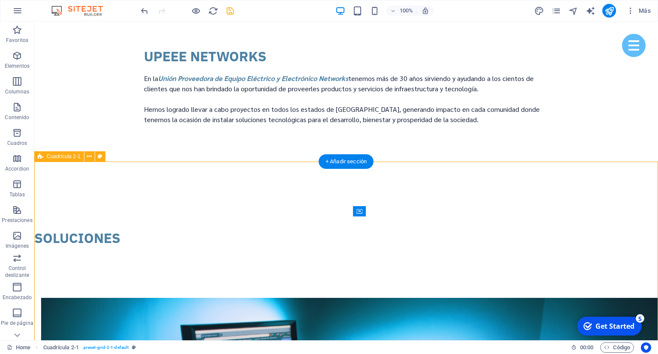
scroll to position [1175, 0]
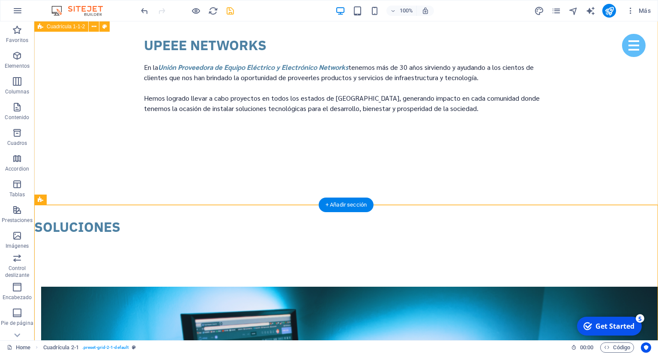
scroll to position [1130, 0]
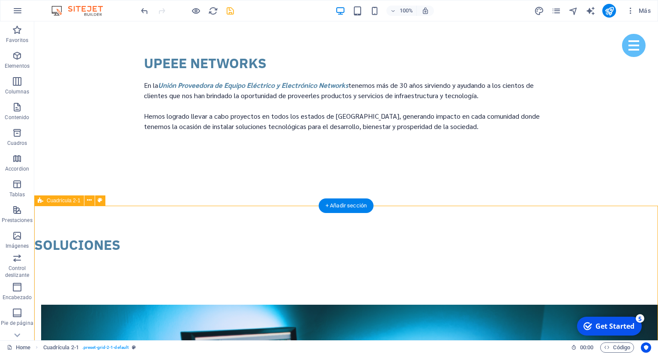
drag, startPoint x: 172, startPoint y: 232, endPoint x: 181, endPoint y: 235, distance: 9.2
click at [86, 202] on button at bounding box center [89, 200] width 10 height 10
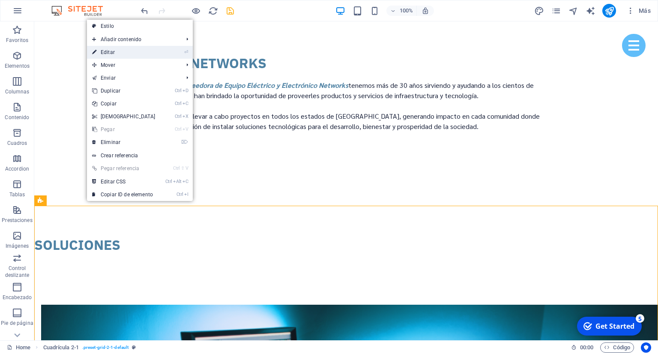
click at [119, 54] on link "⏎ Editar" at bounding box center [124, 52] width 74 height 13
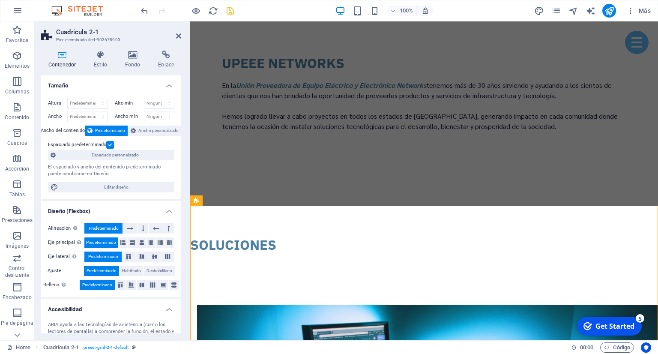
click at [67, 61] on h4 "Contenedor" at bounding box center [63, 60] width 45 height 18
click at [161, 132] on span "Ancho personalizado" at bounding box center [158, 130] width 40 height 10
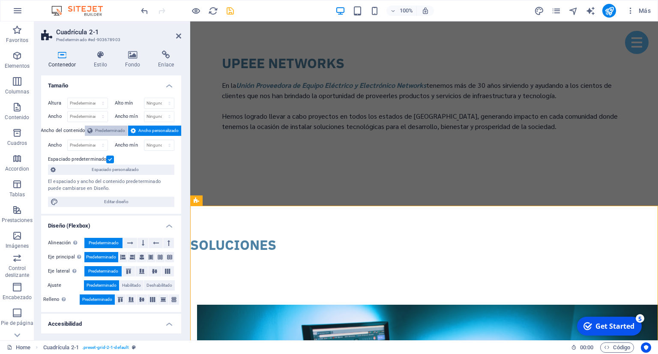
click at [112, 131] on span "Predeterminado" at bounding box center [110, 130] width 30 height 10
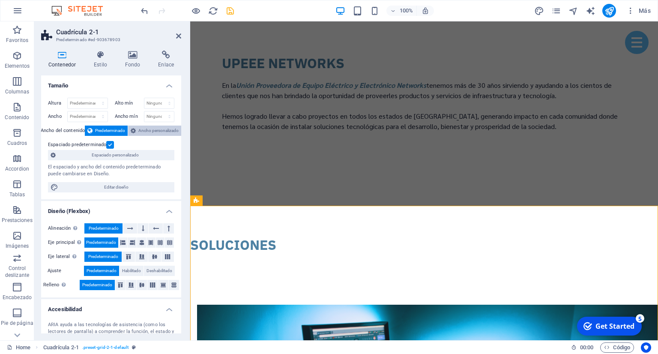
click at [153, 129] on span "Ancho personalizado" at bounding box center [158, 130] width 40 height 10
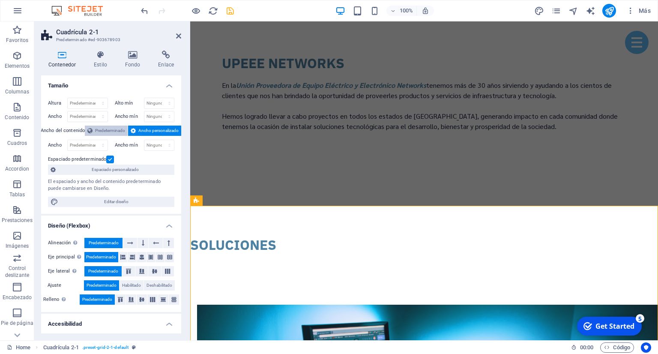
click at [117, 129] on span "Predeterminado" at bounding box center [110, 130] width 30 height 10
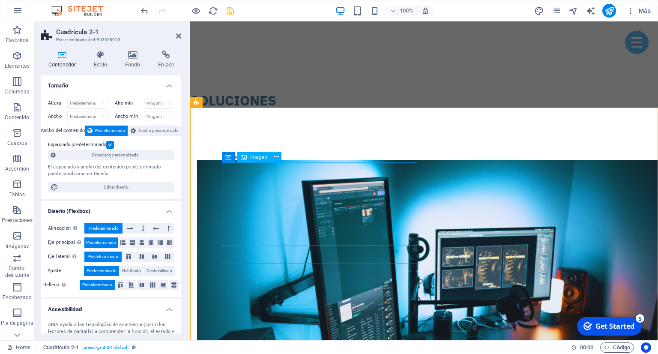
scroll to position [1221, 0]
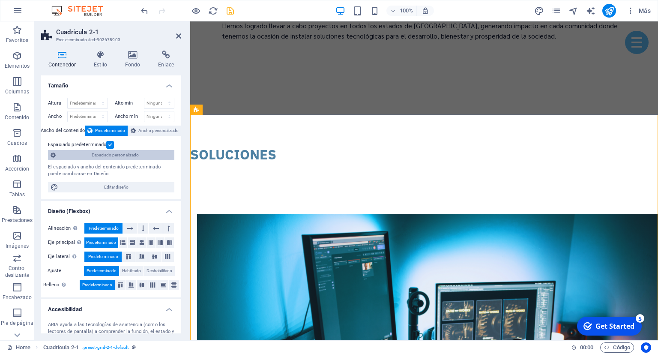
click at [107, 155] on span "Espaciado personalizado" at bounding box center [114, 155] width 113 height 10
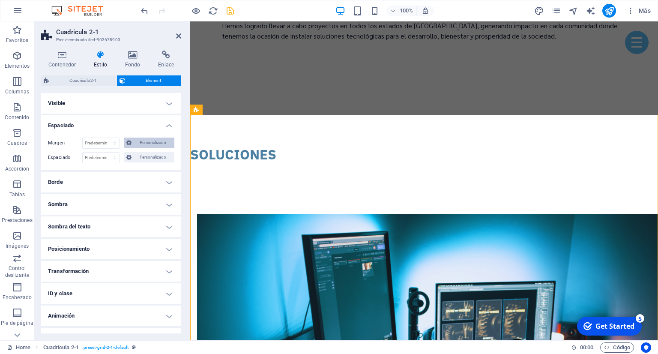
click at [134, 143] on span "Personalizado" at bounding box center [153, 142] width 38 height 10
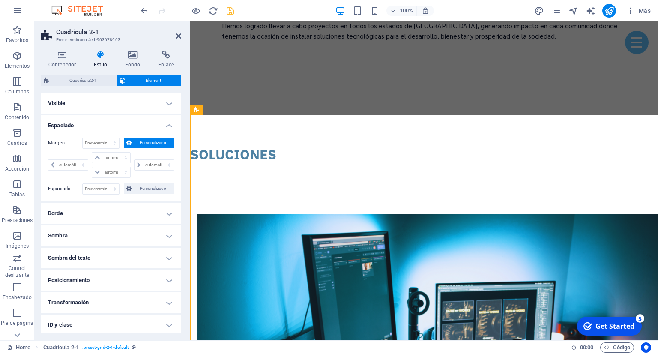
drag, startPoint x: 96, startPoint y: 172, endPoint x: 73, endPoint y: 172, distance: 23.6
click at [69, 172] on div "automático px % rem vw vh" at bounding box center [69, 165] width 42 height 26
click at [166, 124] on h4 "Espaciado" at bounding box center [111, 122] width 140 height 15
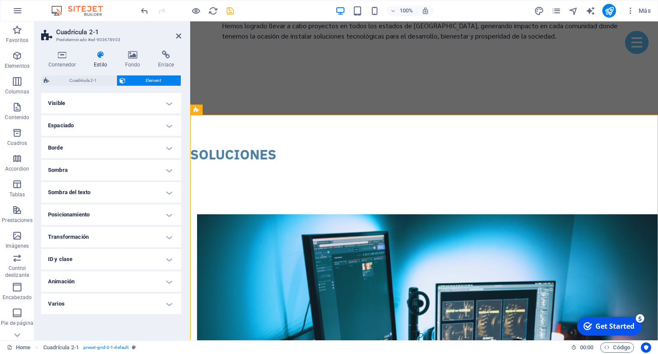
click at [175, 36] on header "Cuadrícula 2-1 Predeterminado #ed-903678903" at bounding box center [111, 32] width 140 height 22
click at [179, 37] on icon at bounding box center [178, 36] width 5 height 7
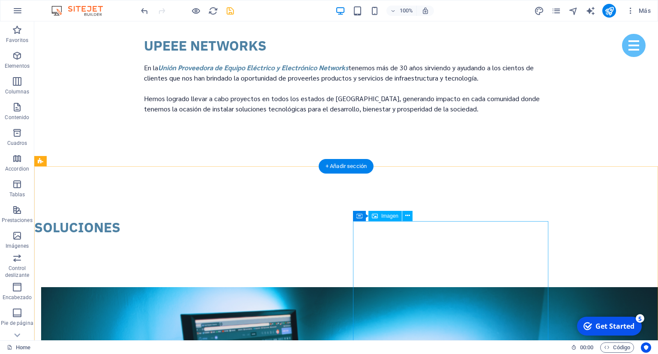
scroll to position [1130, 0]
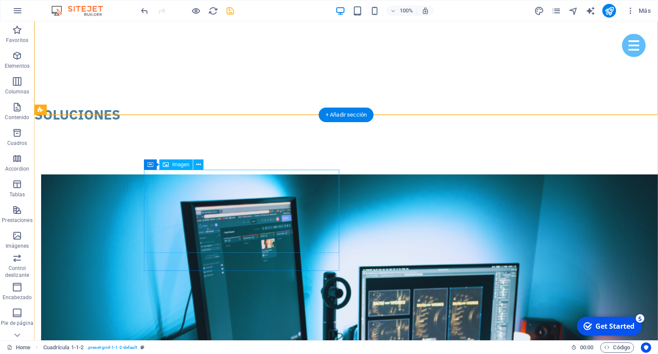
scroll to position [1311, 0]
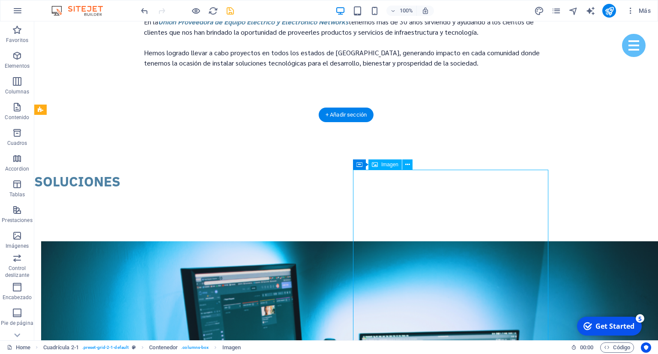
scroll to position [1175, 0]
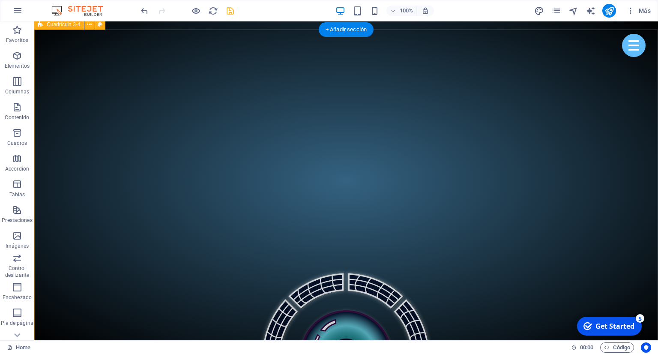
scroll to position [542, 0]
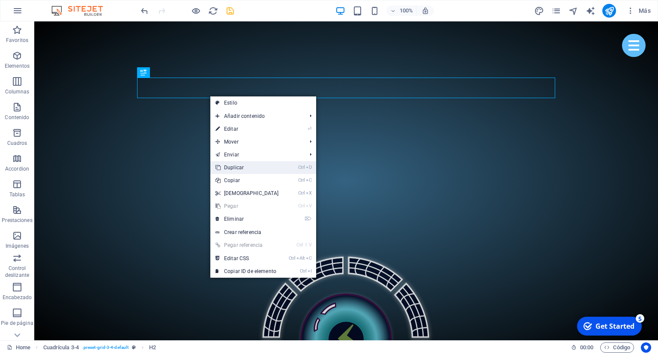
click at [242, 165] on link "Ctrl D Duplicar" at bounding box center [247, 167] width 74 height 13
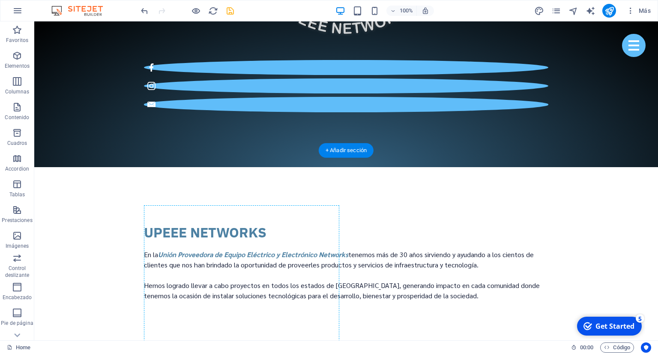
scroll to position [960, 0]
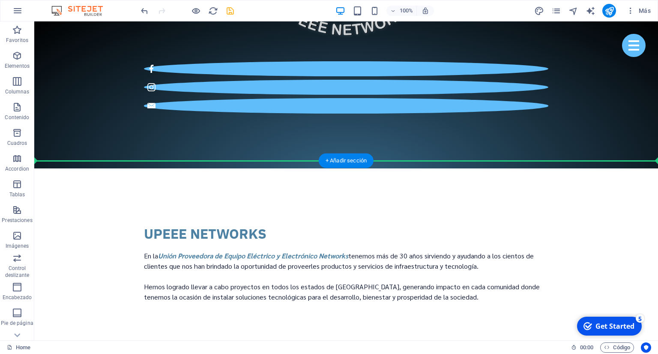
drag, startPoint x: 172, startPoint y: 110, endPoint x: 188, endPoint y: 159, distance: 51.7
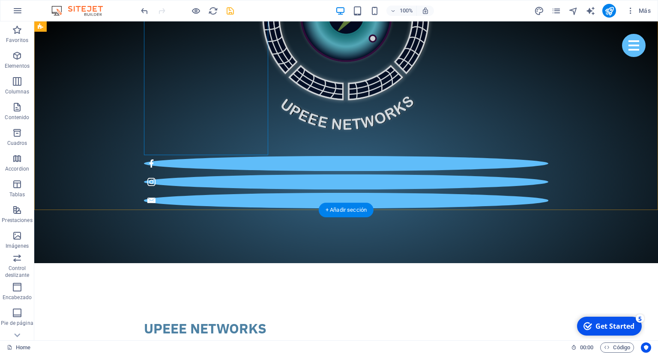
scroll to position [871, 0]
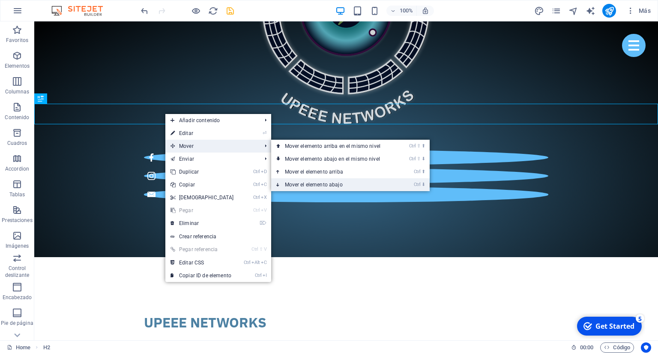
click at [316, 187] on link "Ctrl ⬇ Mover el elemento abajo" at bounding box center [334, 184] width 126 height 13
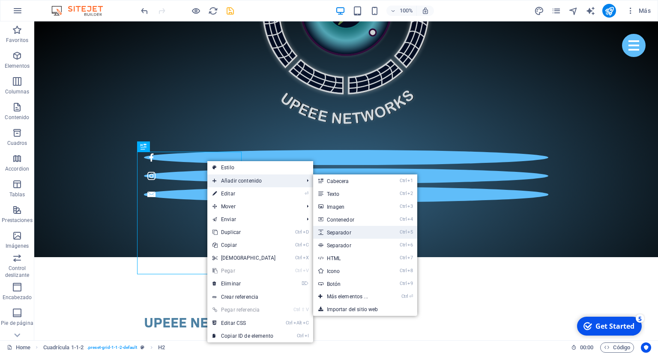
click at [356, 235] on link "Ctrl 5 Separador" at bounding box center [349, 232] width 72 height 13
select select "px"
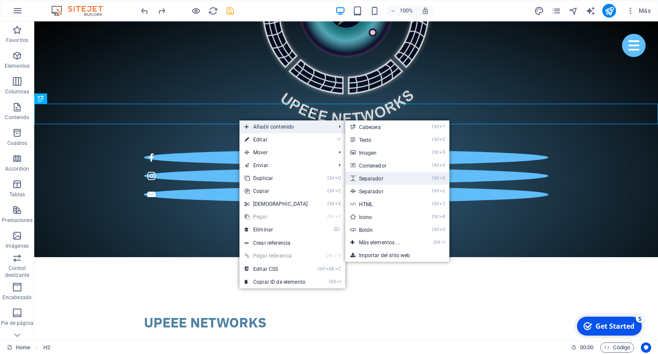
drag, startPoint x: 378, startPoint y: 176, endPoint x: 183, endPoint y: 157, distance: 196.2
click at [378, 176] on link "Ctrl 5 Separador" at bounding box center [381, 178] width 72 height 13
select select "px"
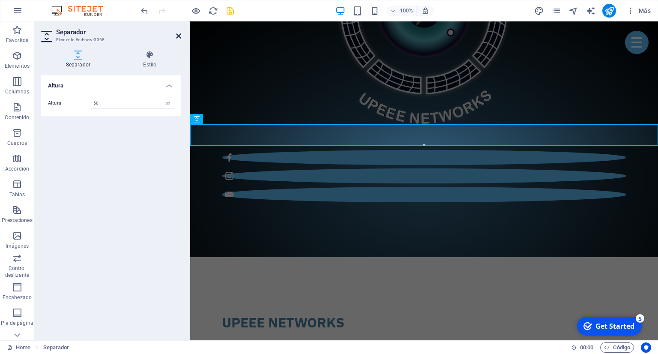
drag, startPoint x: 180, startPoint y: 35, endPoint x: 152, endPoint y: 37, distance: 27.9
click at [180, 35] on icon at bounding box center [178, 36] width 5 height 7
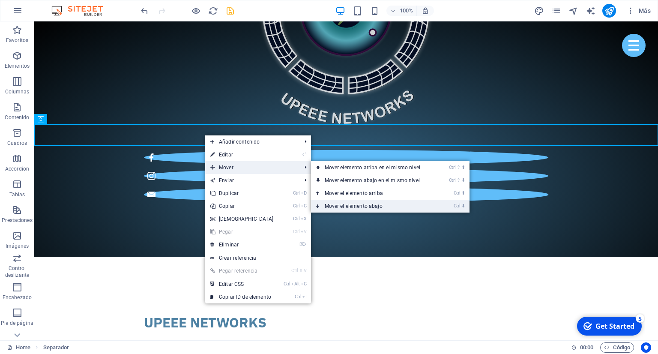
click at [349, 203] on link "Ctrl ⬇ Mover el elemento abajo" at bounding box center [374, 206] width 126 height 13
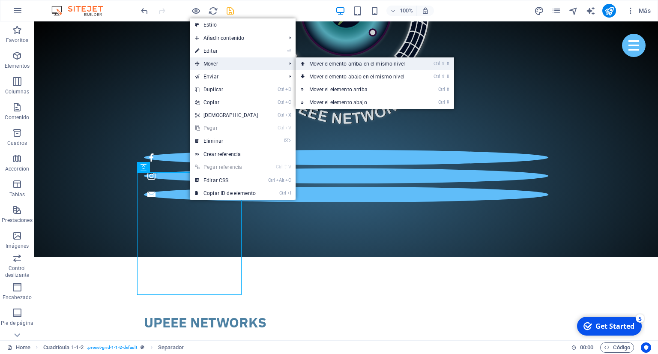
click at [331, 63] on link "Ctrl ⇧ ⬆ Mover elemento arriba en el mismo nivel" at bounding box center [358, 63] width 126 height 13
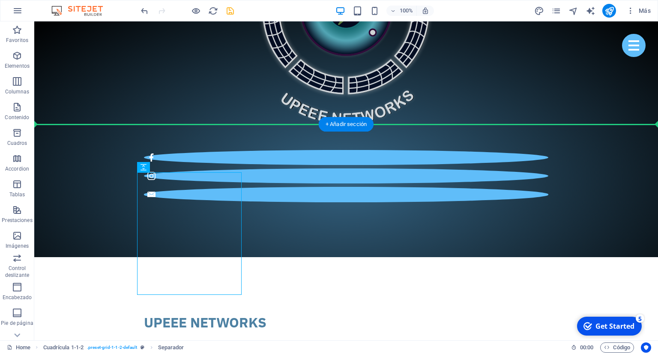
drag, startPoint x: 180, startPoint y: 189, endPoint x: 150, endPoint y: 134, distance: 62.5
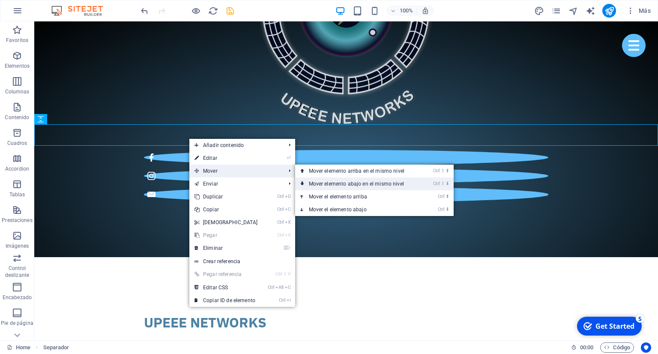
click at [359, 185] on link "Ctrl ⇧ ⬇ Mover elemento abajo en el mismo nivel" at bounding box center [358, 183] width 126 height 13
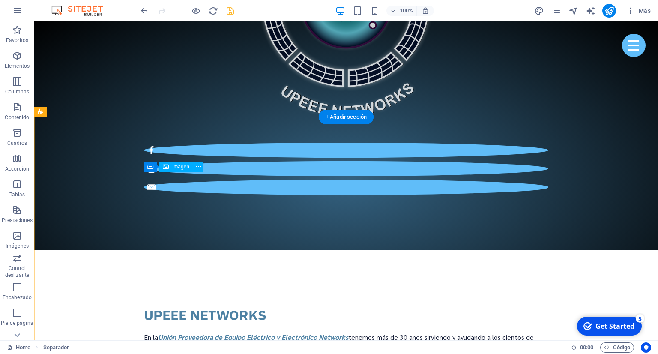
scroll to position [869, 0]
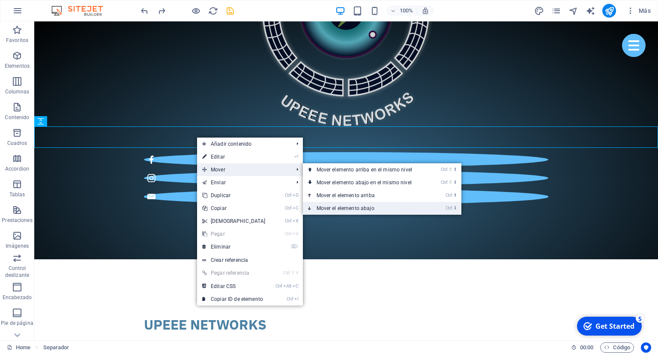
click at [359, 206] on link "Ctrl ⬇ Mover el elemento abajo" at bounding box center [366, 208] width 126 height 13
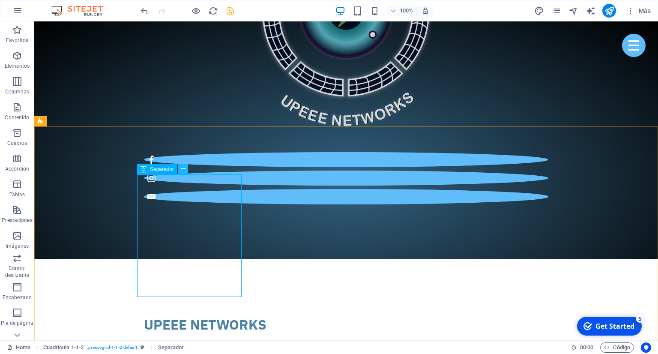
click at [181, 169] on icon at bounding box center [183, 168] width 5 height 9
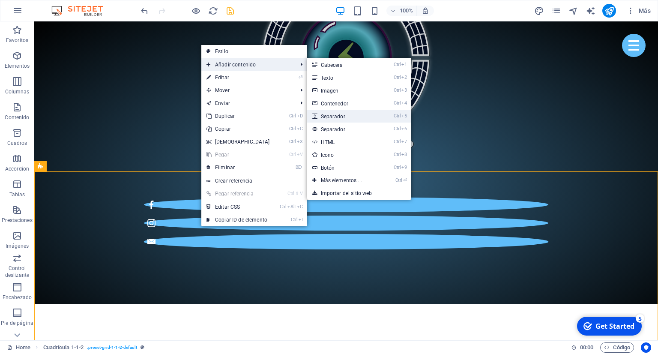
click at [337, 115] on link "Ctrl 5 Separador" at bounding box center [343, 116] width 72 height 13
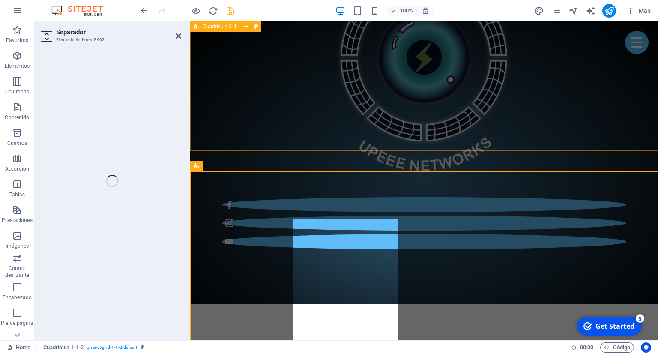
select select "px"
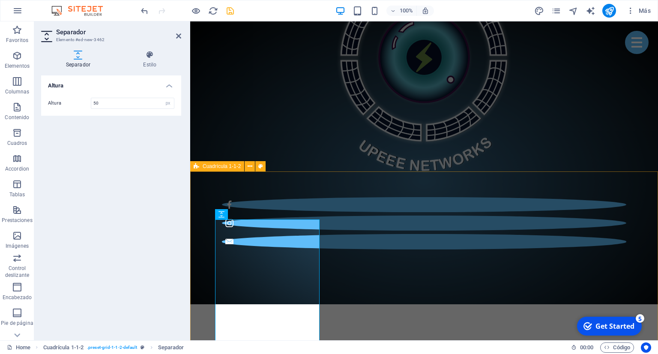
drag, startPoint x: 337, startPoint y: 201, endPoint x: 494, endPoint y: 200, distance: 157.1
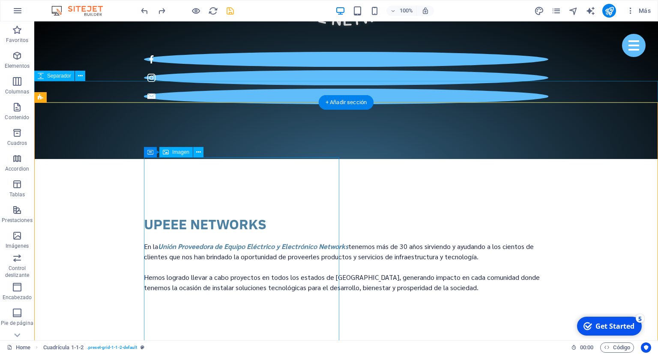
scroll to position [914, 0]
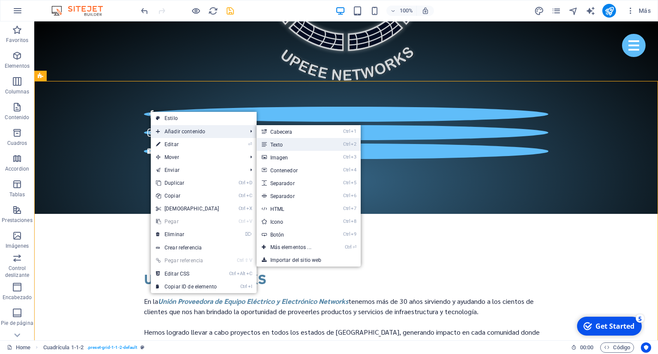
click at [292, 145] on link "Ctrl 2 Texto" at bounding box center [292, 144] width 72 height 13
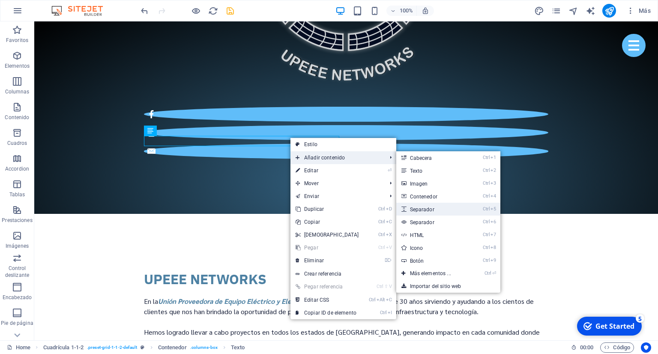
click at [432, 207] on link "Ctrl 5 Separador" at bounding box center [432, 209] width 72 height 13
select select "px"
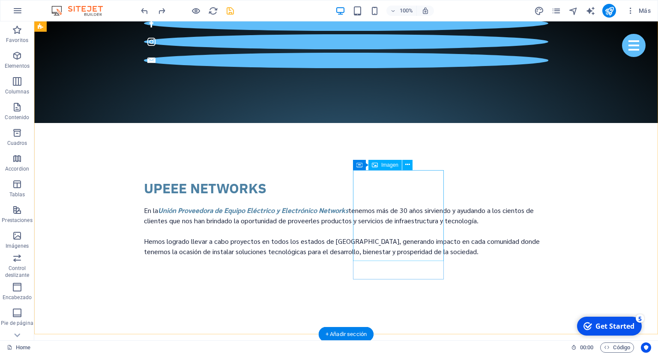
scroll to position [1050, 0]
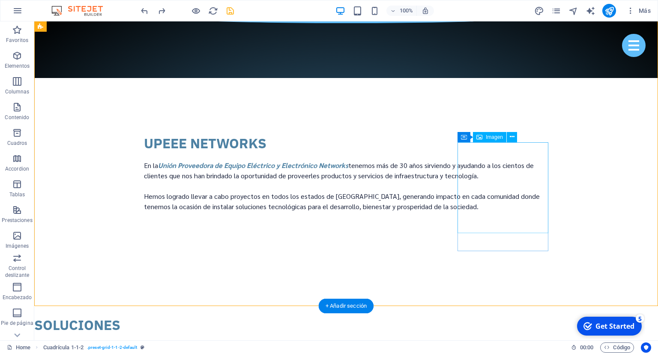
click at [513, 140] on icon at bounding box center [511, 136] width 5 height 9
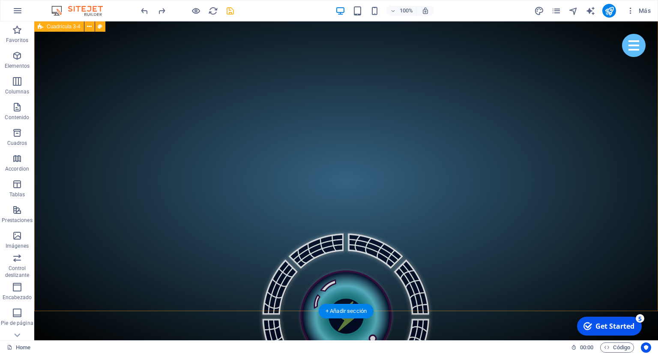
scroll to position [507, 0]
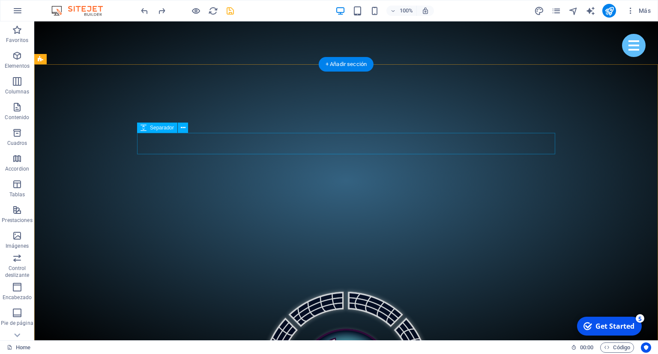
select select "px"
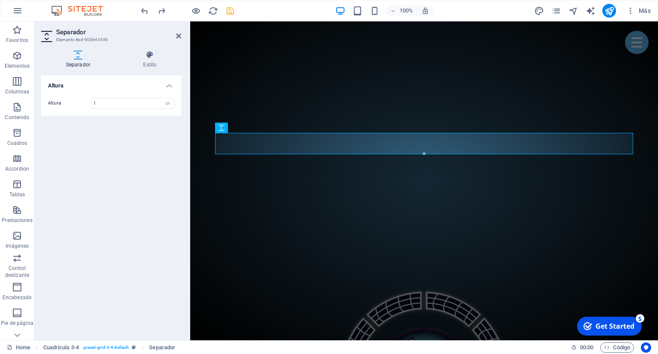
type input "1"
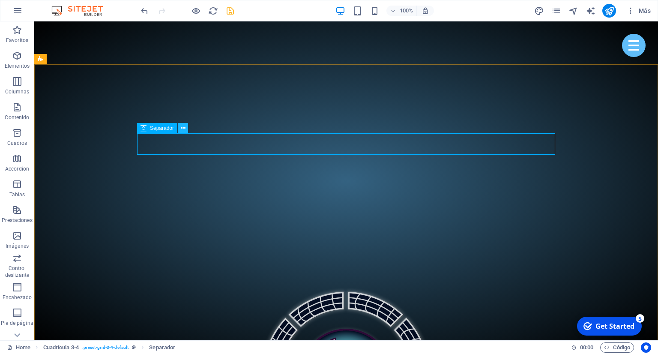
click at [181, 130] on icon at bounding box center [183, 128] width 5 height 9
select select "px"
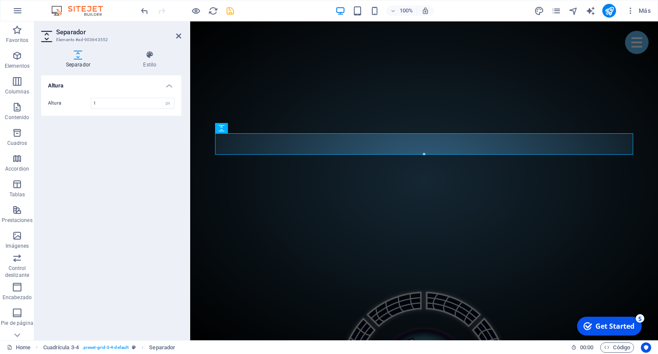
type input "1"
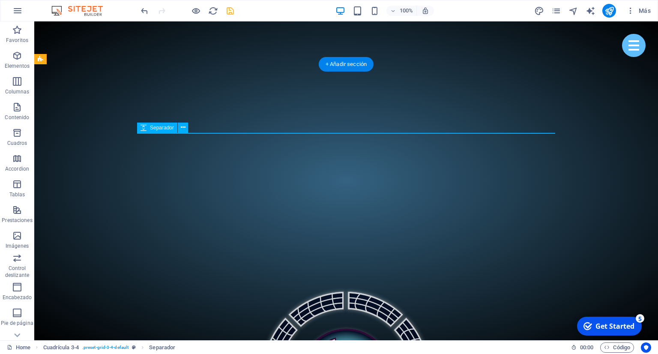
select select "px"
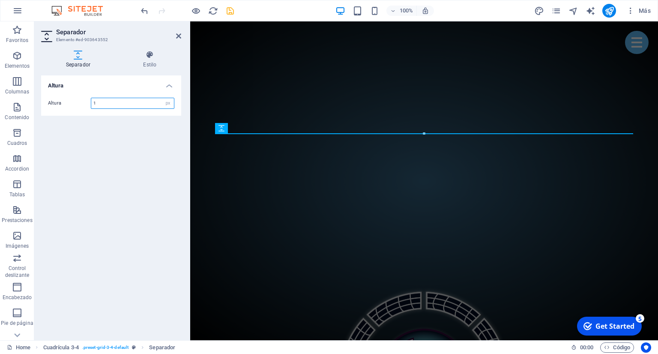
drag, startPoint x: 102, startPoint y: 104, endPoint x: 108, endPoint y: 104, distance: 6.1
click at [105, 104] on input "1" at bounding box center [132, 103] width 83 height 10
type input "10"
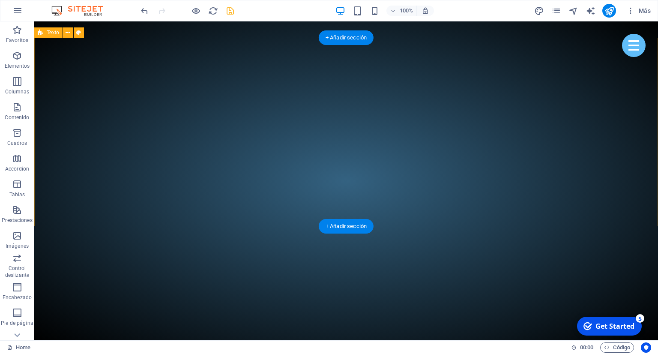
scroll to position [478, 0]
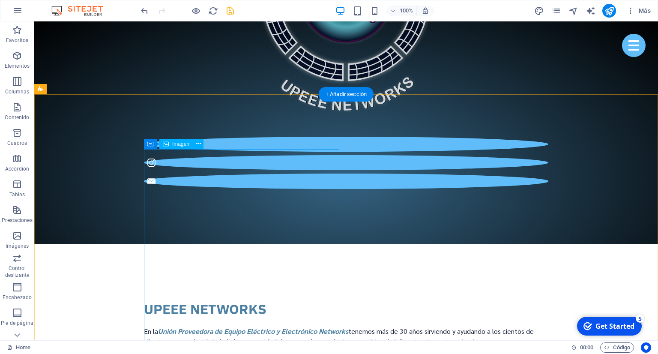
scroll to position [840, 0]
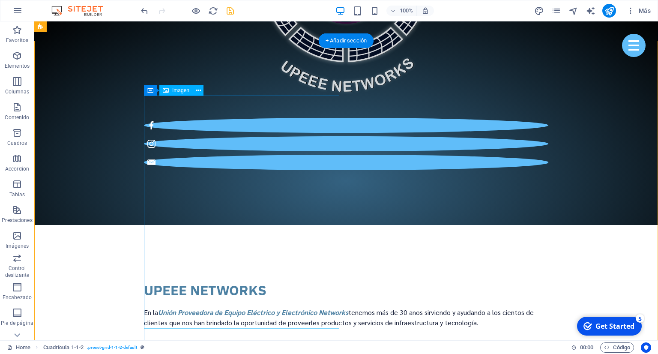
scroll to position [885, 0]
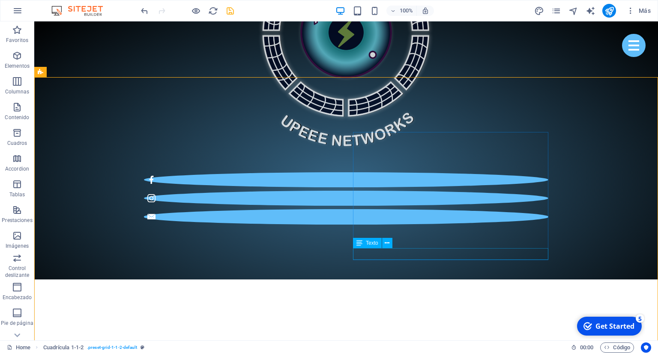
scroll to position [840, 0]
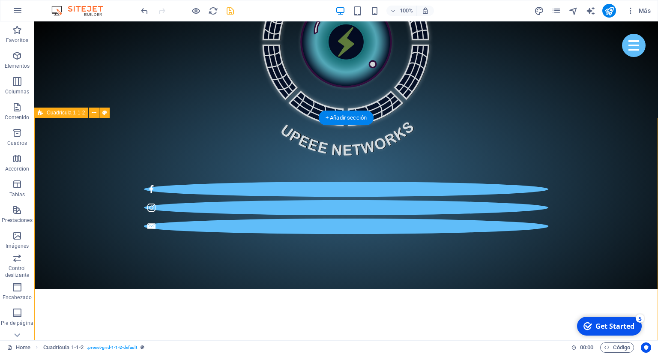
click at [352, 123] on div "+ Añadir sección" at bounding box center [346, 117] width 55 height 15
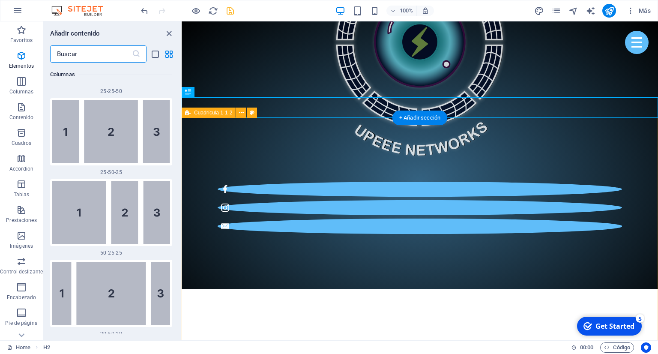
scroll to position [1502, 0]
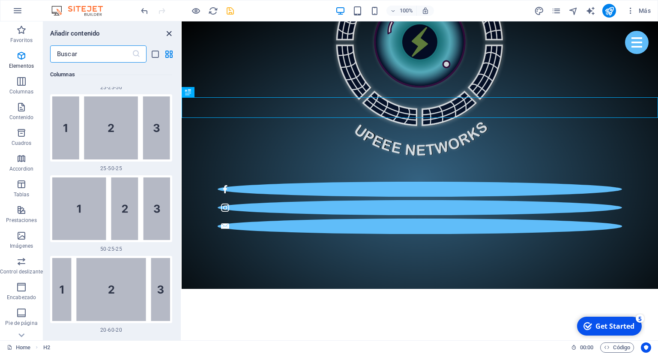
click at [170, 30] on icon "close panel" at bounding box center [169, 34] width 10 height 10
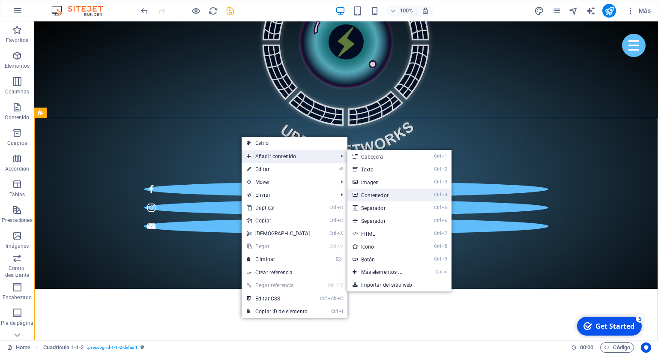
click at [369, 196] on link "Ctrl 4 Contenedor" at bounding box center [383, 194] width 72 height 13
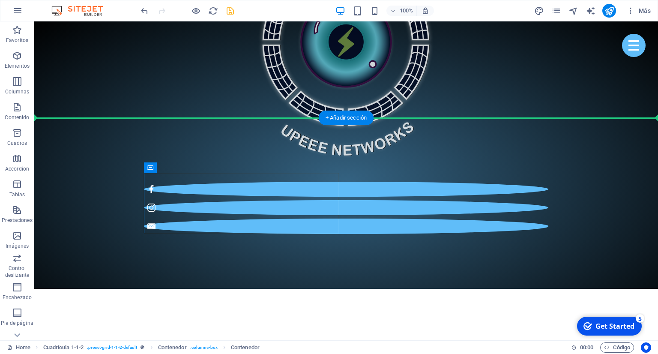
drag, startPoint x: 248, startPoint y: 192, endPoint x: 251, endPoint y: 147, distance: 45.1
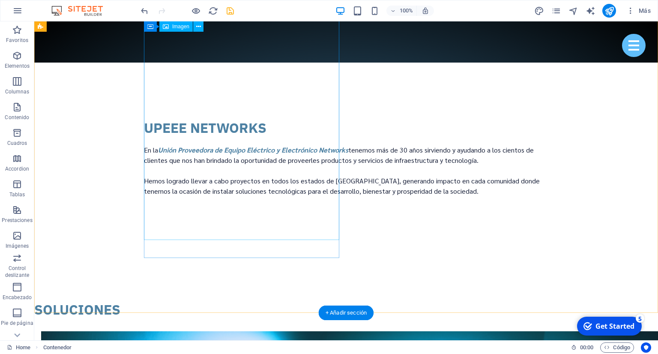
scroll to position [840, 0]
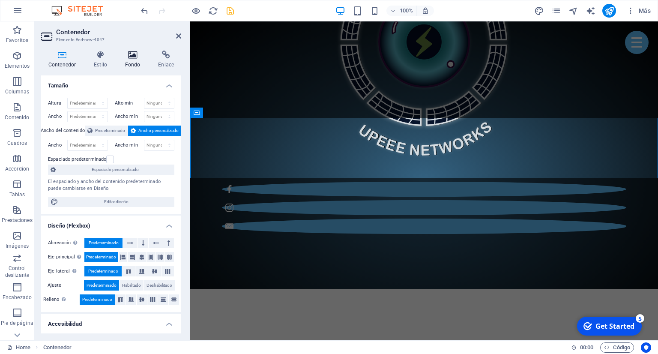
click at [141, 57] on icon at bounding box center [133, 55] width 30 height 9
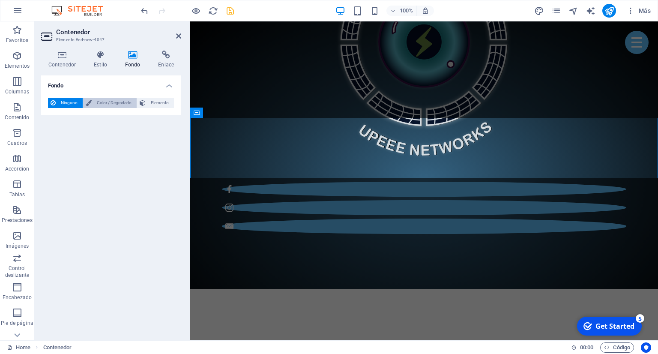
click at [116, 104] on span "Color / Degradado" at bounding box center [114, 103] width 40 height 10
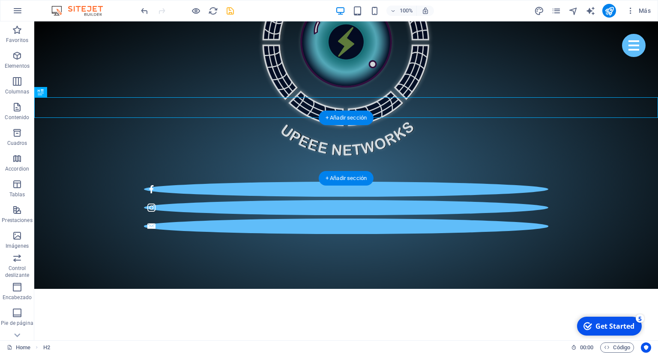
drag, startPoint x: 220, startPoint y: 110, endPoint x: 222, endPoint y: 153, distance: 42.9
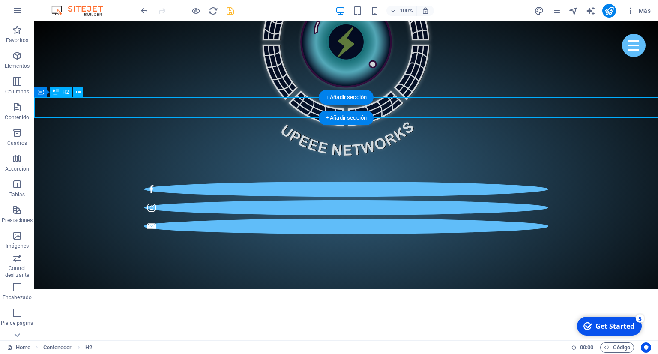
drag, startPoint x: 60, startPoint y: 109, endPoint x: 170, endPoint y: 107, distance: 110.9
click at [75, 95] on button at bounding box center [78, 92] width 10 height 10
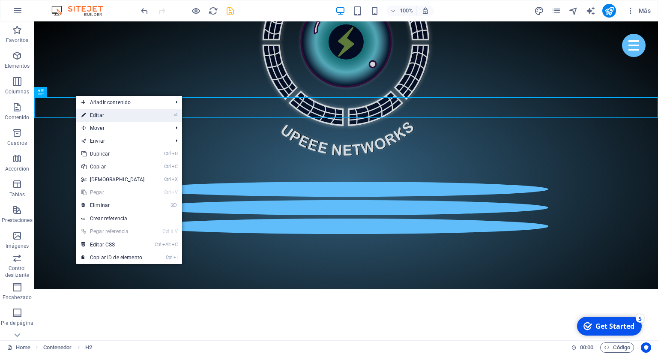
click at [88, 111] on link "⏎ Editar" at bounding box center [113, 115] width 74 height 13
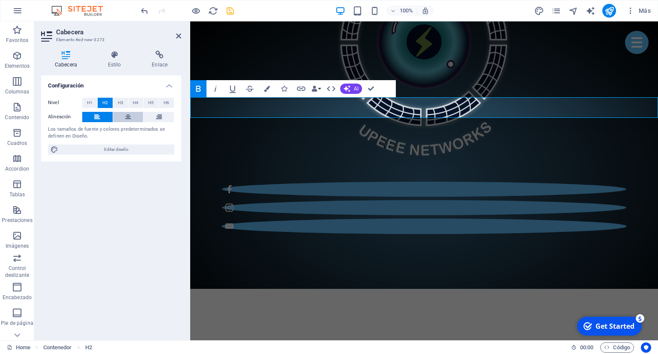
click at [134, 117] on button at bounding box center [128, 117] width 30 height 10
click at [107, 116] on button at bounding box center [97, 117] width 30 height 10
click at [118, 59] on h4 "Estilo" at bounding box center [116, 60] width 44 height 18
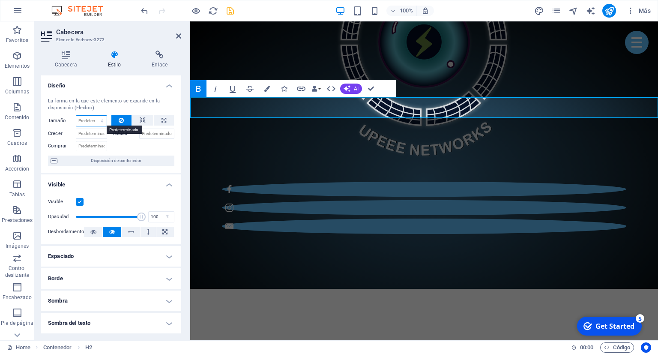
click at [76, 116] on select "Predeterminado automático px % 1/1 1/2 1/3 1/4 1/5 1/6 1/7 1/8 1/9 1/10" at bounding box center [91, 121] width 30 height 10
select select "px"
click option "px" at bounding box center [0, 0] width 0 height 0
type input "0"
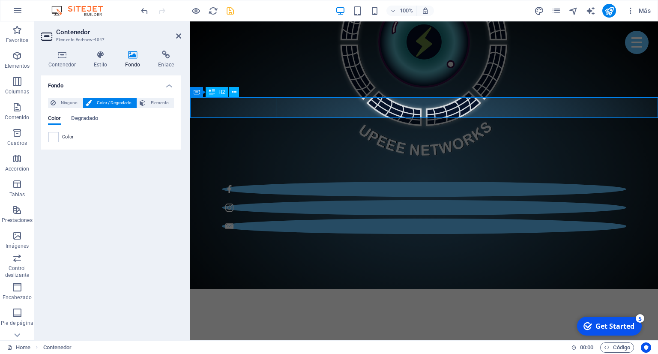
drag, startPoint x: 231, startPoint y: 103, endPoint x: 338, endPoint y: 103, distance: 107.0
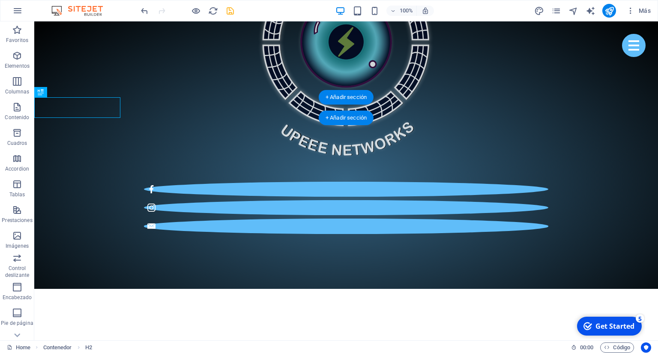
drag, startPoint x: 105, startPoint y: 109, endPoint x: 188, endPoint y: 111, distance: 82.7
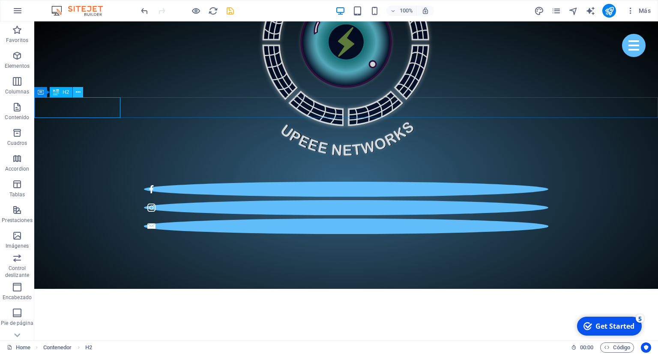
click at [80, 90] on icon at bounding box center [78, 92] width 5 height 9
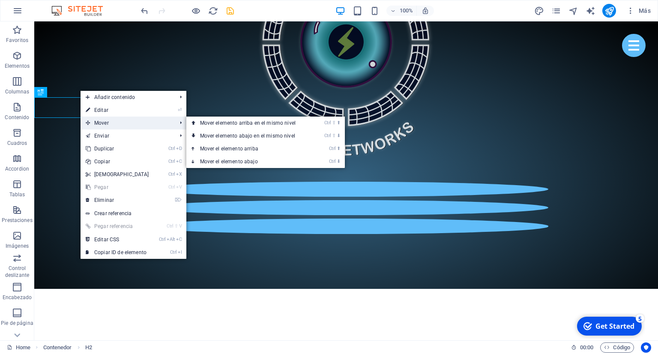
click at [124, 122] on span "Mover" at bounding box center [126, 122] width 93 height 13
click at [89, 122] on icon at bounding box center [88, 122] width 4 height 13
click at [85, 122] on span "Mover" at bounding box center [126, 122] width 93 height 13
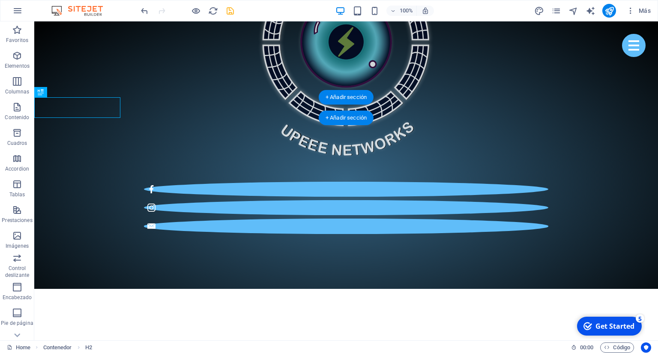
drag, startPoint x: 52, startPoint y: 107, endPoint x: 126, endPoint y: 110, distance: 73.7
select select "px"
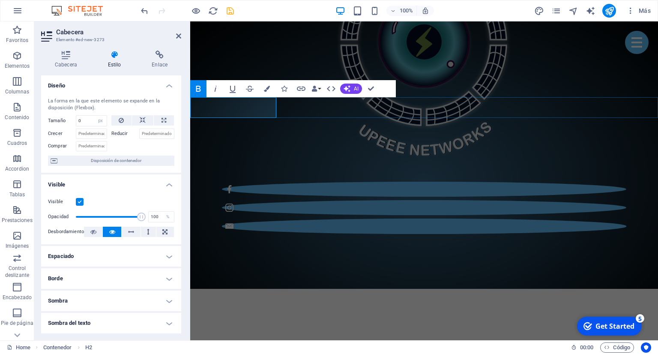
click at [95, 116] on select "Predeterminado automático px % 1/1 1/2 1/3 1/4 1/5 1/6 1/7 1/8 1/9 1/10" at bounding box center [101, 121] width 12 height 10
select select "1/2"
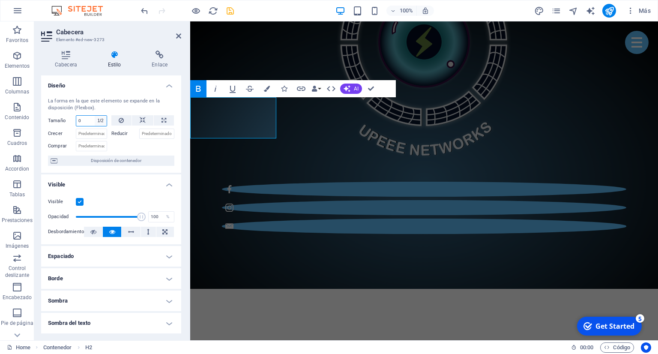
click option "1/2" at bounding box center [0, 0] width 0 height 0
type input "50"
select select "%"
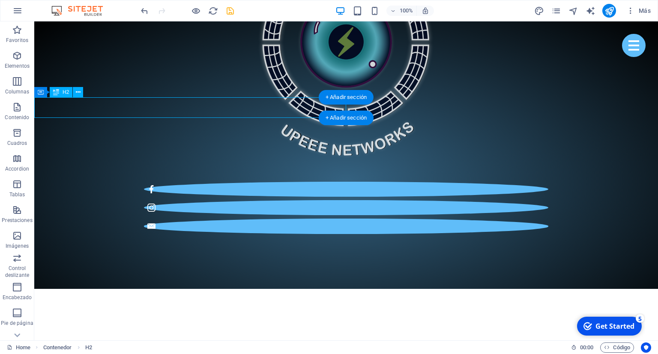
select select "%"
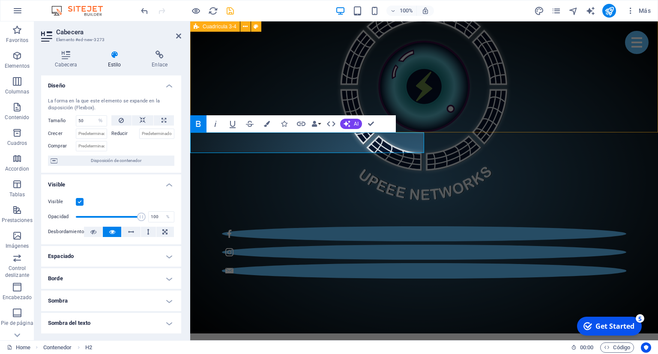
scroll to position [794, 0]
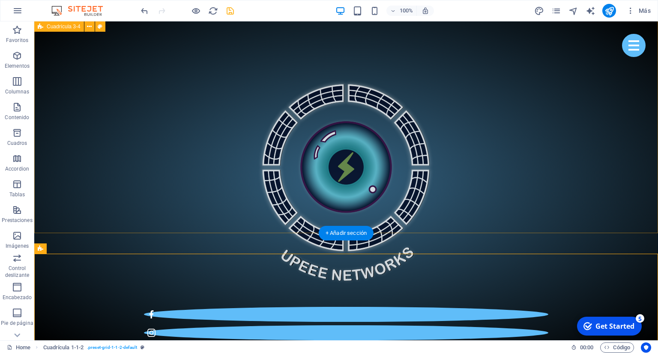
scroll to position [704, 0]
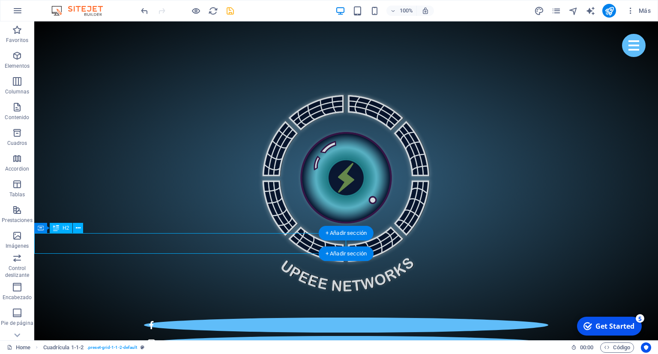
select select "%"
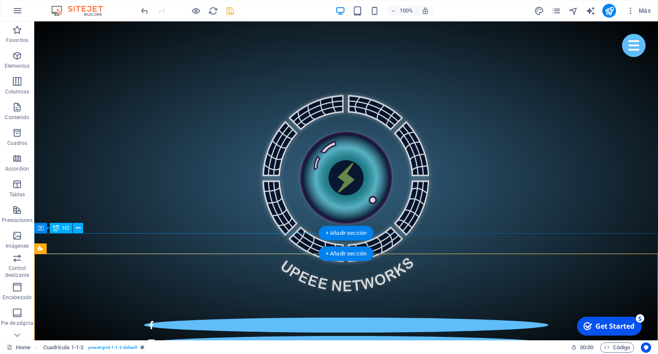
select select "%"
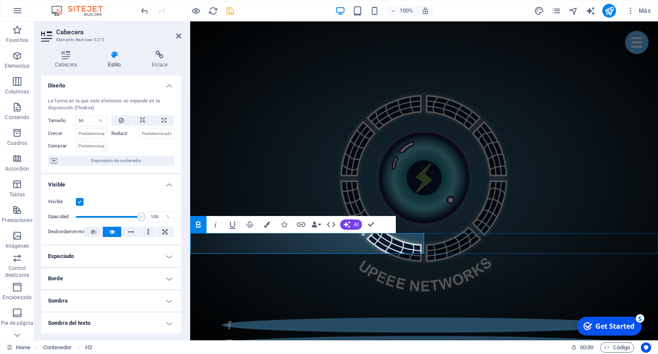
drag, startPoint x: 224, startPoint y: 250, endPoint x: 237, endPoint y: 246, distance: 13.3
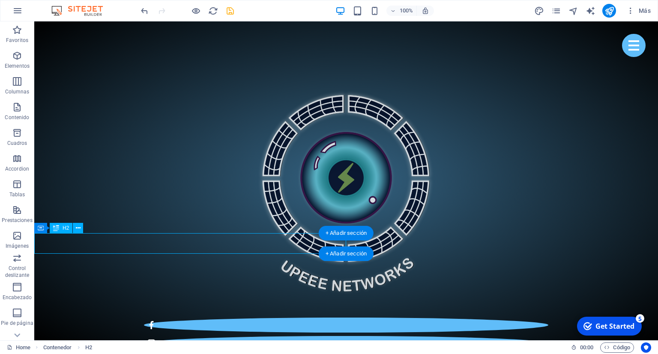
select select "%"
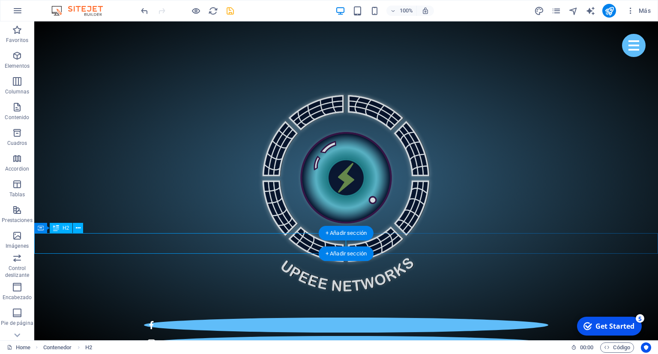
drag, startPoint x: 160, startPoint y: 241, endPoint x: 172, endPoint y: 240, distance: 11.6
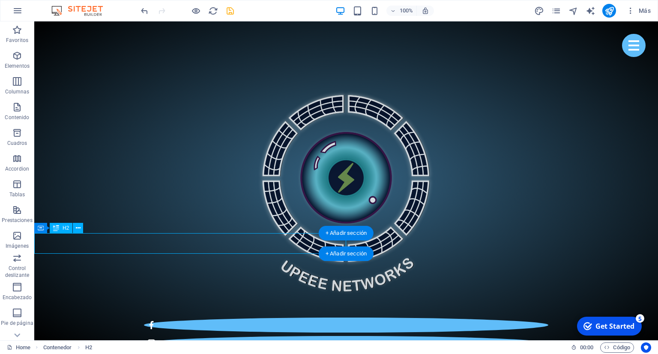
select select "%"
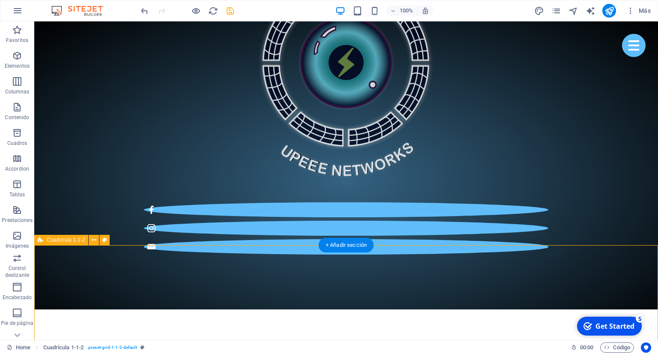
scroll to position [885, 0]
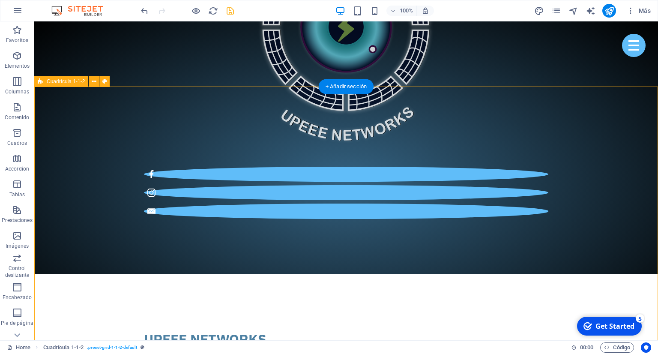
scroll to position [840, 0]
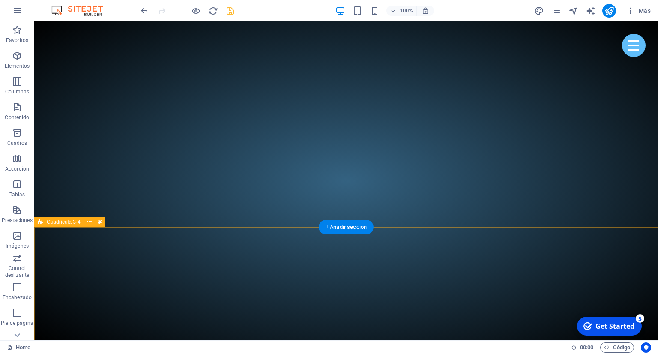
scroll to position [387, 0]
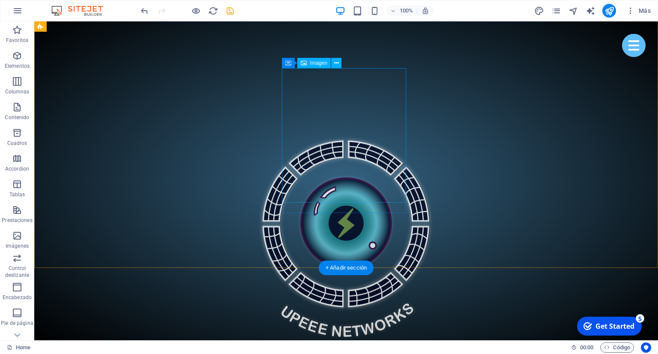
scroll to position [749, 0]
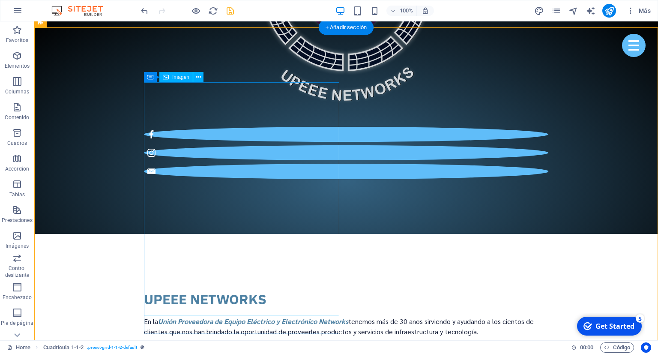
scroll to position [840, 0]
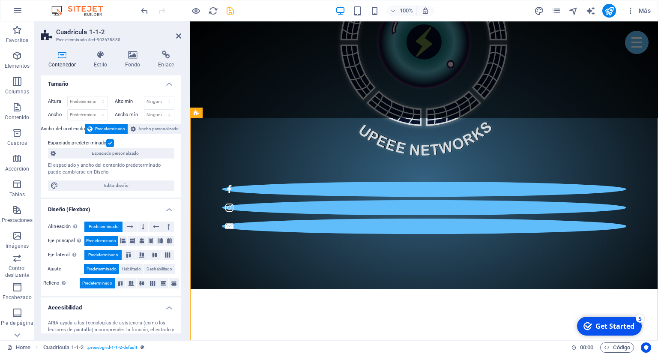
scroll to position [0, 0]
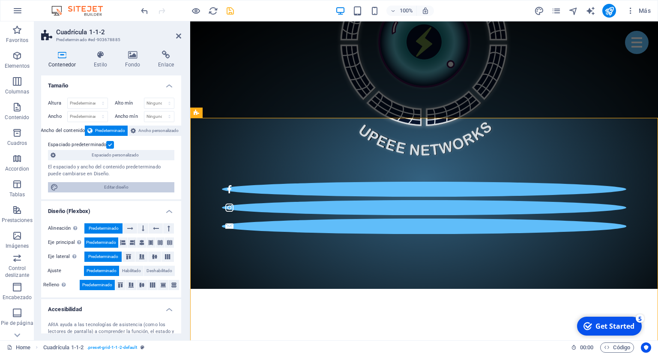
drag, startPoint x: 162, startPoint y: 271, endPoint x: 129, endPoint y: 191, distance: 86.6
click at [129, 191] on span "Editar diseño" at bounding box center [116, 187] width 111 height 10
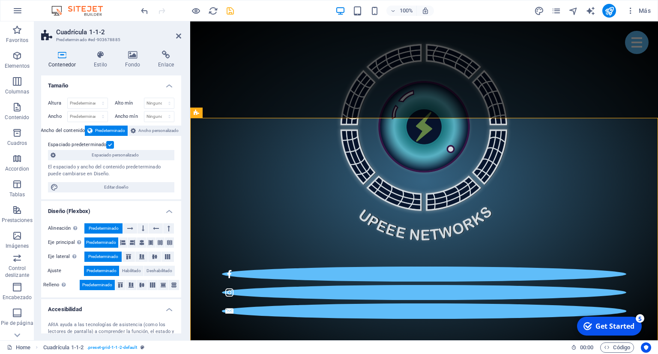
select select "px"
select select "400"
select select "px"
select select "rem"
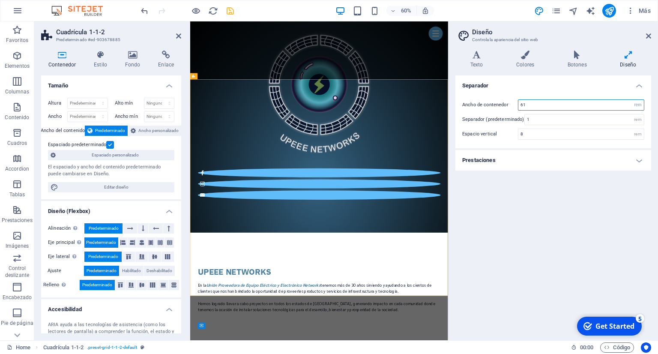
drag, startPoint x: 527, startPoint y: 105, endPoint x: 519, endPoint y: 108, distance: 8.7
click at [519, 108] on input "61" at bounding box center [580, 105] width 125 height 10
click at [545, 122] on input "1" at bounding box center [583, 119] width 119 height 10
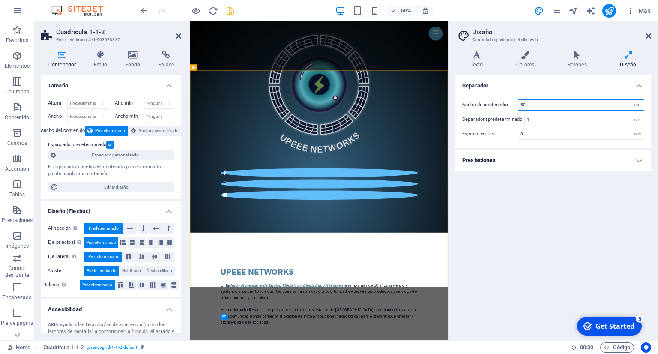
click at [539, 105] on input "50" at bounding box center [580, 105] width 125 height 10
drag, startPoint x: 528, startPoint y: 102, endPoint x: 509, endPoint y: 104, distance: 19.0
click at [518, 104] on input "50" at bounding box center [580, 105] width 125 height 10
type input "60"
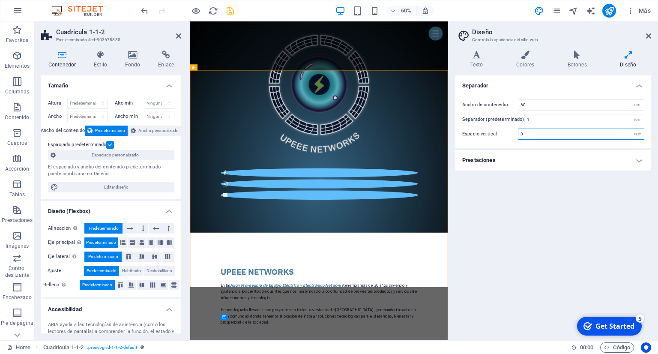
click at [540, 135] on input "8" at bounding box center [580, 134] width 125 height 10
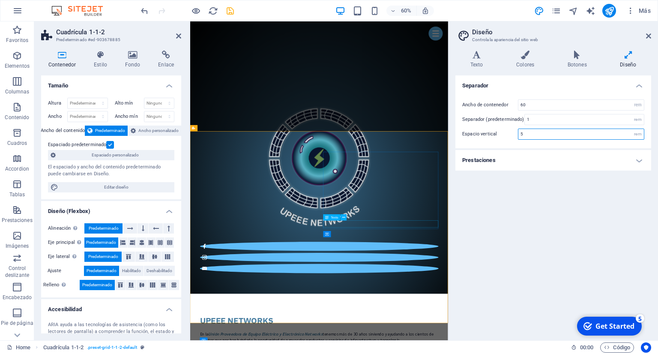
scroll to position [614, 0]
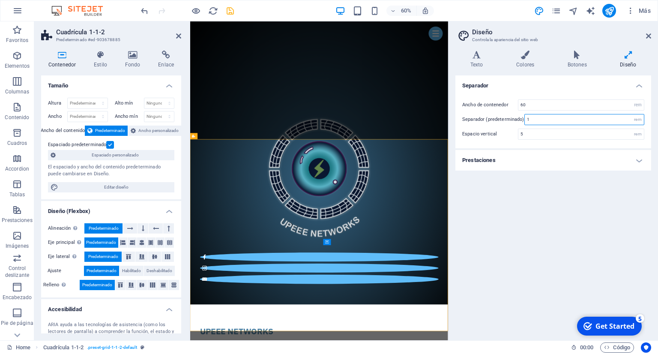
click at [542, 122] on input "1" at bounding box center [583, 119] width 119 height 10
click at [638, 120] on div "rem" at bounding box center [637, 119] width 12 height 10
click at [636, 122] on div "rem" at bounding box center [637, 119] width 12 height 10
drag, startPoint x: 539, startPoint y: 134, endPoint x: 516, endPoint y: 140, distance: 23.9
click at [518, 139] on input "5" at bounding box center [580, 134] width 125 height 10
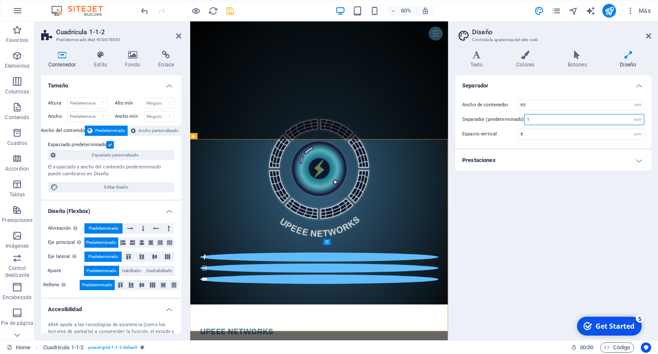
click at [535, 121] on input "1" at bounding box center [583, 119] width 119 height 10
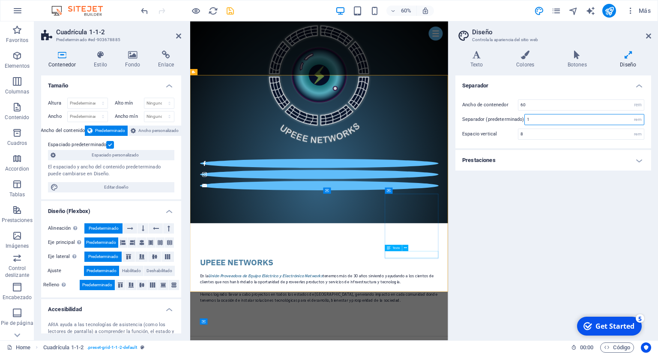
scroll to position [840, 0]
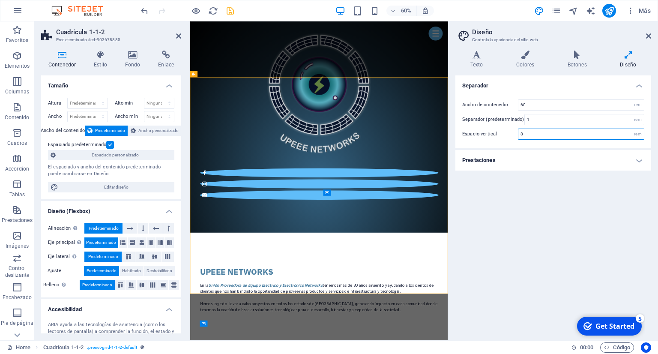
drag, startPoint x: 547, startPoint y: 132, endPoint x: 506, endPoint y: 136, distance: 40.9
click at [518, 136] on input "8" at bounding box center [580, 134] width 125 height 10
type input "5"
click at [539, 119] on input "1" at bounding box center [583, 119] width 119 height 10
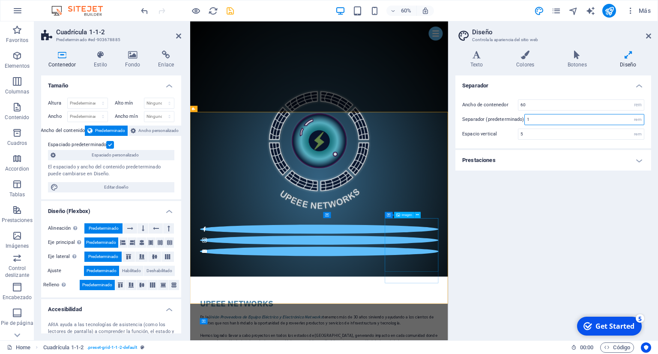
scroll to position [658, 0]
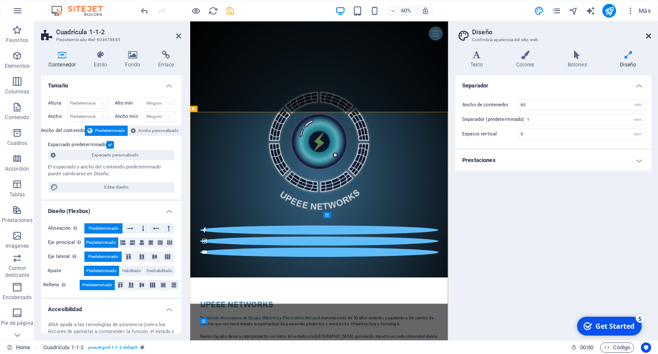
click at [646, 37] on icon at bounding box center [648, 36] width 5 height 7
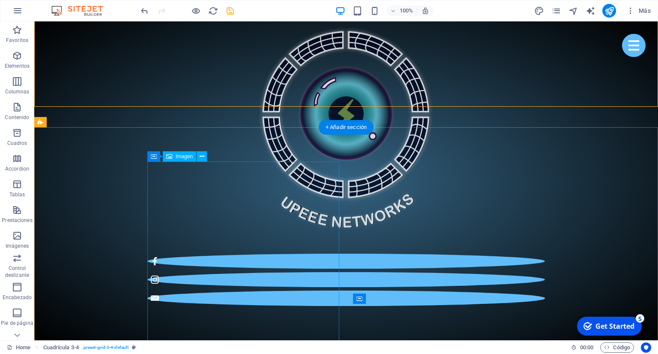
scroll to position [704, 0]
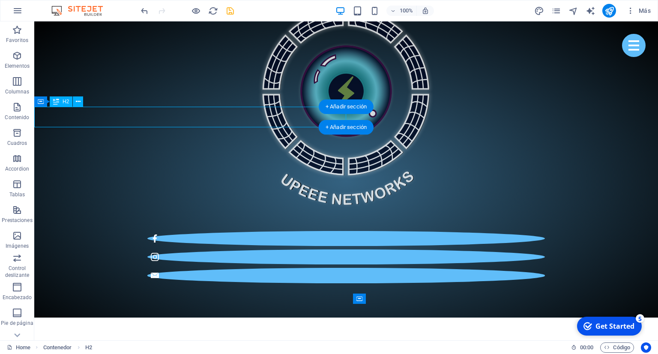
select select "%"
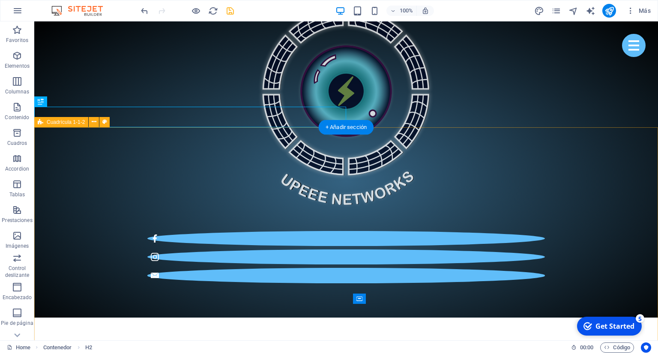
scroll to position [885, 0]
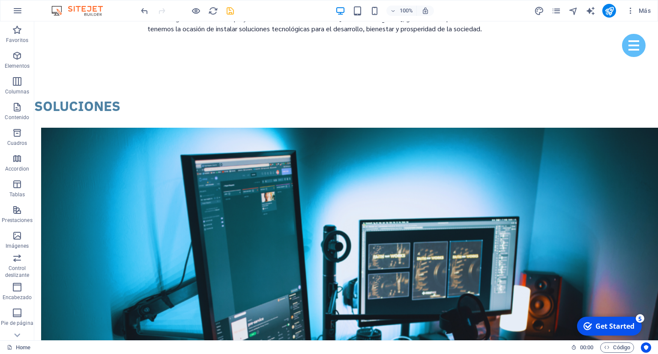
scroll to position [1085, 0]
